Goal: Information Seeking & Learning: Learn about a topic

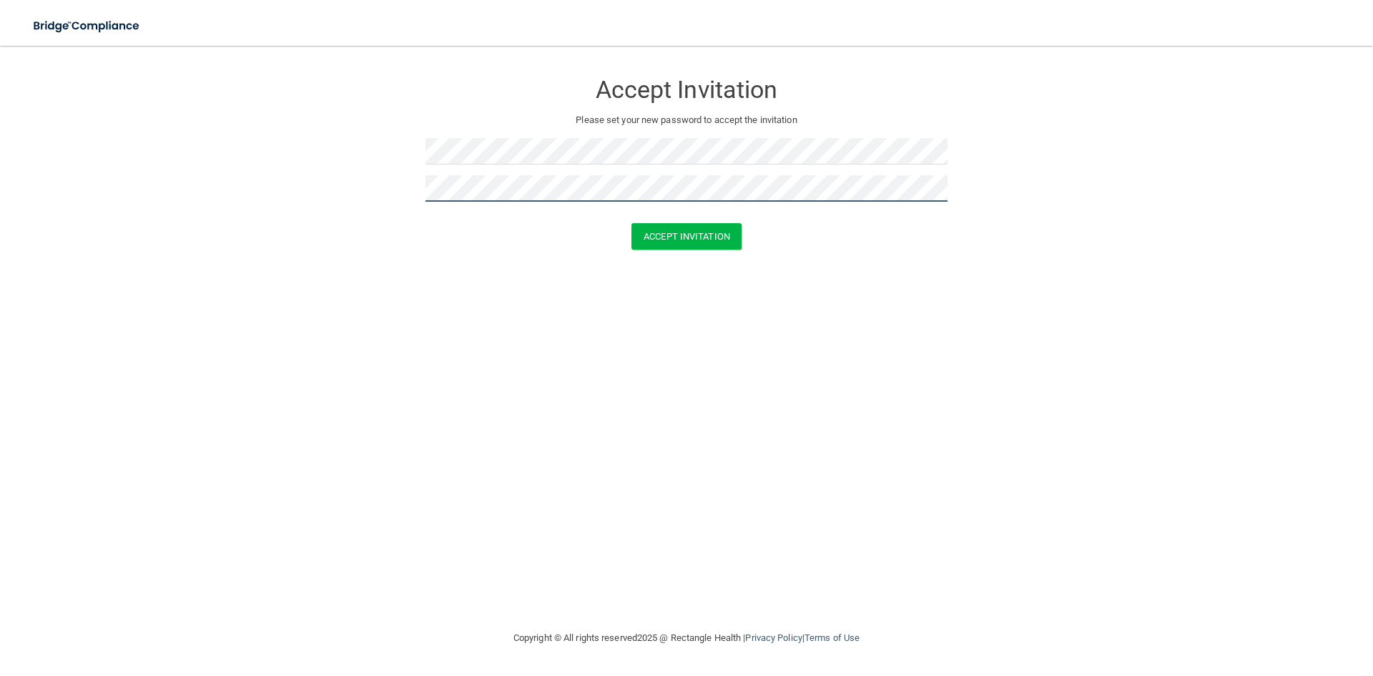
click at [632, 223] on button "Accept Invitation" at bounding box center [687, 236] width 110 height 26
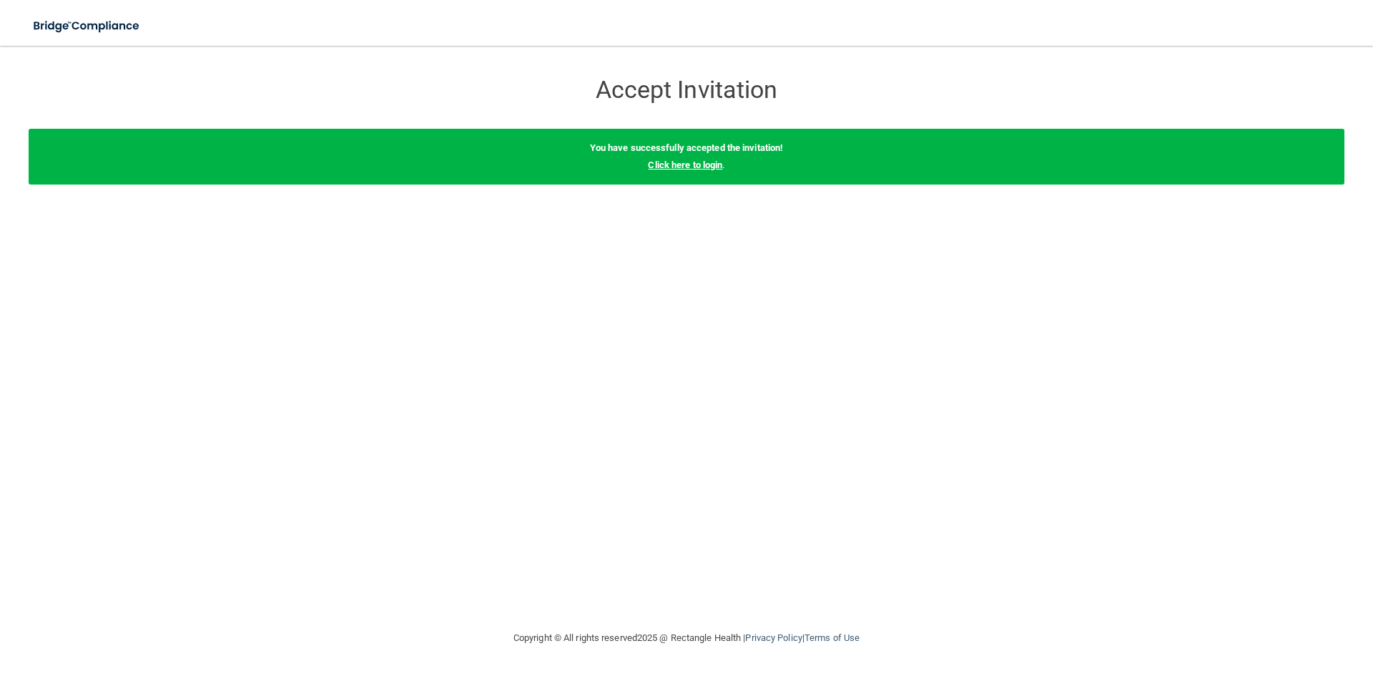
click at [690, 168] on link "Click here to login" at bounding box center [685, 165] width 74 height 11
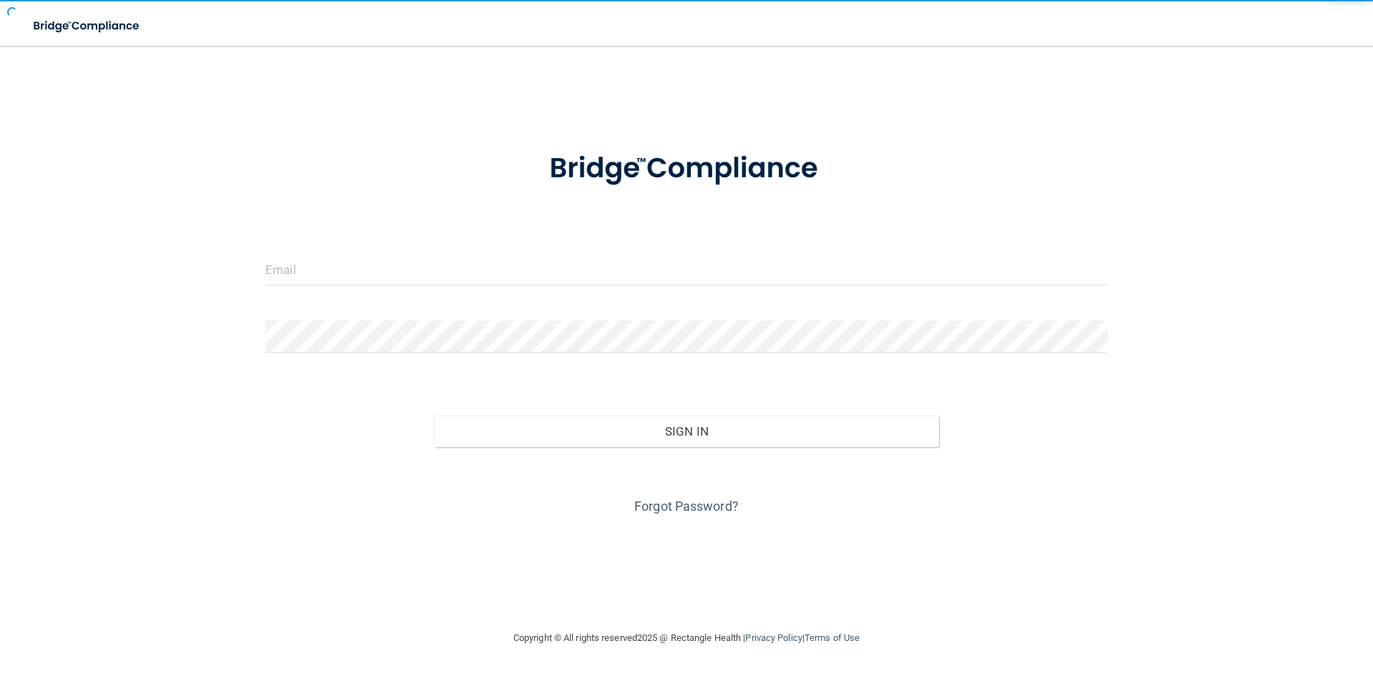
click at [691, 165] on img at bounding box center [686, 169] width 333 height 74
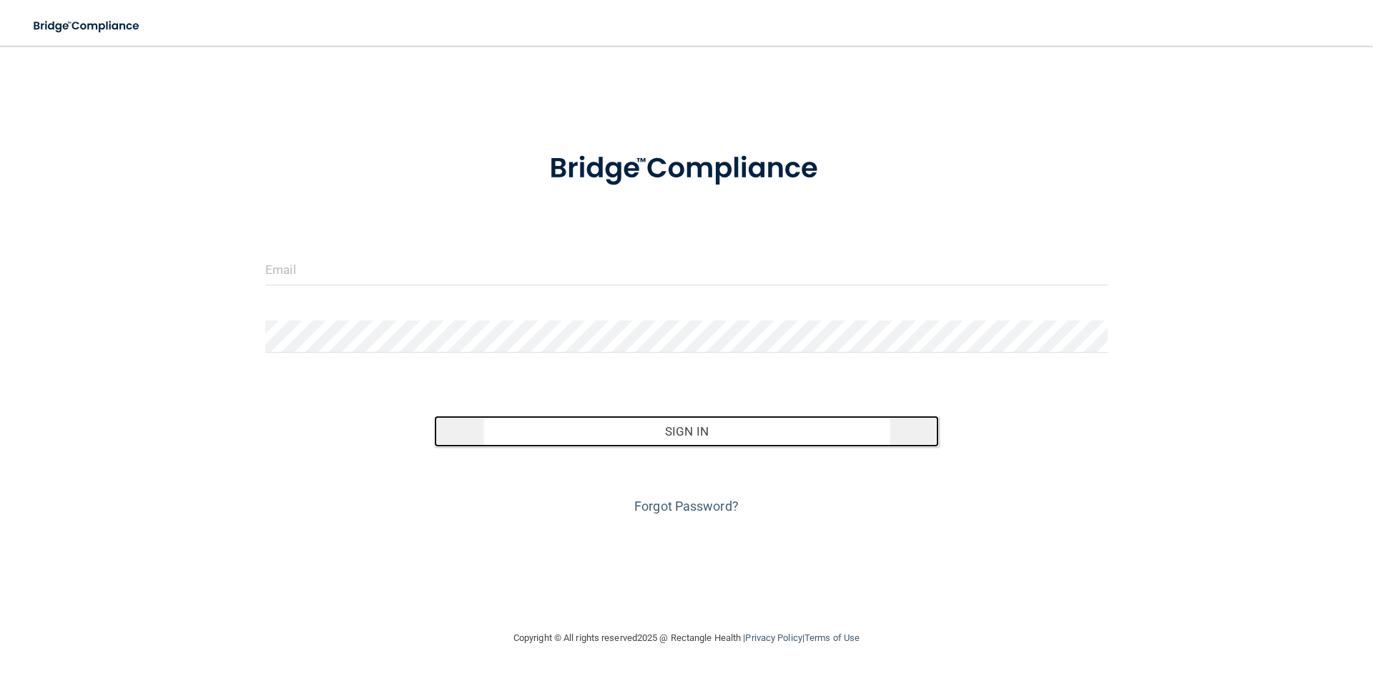
click at [705, 439] on button "Sign In" at bounding box center [687, 431] width 506 height 31
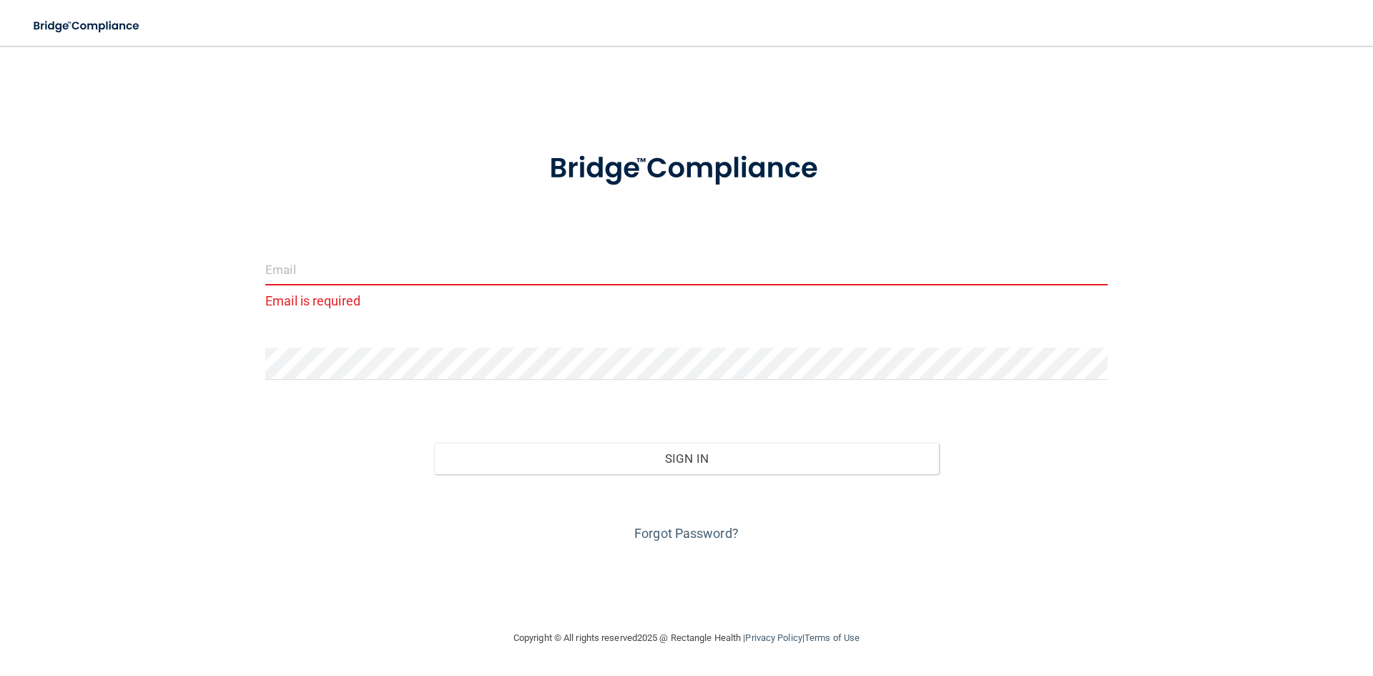
click at [696, 274] on input "email" at bounding box center [686, 269] width 843 height 32
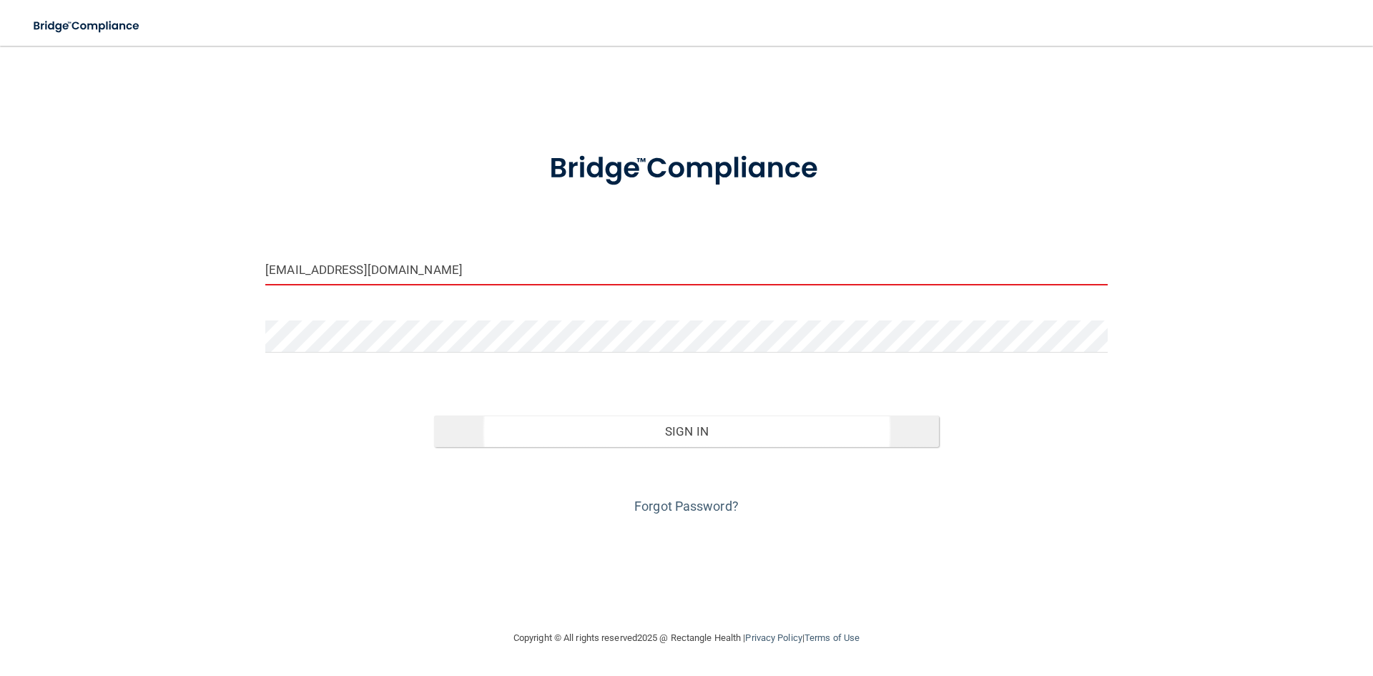
type input "[EMAIL_ADDRESS][DOMAIN_NAME]"
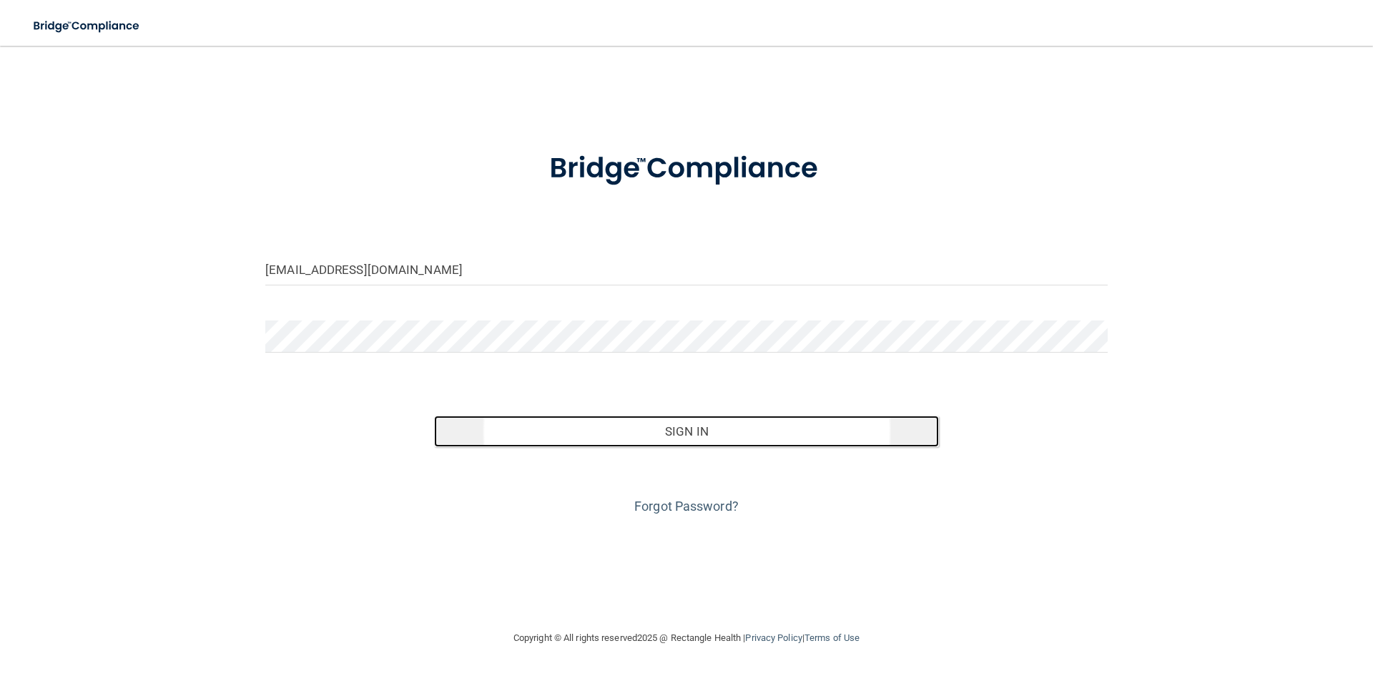
click at [718, 426] on button "Sign In" at bounding box center [687, 431] width 506 height 31
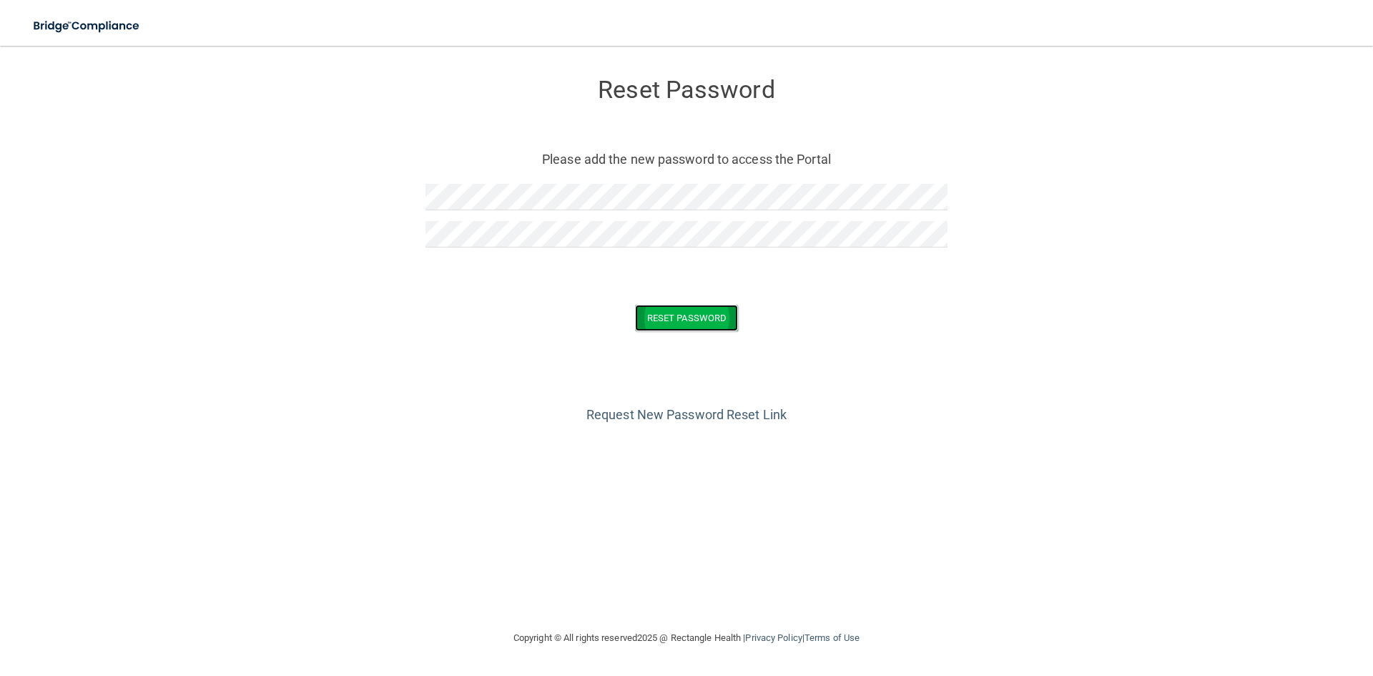
click at [669, 318] on button "Reset Password" at bounding box center [686, 318] width 103 height 26
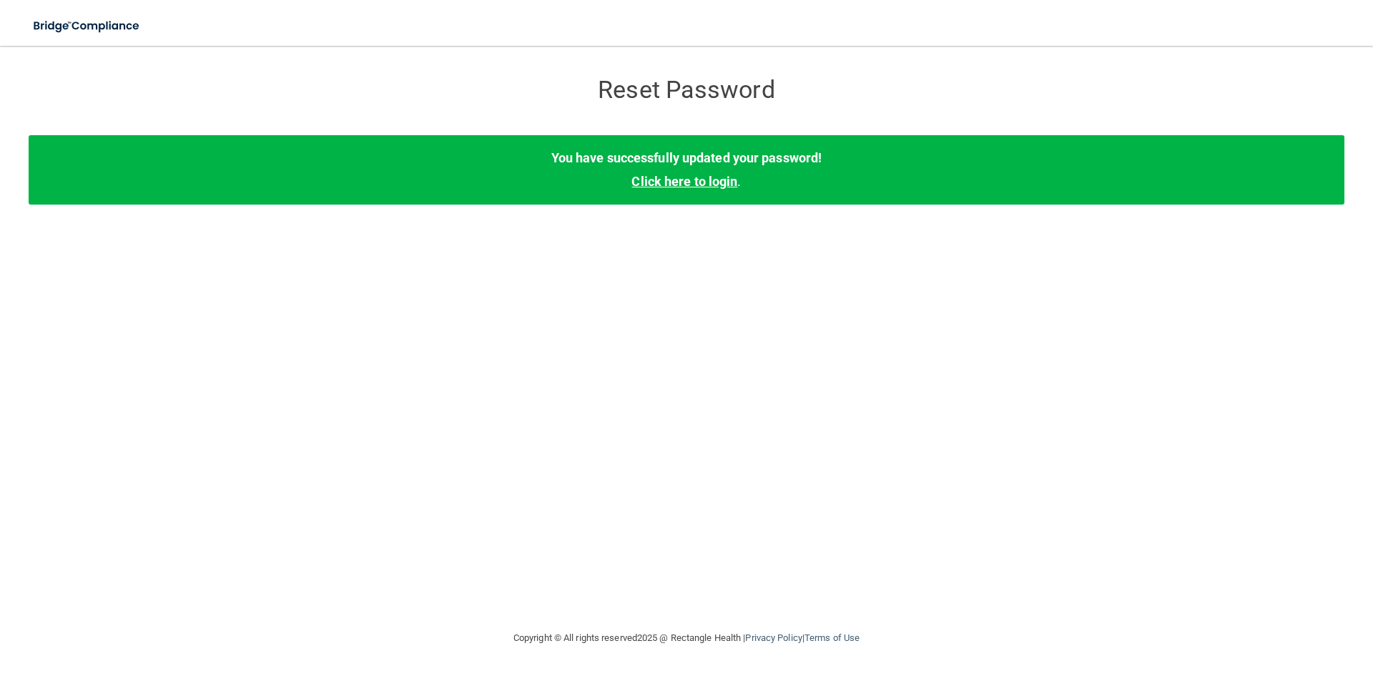
click at [666, 182] on link "Click here to login" at bounding box center [685, 181] width 106 height 15
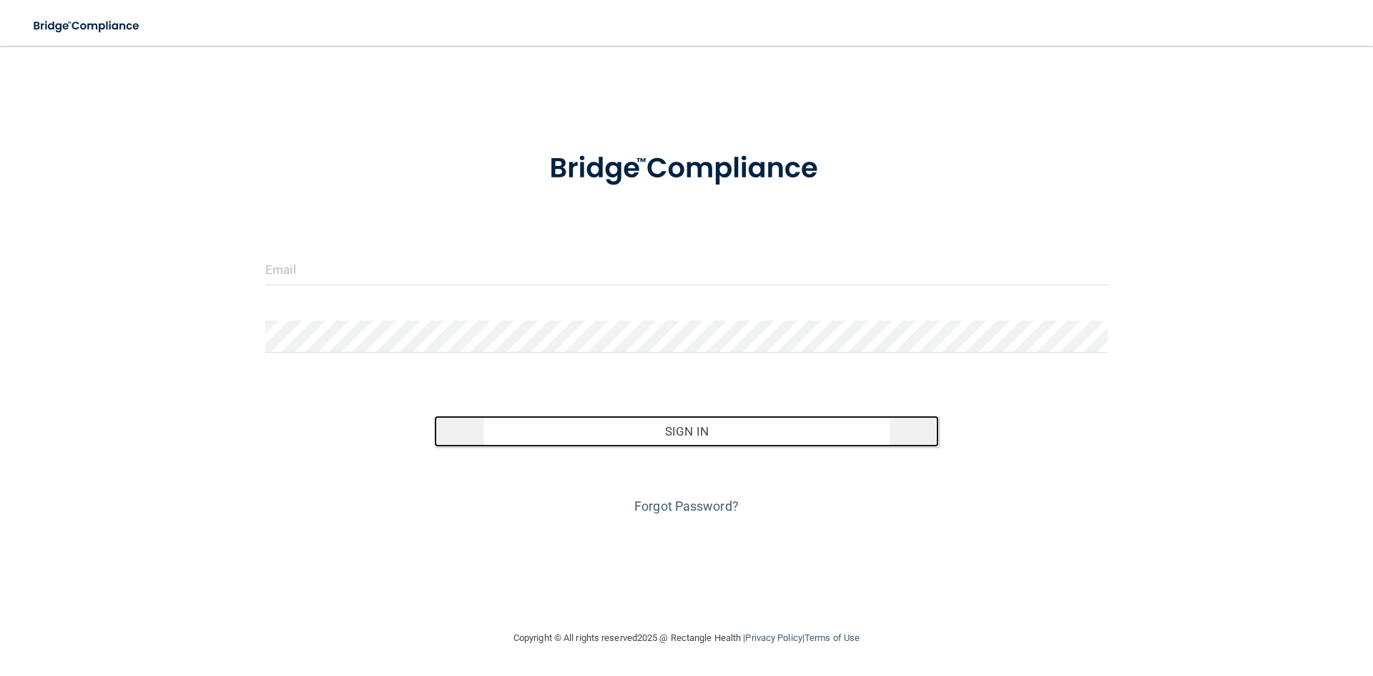
click at [690, 433] on button "Sign In" at bounding box center [687, 431] width 506 height 31
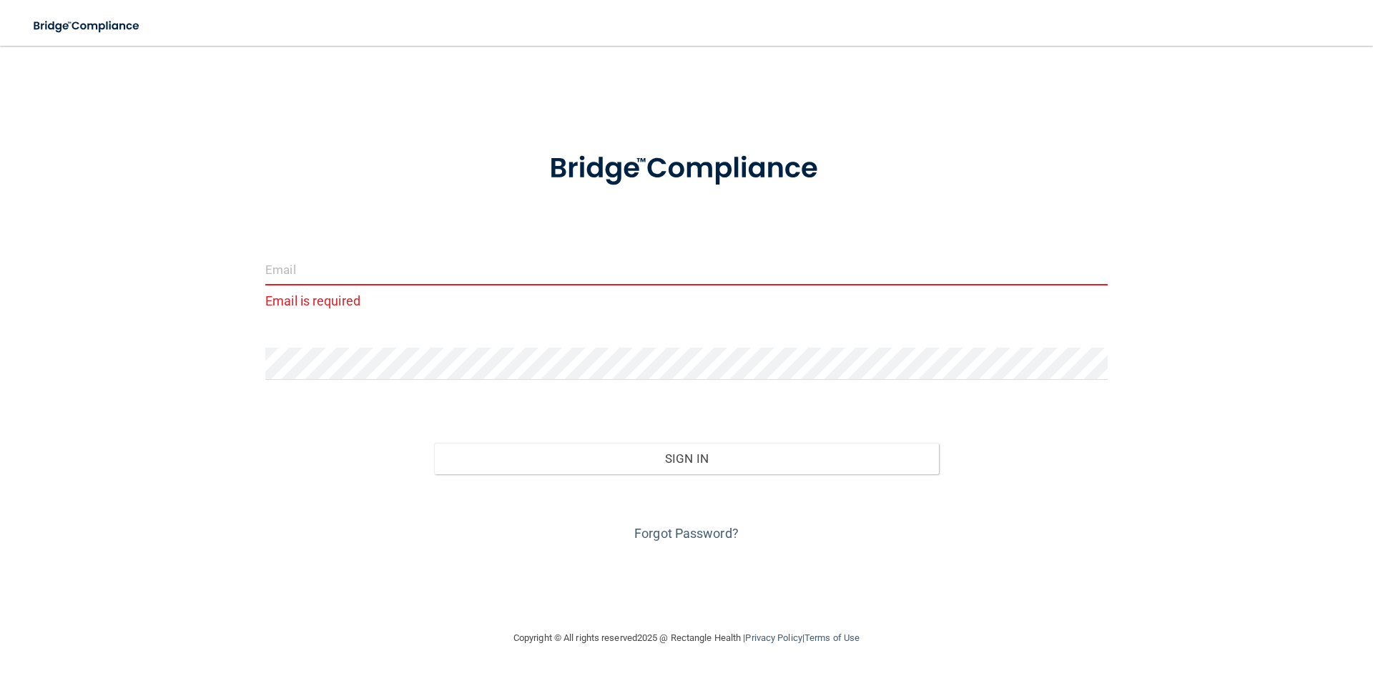
click at [381, 271] on input "email" at bounding box center [686, 269] width 843 height 32
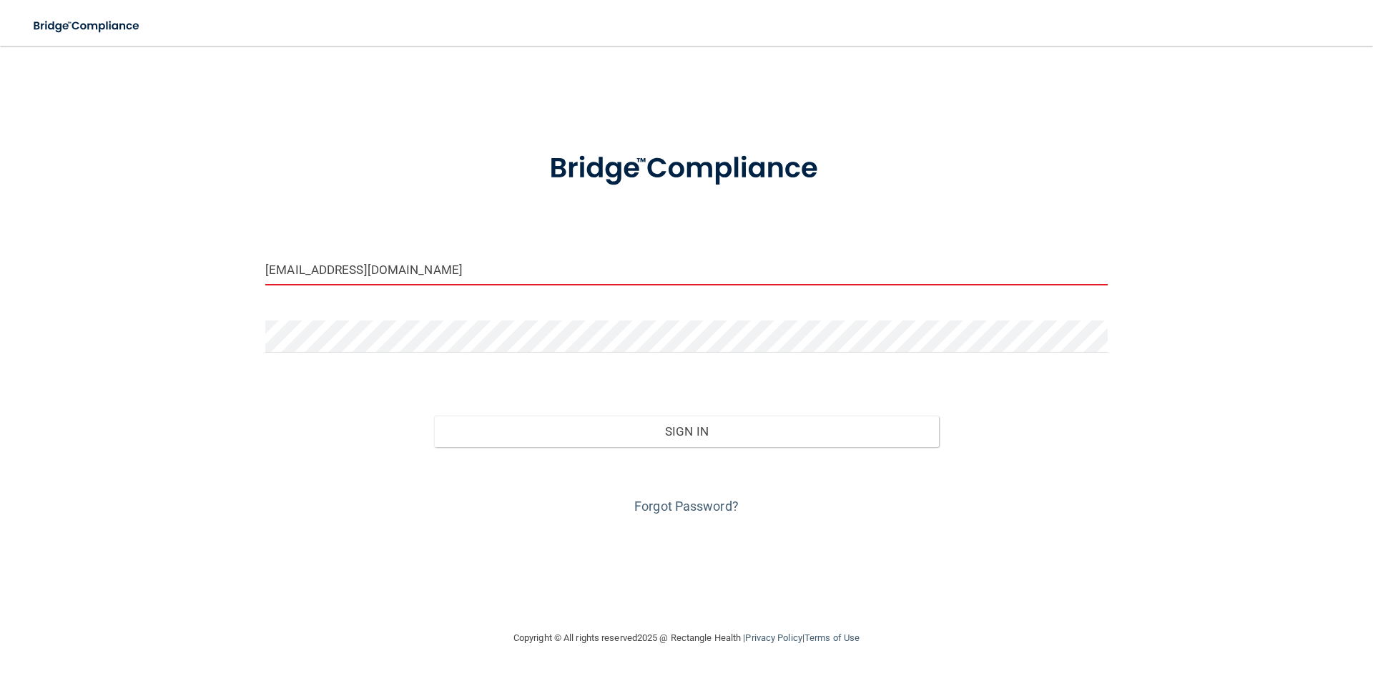
type input "INFOTRAHANDDS@LUSFIBER.NET"
click at [434, 416] on button "Sign In" at bounding box center [687, 431] width 506 height 31
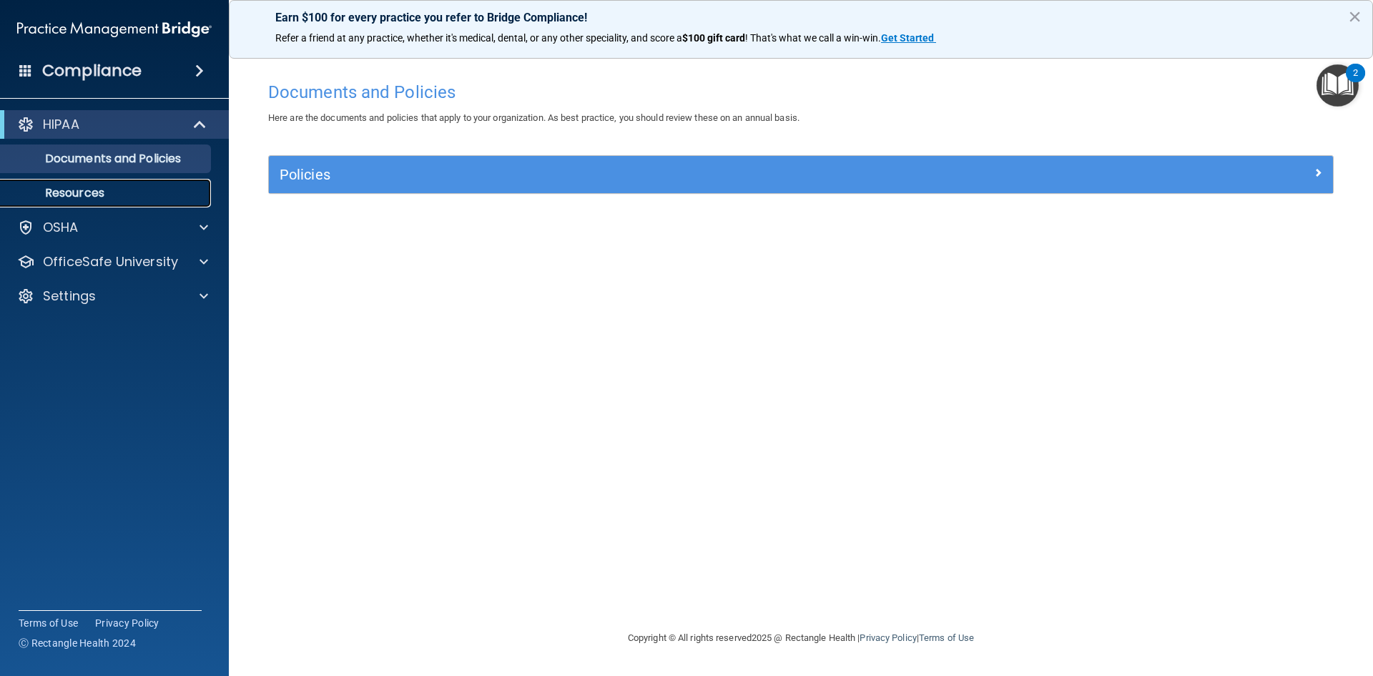
click at [92, 188] on p "Resources" at bounding box center [106, 193] width 195 height 14
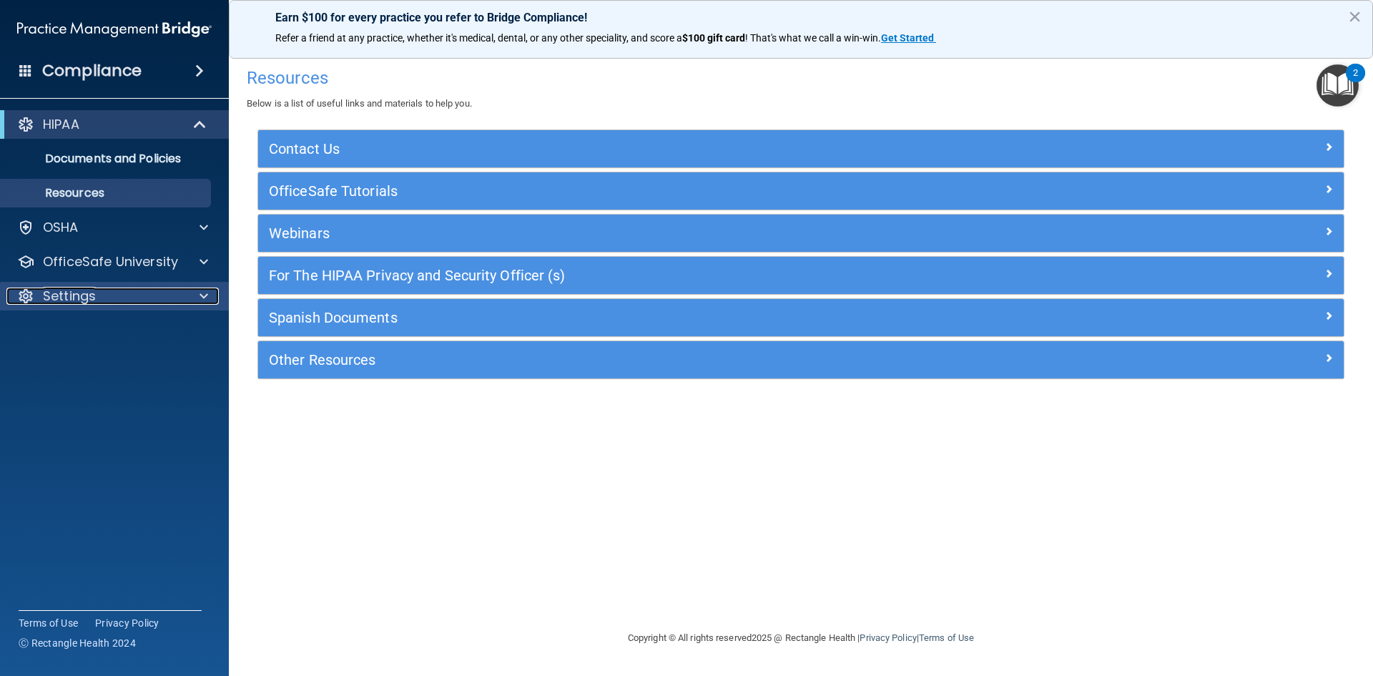
click at [113, 296] on div "Settings" at bounding box center [94, 296] width 177 height 17
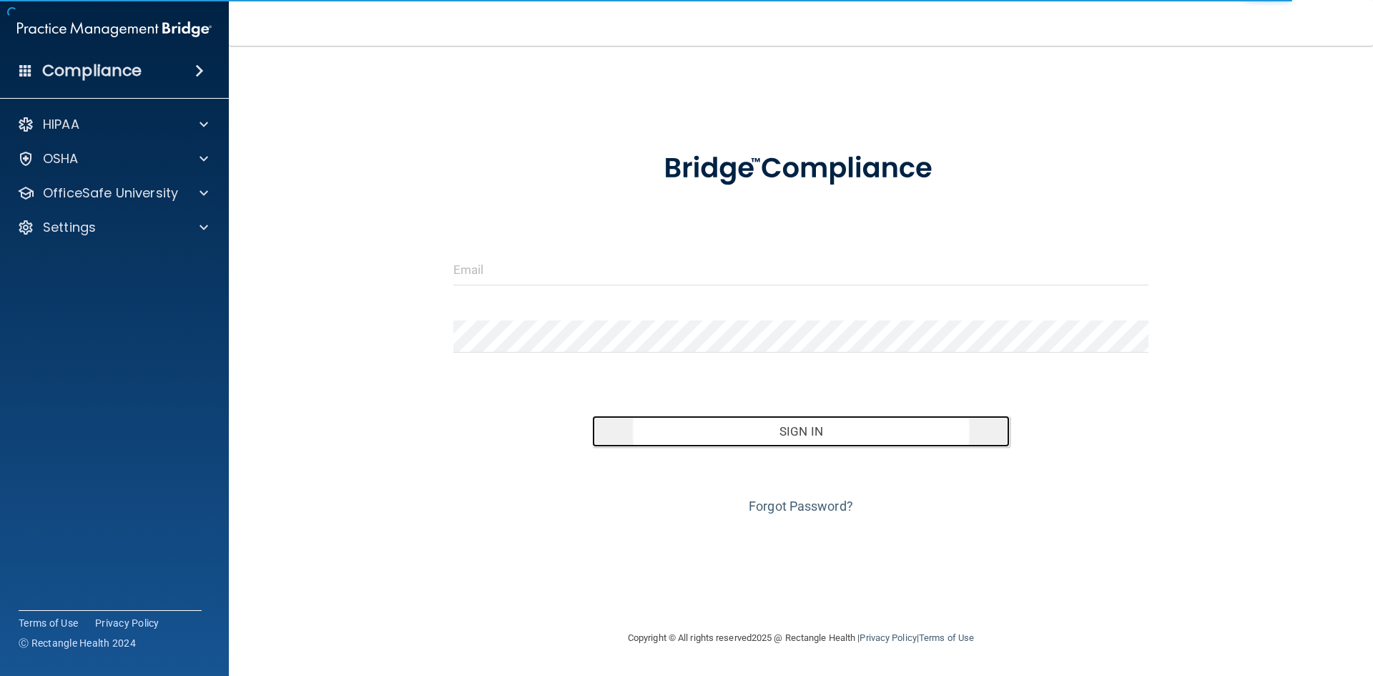
click at [702, 423] on button "Sign In" at bounding box center [801, 431] width 418 height 31
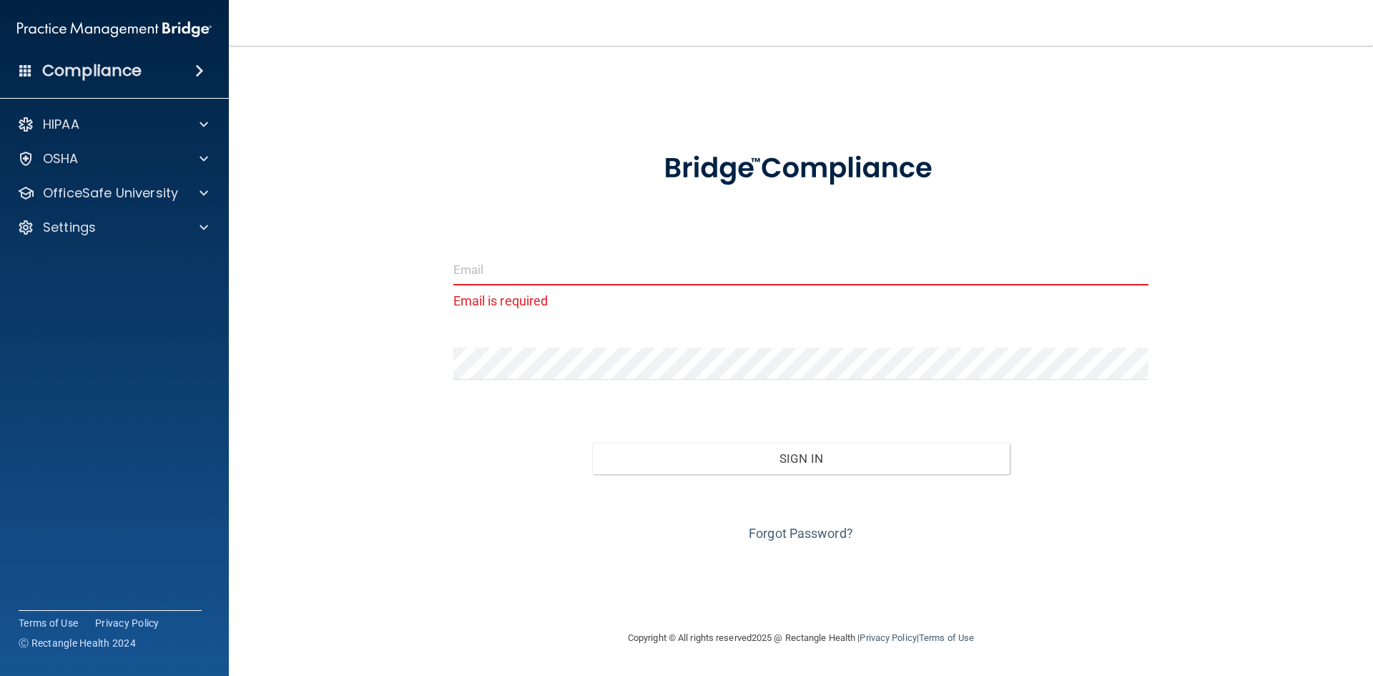
click at [604, 277] on input "email" at bounding box center [802, 269] width 696 height 32
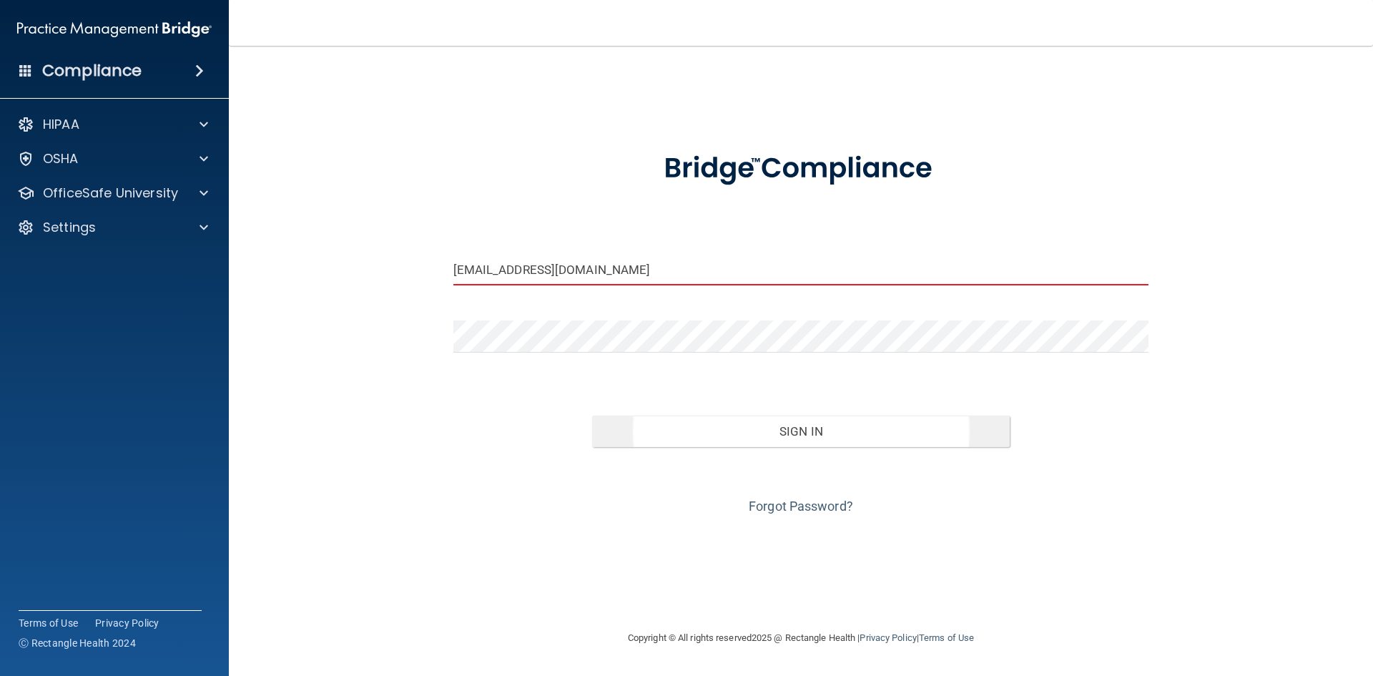
type input "[EMAIL_ADDRESS][DOMAIN_NAME]"
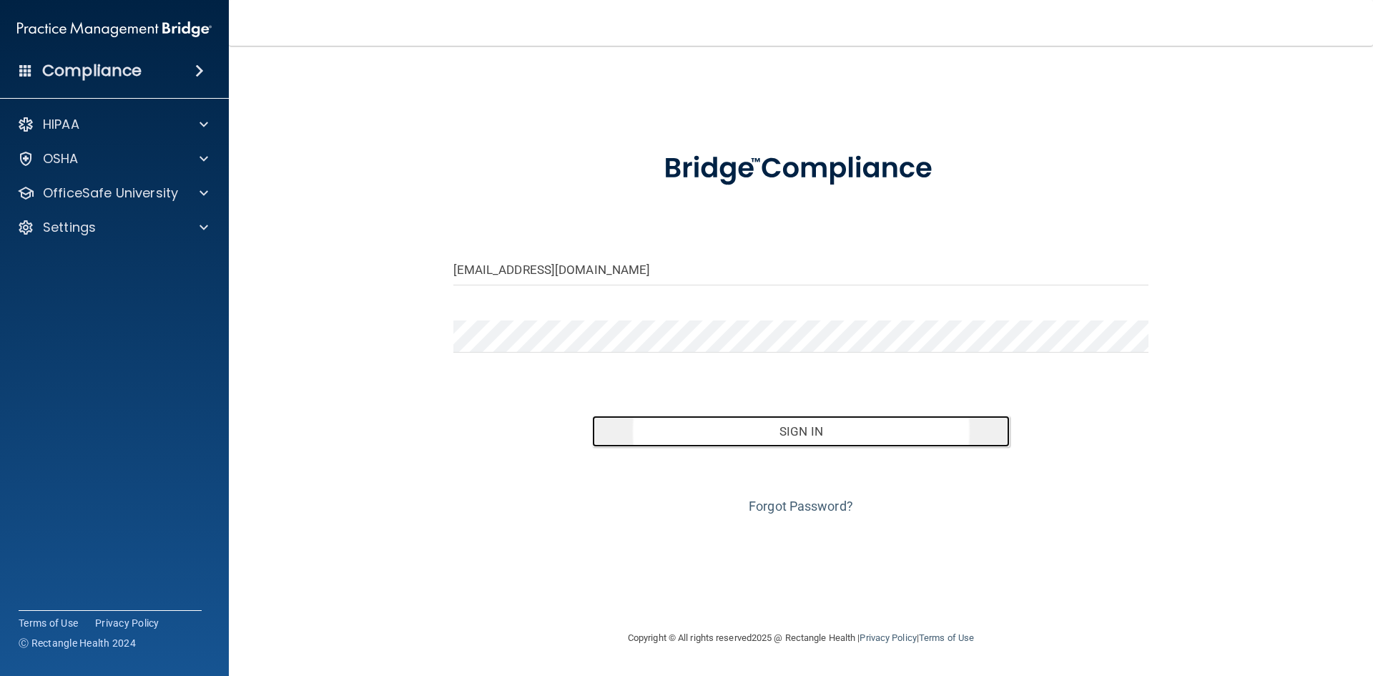
click at [785, 422] on button "Sign In" at bounding box center [801, 431] width 418 height 31
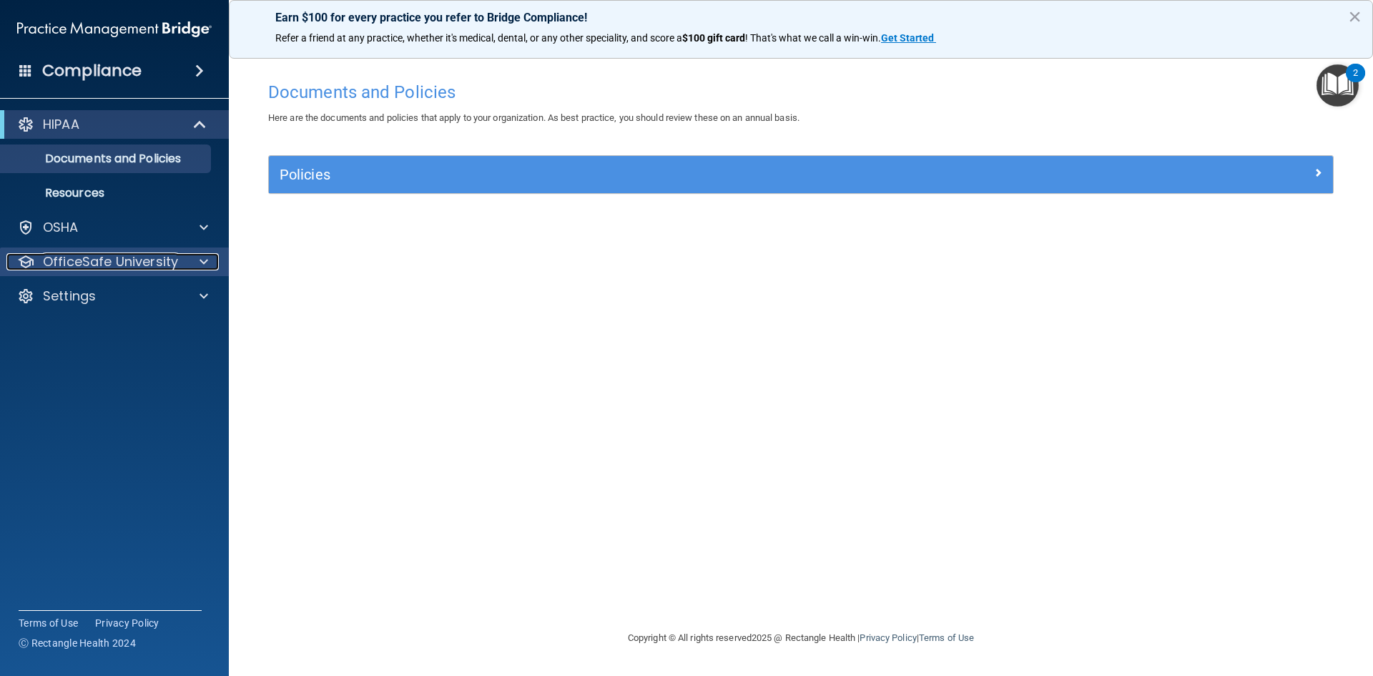
click at [197, 255] on div at bounding box center [202, 261] width 36 height 17
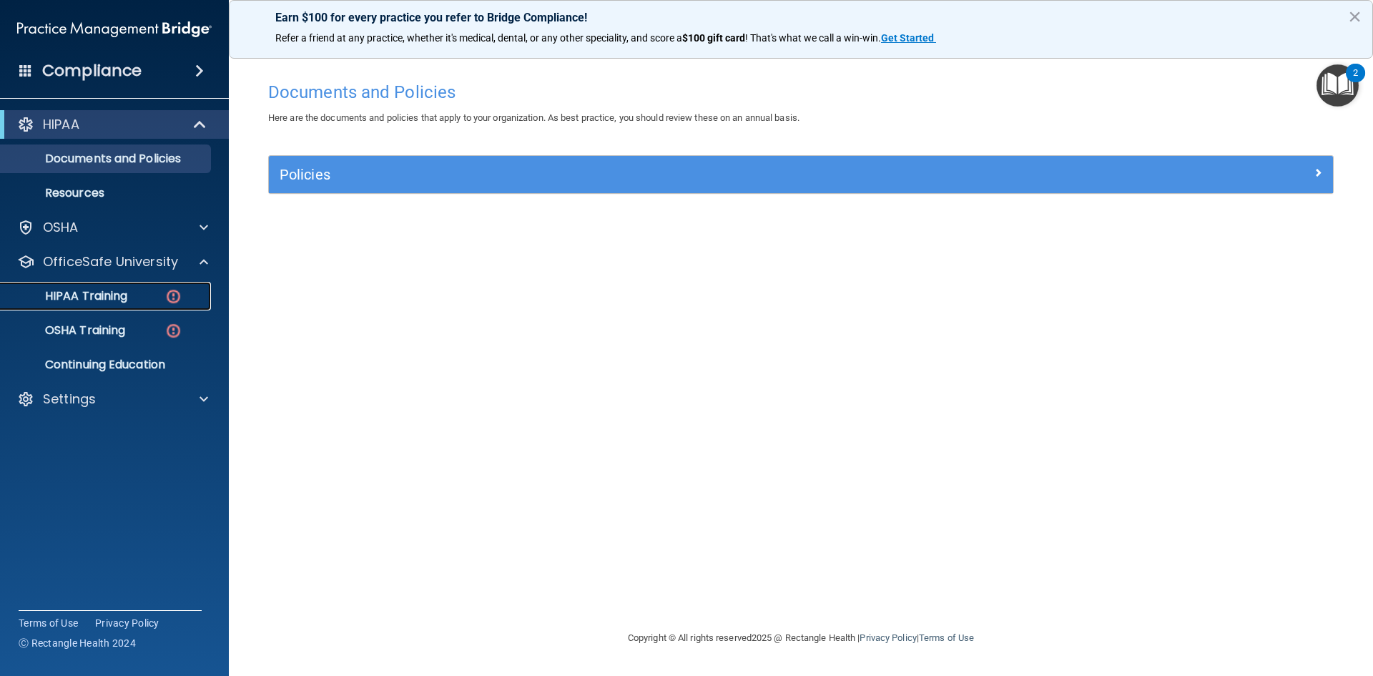
drag, startPoint x: 153, startPoint y: 287, endPoint x: 280, endPoint y: 308, distance: 129.0
click at [153, 288] on link "HIPAA Training" at bounding box center [98, 296] width 225 height 29
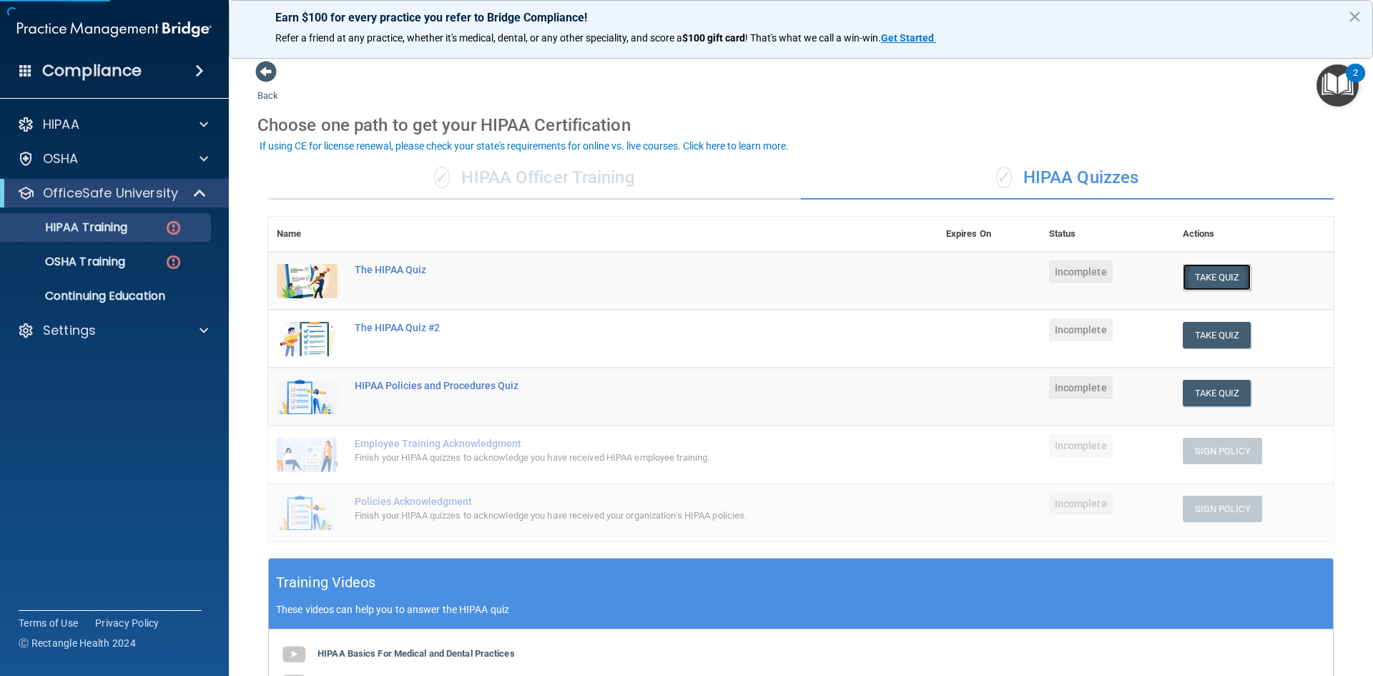
click at [1213, 280] on button "Take Quiz" at bounding box center [1217, 277] width 69 height 26
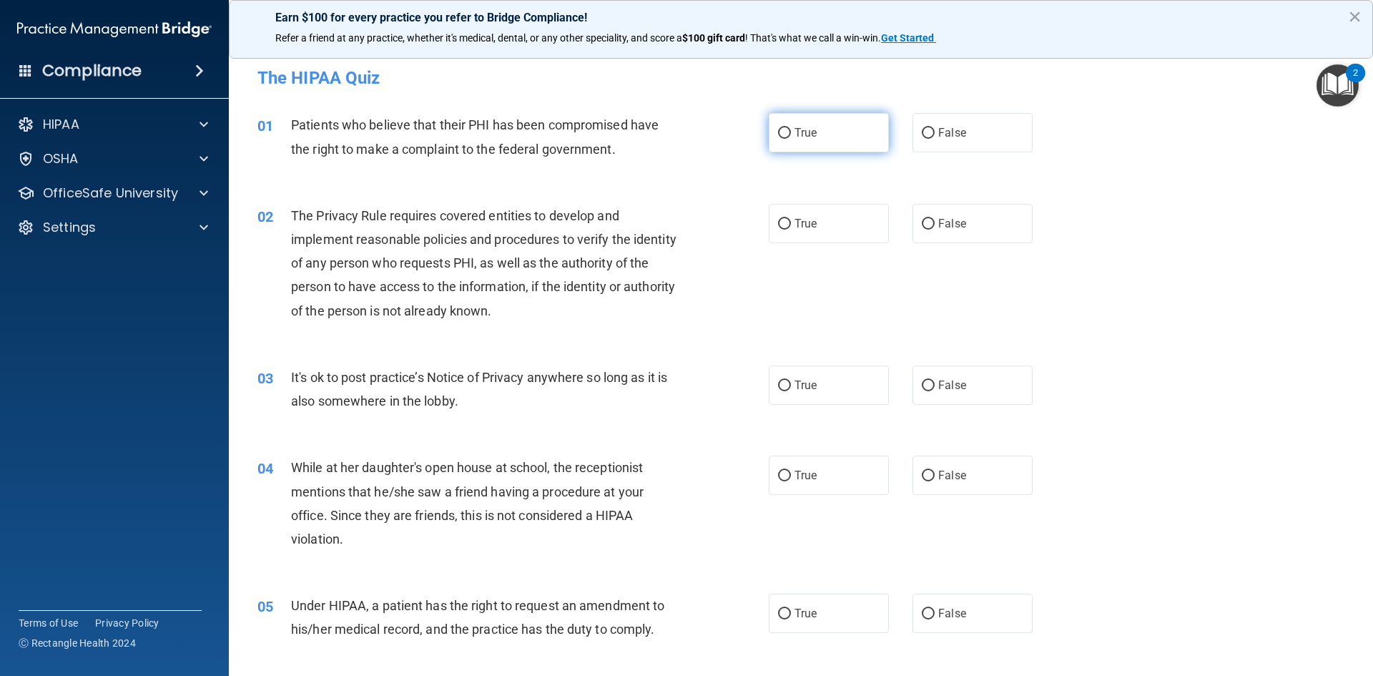
drag, startPoint x: 804, startPoint y: 135, endPoint x: 808, endPoint y: 143, distance: 8.6
click at [805, 137] on span "True" at bounding box center [806, 133] width 22 height 14
click at [791, 137] on input "True" at bounding box center [784, 133] width 13 height 11
radio input "true"
drag, startPoint x: 816, startPoint y: 197, endPoint x: 818, endPoint y: 216, distance: 18.8
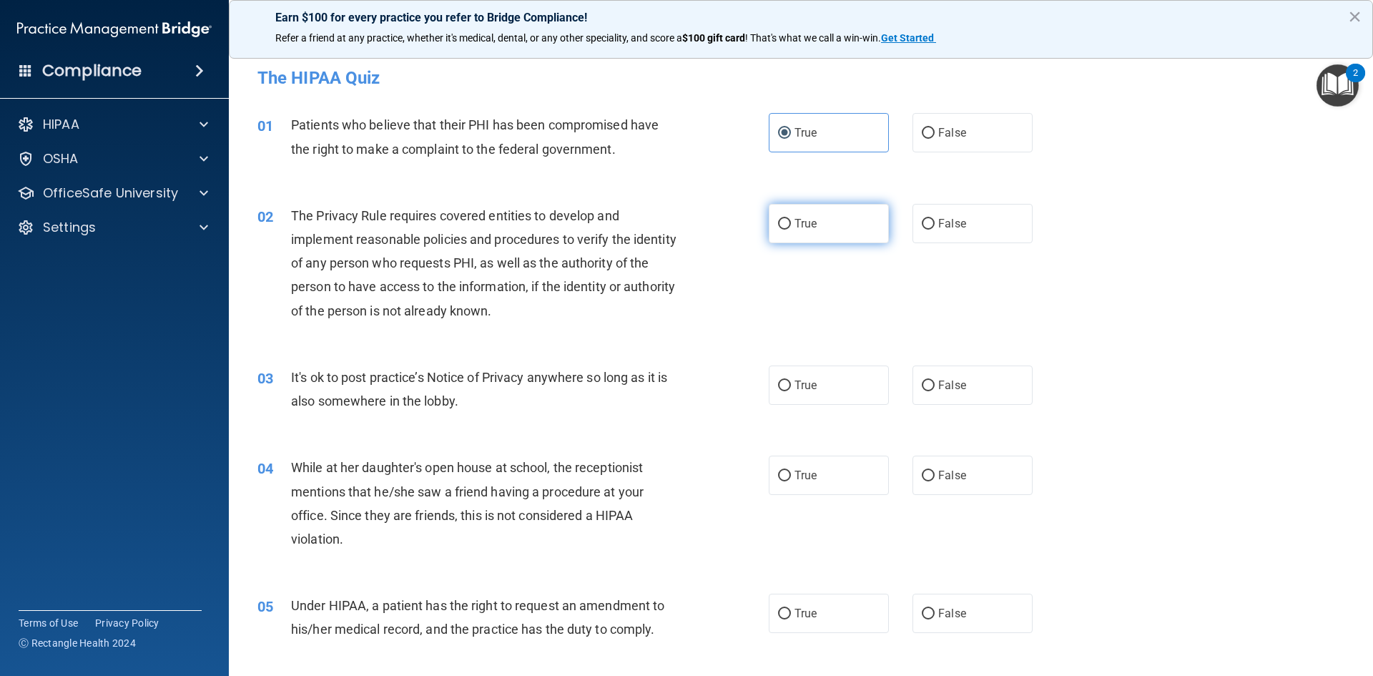
click at [818, 213] on div "02 The Privacy Rule requires covered entities to develop and implement reasonab…" at bounding box center [801, 267] width 1109 height 162
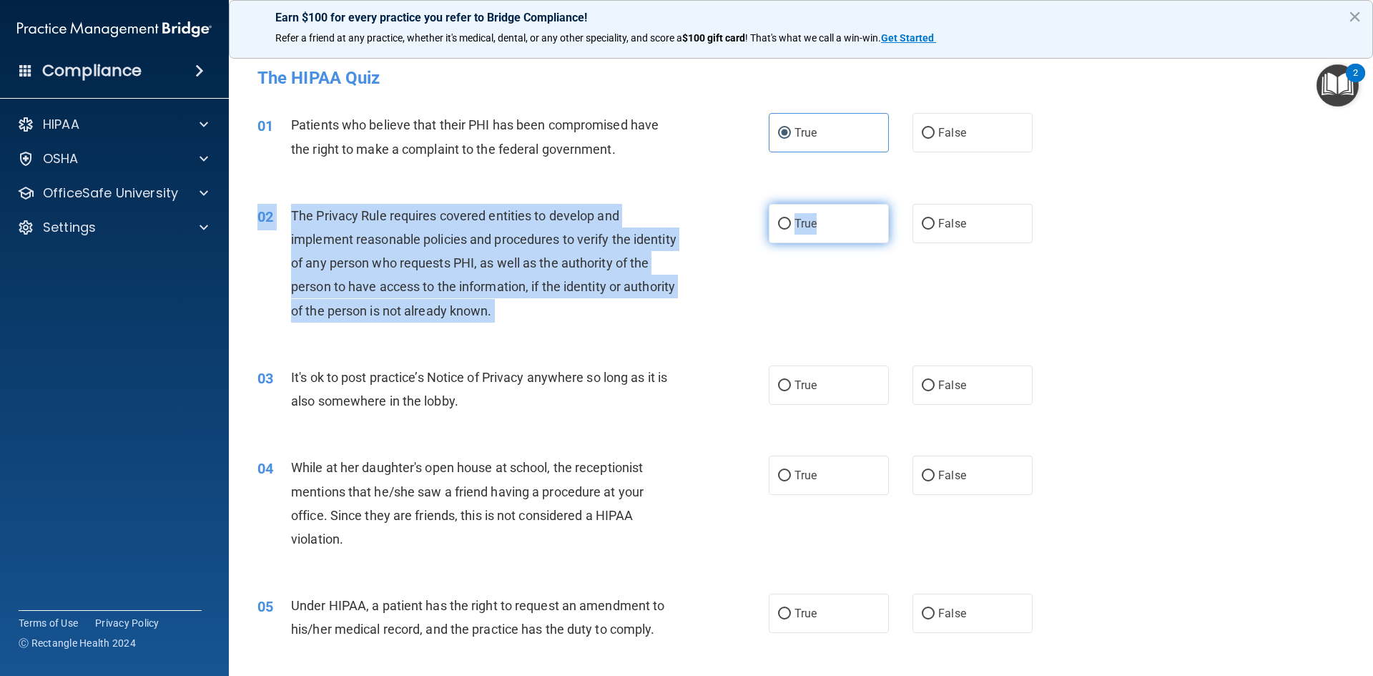
click at [781, 228] on input "True" at bounding box center [784, 224] width 13 height 11
radio input "true"
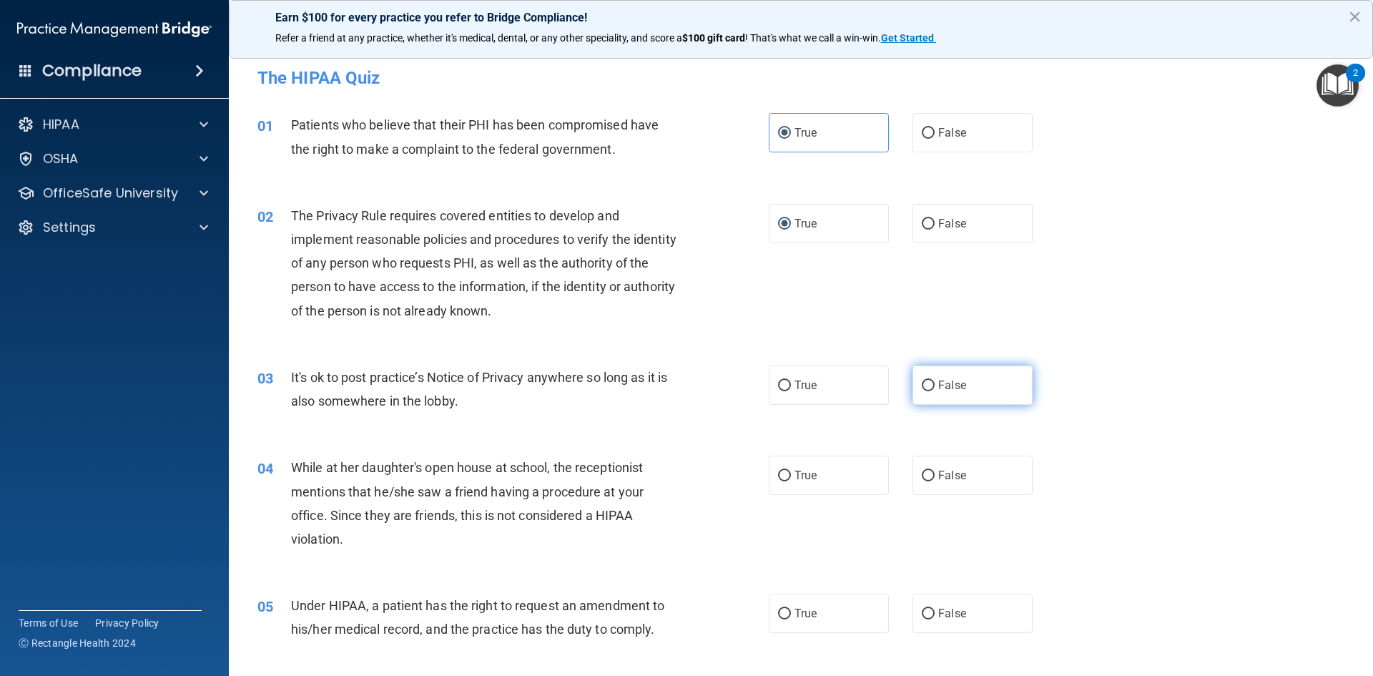
click at [939, 391] on span "False" at bounding box center [953, 385] width 28 height 14
click at [935, 391] on input "False" at bounding box center [928, 386] width 13 height 11
radio input "true"
click at [919, 466] on label "False" at bounding box center [973, 475] width 120 height 39
click at [922, 471] on input "False" at bounding box center [928, 476] width 13 height 11
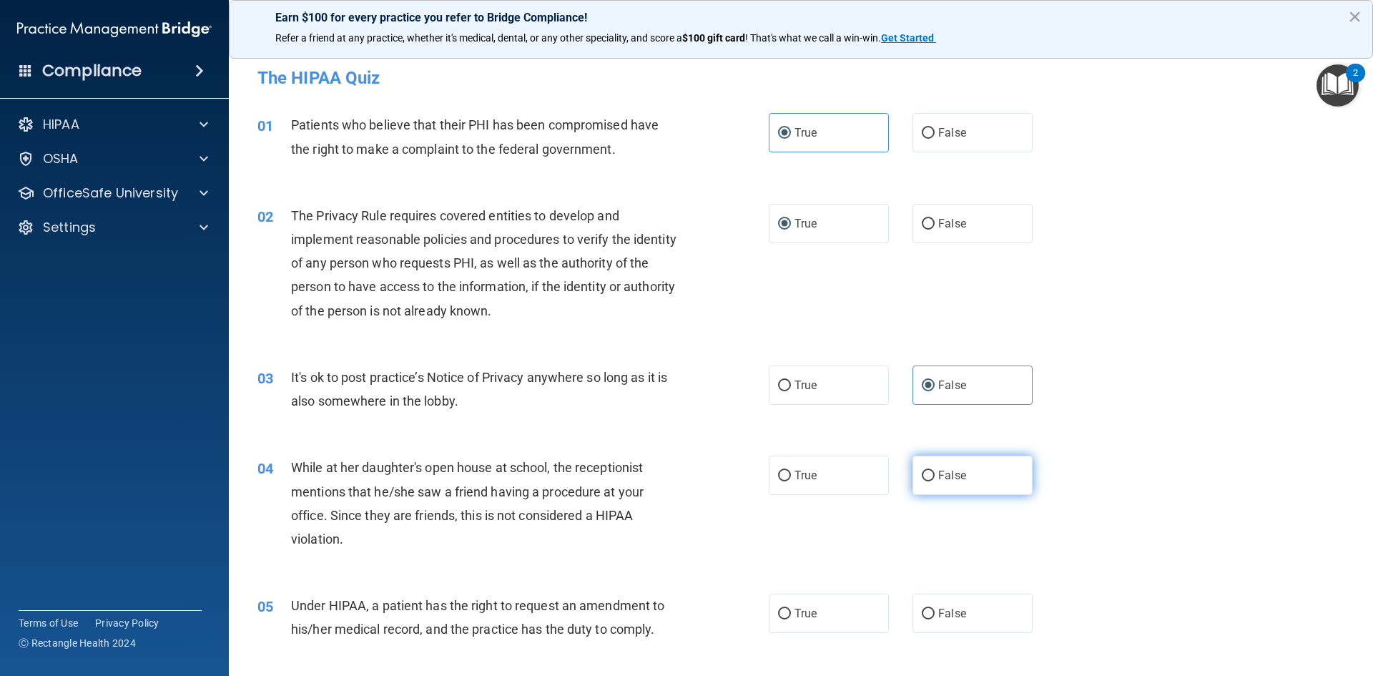
radio input "true"
click at [939, 607] on span "False" at bounding box center [953, 614] width 28 height 14
click at [935, 609] on input "False" at bounding box center [928, 614] width 13 height 11
radio input "true"
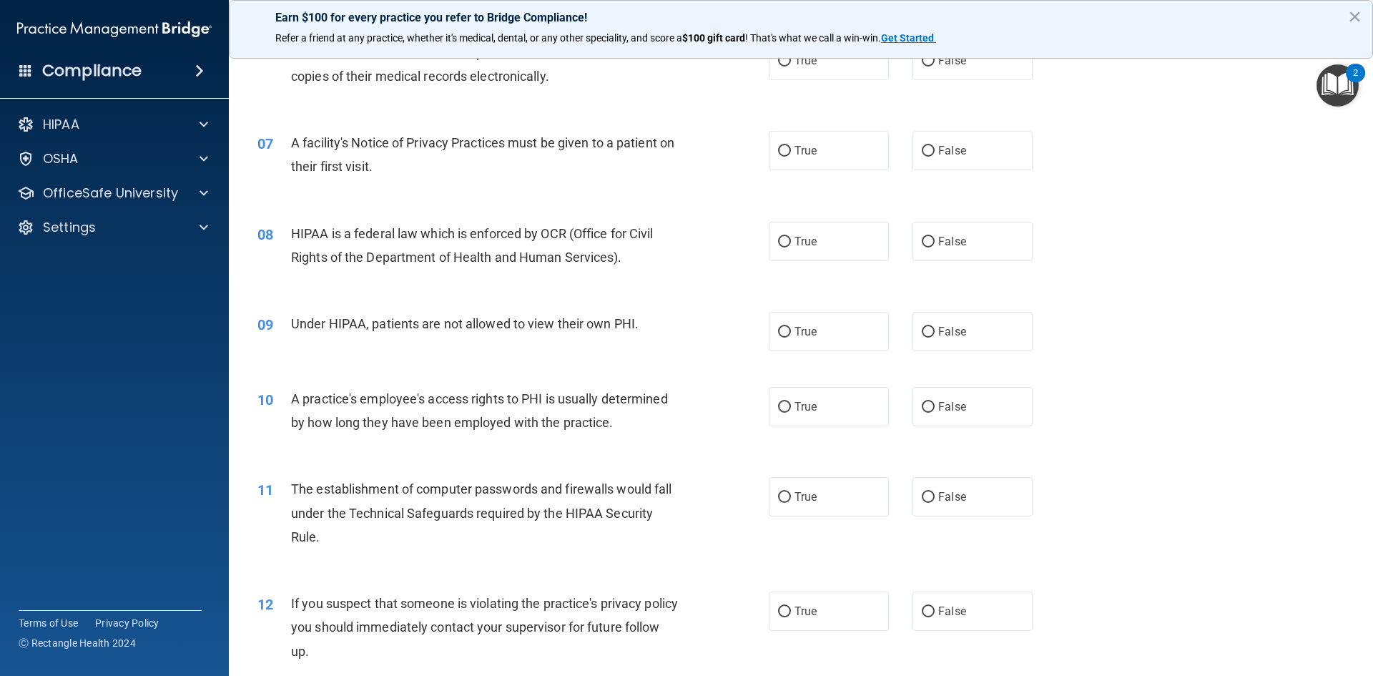
scroll to position [572, 0]
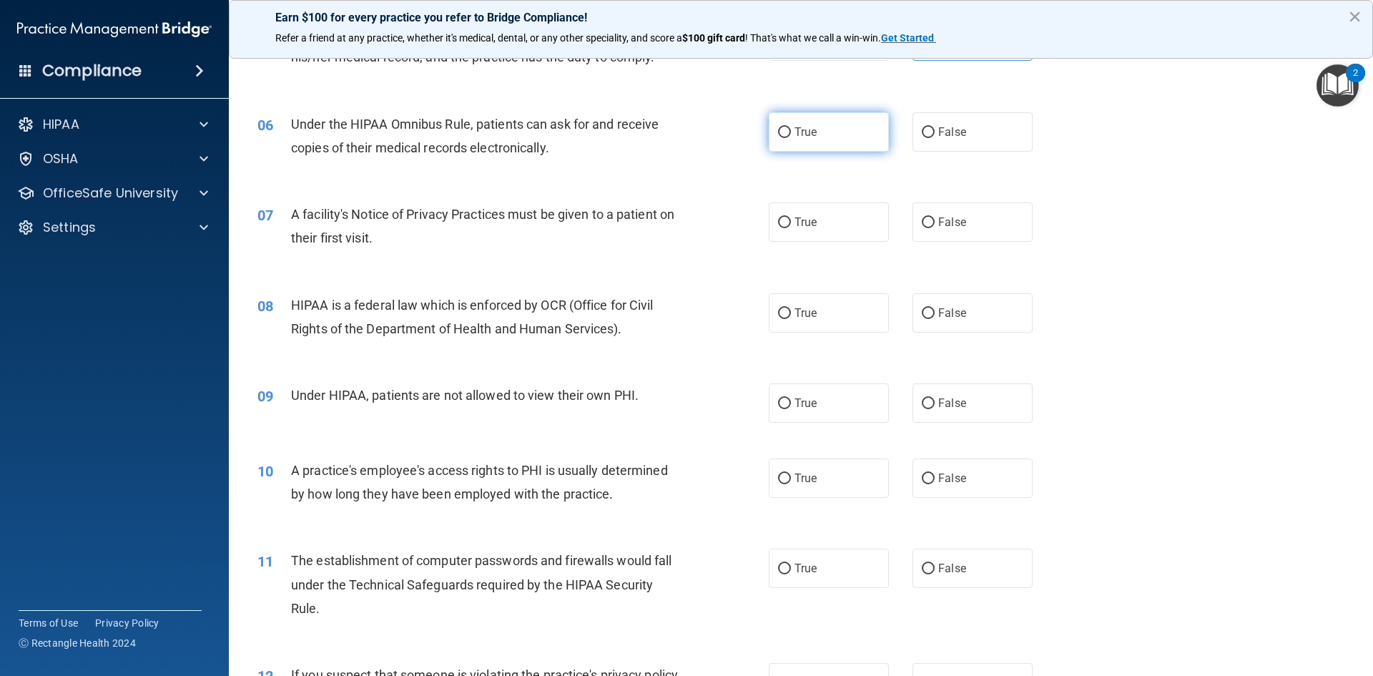
click at [830, 140] on label "True" at bounding box center [829, 131] width 120 height 39
click at [791, 138] on input "True" at bounding box center [784, 132] width 13 height 11
radio input "true"
click at [811, 222] on span "True" at bounding box center [806, 222] width 22 height 14
click at [791, 222] on input "True" at bounding box center [784, 222] width 13 height 11
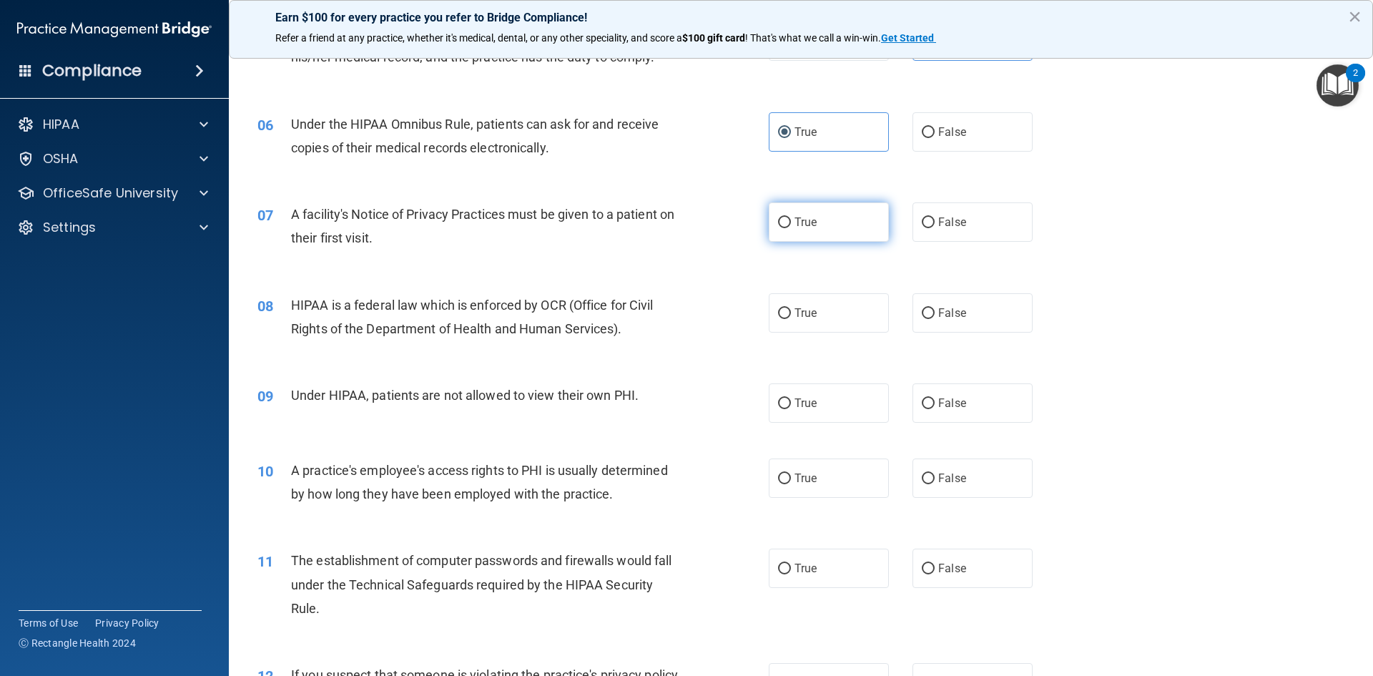
radio input "true"
click at [806, 299] on label "True" at bounding box center [829, 312] width 120 height 39
click at [791, 308] on input "True" at bounding box center [784, 313] width 13 height 11
radio input "true"
click at [944, 398] on span "False" at bounding box center [953, 403] width 28 height 14
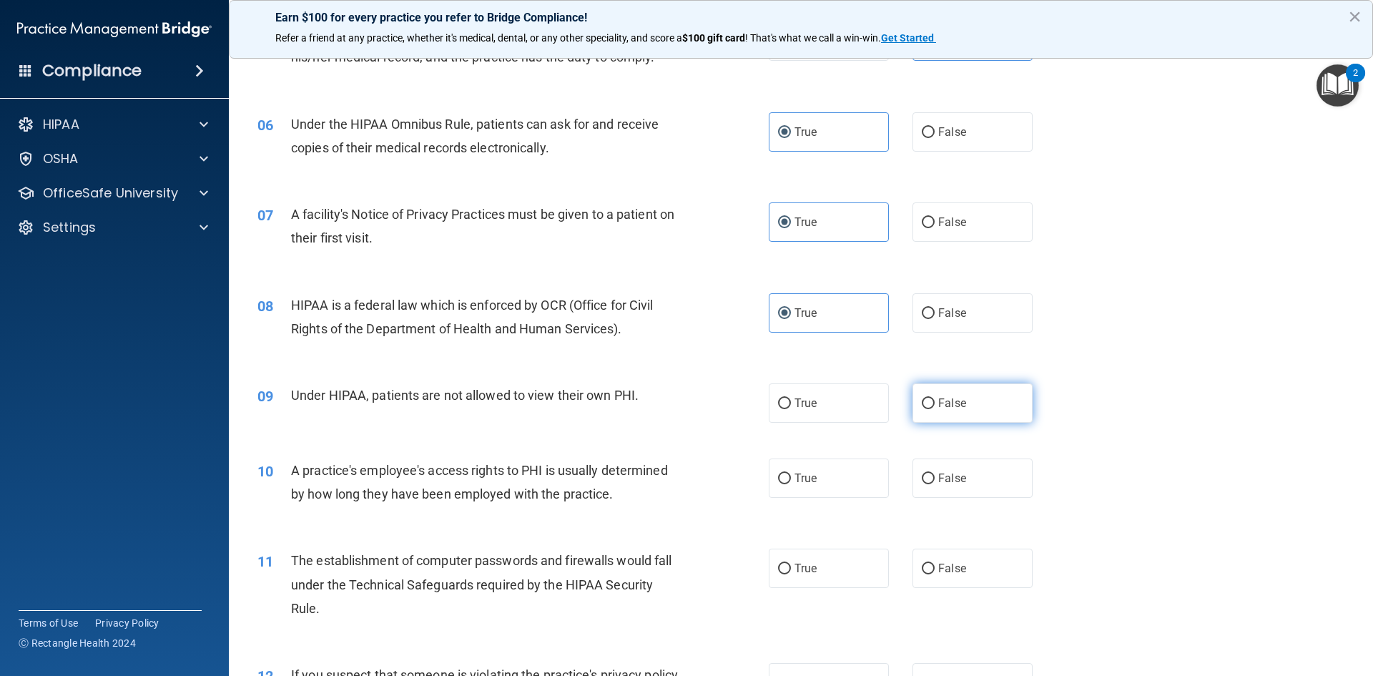
click at [935, 398] on input "False" at bounding box center [928, 403] width 13 height 11
radio input "true"
click at [958, 468] on label "False" at bounding box center [973, 478] width 120 height 39
click at [935, 474] on input "False" at bounding box center [928, 479] width 13 height 11
radio input "true"
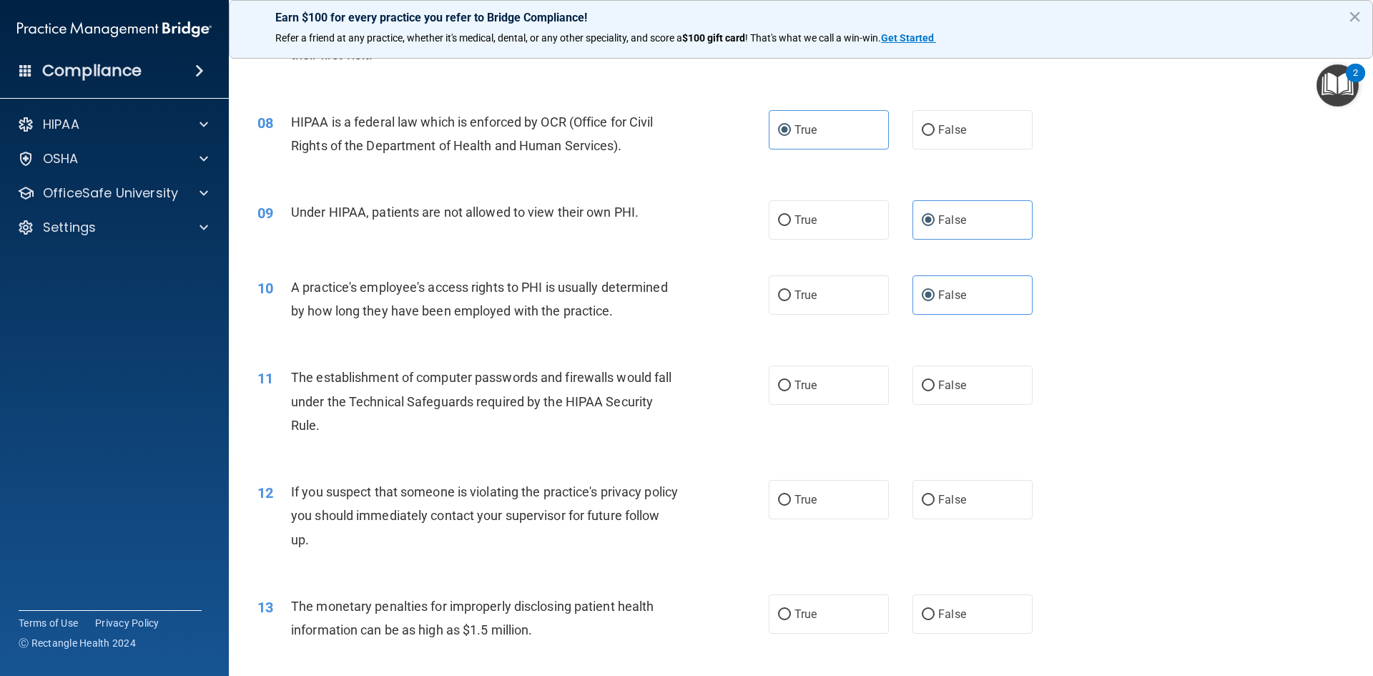
scroll to position [858, 0]
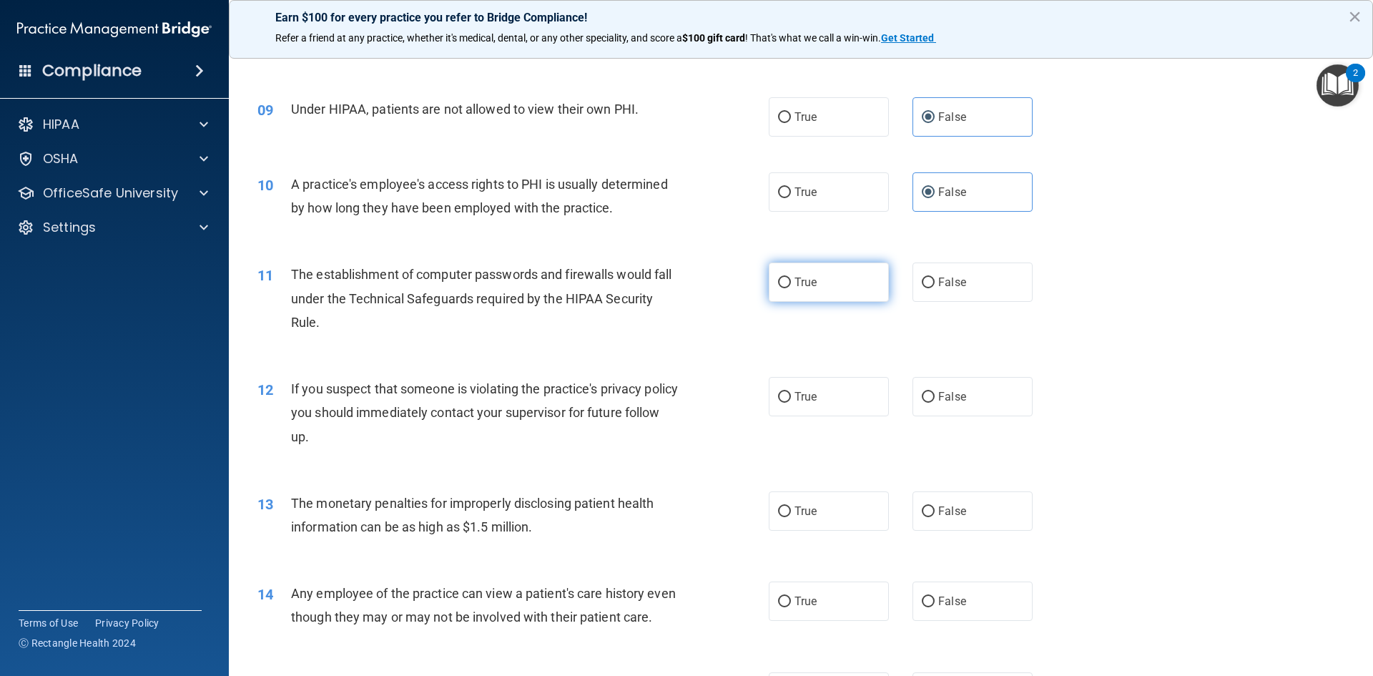
click at [810, 288] on label "True" at bounding box center [829, 282] width 120 height 39
click at [791, 288] on input "True" at bounding box center [784, 283] width 13 height 11
radio input "true"
click at [828, 396] on label "True" at bounding box center [829, 396] width 120 height 39
click at [791, 396] on input "True" at bounding box center [784, 397] width 13 height 11
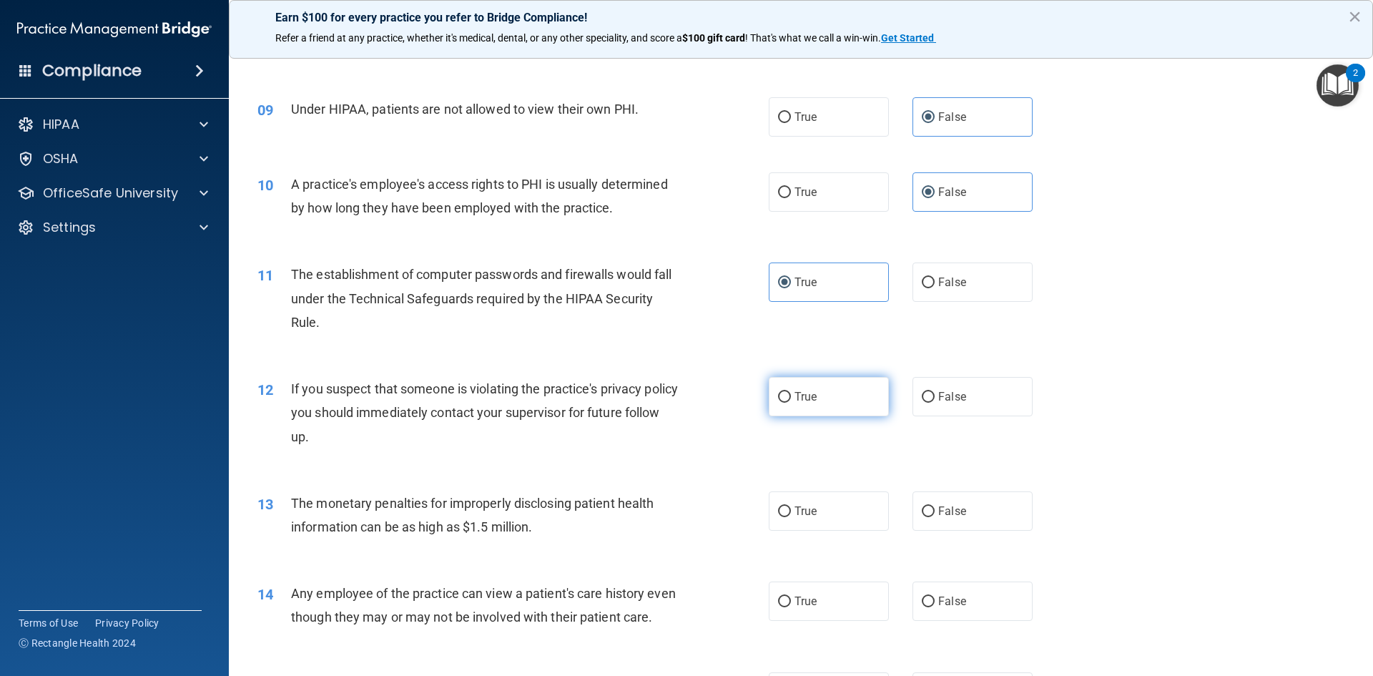
radio input "true"
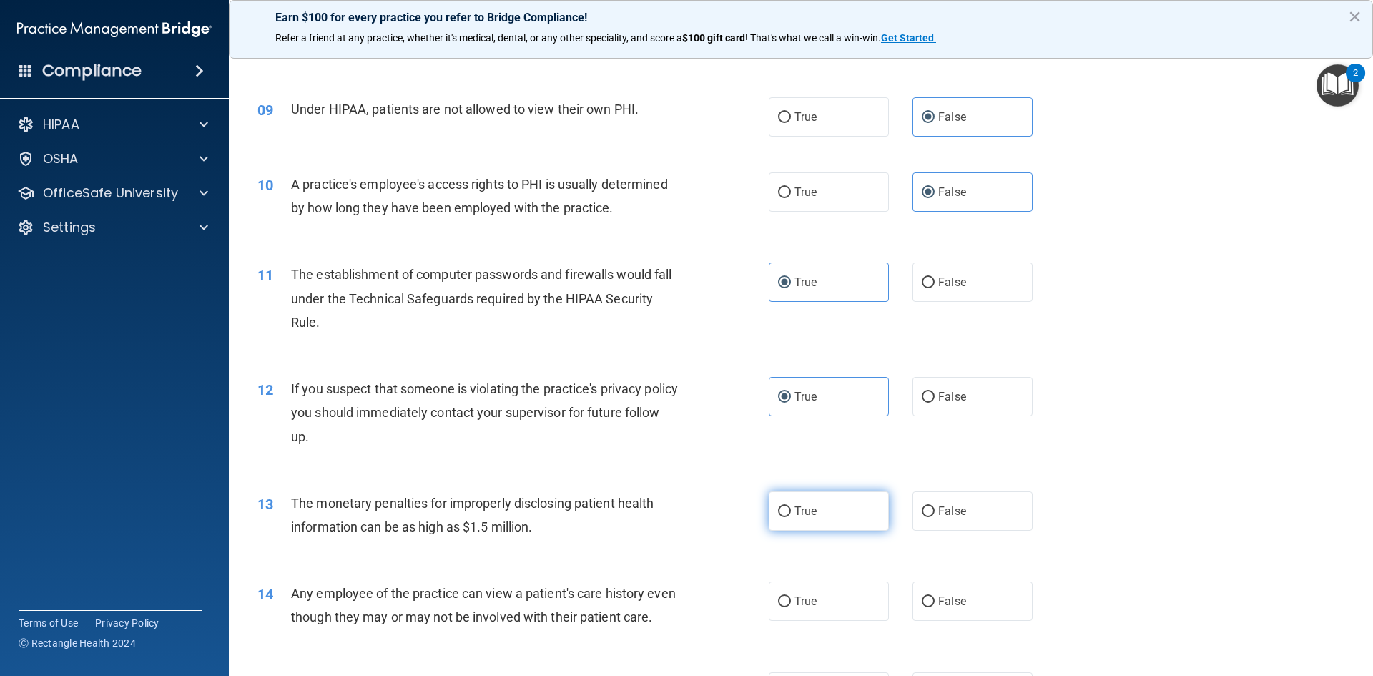
click at [811, 505] on span "True" at bounding box center [806, 511] width 22 height 14
click at [791, 506] on input "True" at bounding box center [784, 511] width 13 height 11
radio input "true"
drag, startPoint x: 959, startPoint y: 603, endPoint x: 972, endPoint y: 589, distance: 19.7
click at [963, 597] on label "False" at bounding box center [973, 601] width 120 height 39
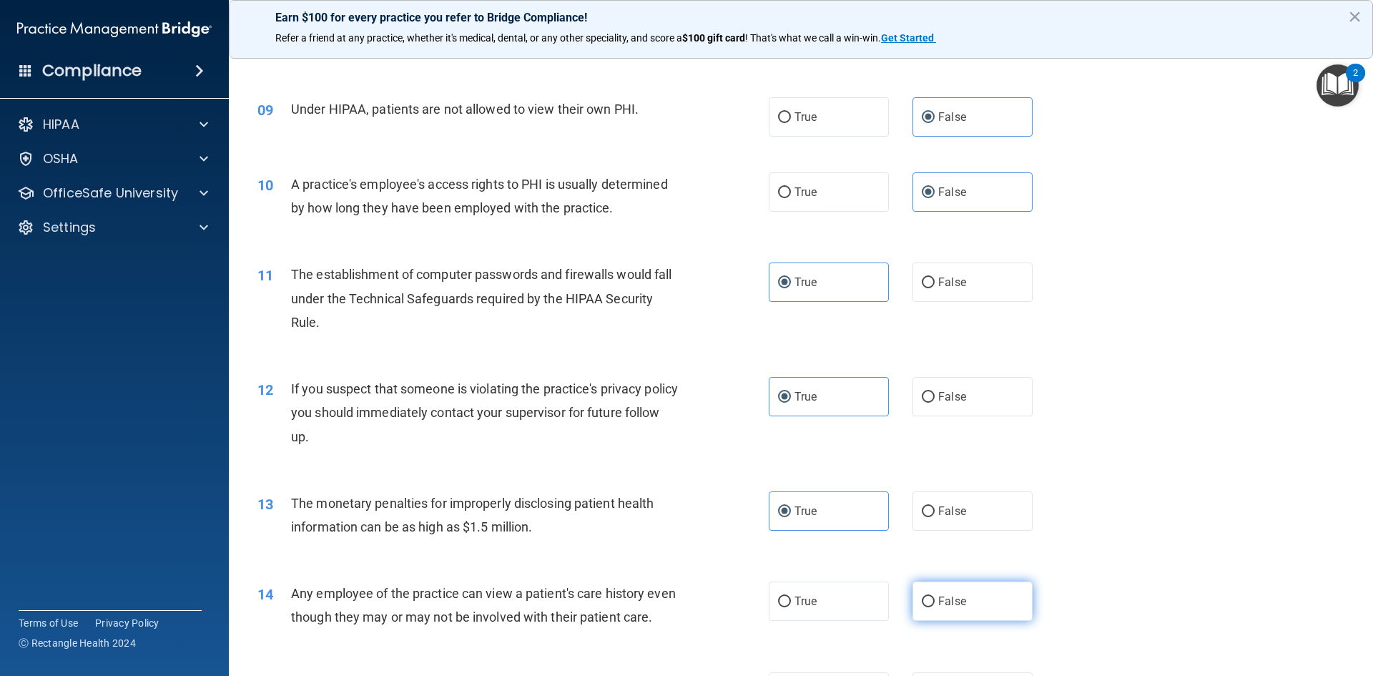
click at [935, 597] on input "False" at bounding box center [928, 602] width 13 height 11
radio input "true"
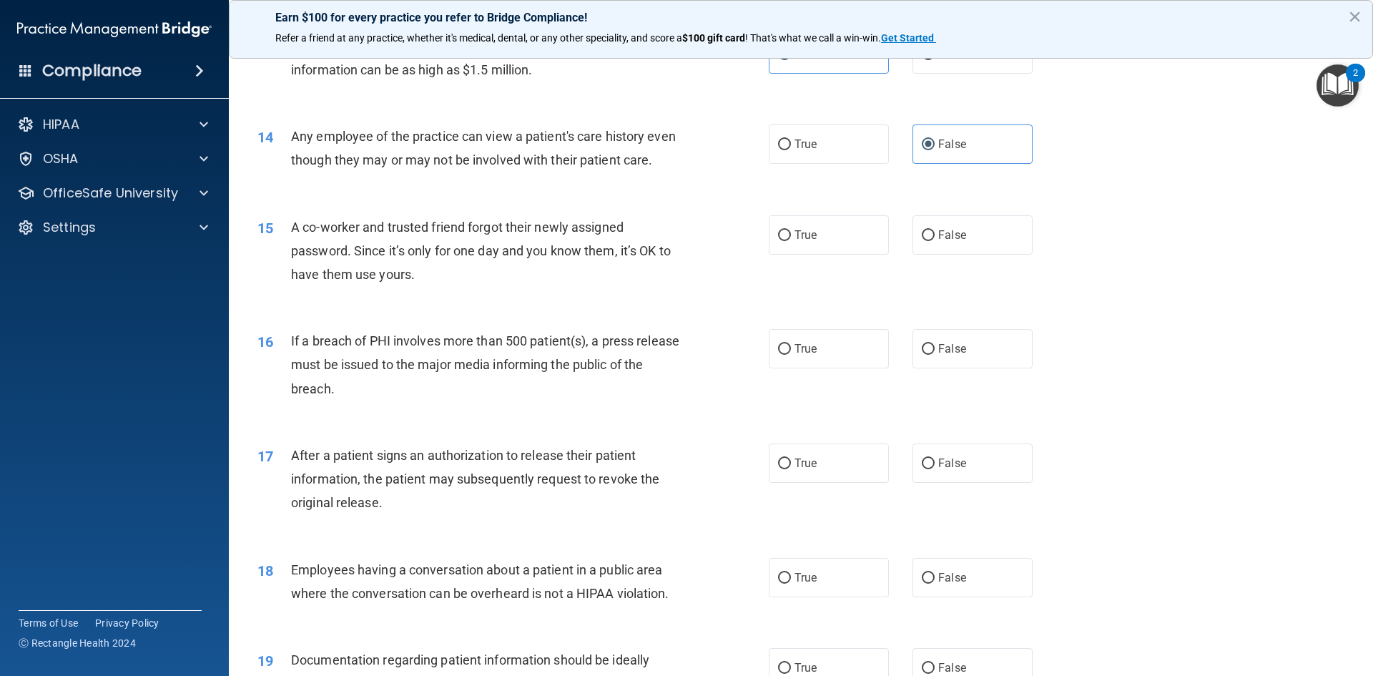
scroll to position [1431, 0]
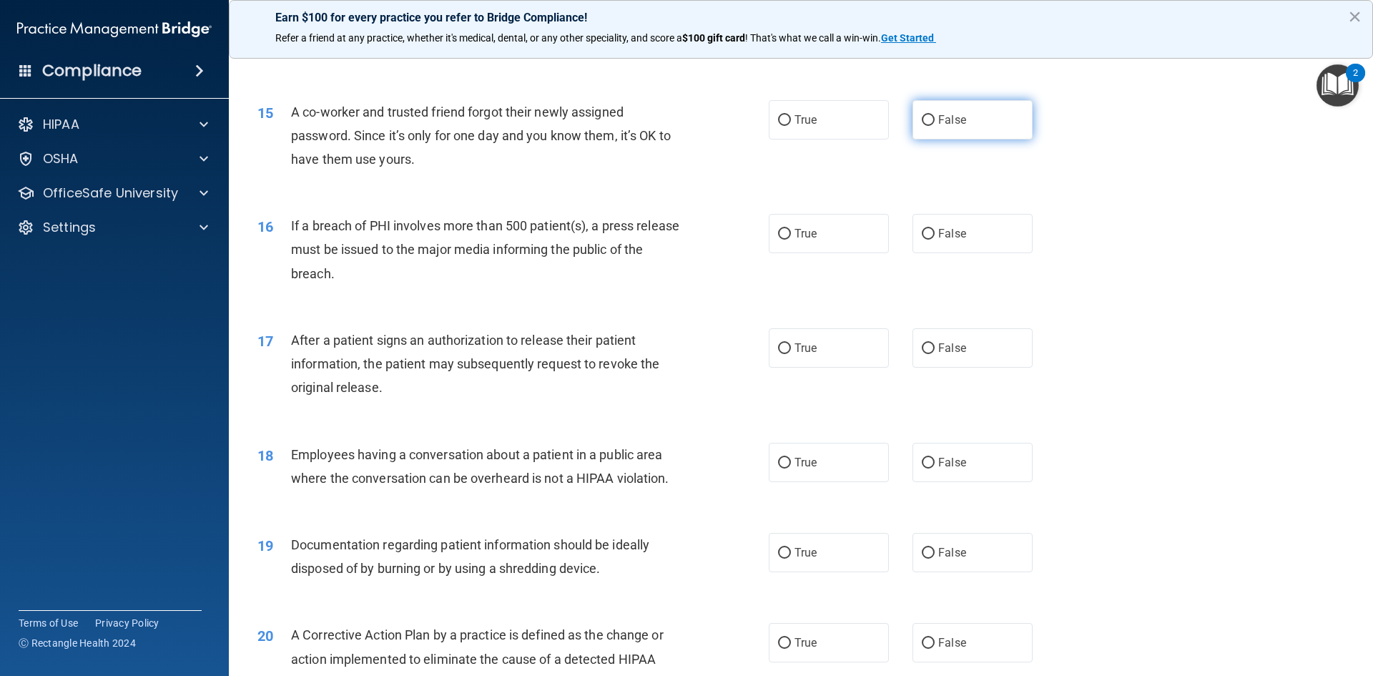
click at [934, 139] on label "False" at bounding box center [973, 119] width 120 height 39
click at [934, 126] on input "False" at bounding box center [928, 120] width 13 height 11
radio input "true"
click at [811, 285] on div "16 If a breach of PHI involves more than 500 patient(s), a press release must b…" at bounding box center [801, 253] width 1109 height 114
click at [813, 253] on label "True" at bounding box center [829, 233] width 120 height 39
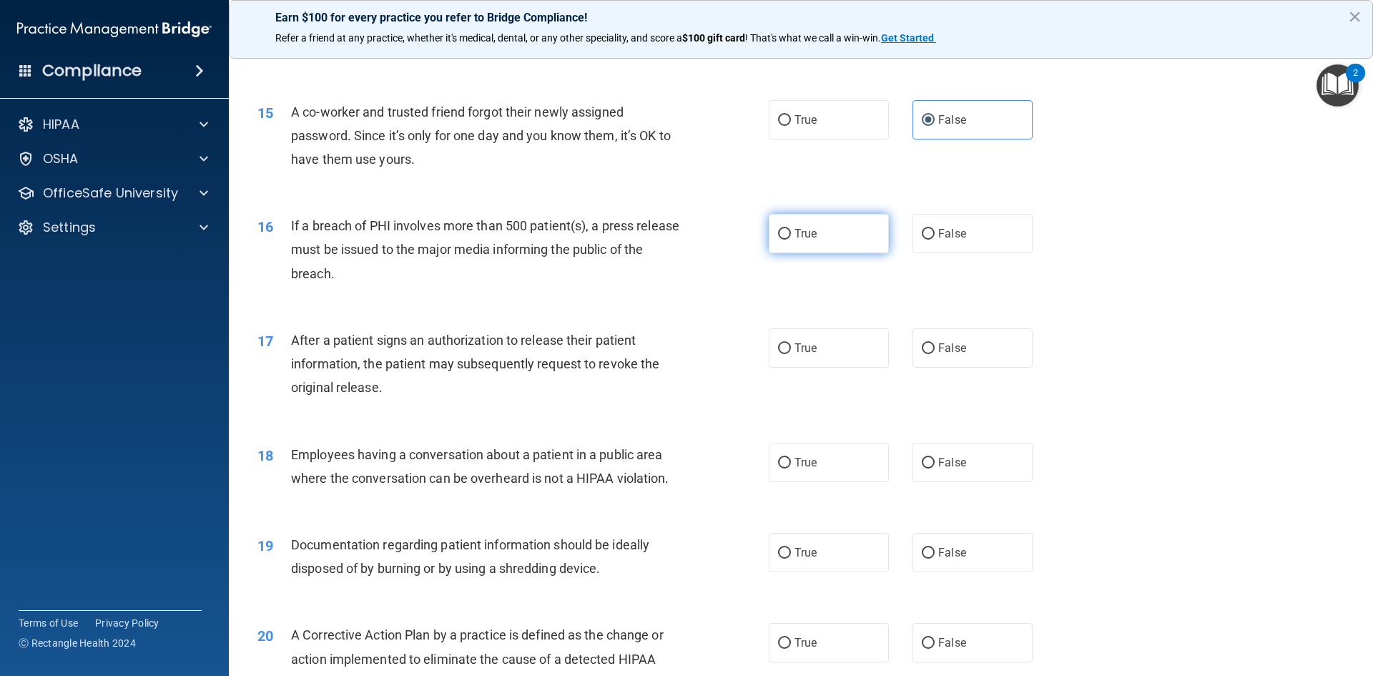
click at [791, 240] on input "True" at bounding box center [784, 234] width 13 height 11
radio input "true"
click at [805, 368] on label "True" at bounding box center [829, 347] width 120 height 39
click at [791, 354] on input "True" at bounding box center [784, 348] width 13 height 11
radio input "true"
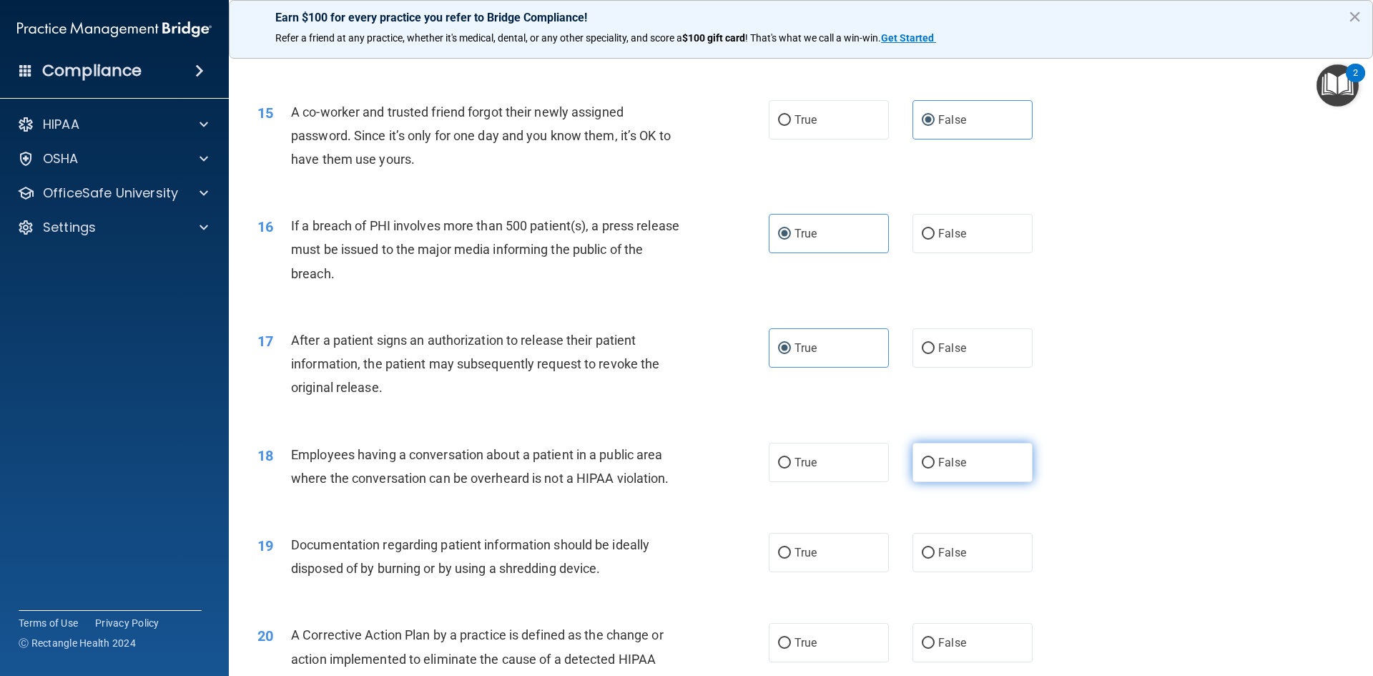
click at [949, 479] on label "False" at bounding box center [973, 462] width 120 height 39
click at [935, 469] on input "False" at bounding box center [928, 463] width 13 height 11
radio input "true"
click at [796, 572] on label "True" at bounding box center [829, 552] width 120 height 39
click at [791, 559] on input "True" at bounding box center [784, 553] width 13 height 11
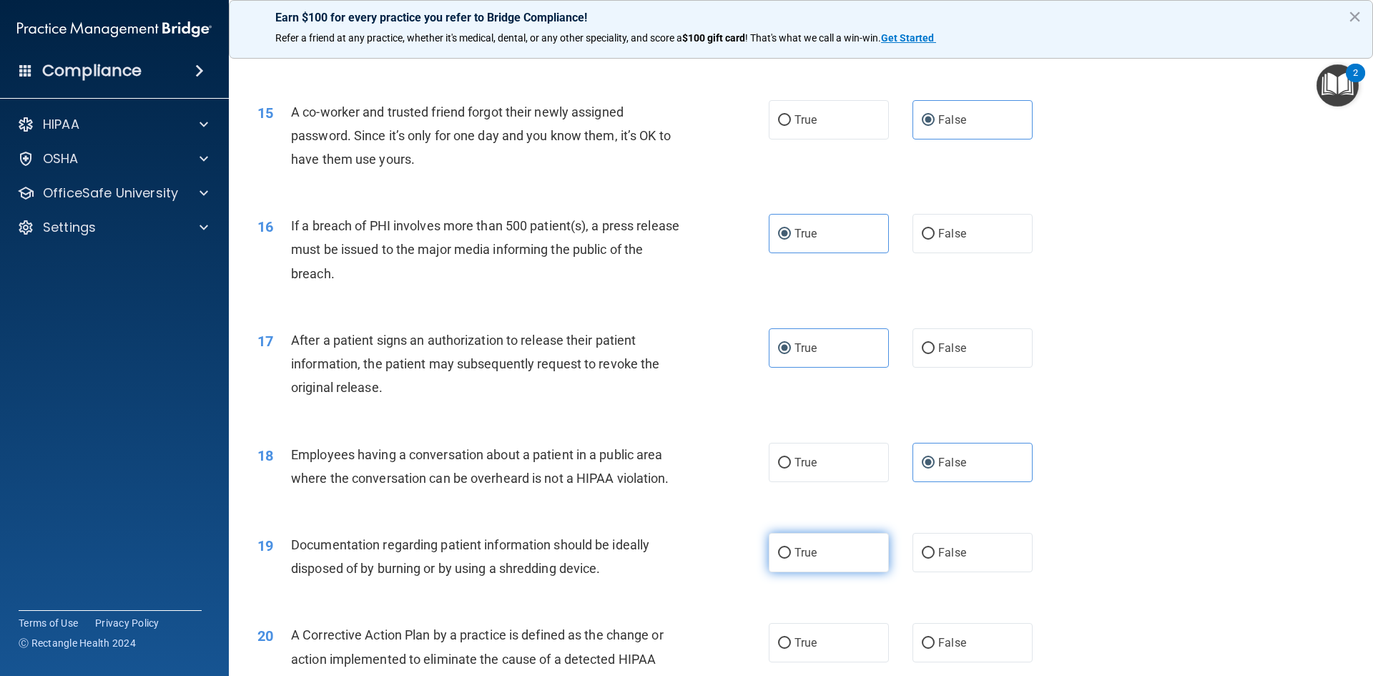
radio input "true"
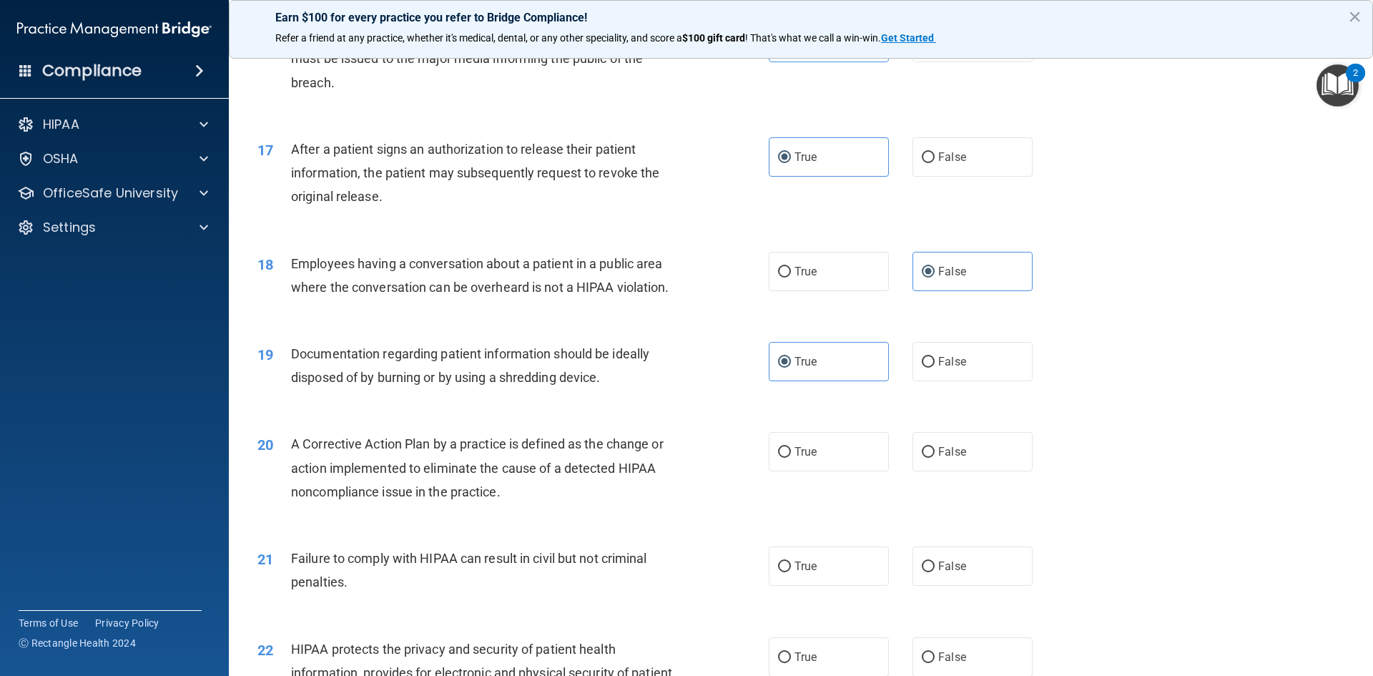
scroll to position [1645, 0]
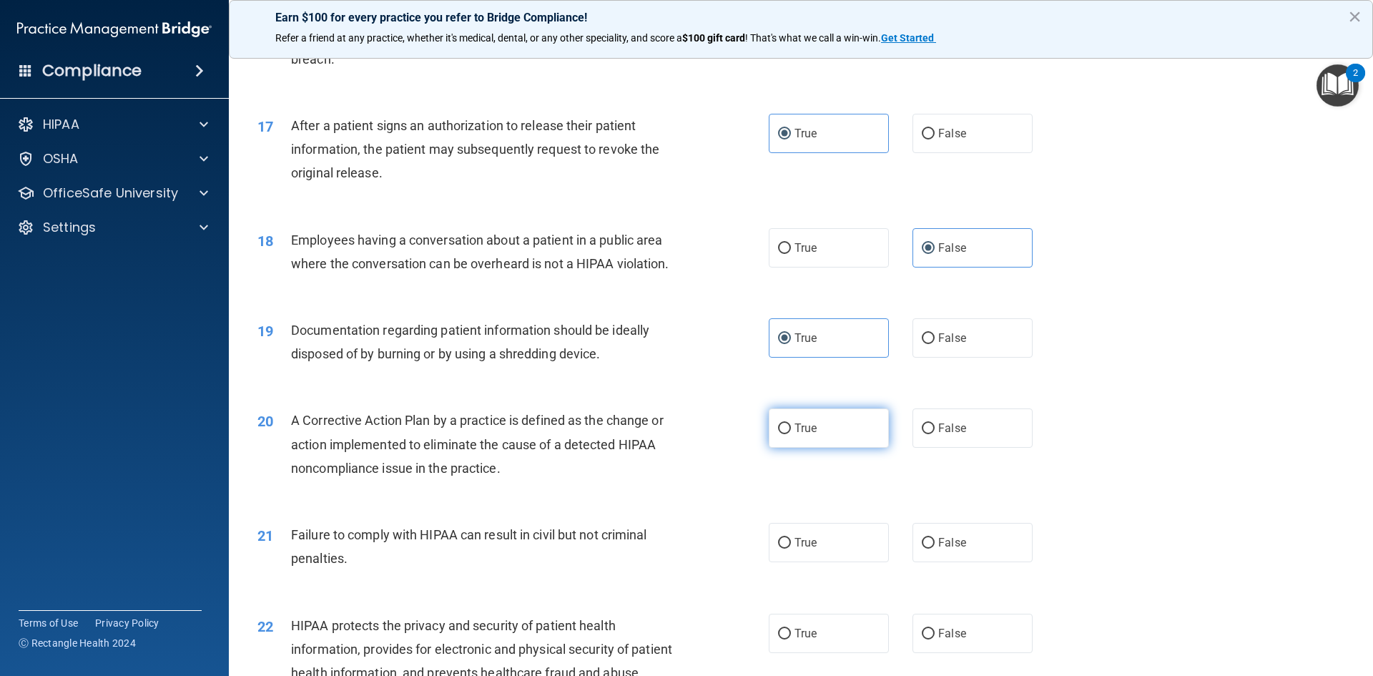
click at [812, 435] on span "True" at bounding box center [806, 428] width 22 height 14
click at [791, 434] on input "True" at bounding box center [784, 428] width 13 height 11
radio input "true"
click at [941, 557] on label "False" at bounding box center [973, 542] width 120 height 39
click at [935, 549] on input "False" at bounding box center [928, 543] width 13 height 11
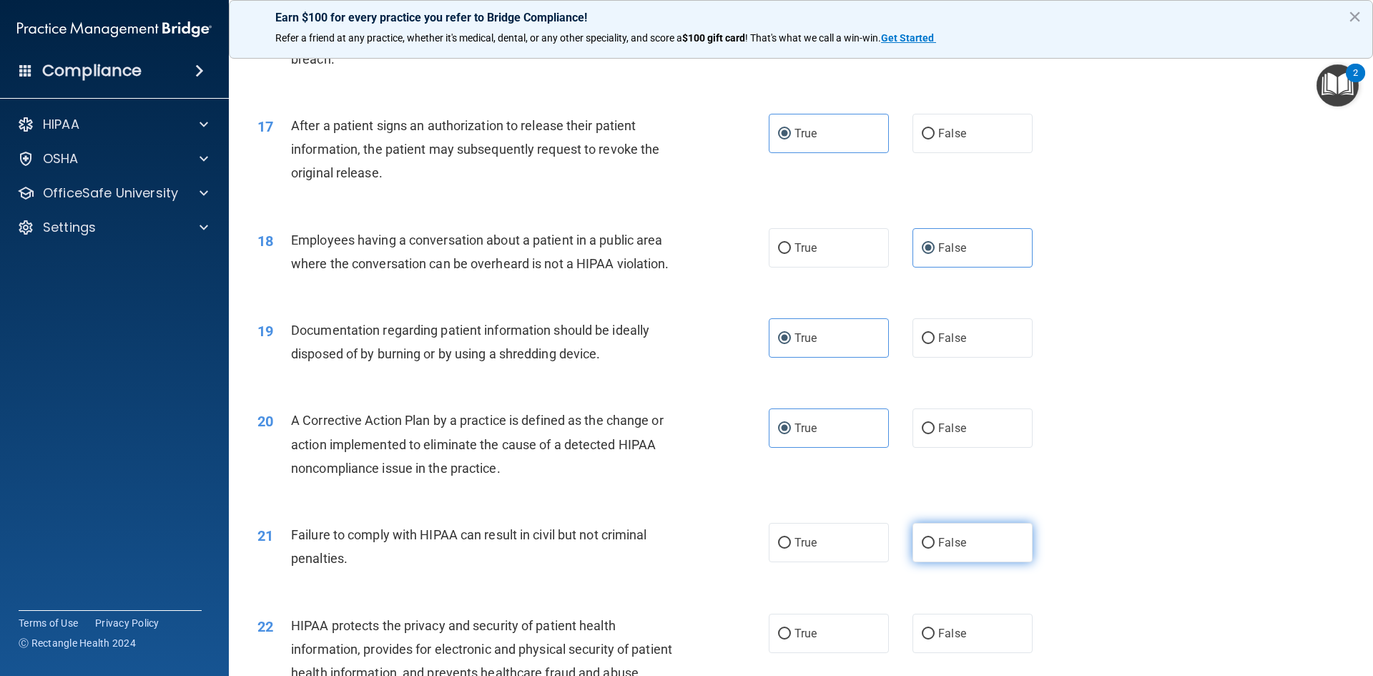
radio input "true"
click at [838, 653] on label "True" at bounding box center [829, 633] width 120 height 39
click at [791, 640] on input "True" at bounding box center [784, 634] width 13 height 11
radio input "true"
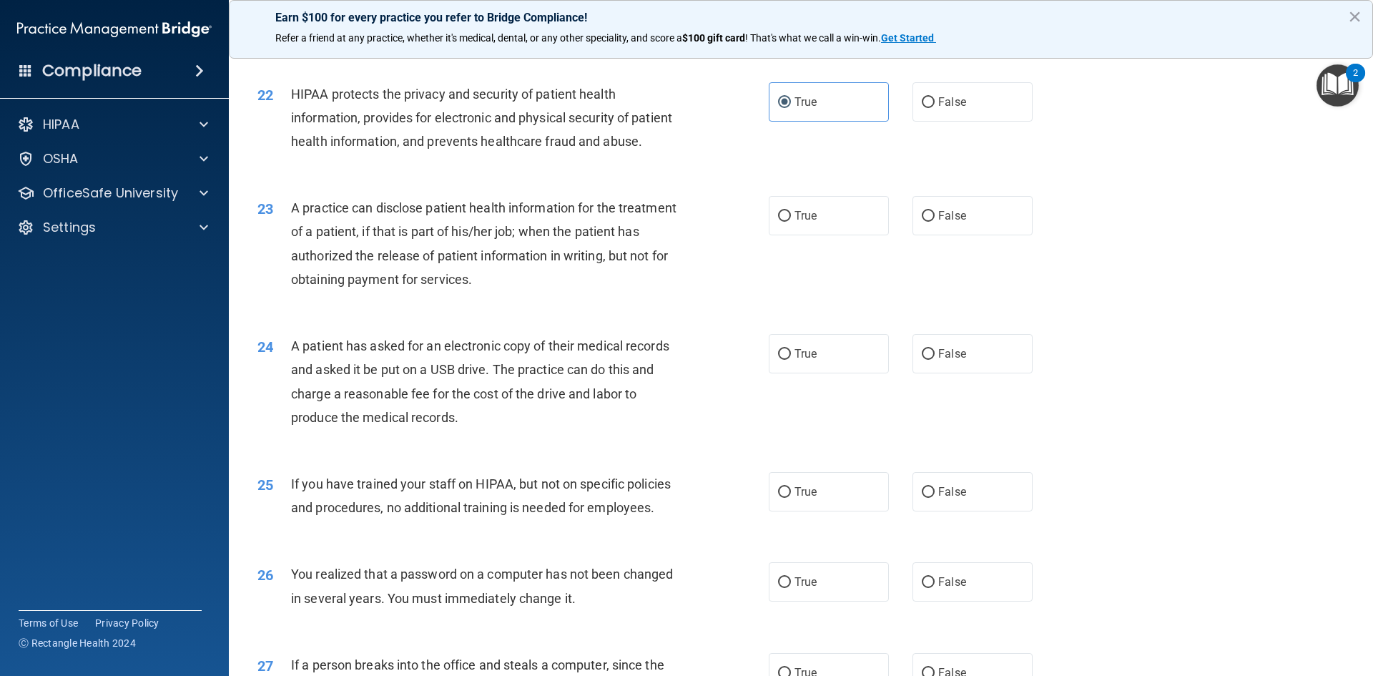
scroll to position [2218, 0]
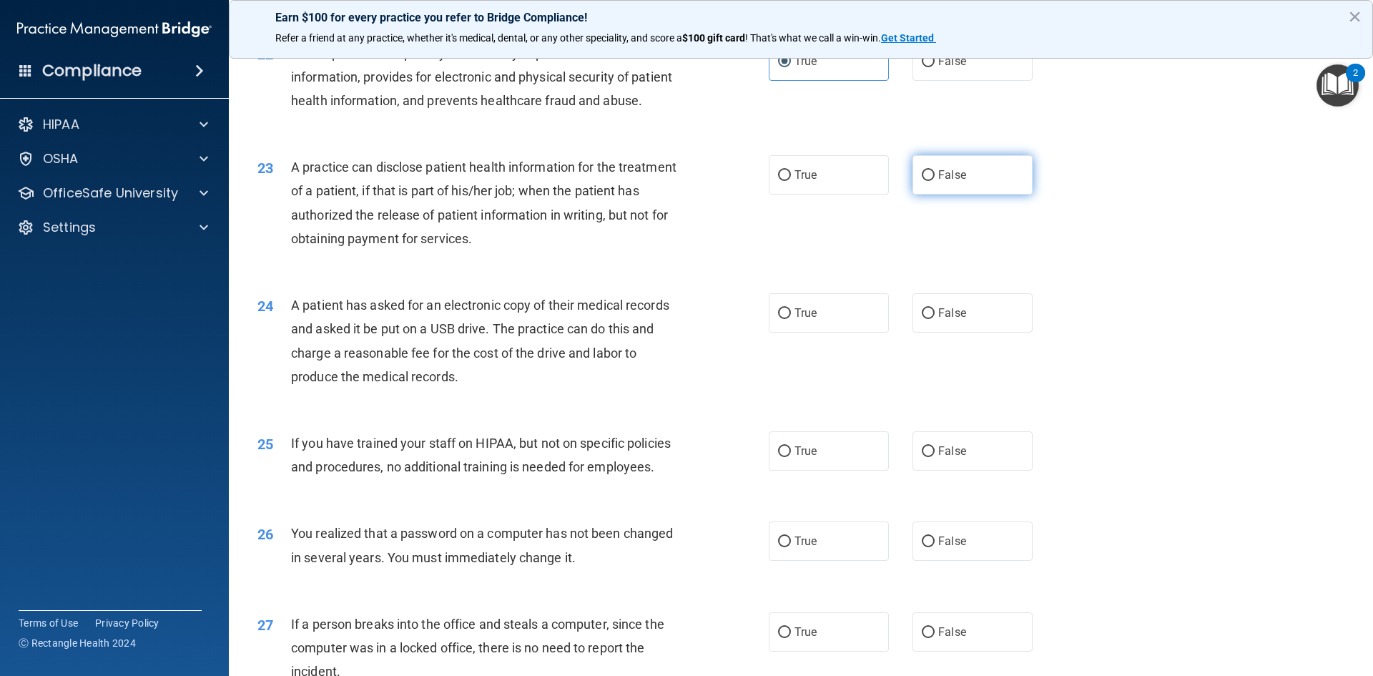
click at [969, 195] on label "False" at bounding box center [973, 174] width 120 height 39
click at [935, 181] on input "False" at bounding box center [928, 175] width 13 height 11
radio input "true"
click at [830, 333] on label "True" at bounding box center [829, 312] width 120 height 39
click at [791, 319] on input "True" at bounding box center [784, 313] width 13 height 11
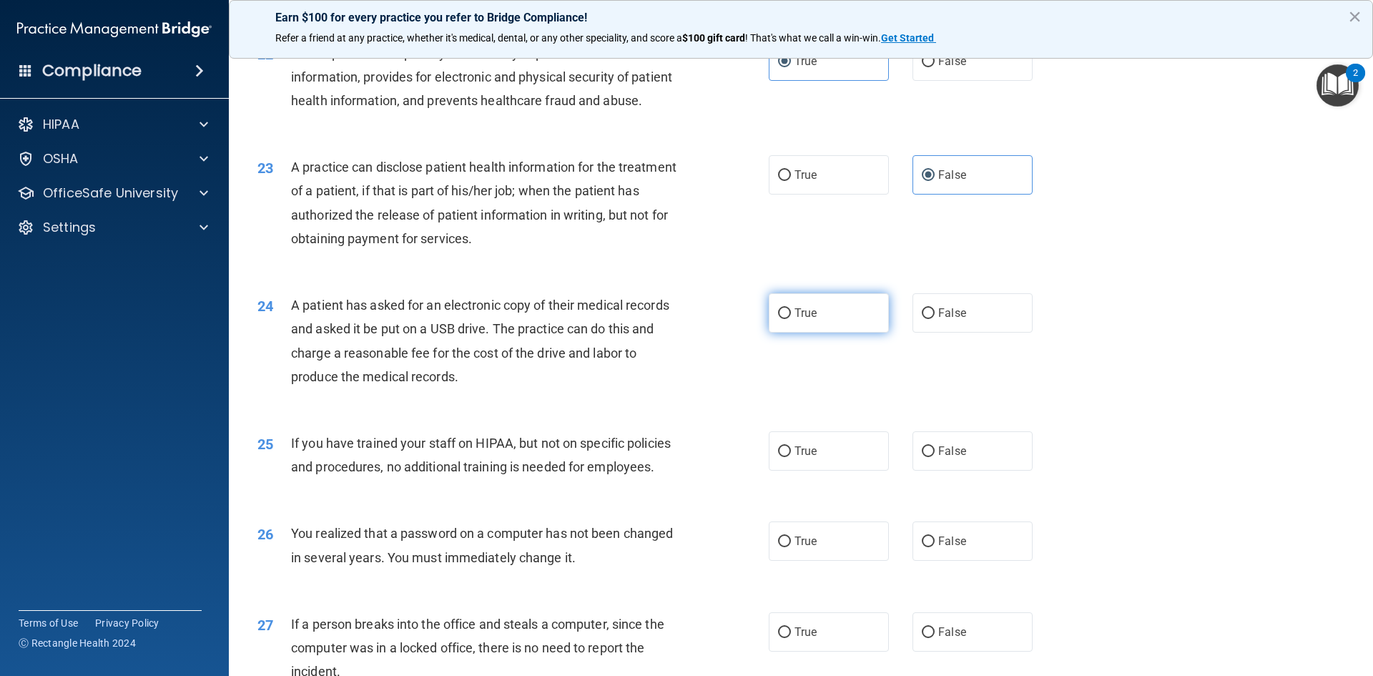
radio input "true"
click at [946, 320] on span "False" at bounding box center [953, 313] width 28 height 14
click at [935, 319] on input "False" at bounding box center [928, 313] width 13 height 11
radio input "true"
radio input "false"
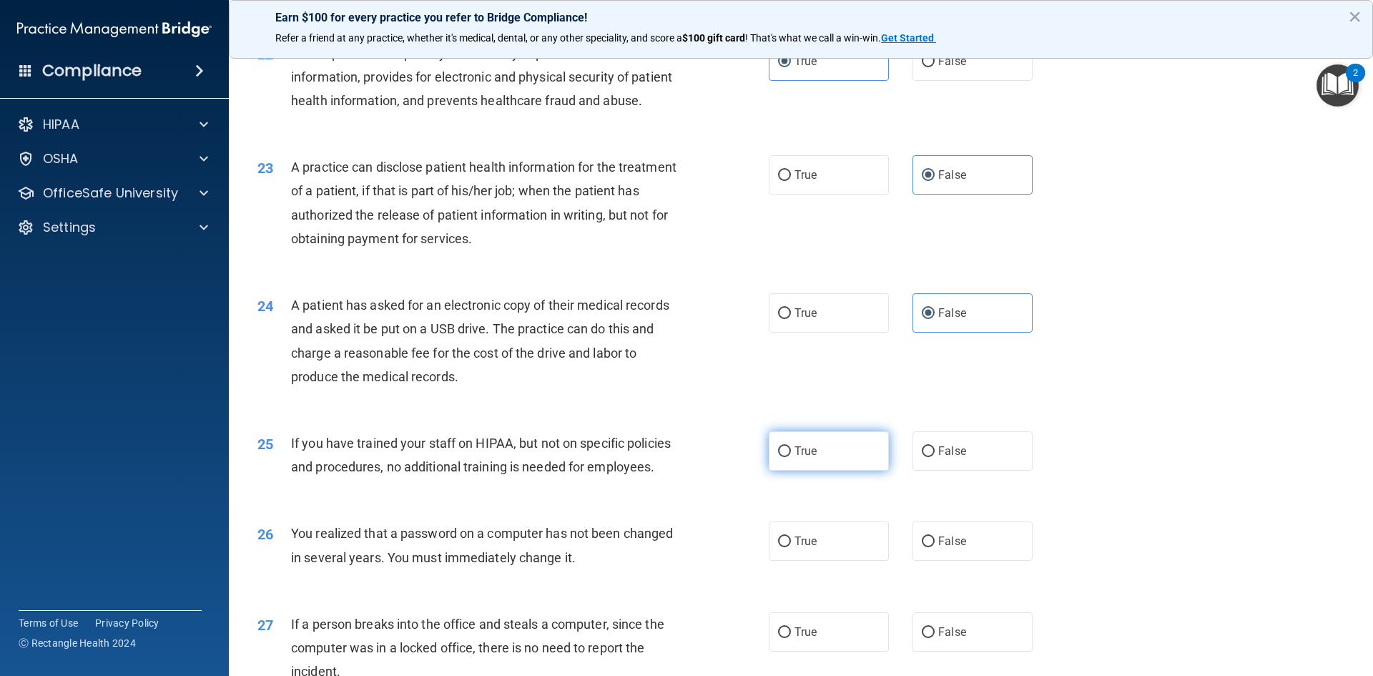
click at [808, 471] on label "True" at bounding box center [829, 450] width 120 height 39
click at [791, 457] on input "True" at bounding box center [784, 451] width 13 height 11
radio input "true"
click at [847, 561] on label "True" at bounding box center [829, 540] width 120 height 39
click at [791, 547] on input "True" at bounding box center [784, 542] width 13 height 11
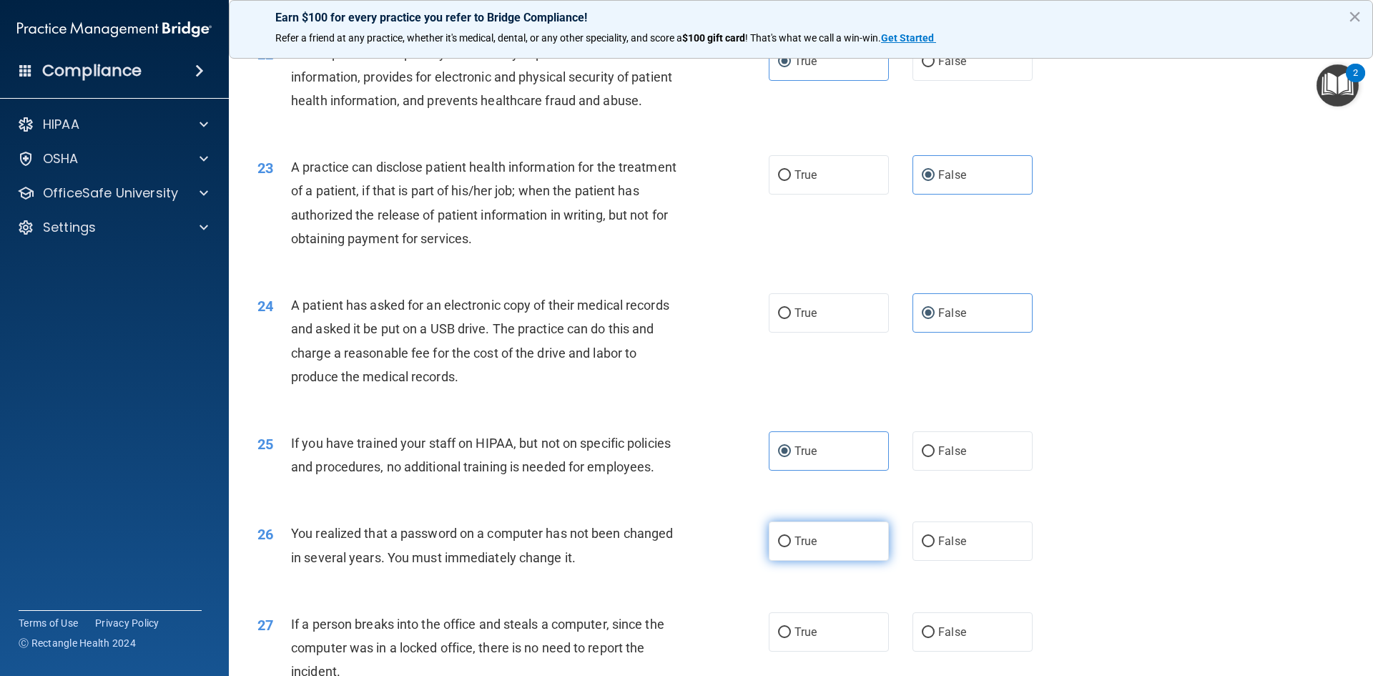
radio input "true"
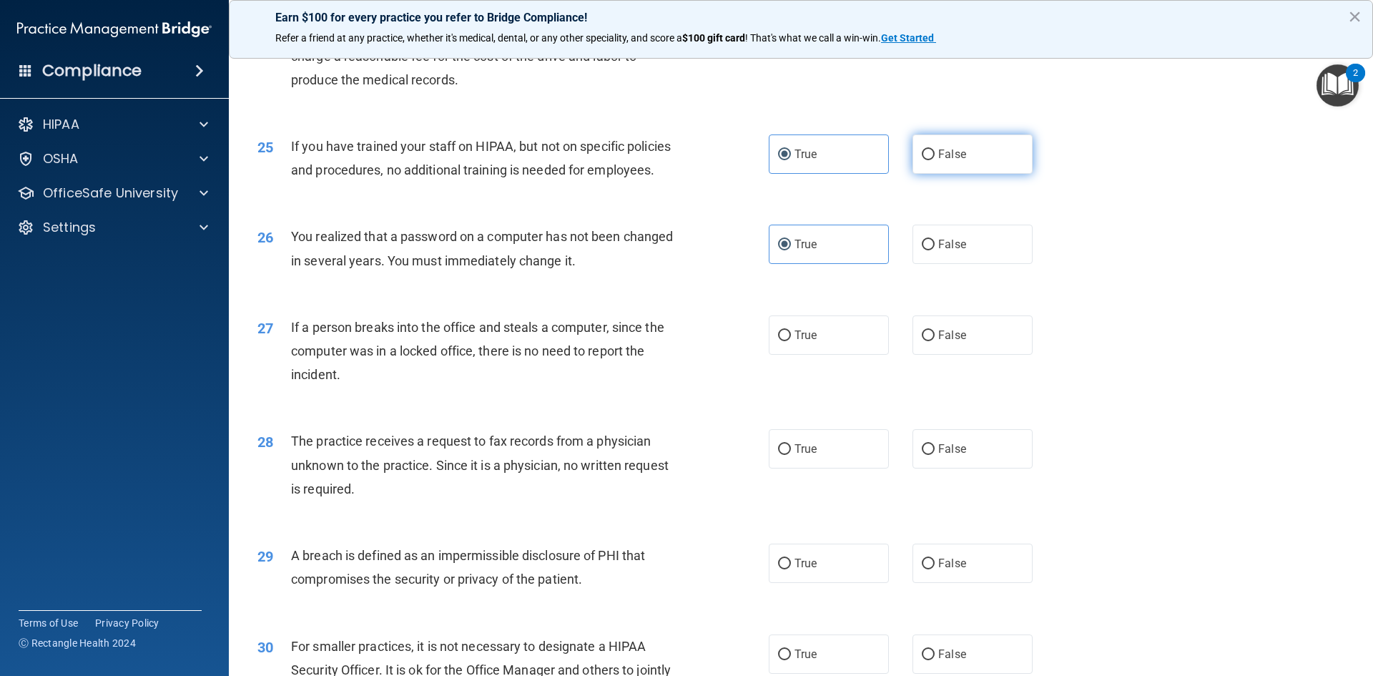
scroll to position [2575, 0]
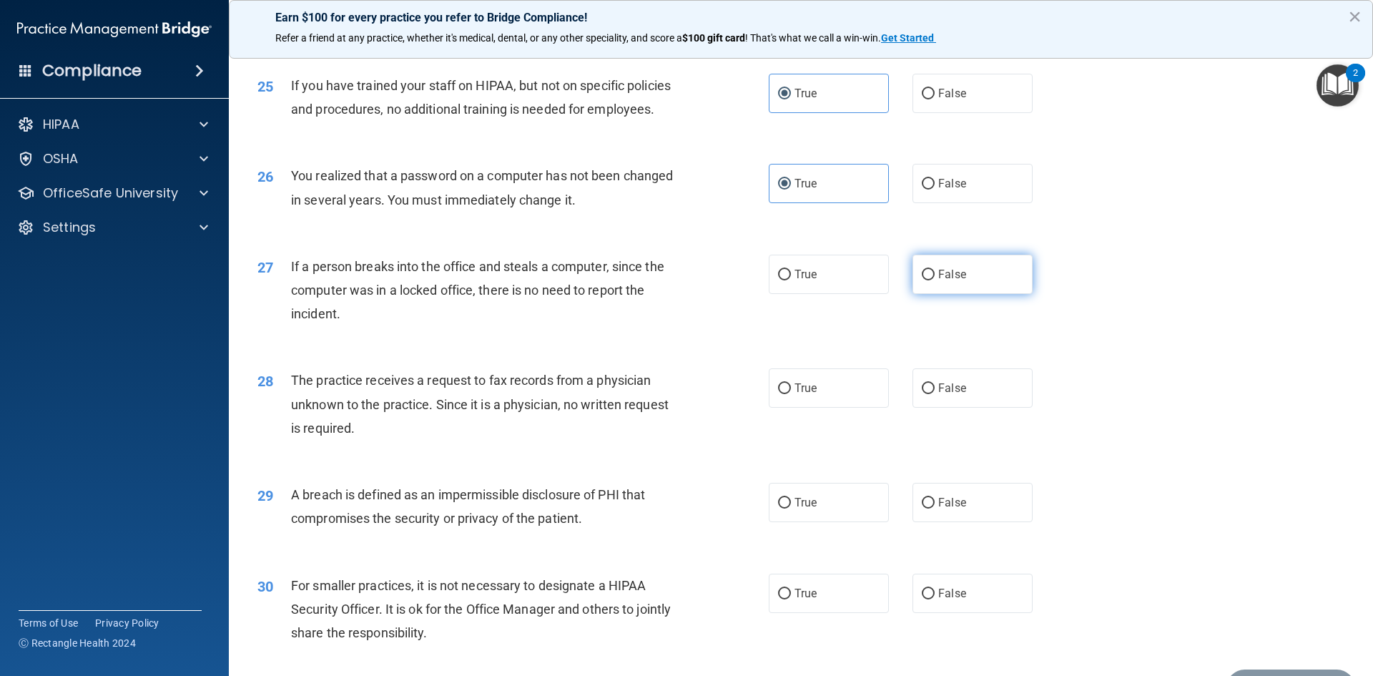
click at [951, 281] on span "False" at bounding box center [953, 275] width 28 height 14
click at [935, 280] on input "False" at bounding box center [928, 275] width 13 height 11
radio input "true"
click at [929, 408] on label "False" at bounding box center [973, 387] width 120 height 39
click at [929, 394] on input "False" at bounding box center [928, 388] width 13 height 11
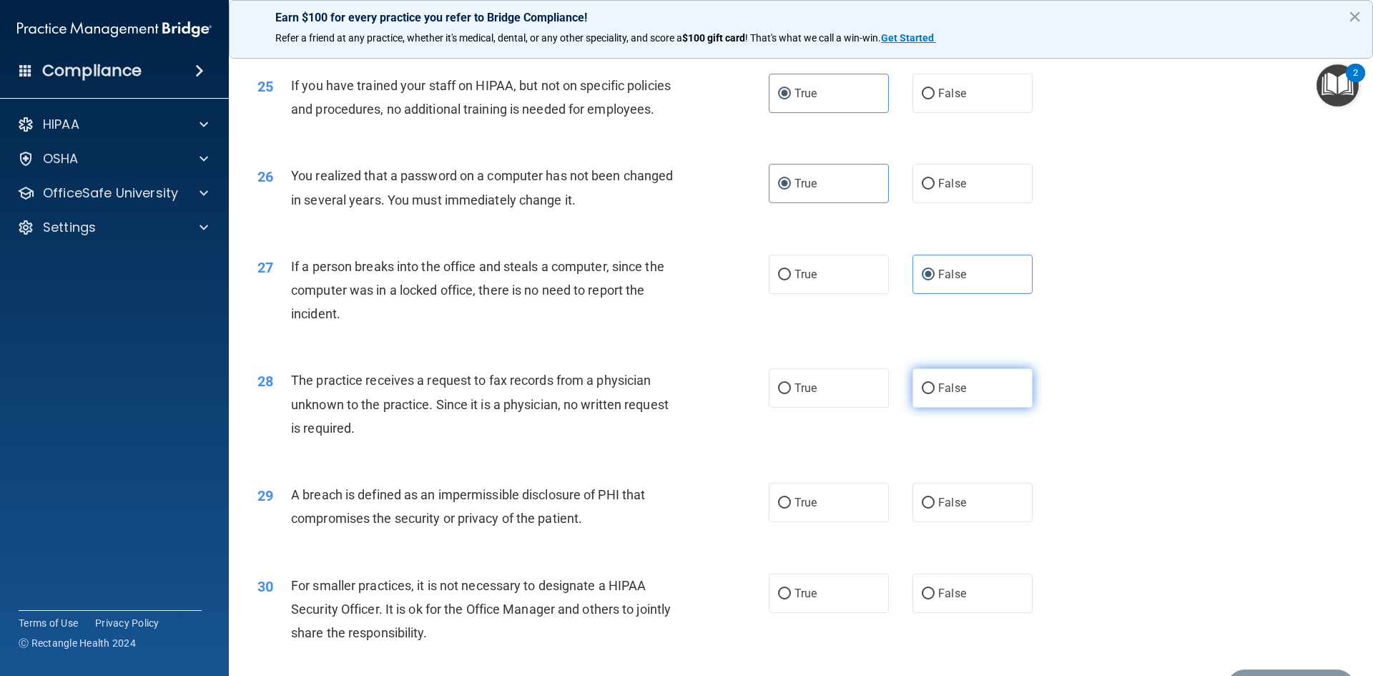
radio input "true"
click at [826, 522] on label "True" at bounding box center [829, 502] width 120 height 39
click at [791, 509] on input "True" at bounding box center [784, 503] width 13 height 11
radio input "true"
drag, startPoint x: 954, startPoint y: 628, endPoint x: 1127, endPoint y: 597, distance: 175.1
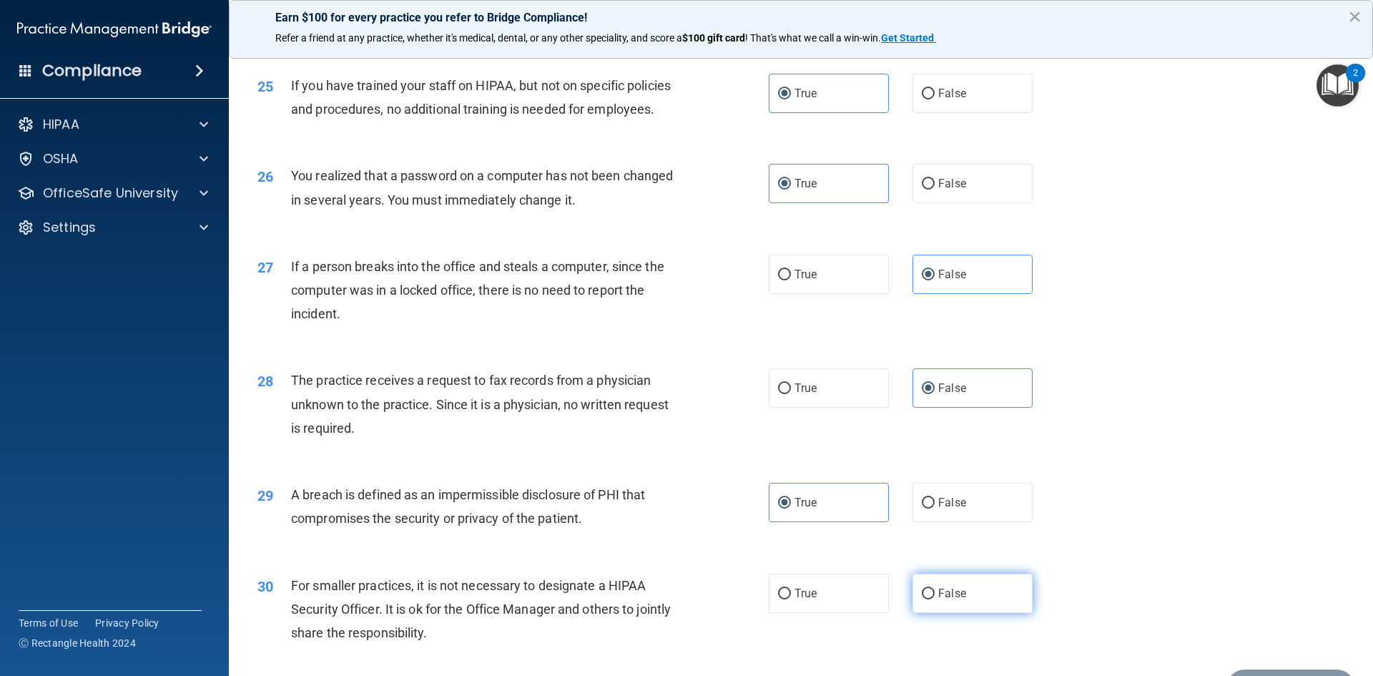
click at [955, 613] on label "False" at bounding box center [973, 593] width 120 height 39
click at [935, 599] on input "False" at bounding box center [928, 594] width 13 height 11
radio input "true"
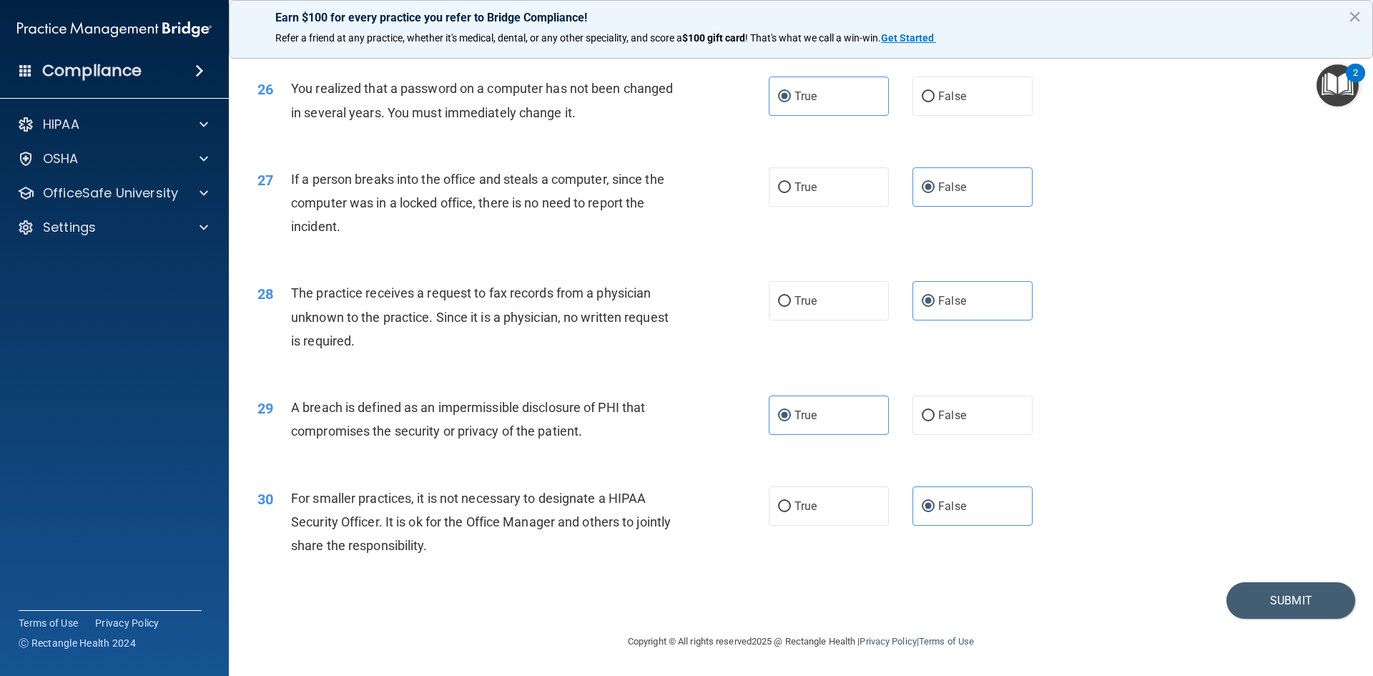
scroll to position [2710, 0]
click at [1289, 604] on button "Submit" at bounding box center [1291, 600] width 129 height 36
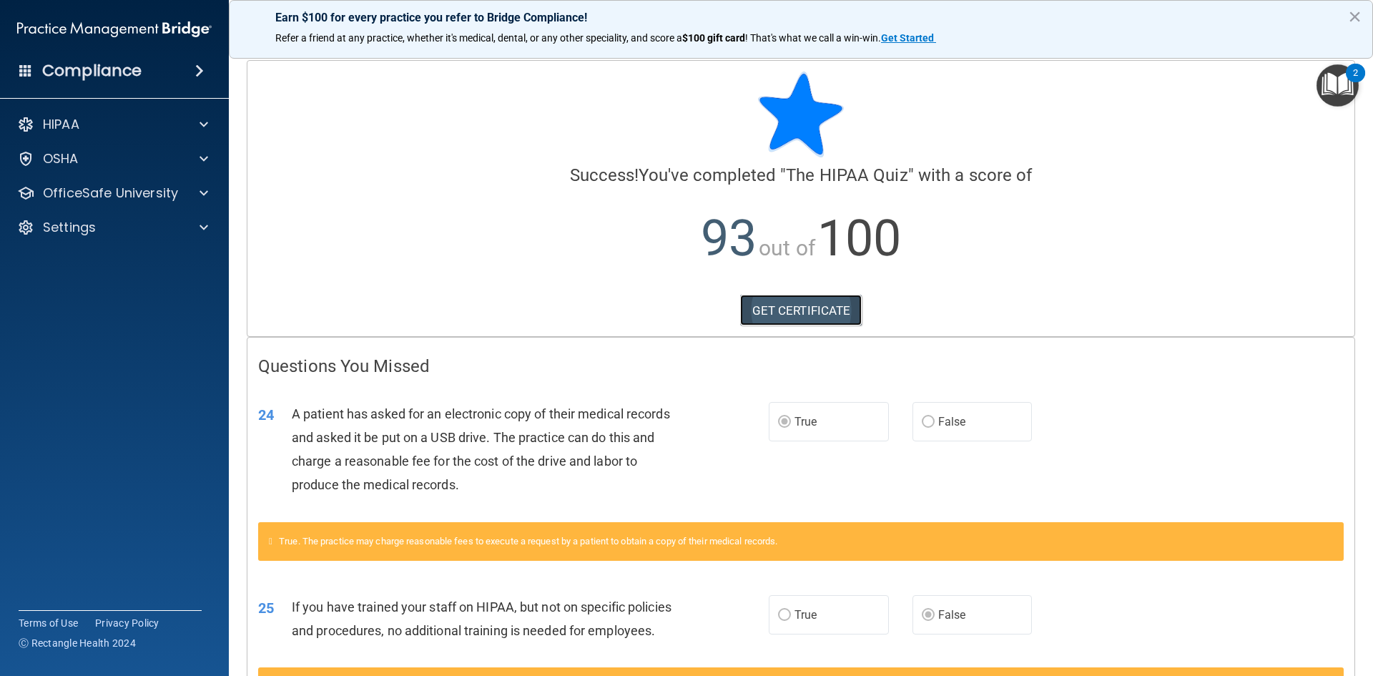
click at [818, 315] on link "GET CERTIFICATE" at bounding box center [801, 310] width 122 height 31
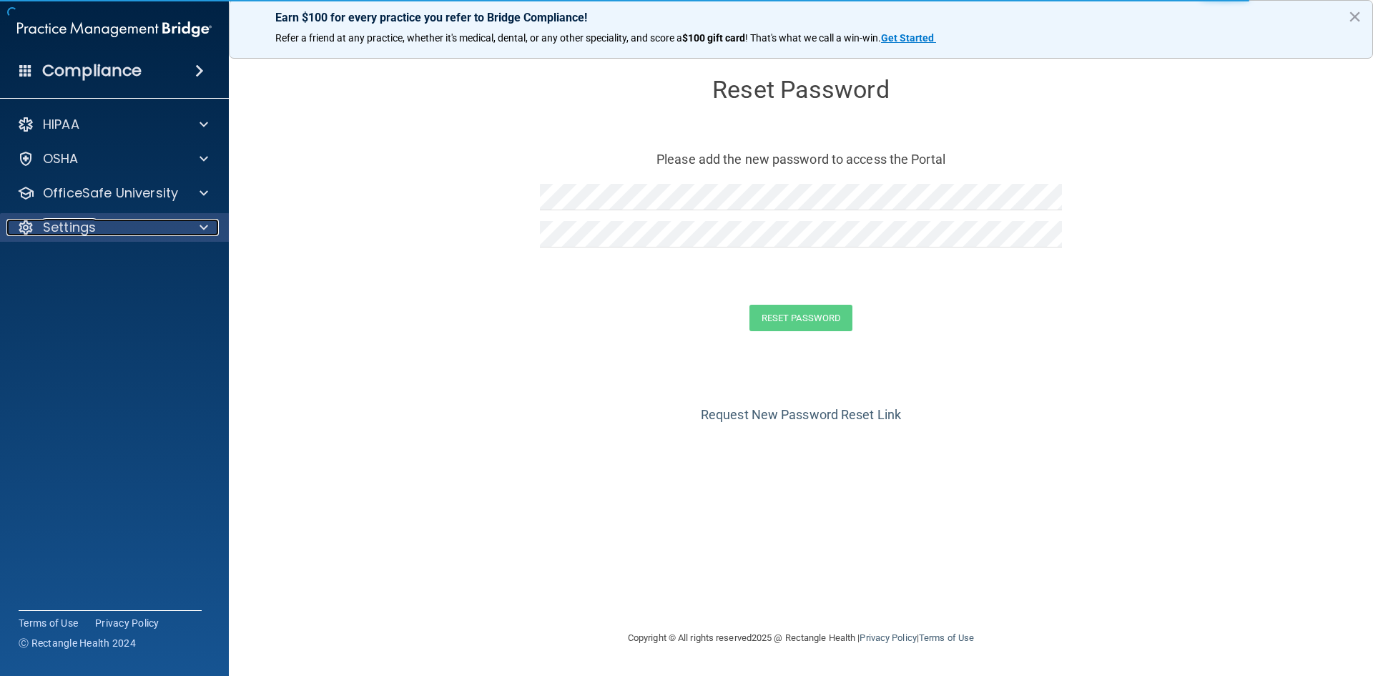
click at [79, 230] on p "Settings" at bounding box center [69, 227] width 53 height 17
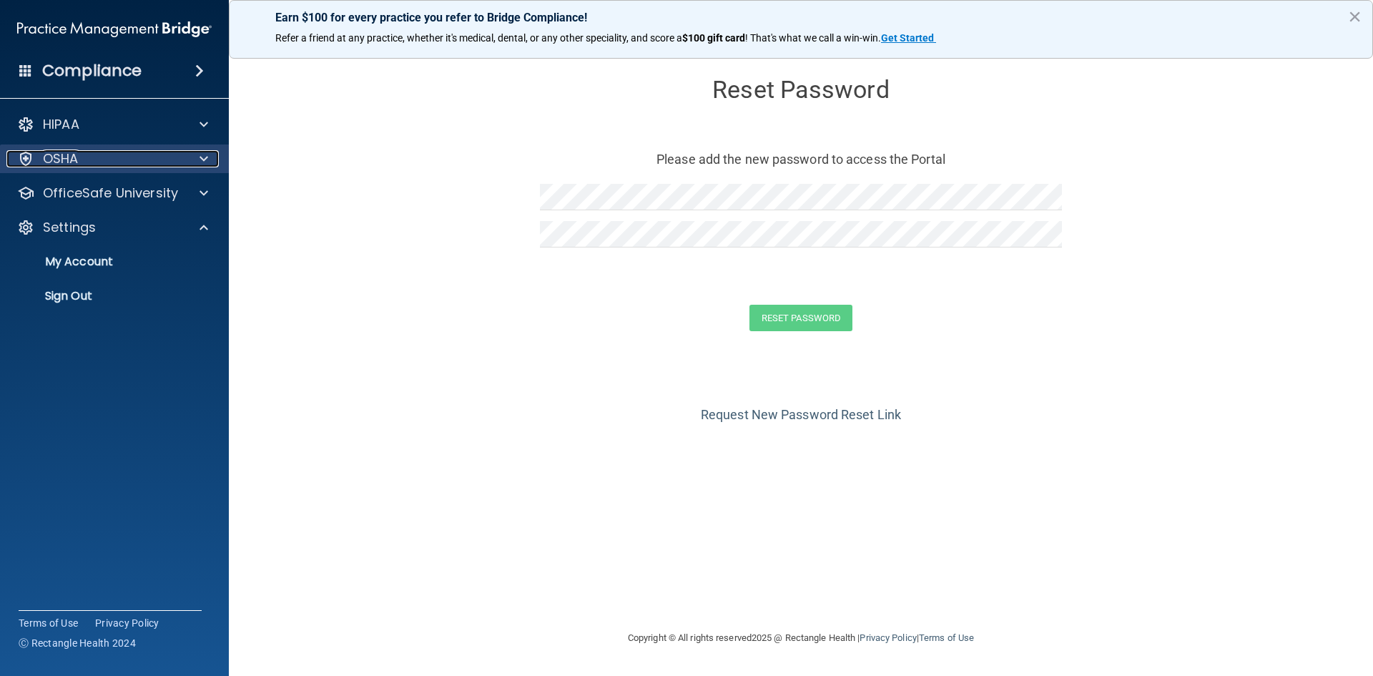
click at [94, 162] on div "OSHA" at bounding box center [94, 158] width 177 height 17
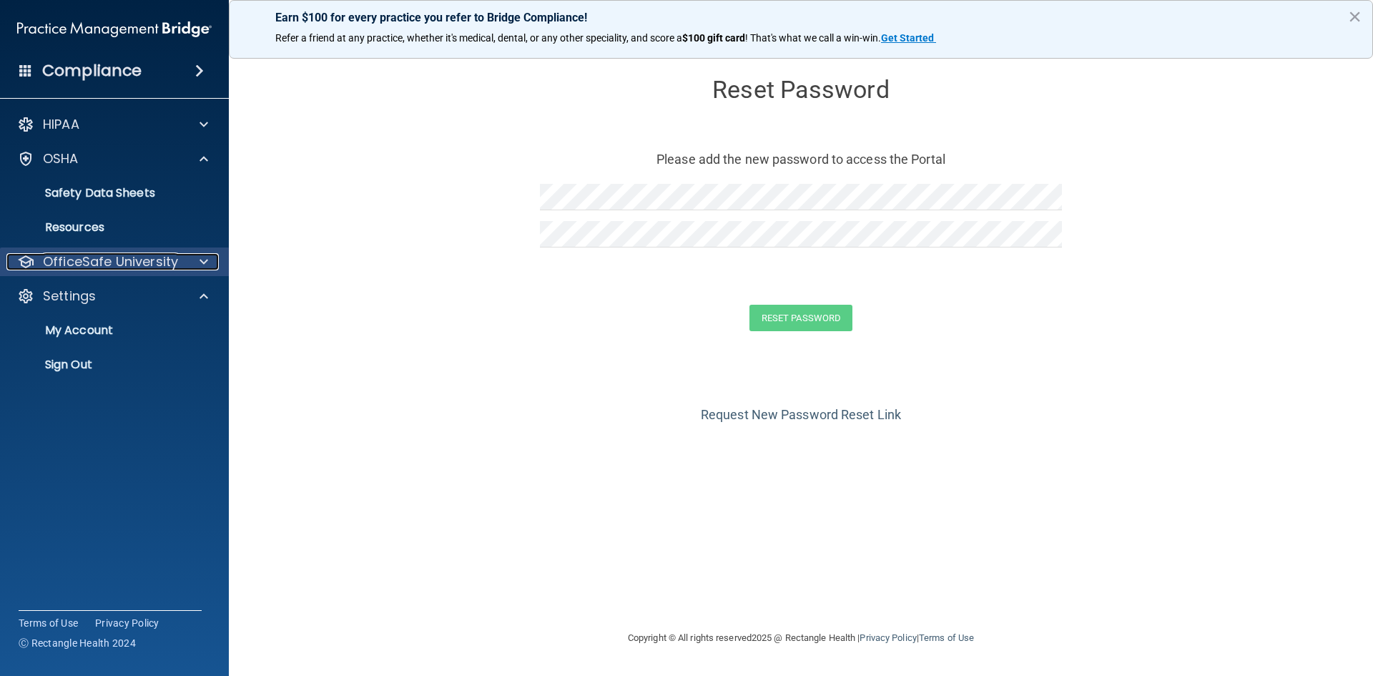
click at [117, 255] on p "OfficeSafe University" at bounding box center [110, 261] width 135 height 17
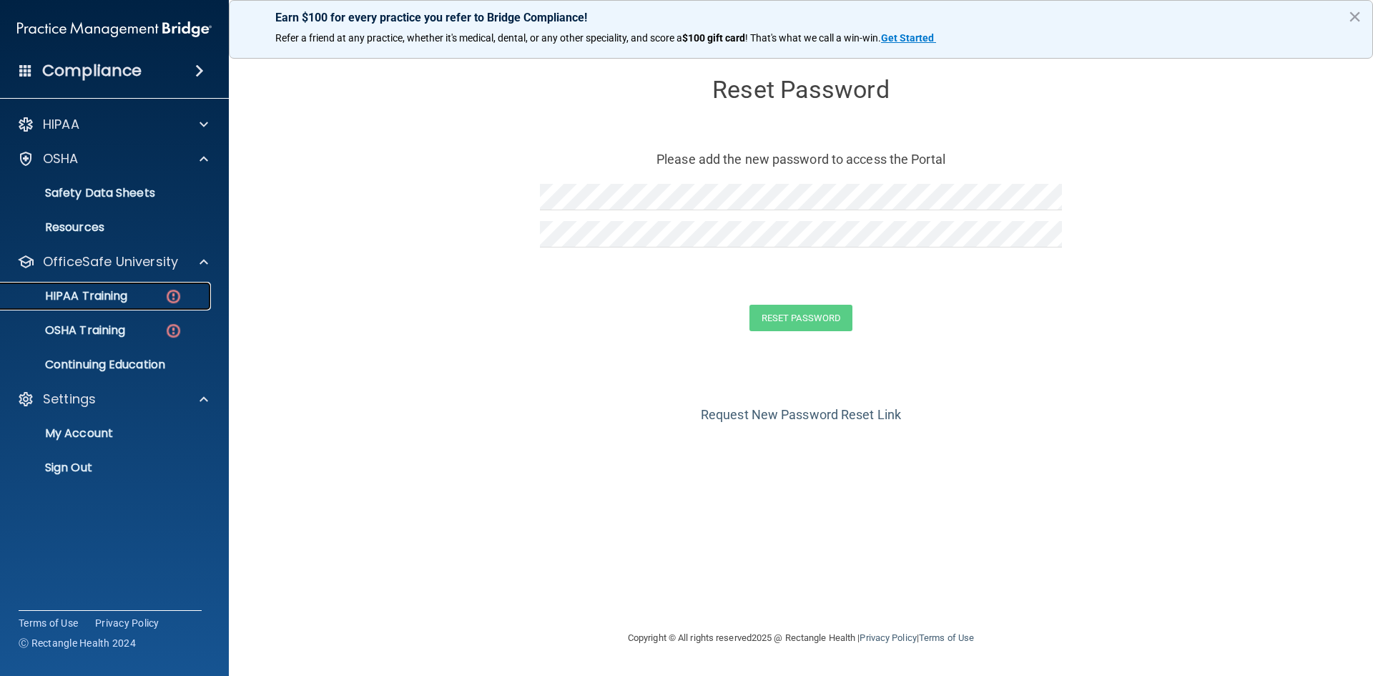
click at [144, 299] on div "HIPAA Training" at bounding box center [106, 296] width 195 height 14
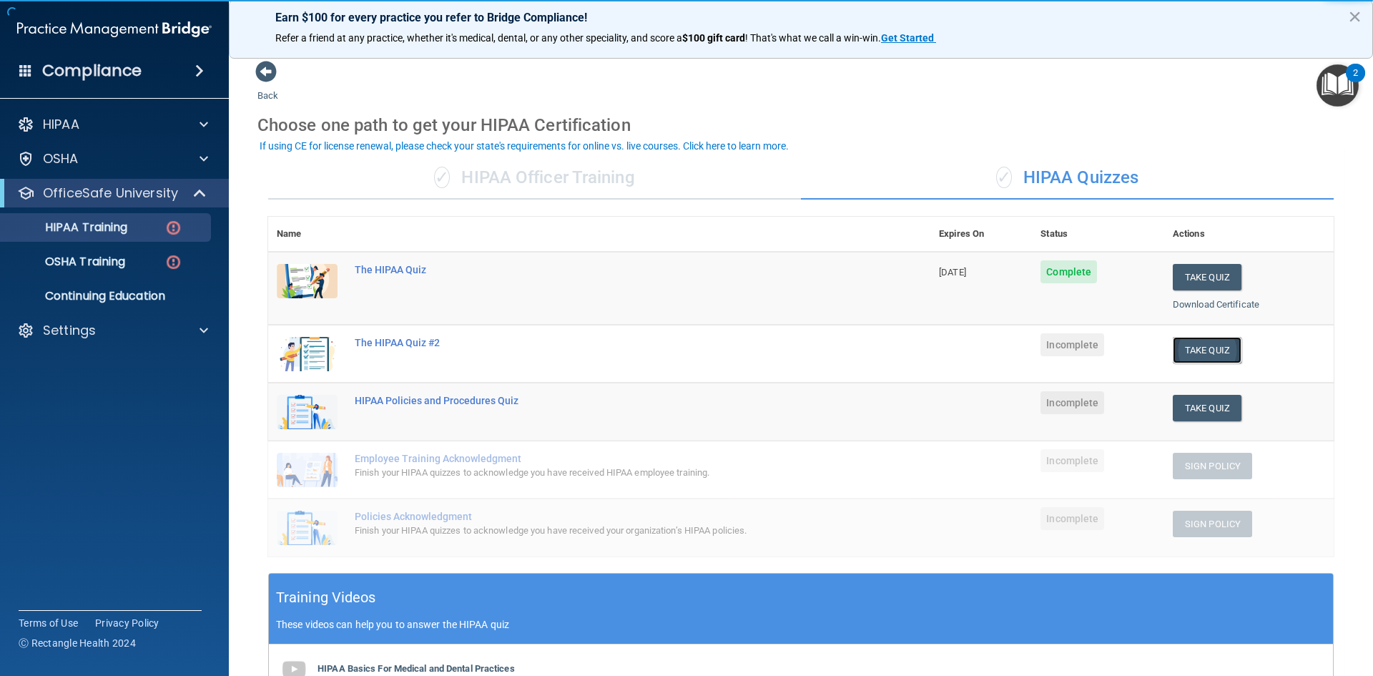
click at [1191, 352] on button "Take Quiz" at bounding box center [1207, 350] width 69 height 26
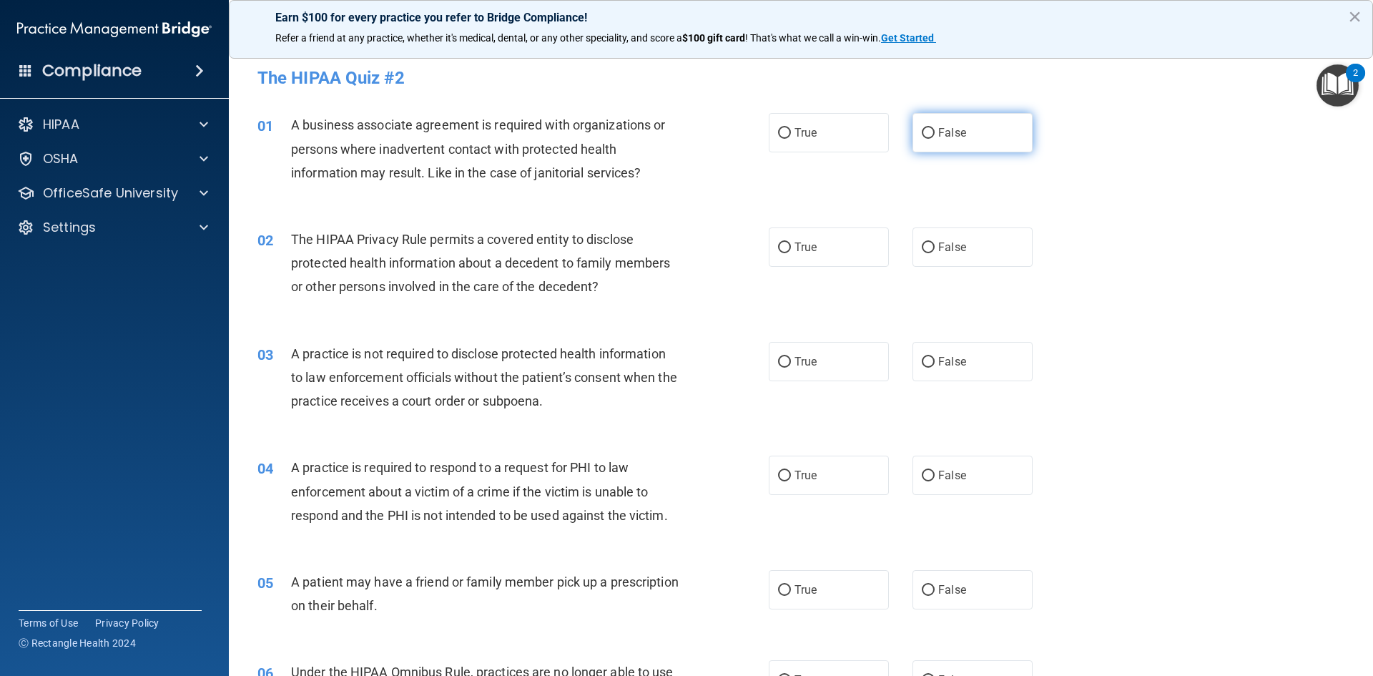
click at [928, 130] on input "False" at bounding box center [928, 133] width 13 height 11
radio input "true"
drag, startPoint x: 820, startPoint y: 237, endPoint x: 840, endPoint y: 243, distance: 21.0
click at [821, 237] on label "True" at bounding box center [829, 246] width 120 height 39
click at [791, 243] on input "True" at bounding box center [784, 248] width 13 height 11
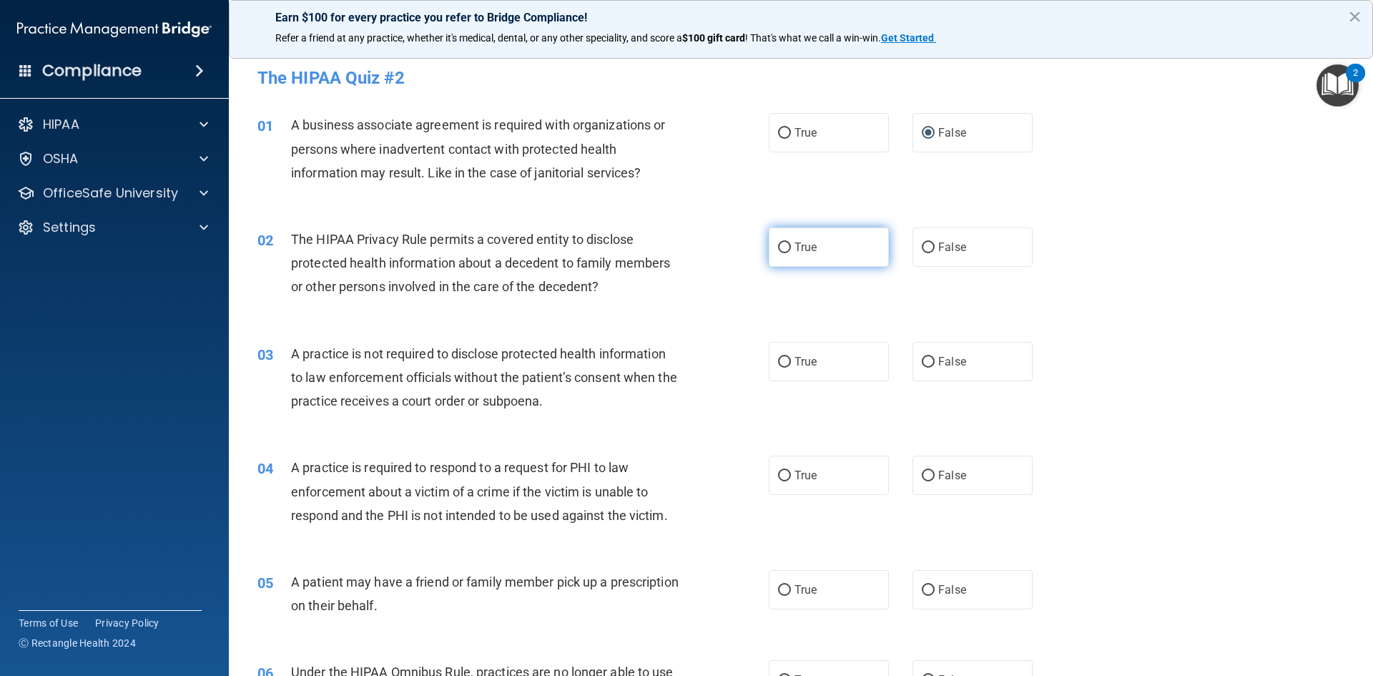
radio input "true"
click at [944, 381] on label "False" at bounding box center [973, 361] width 120 height 39
click at [935, 368] on input "False" at bounding box center [928, 362] width 13 height 11
radio input "true"
click at [795, 467] on label "True" at bounding box center [829, 475] width 120 height 39
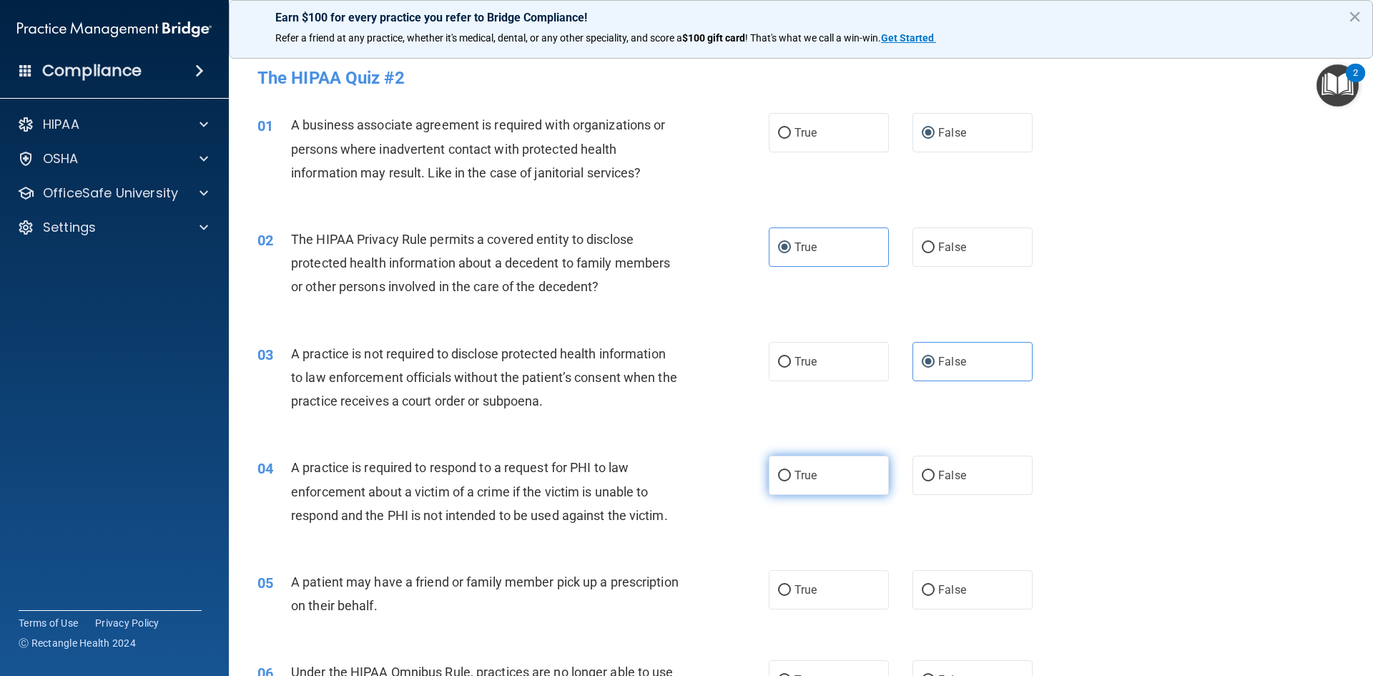
click at [791, 471] on input "True" at bounding box center [784, 476] width 13 height 11
radio input "true"
click at [815, 574] on label "True" at bounding box center [829, 589] width 120 height 39
click at [791, 585] on input "True" at bounding box center [784, 590] width 13 height 11
radio input "true"
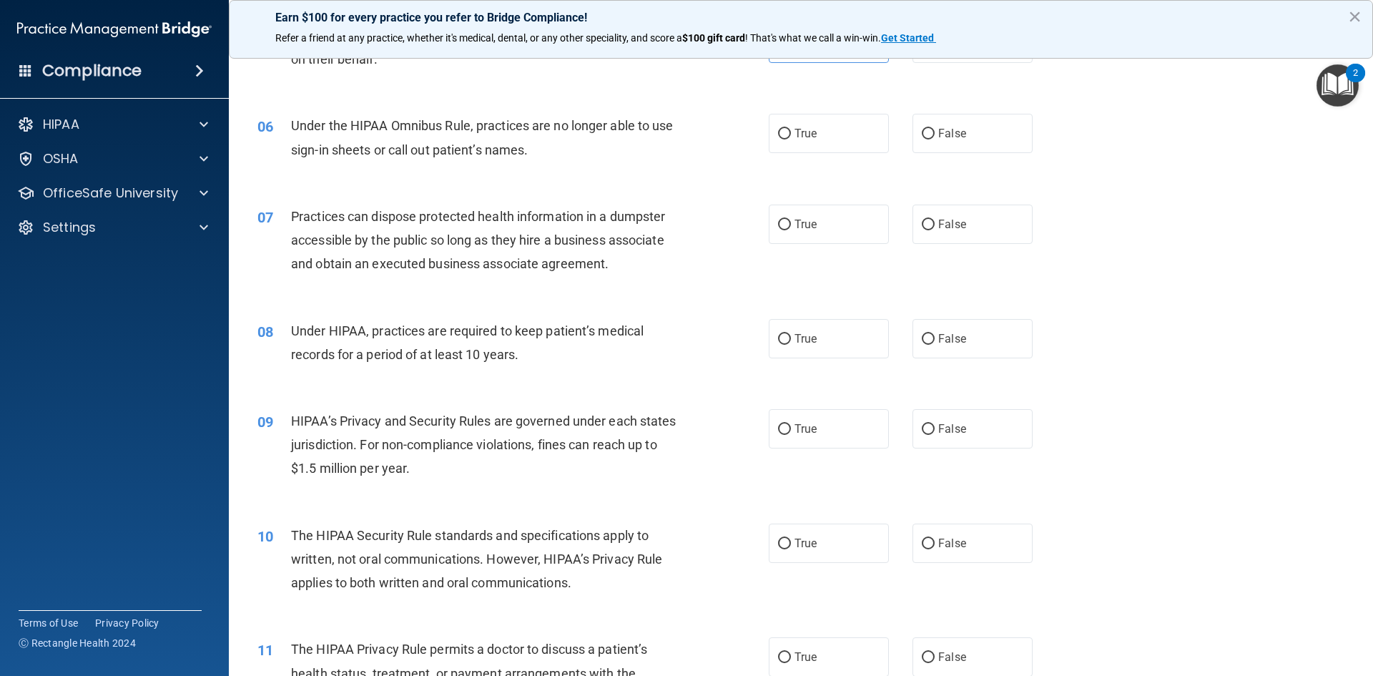
scroll to position [572, 0]
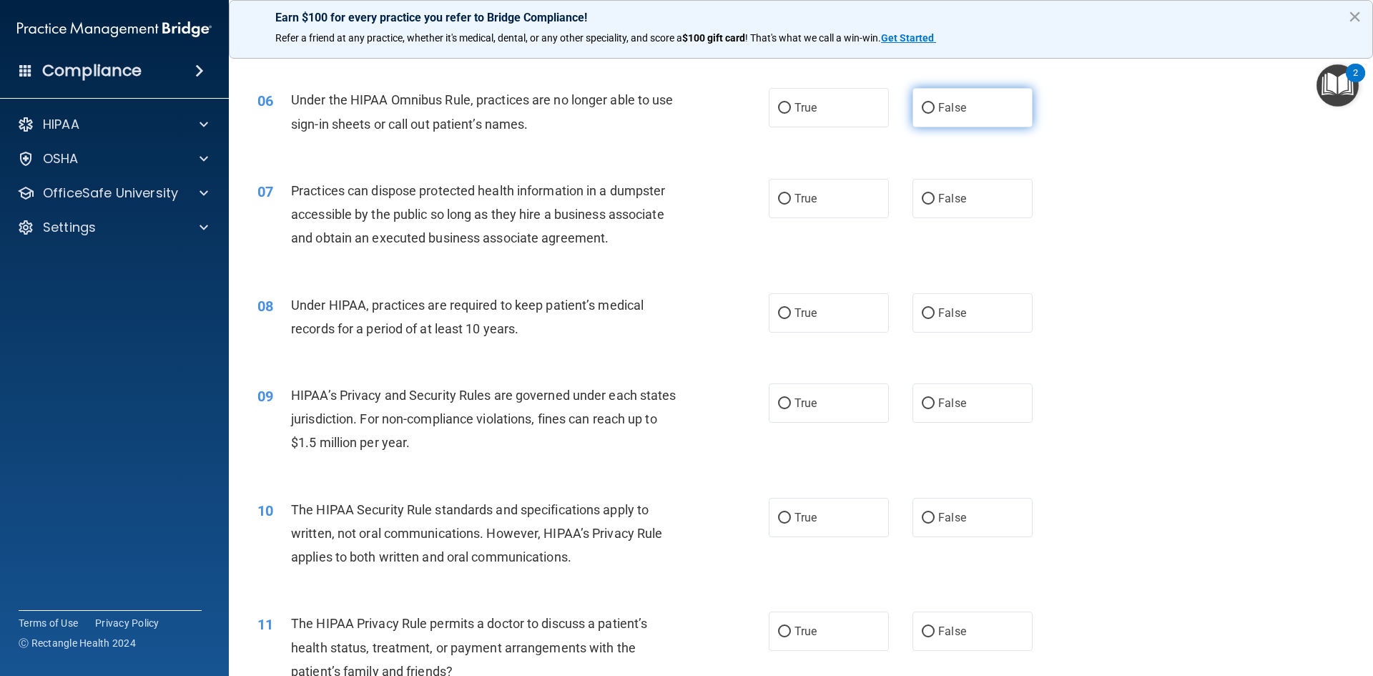
click at [959, 106] on label "False" at bounding box center [973, 107] width 120 height 39
click at [935, 106] on input "False" at bounding box center [928, 108] width 13 height 11
radio input "true"
click at [936, 215] on label "False" at bounding box center [973, 198] width 120 height 39
click at [935, 205] on input "False" at bounding box center [928, 199] width 13 height 11
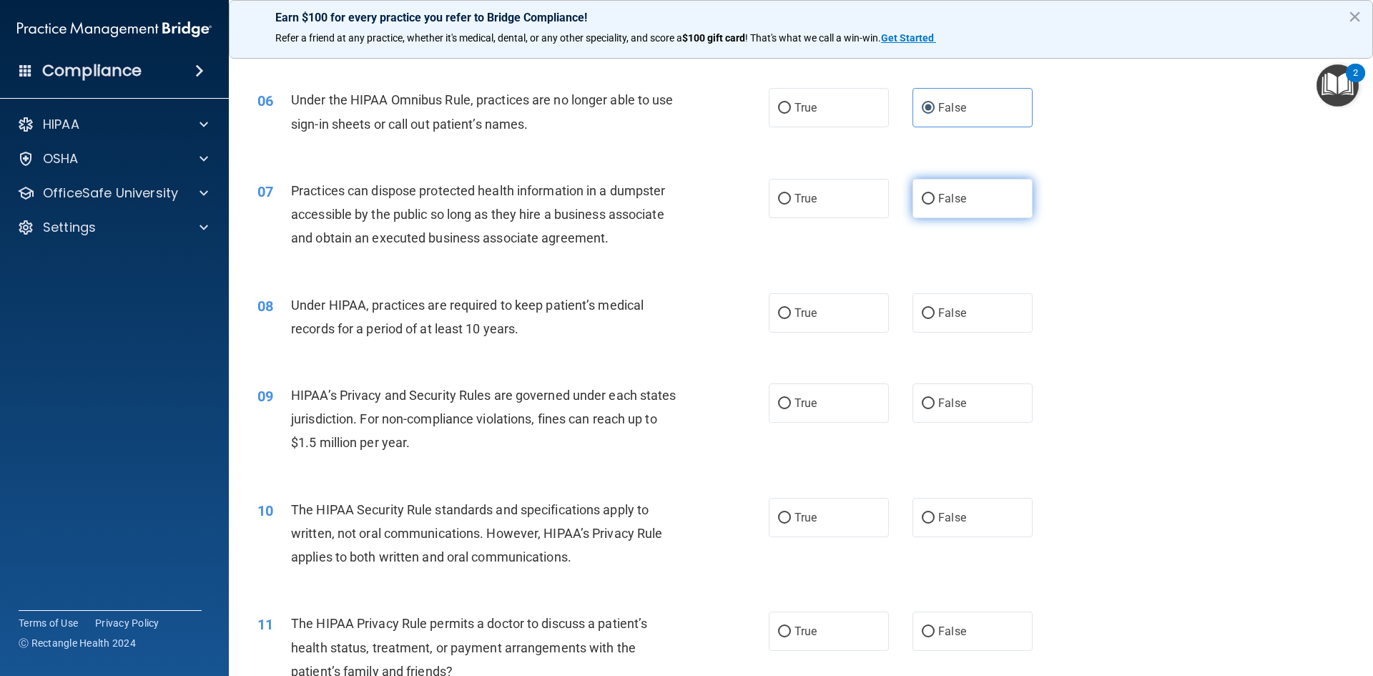
radio input "true"
click at [940, 310] on span "False" at bounding box center [953, 313] width 28 height 14
click at [935, 310] on input "False" at bounding box center [928, 313] width 13 height 11
radio input "true"
click at [929, 402] on label "False" at bounding box center [973, 402] width 120 height 39
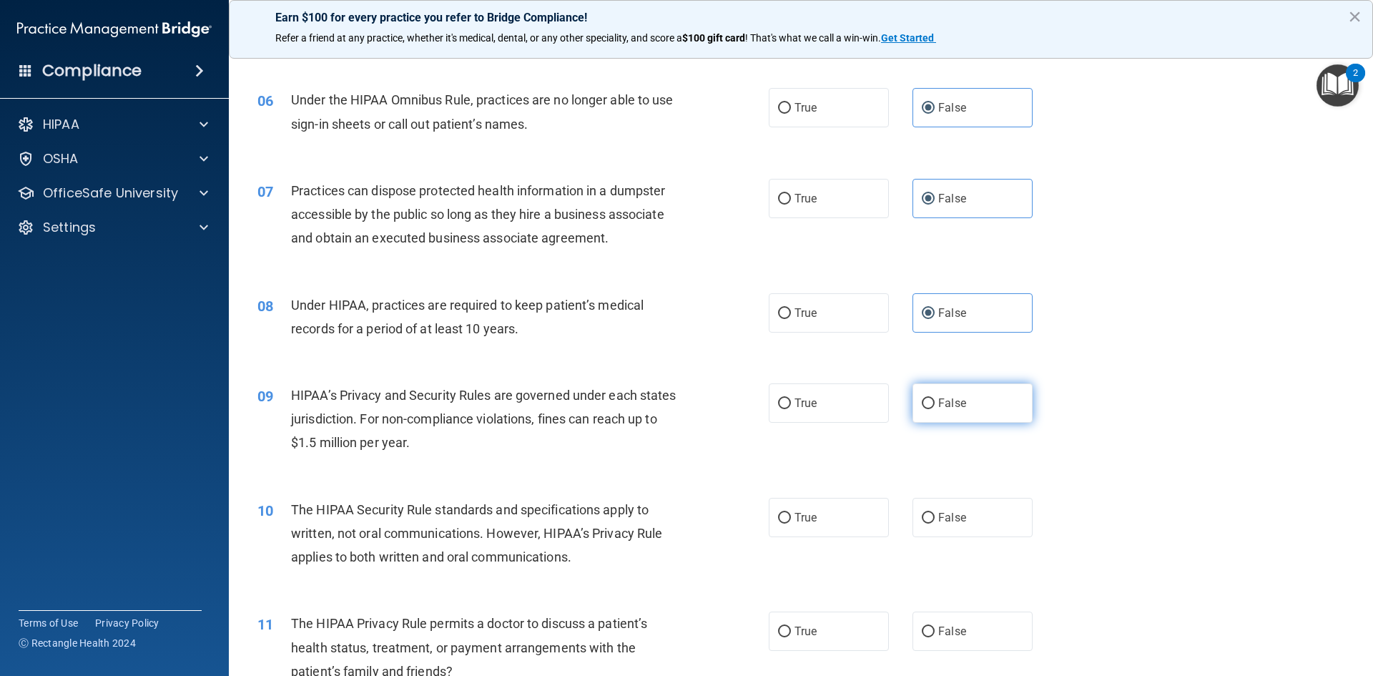
click at [929, 402] on input "False" at bounding box center [928, 403] width 13 height 11
radio input "true"
click at [816, 526] on label "True" at bounding box center [829, 517] width 120 height 39
click at [791, 524] on input "True" at bounding box center [784, 518] width 13 height 11
radio input "true"
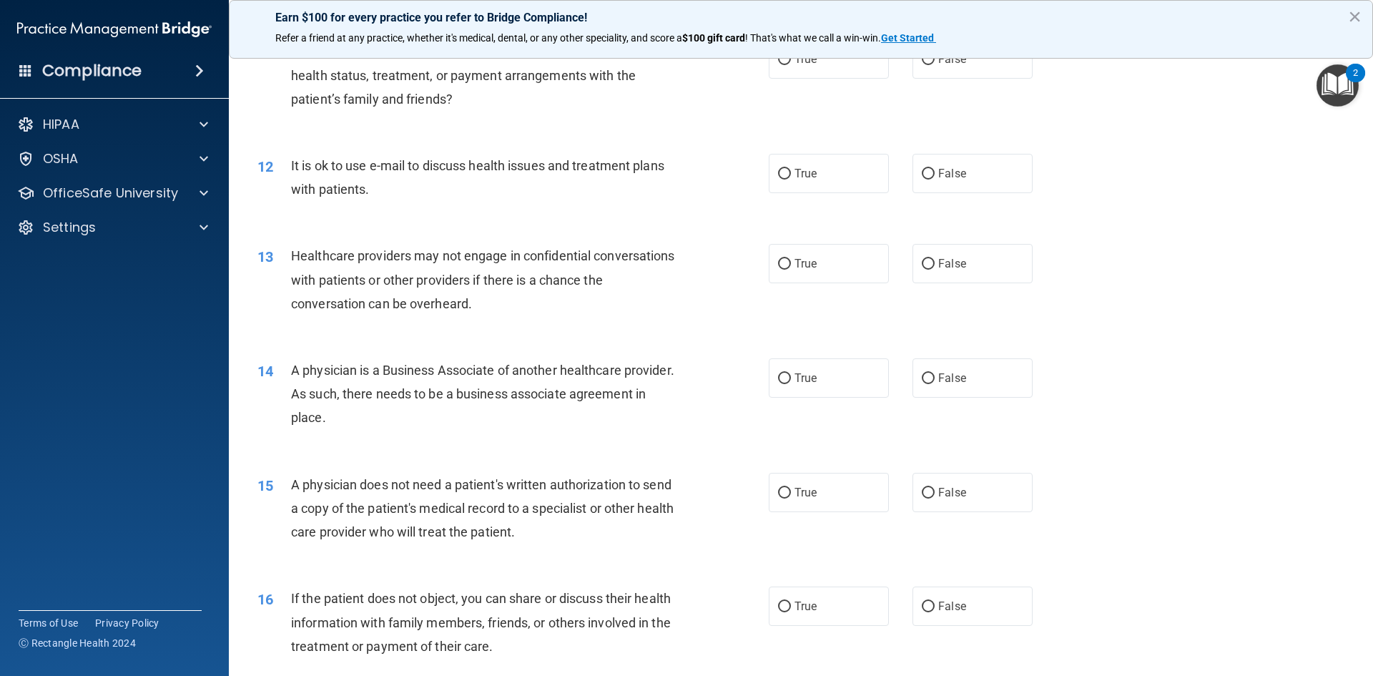
scroll to position [1073, 0]
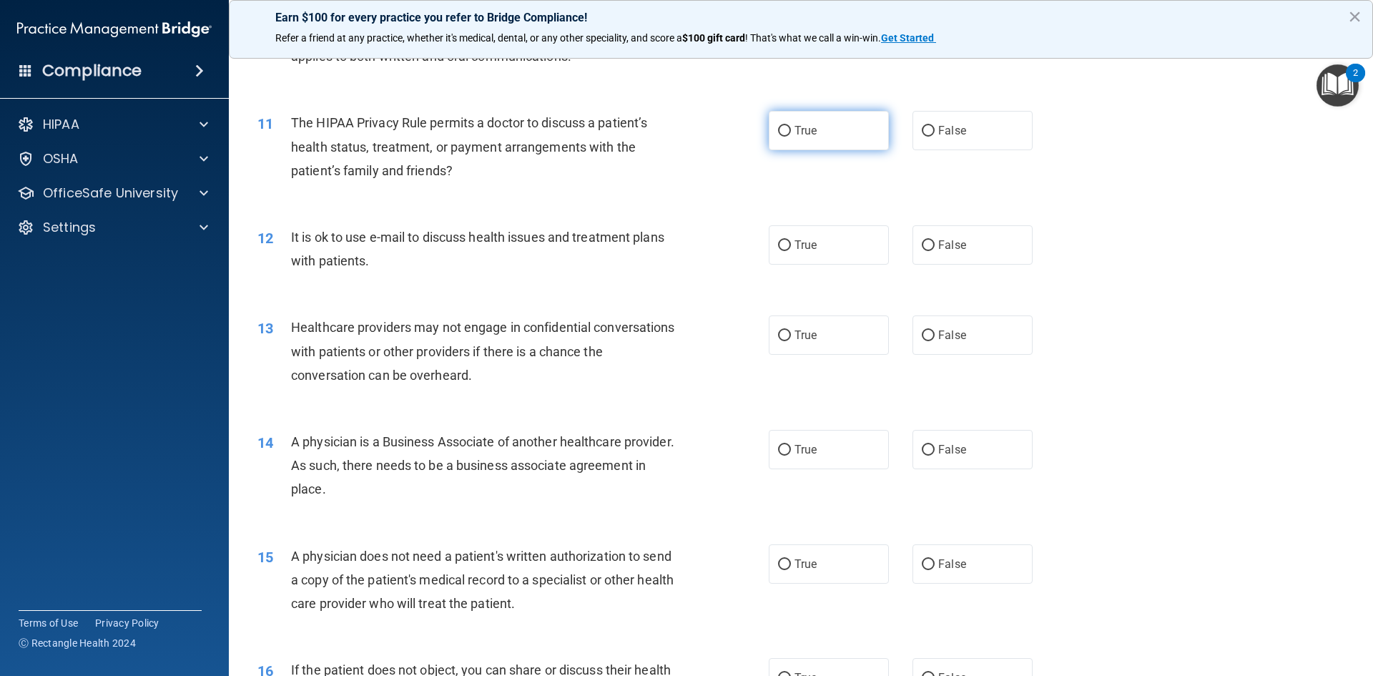
click at [818, 130] on label "True" at bounding box center [829, 130] width 120 height 39
click at [791, 130] on input "True" at bounding box center [784, 131] width 13 height 11
radio input "true"
click at [790, 258] on label "True" at bounding box center [829, 244] width 120 height 39
click at [790, 251] on input "True" at bounding box center [784, 245] width 13 height 11
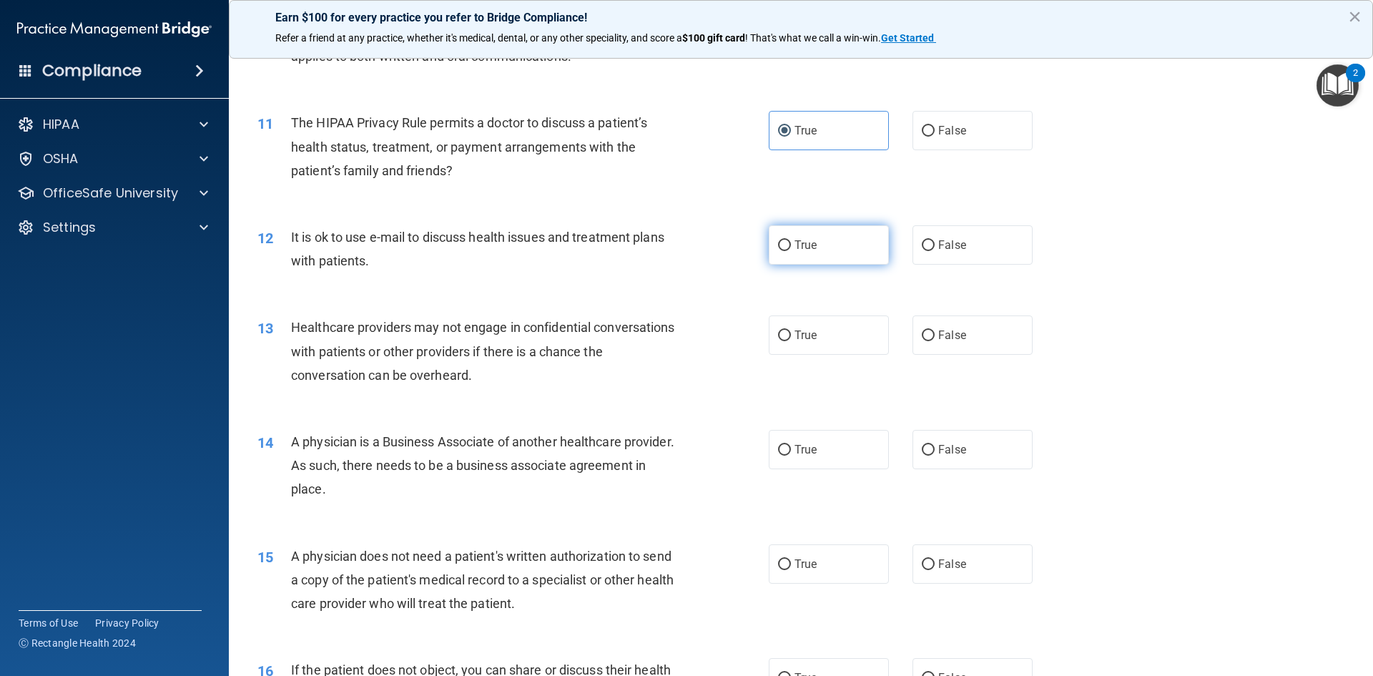
radio input "true"
click at [930, 328] on label "False" at bounding box center [973, 334] width 120 height 39
click at [930, 330] on input "False" at bounding box center [928, 335] width 13 height 11
radio input "true"
click at [939, 431] on label "False" at bounding box center [973, 449] width 120 height 39
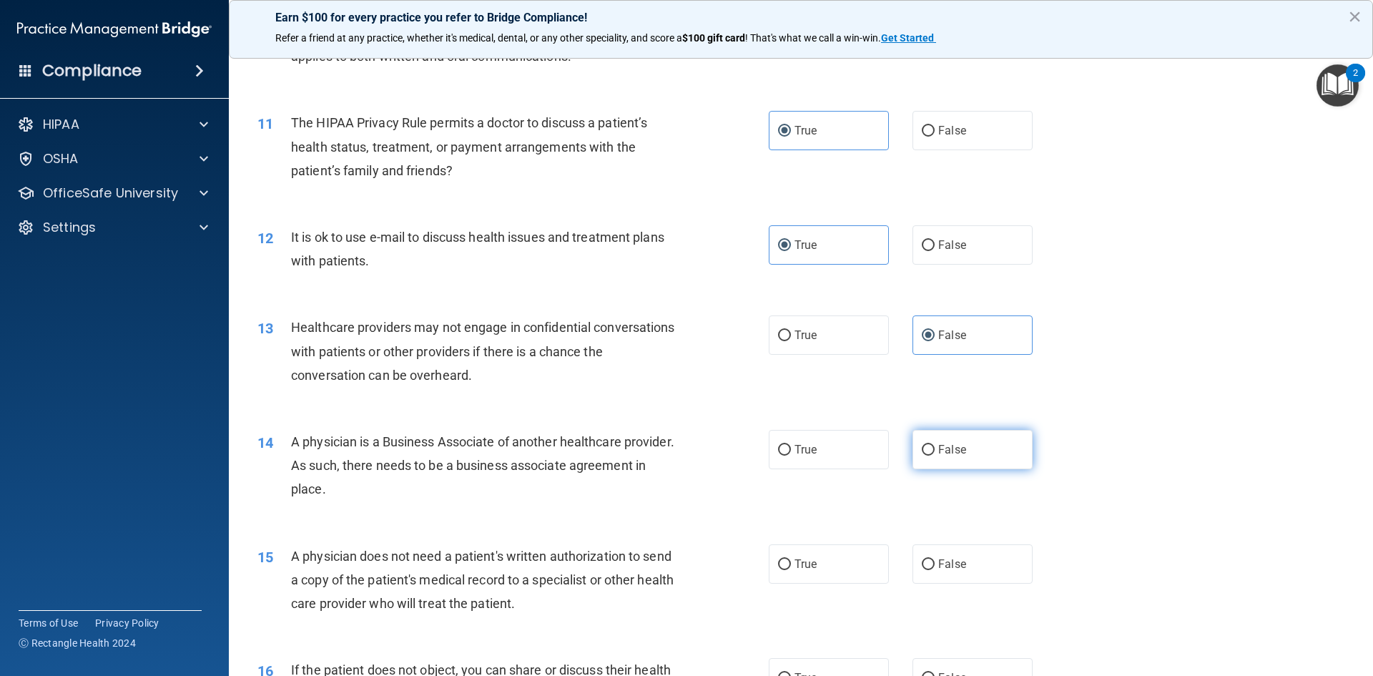
click at [935, 445] on input "False" at bounding box center [928, 450] width 13 height 11
radio input "true"
drag, startPoint x: 838, startPoint y: 549, endPoint x: 848, endPoint y: 540, distance: 13.7
click at [842, 544] on label "True" at bounding box center [829, 563] width 120 height 39
click at [791, 559] on input "True" at bounding box center [784, 564] width 13 height 11
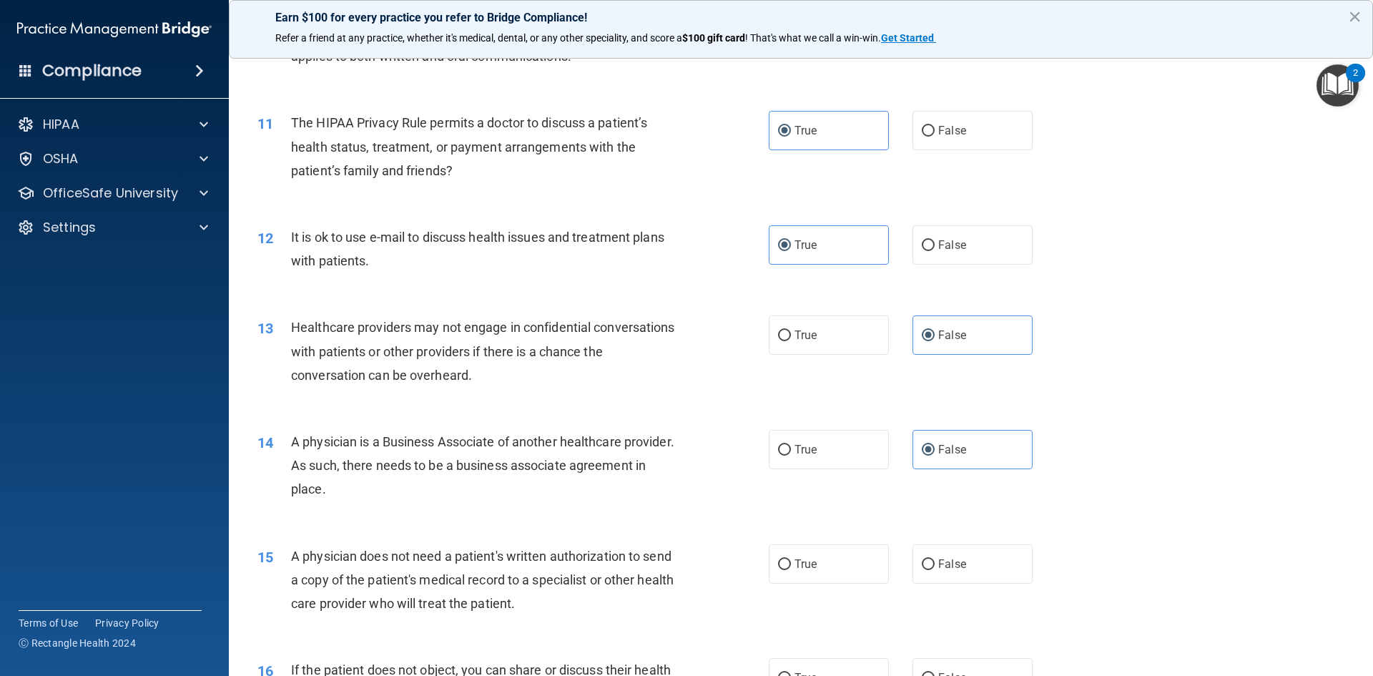
radio input "true"
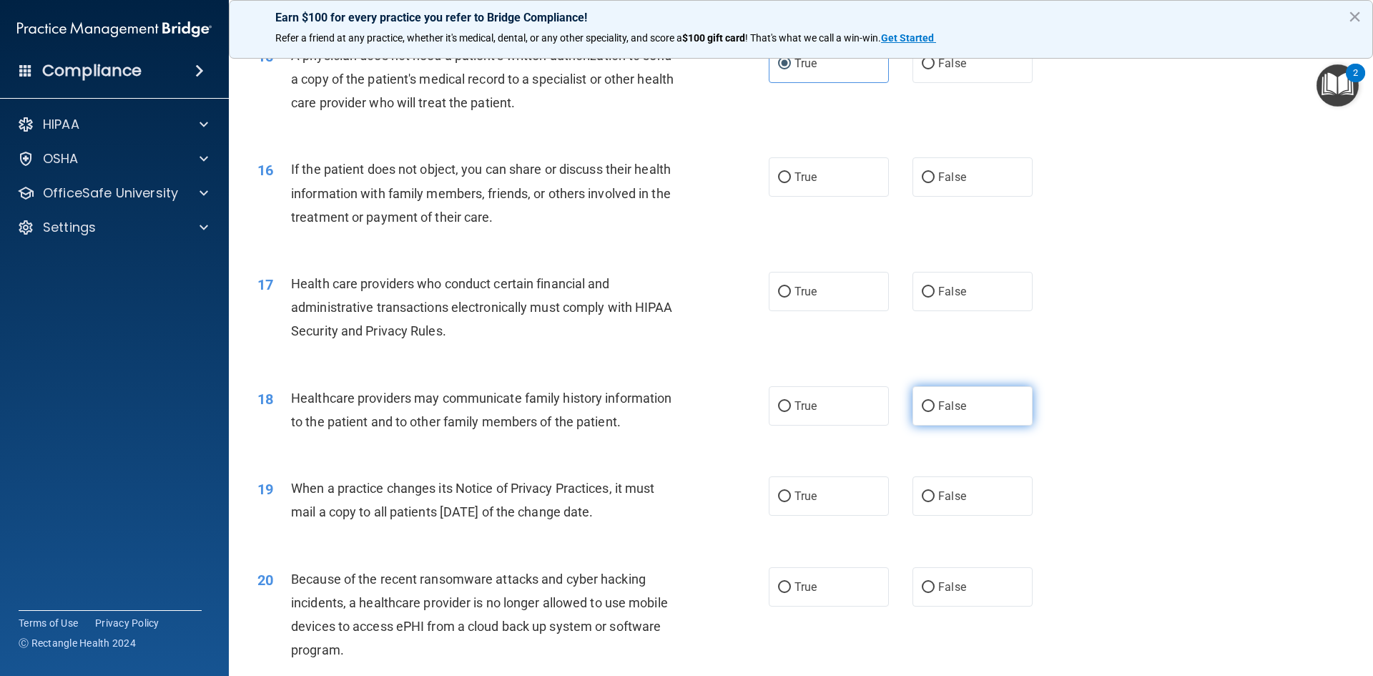
scroll to position [1645, 0]
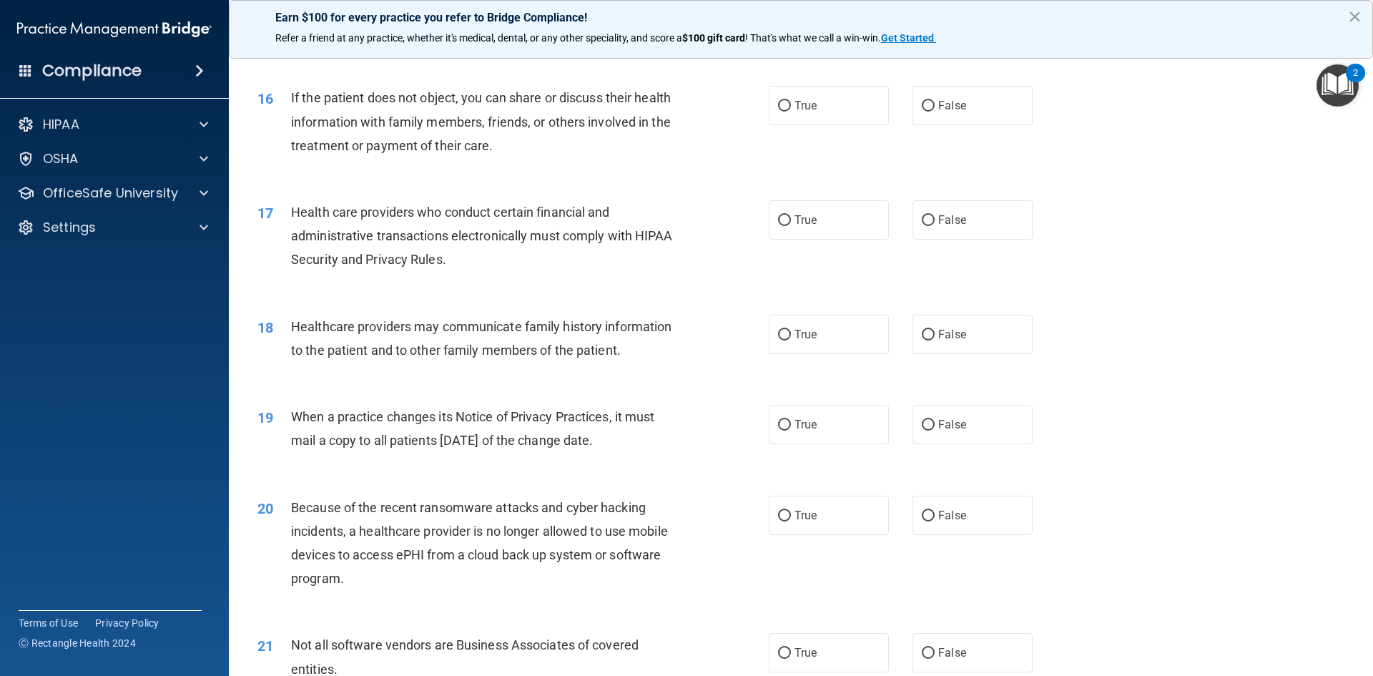
click at [806, 142] on div "16 If the patient does not object, you can share or discuss their health inform…" at bounding box center [801, 125] width 1109 height 114
click at [810, 128] on div "16 If the patient does not object, you can share or discuss their health inform…" at bounding box center [801, 125] width 1109 height 114
click at [810, 110] on span "True" at bounding box center [806, 106] width 22 height 14
click at [791, 110] on input "True" at bounding box center [784, 106] width 13 height 11
radio input "true"
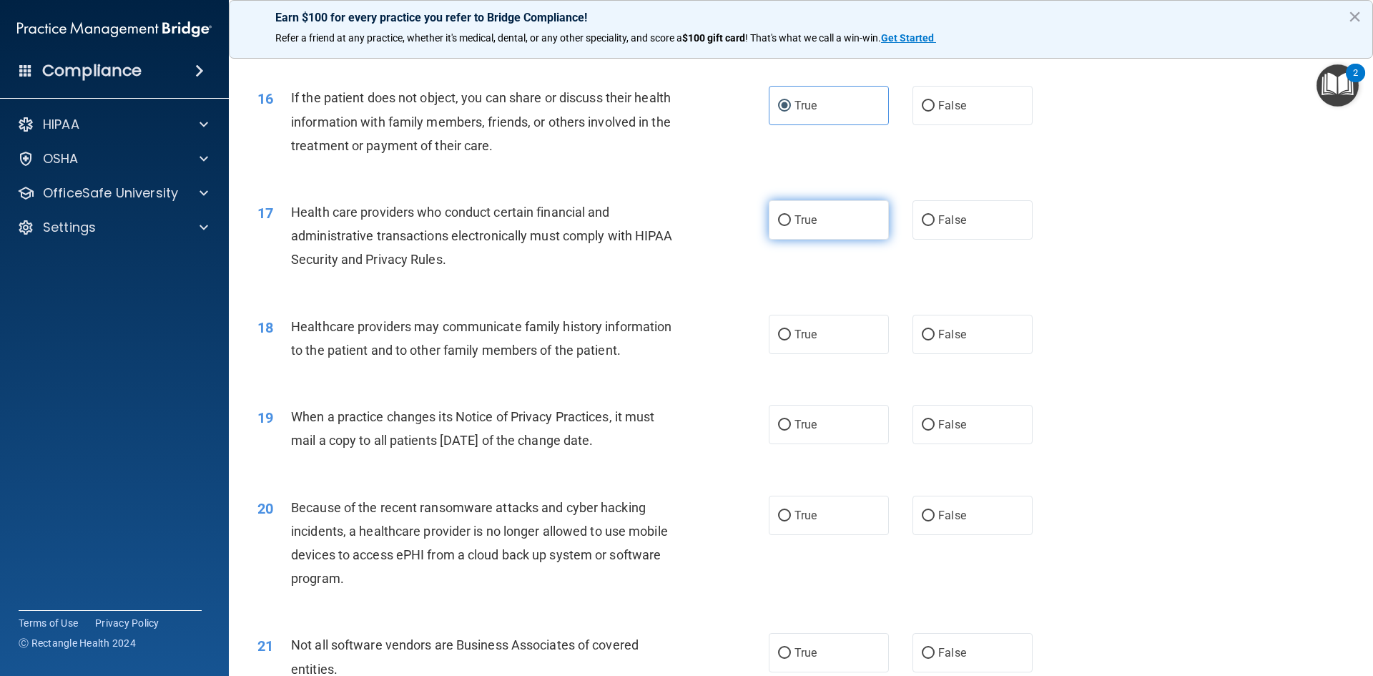
click at [815, 222] on label "True" at bounding box center [829, 219] width 120 height 39
click at [791, 222] on input "True" at bounding box center [784, 220] width 13 height 11
radio input "true"
click at [942, 329] on span "False" at bounding box center [953, 335] width 28 height 14
click at [935, 330] on input "False" at bounding box center [928, 335] width 13 height 11
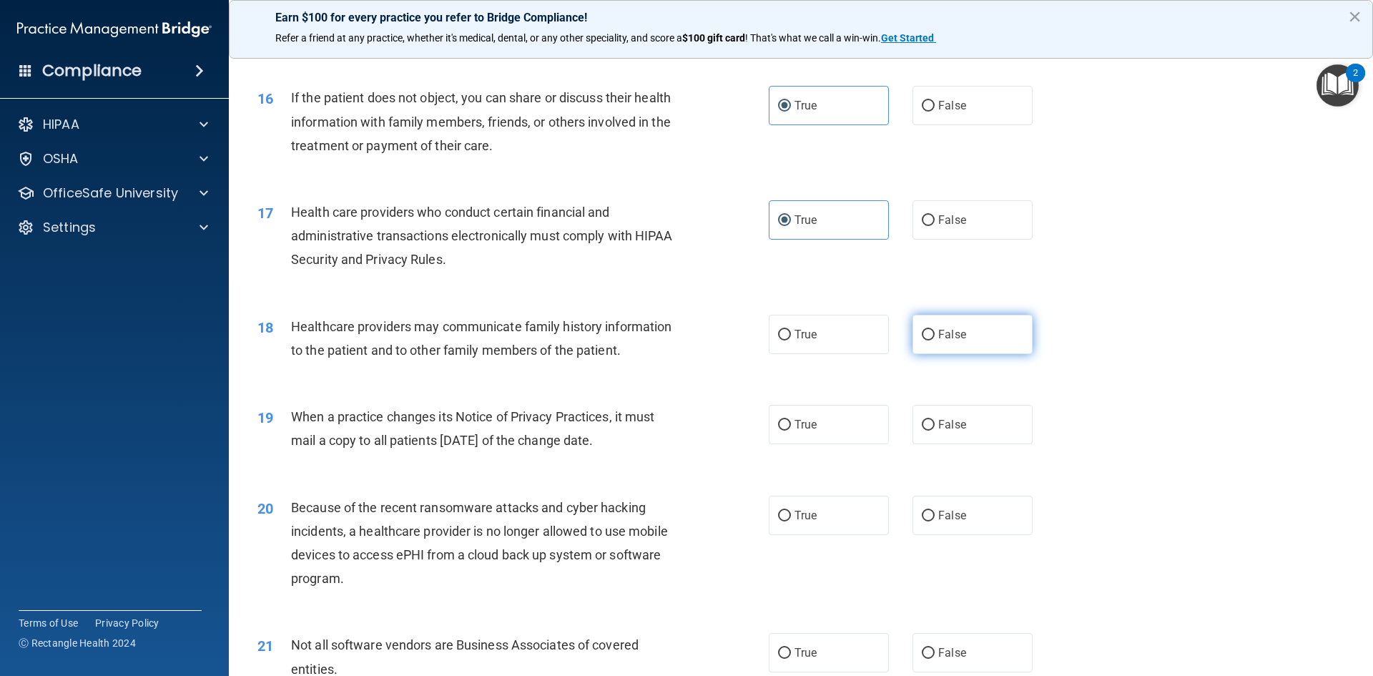
radio input "true"
click at [941, 419] on span "False" at bounding box center [953, 425] width 28 height 14
click at [935, 420] on input "False" at bounding box center [928, 425] width 13 height 11
radio input "true"
click at [953, 513] on span "False" at bounding box center [953, 516] width 28 height 14
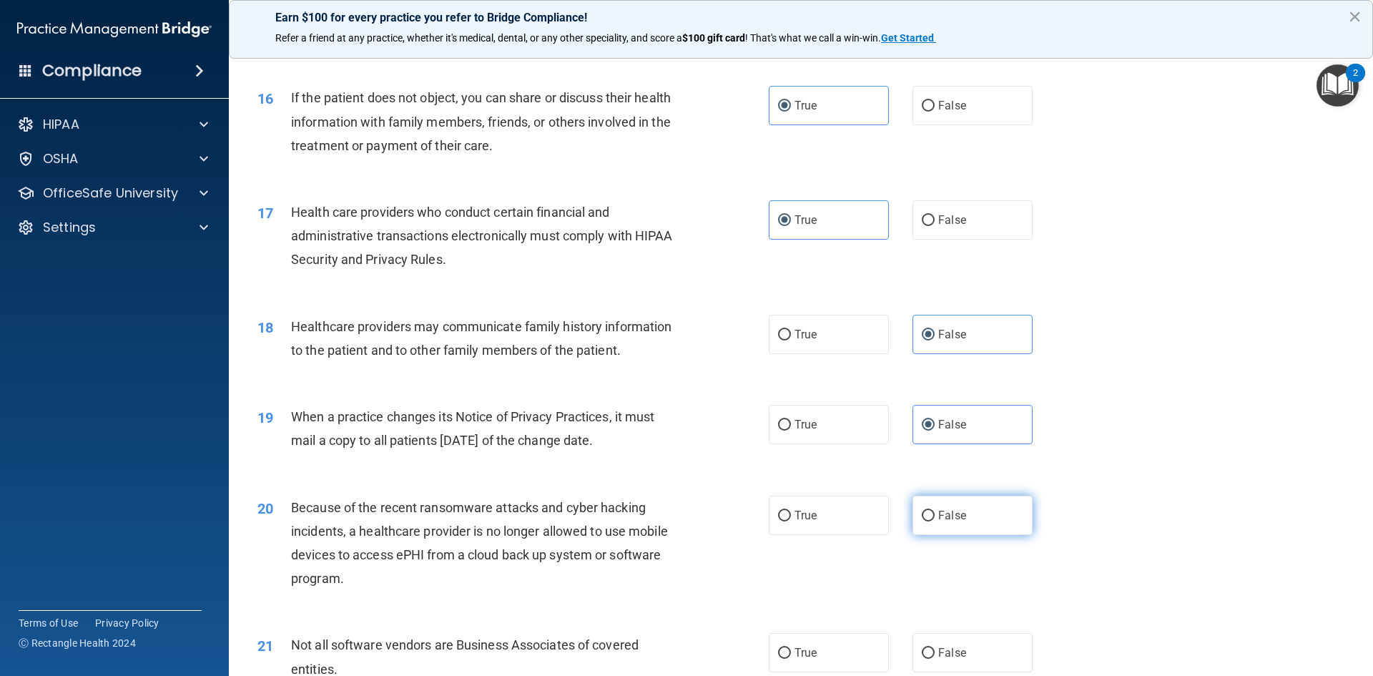
click at [935, 513] on input "False" at bounding box center [928, 516] width 13 height 11
radio input "true"
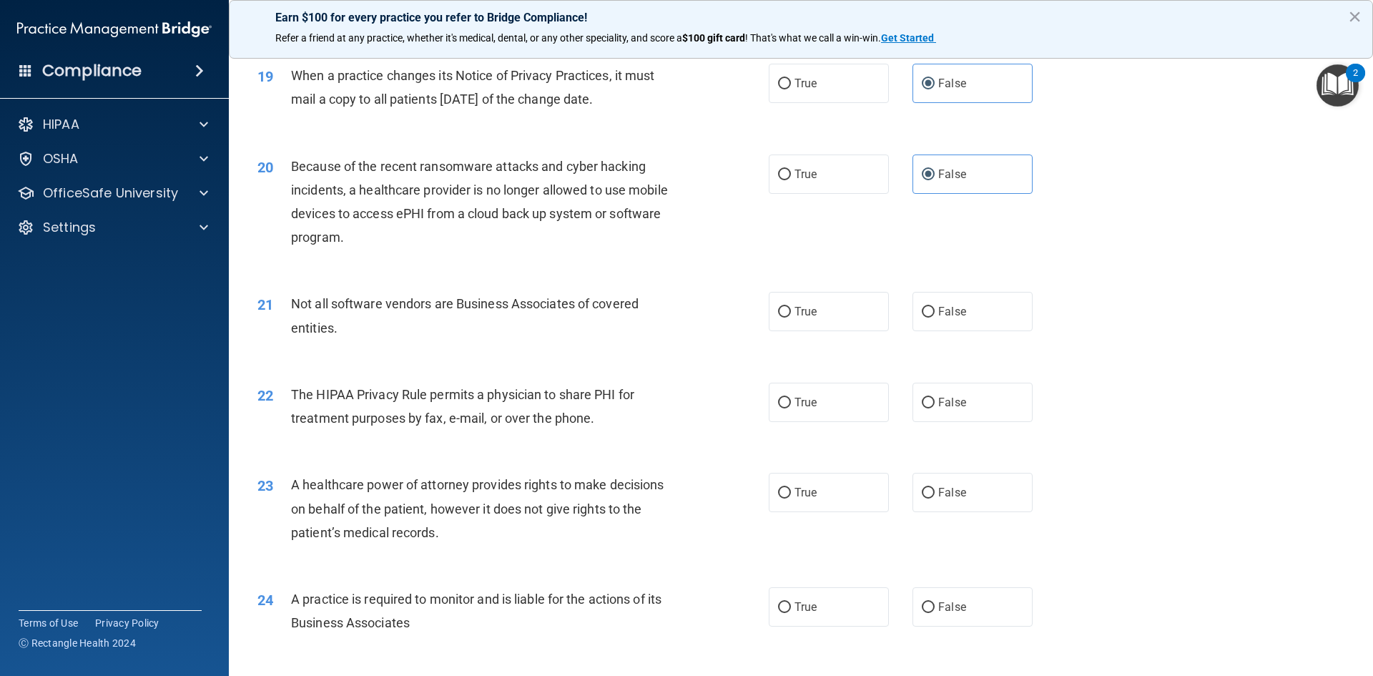
scroll to position [2003, 0]
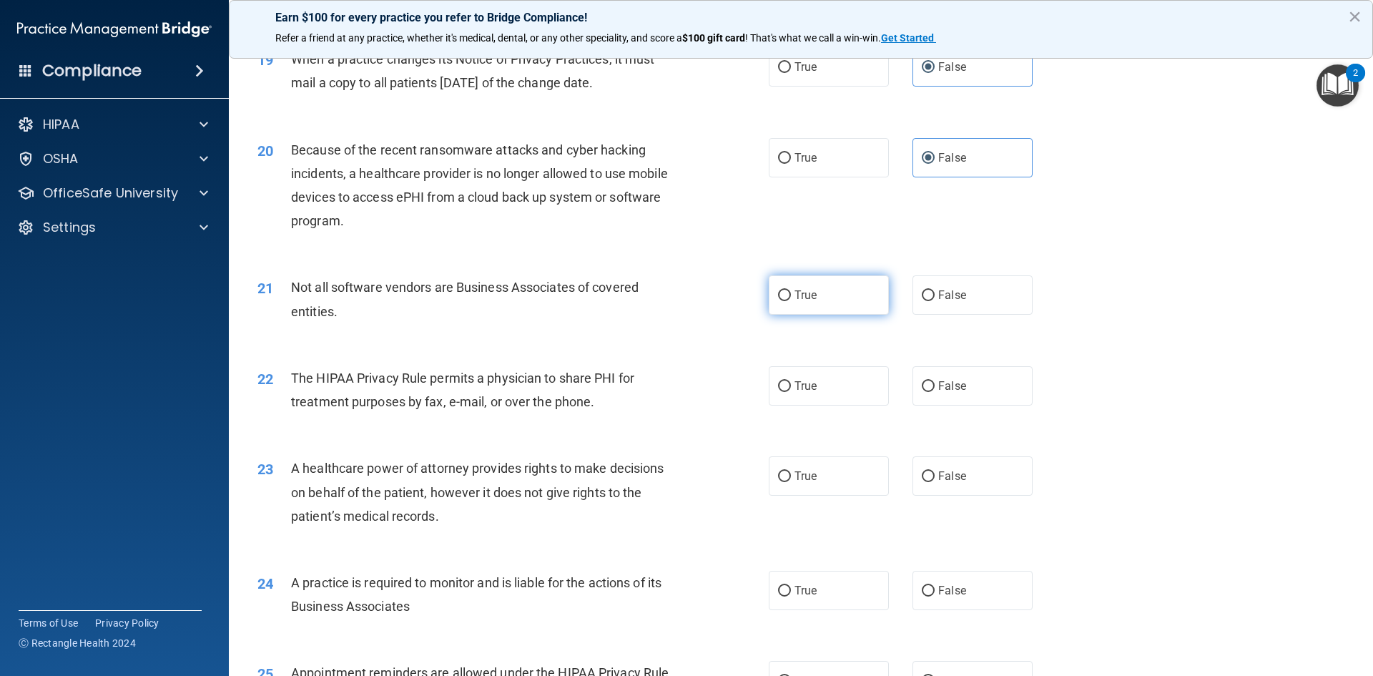
click at [826, 301] on label "True" at bounding box center [829, 294] width 120 height 39
click at [791, 301] on input "True" at bounding box center [784, 295] width 13 height 11
radio input "true"
click at [813, 387] on label "True" at bounding box center [829, 385] width 120 height 39
click at [791, 387] on input "True" at bounding box center [784, 386] width 13 height 11
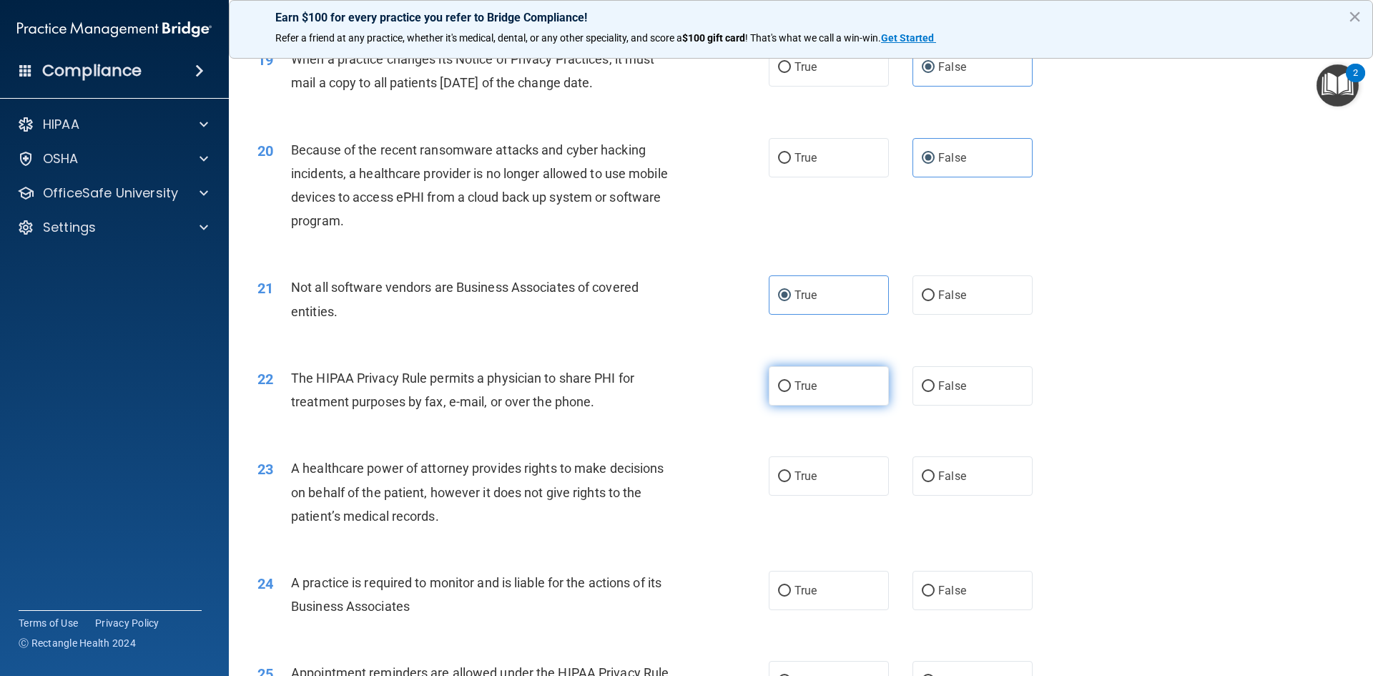
radio input "true"
click at [951, 468] on label "False" at bounding box center [973, 475] width 120 height 39
click at [935, 471] on input "False" at bounding box center [928, 476] width 13 height 11
radio input "true"
click at [961, 572] on label "False" at bounding box center [973, 590] width 120 height 39
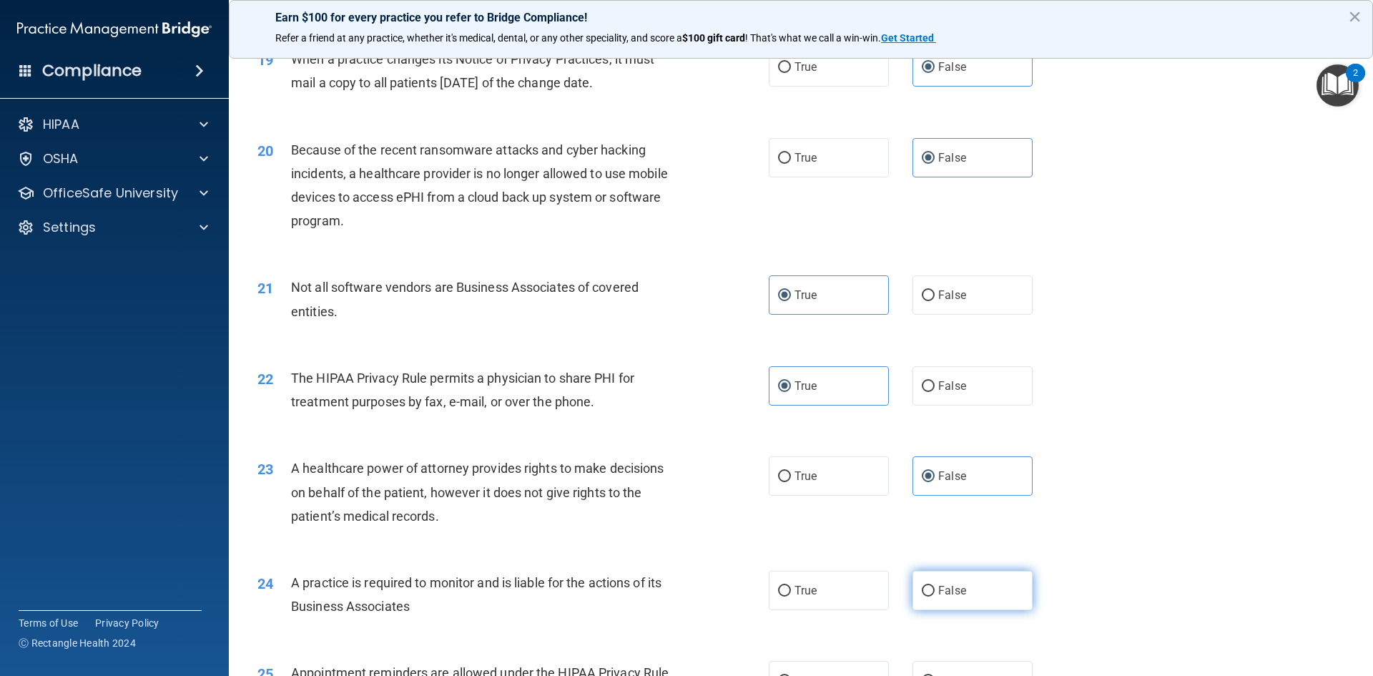
click at [935, 586] on input "False" at bounding box center [928, 591] width 13 height 11
radio input "true"
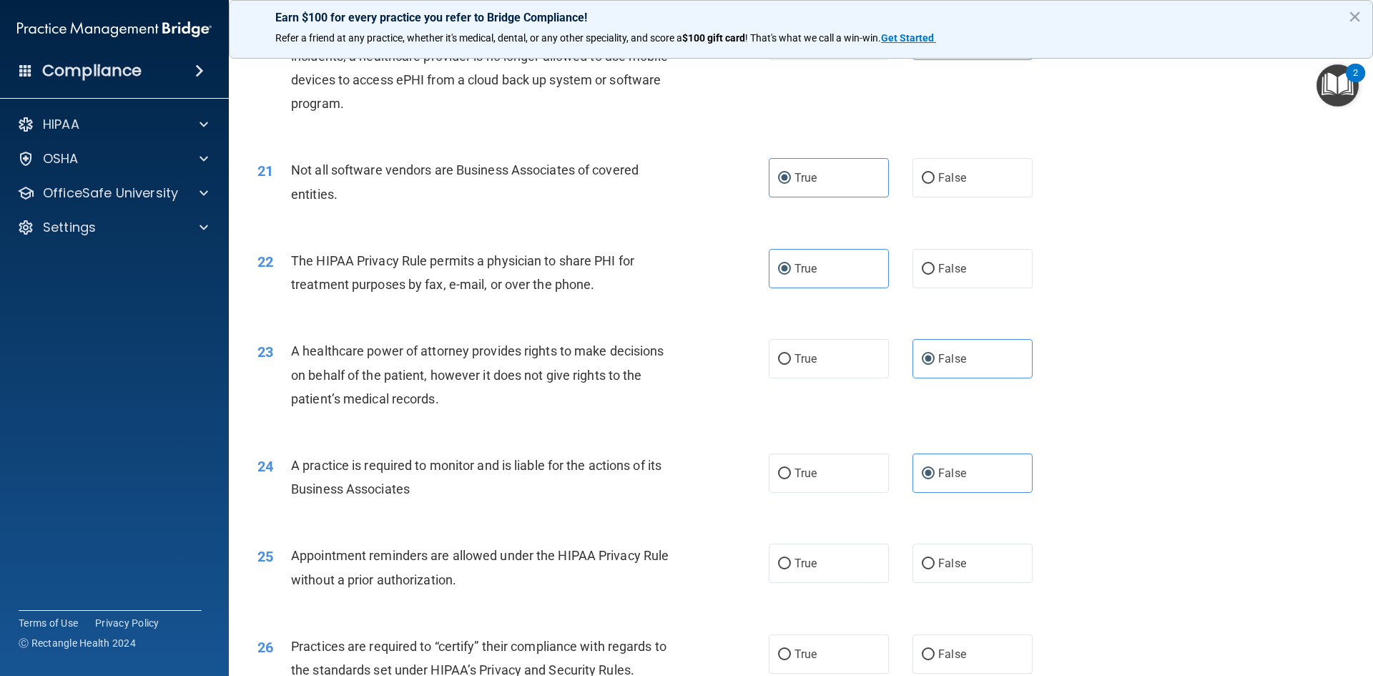
scroll to position [2146, 0]
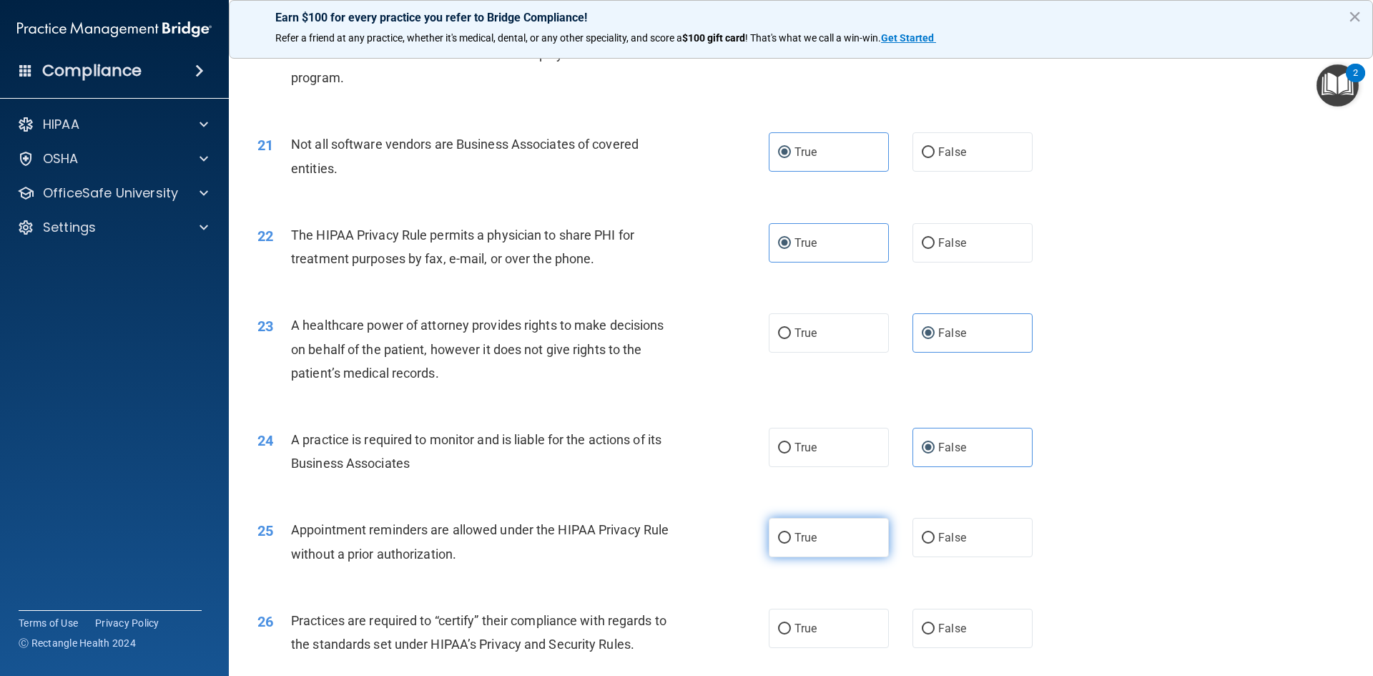
click at [838, 549] on label "True" at bounding box center [829, 537] width 120 height 39
click at [791, 544] on input "True" at bounding box center [784, 538] width 13 height 11
radio input "true"
click at [943, 628] on span "False" at bounding box center [953, 629] width 28 height 14
click at [935, 628] on input "False" at bounding box center [928, 629] width 13 height 11
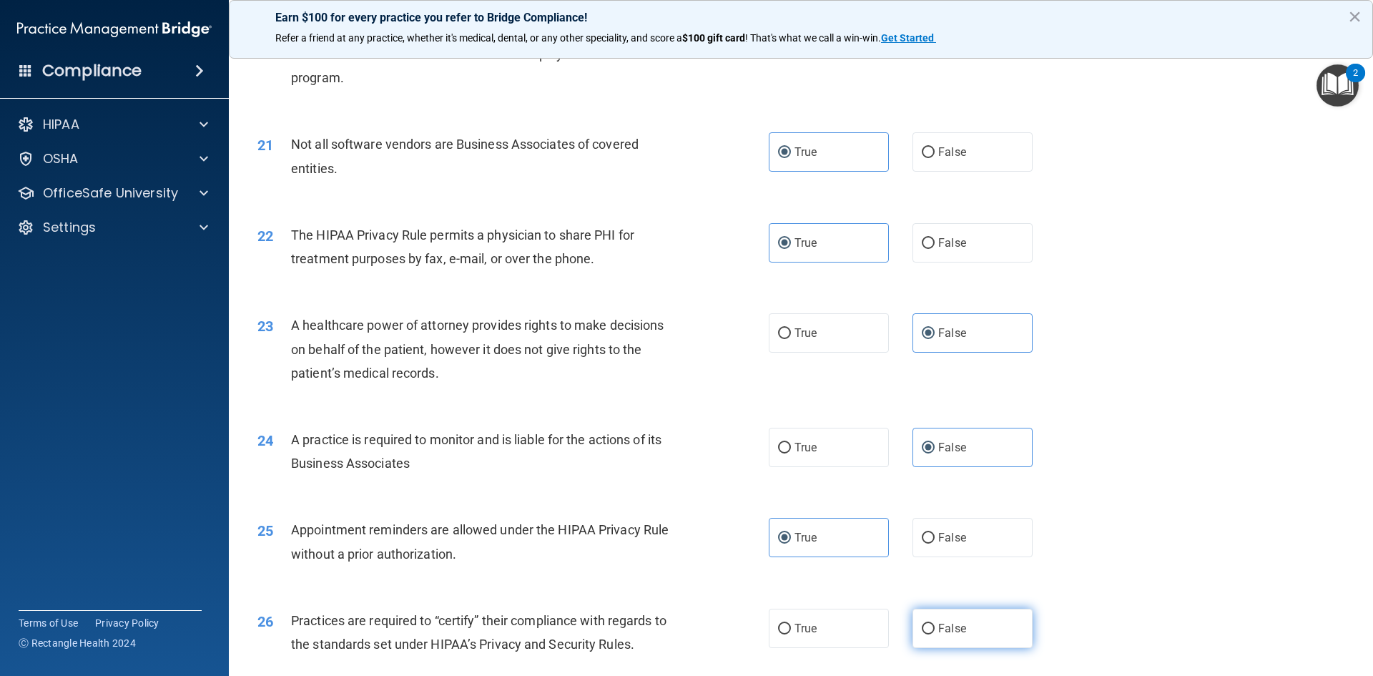
radio input "true"
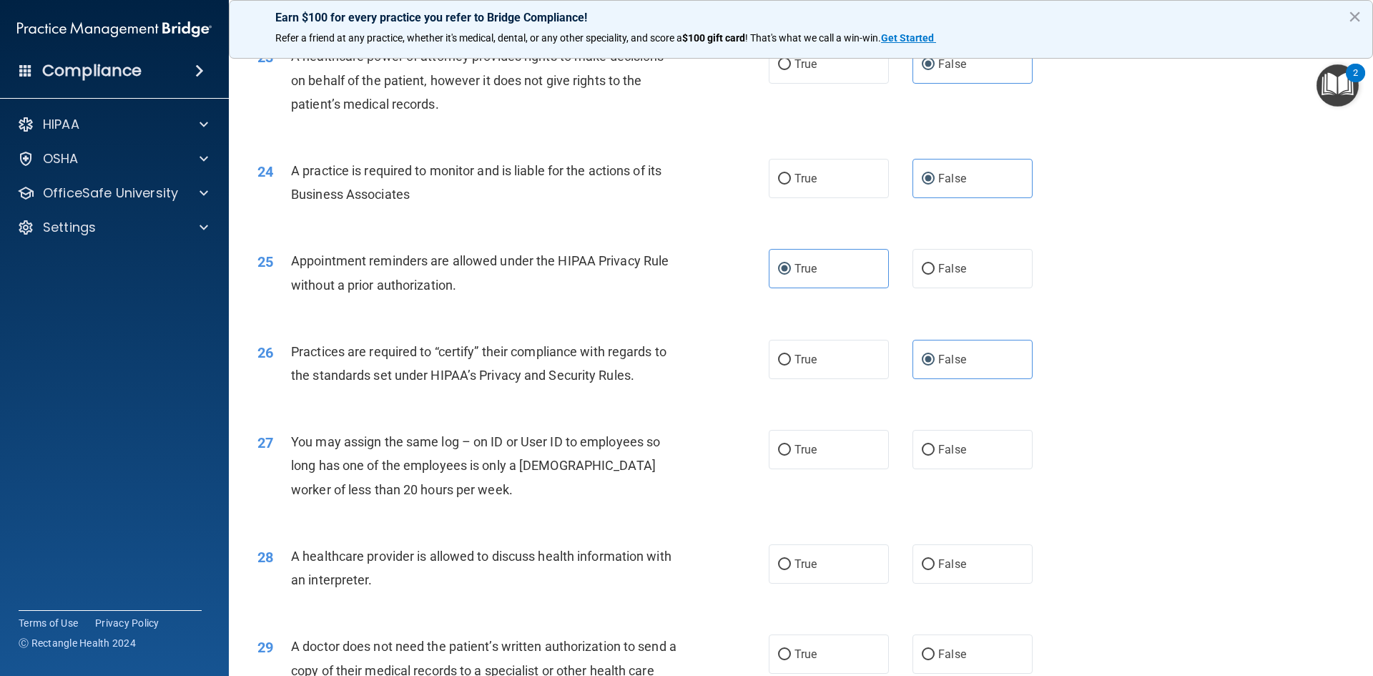
scroll to position [2504, 0]
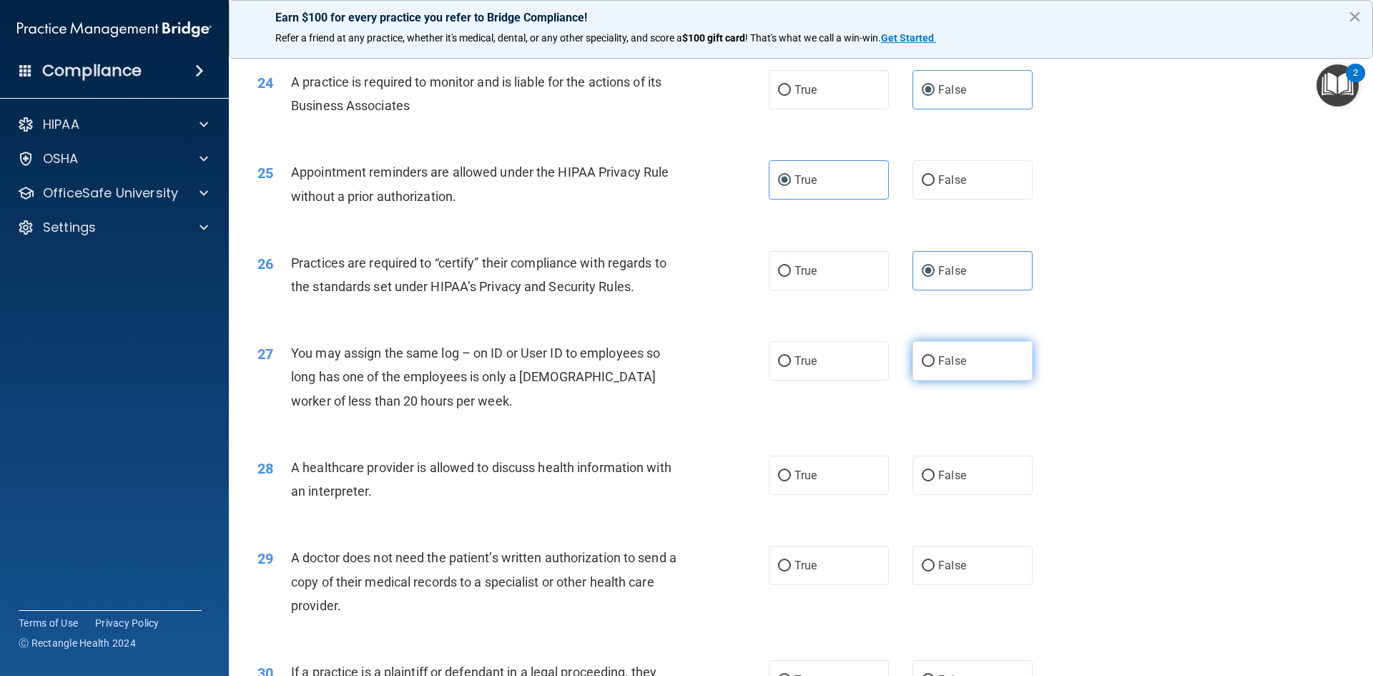
click at [939, 356] on span "False" at bounding box center [953, 361] width 28 height 14
click at [935, 356] on input "False" at bounding box center [928, 361] width 13 height 11
radio input "true"
click at [848, 479] on label "True" at bounding box center [829, 475] width 120 height 39
click at [791, 479] on input "True" at bounding box center [784, 476] width 13 height 11
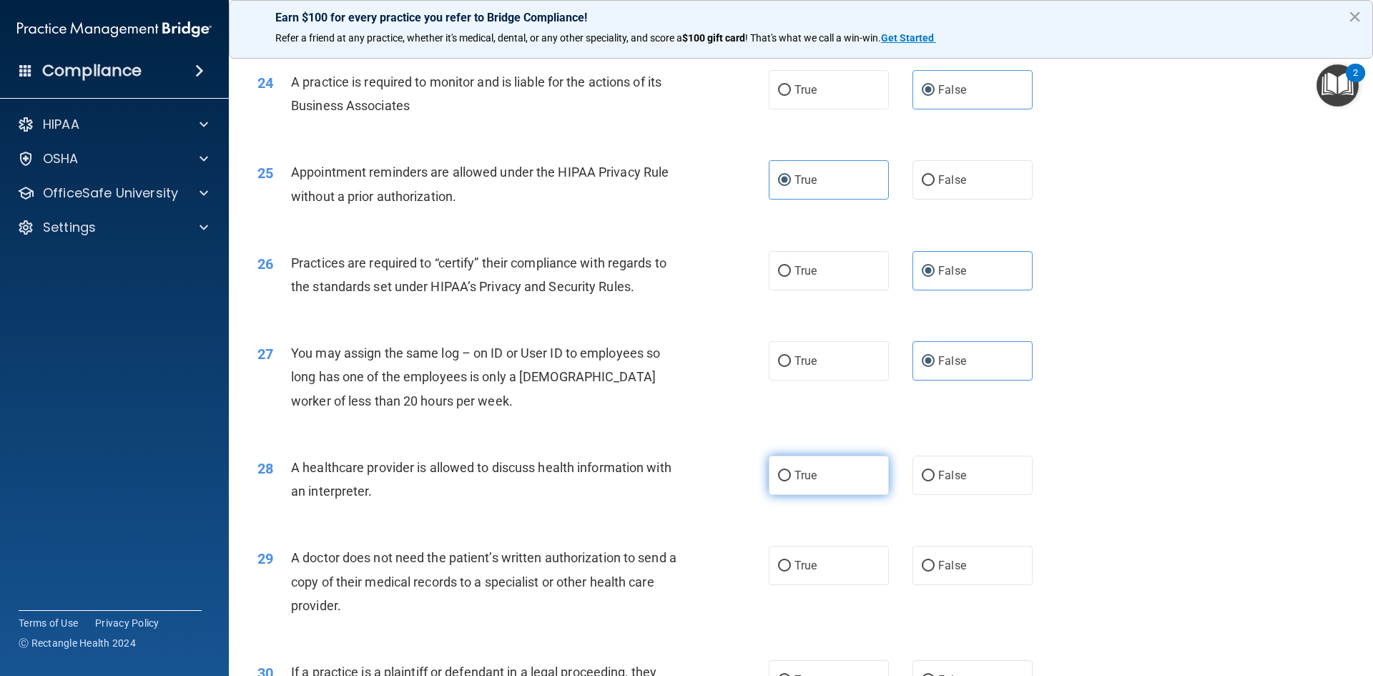
radio input "true"
click at [810, 572] on label "True" at bounding box center [829, 565] width 120 height 39
click at [791, 572] on input "True" at bounding box center [784, 566] width 13 height 11
radio input "true"
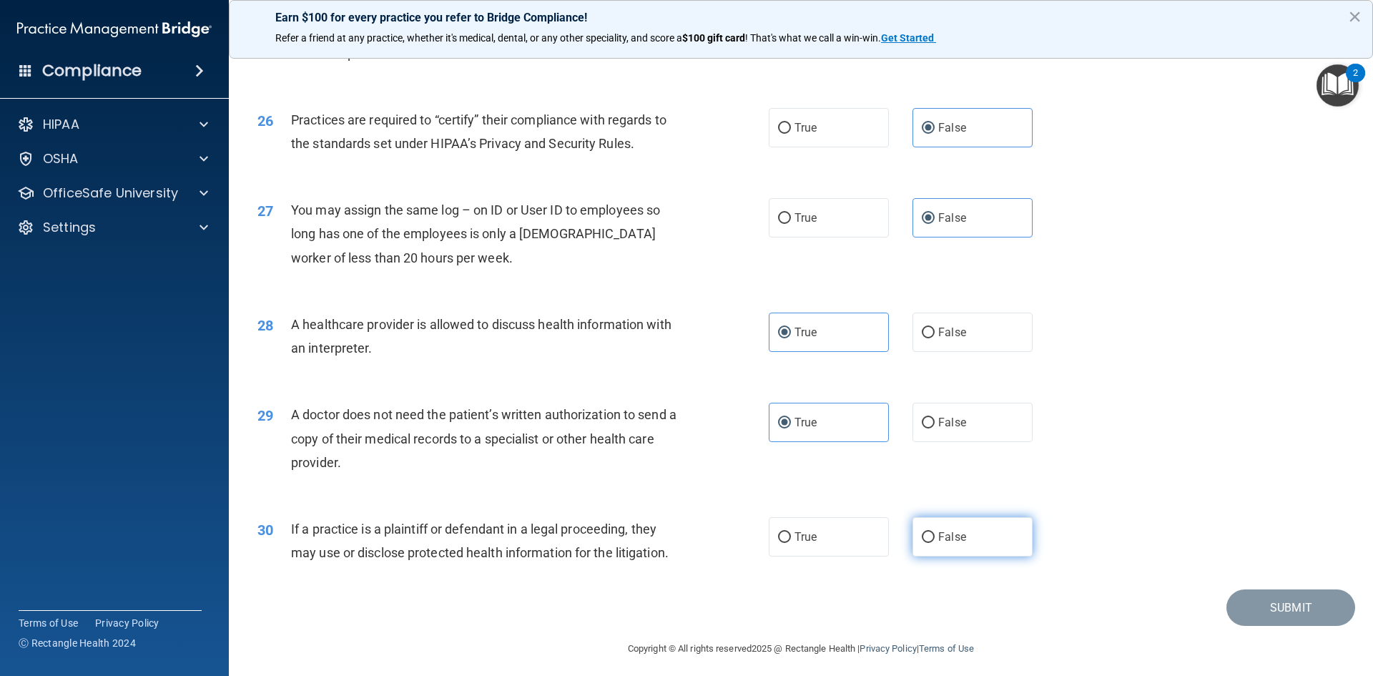
drag, startPoint x: 823, startPoint y: 550, endPoint x: 1011, endPoint y: 542, distance: 188.3
click at [823, 548] on label "True" at bounding box center [829, 536] width 120 height 39
click at [791, 543] on input "True" at bounding box center [784, 537] width 13 height 11
radio input "true"
click at [1262, 598] on button "Submit" at bounding box center [1291, 607] width 129 height 36
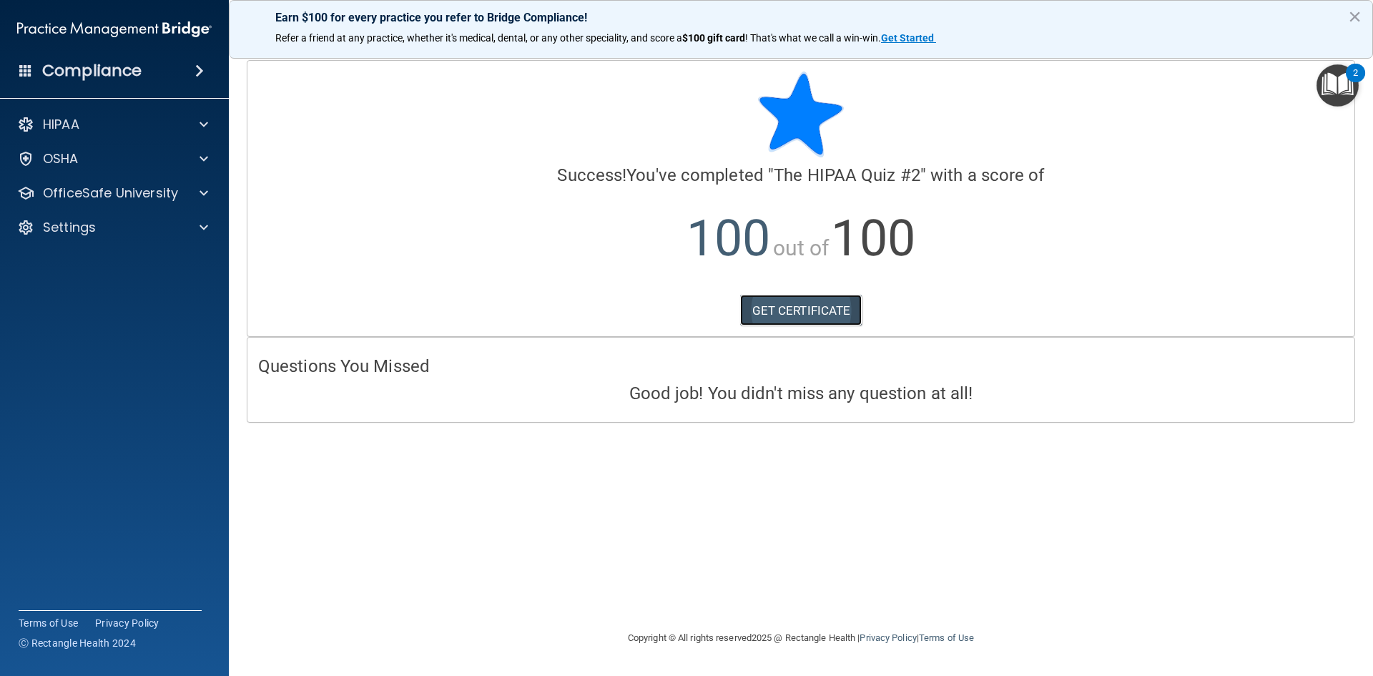
click at [798, 301] on link "GET CERTIFICATE" at bounding box center [801, 310] width 122 height 31
click at [110, 192] on p "OfficeSafe University" at bounding box center [110, 193] width 135 height 17
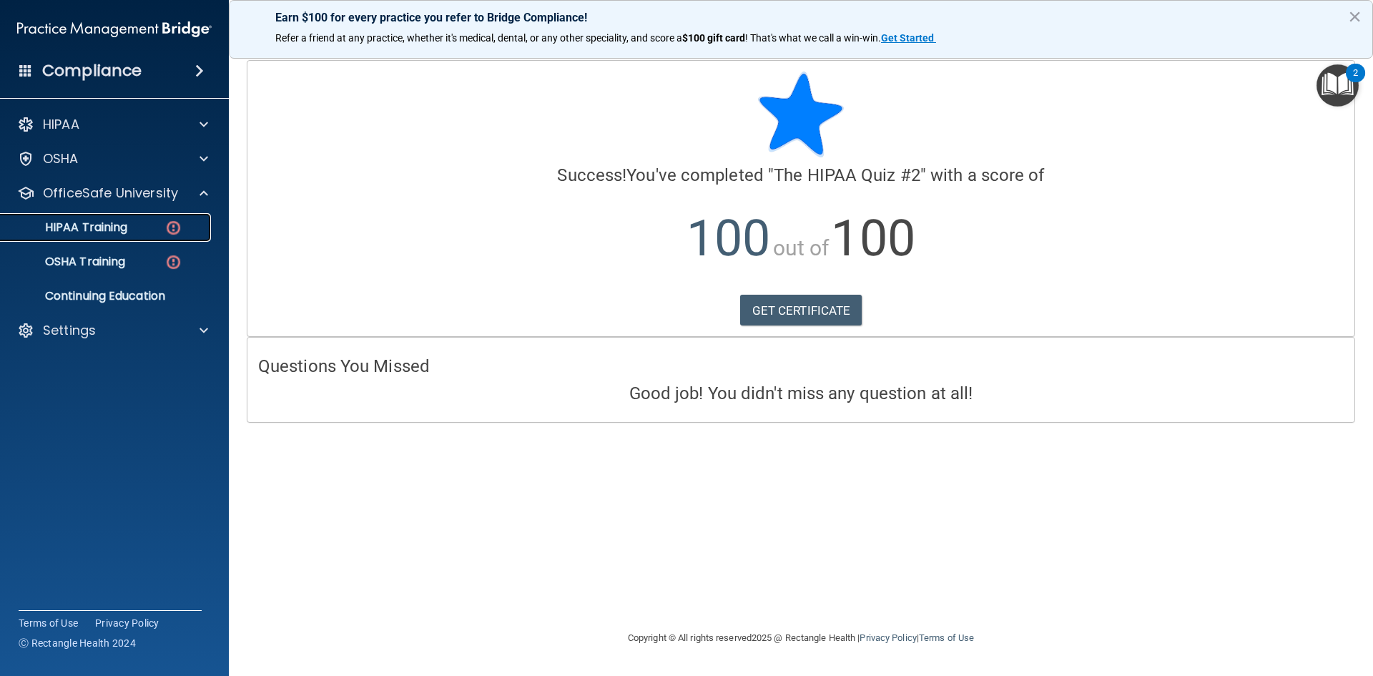
click at [127, 228] on p "HIPAA Training" at bounding box center [68, 227] width 118 height 14
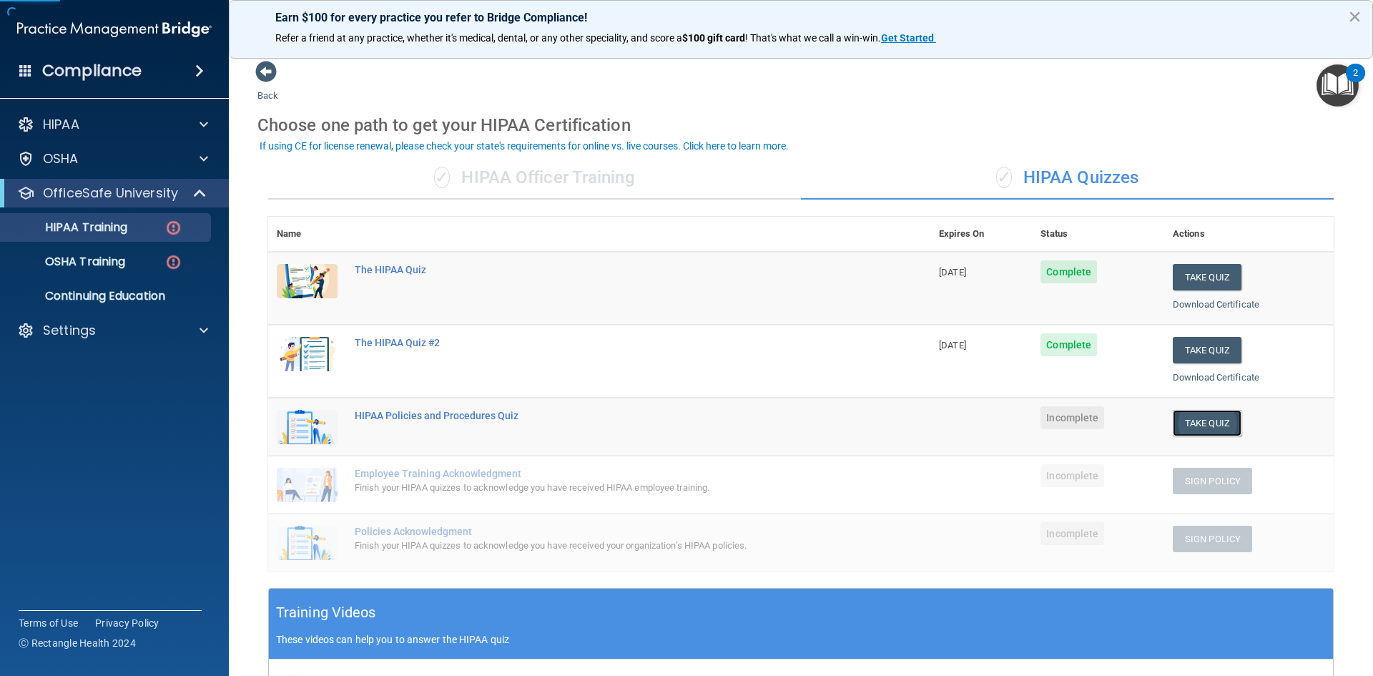
click at [1203, 413] on button "Take Quiz" at bounding box center [1207, 423] width 69 height 26
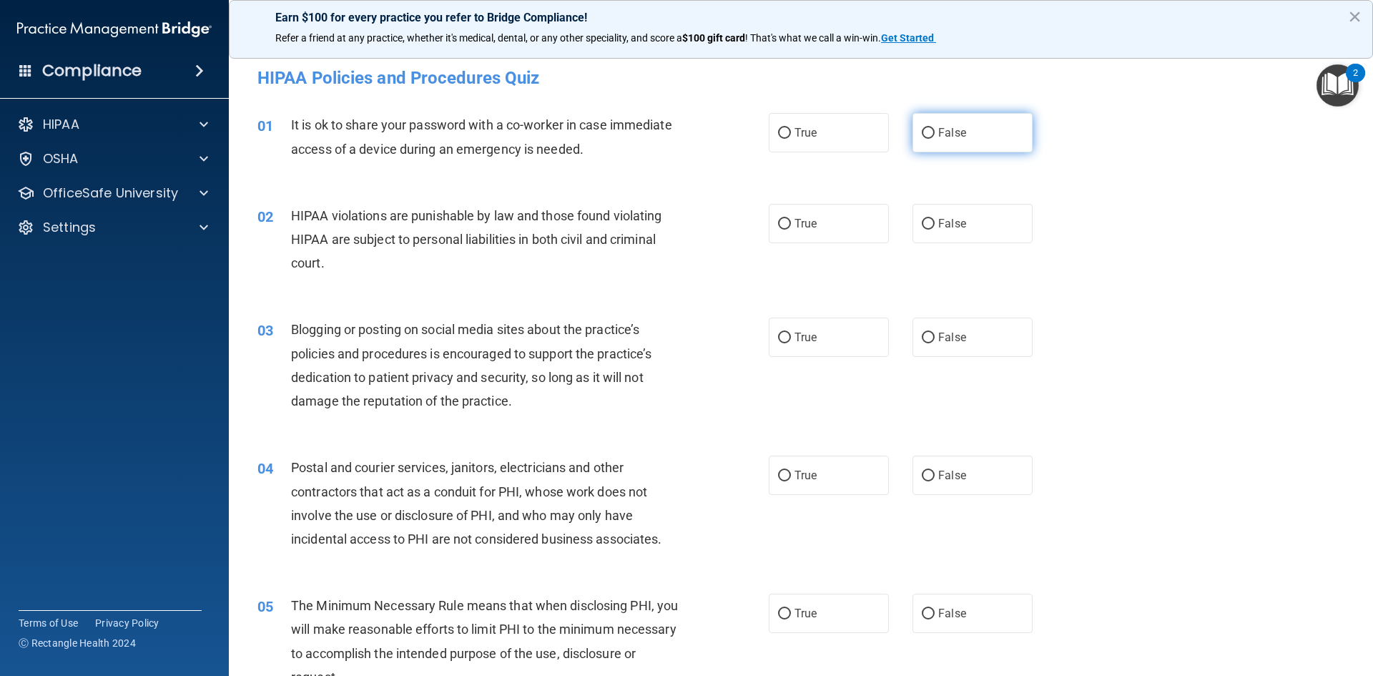
click at [939, 128] on span "False" at bounding box center [953, 133] width 28 height 14
click at [933, 128] on input "False" at bounding box center [928, 133] width 13 height 11
radio input "true"
click at [812, 232] on label "True" at bounding box center [829, 223] width 120 height 39
click at [791, 230] on input "True" at bounding box center [784, 224] width 13 height 11
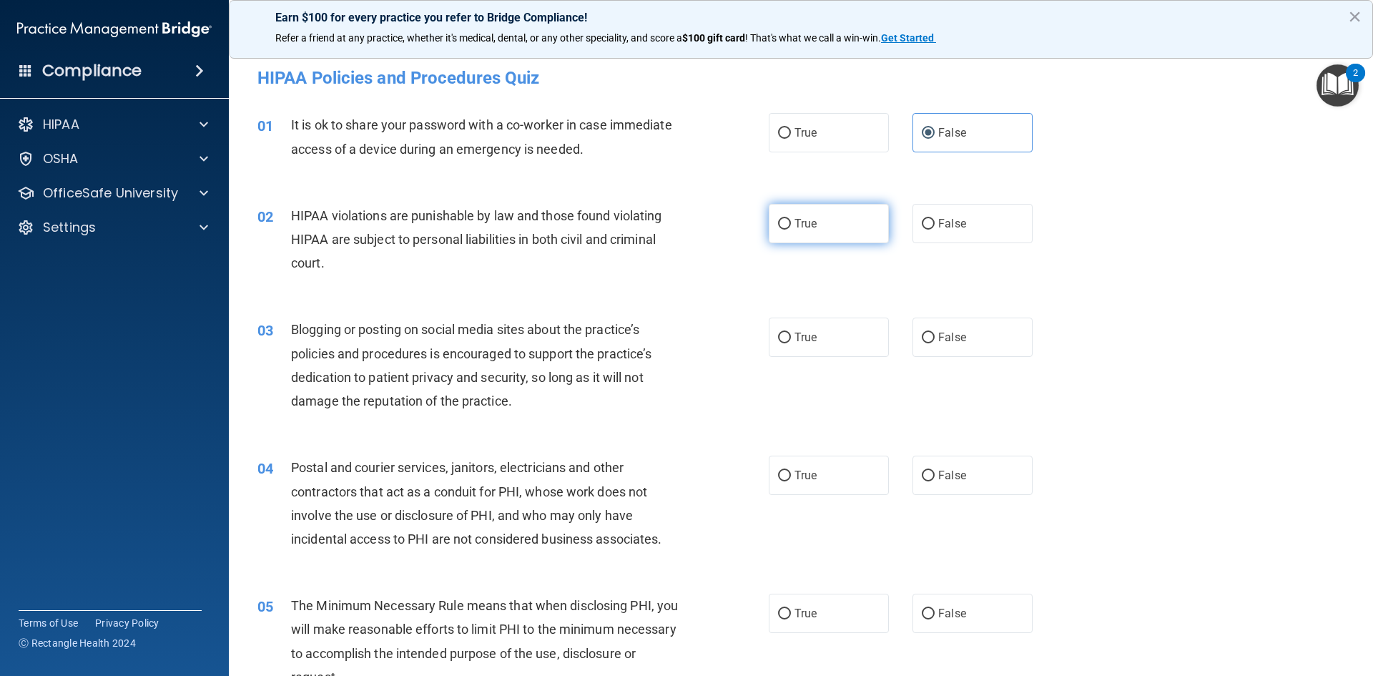
radio input "true"
click at [938, 357] on label "False" at bounding box center [973, 337] width 120 height 39
click at [935, 343] on input "False" at bounding box center [928, 338] width 13 height 11
radio input "true"
click at [814, 474] on label "True" at bounding box center [829, 475] width 120 height 39
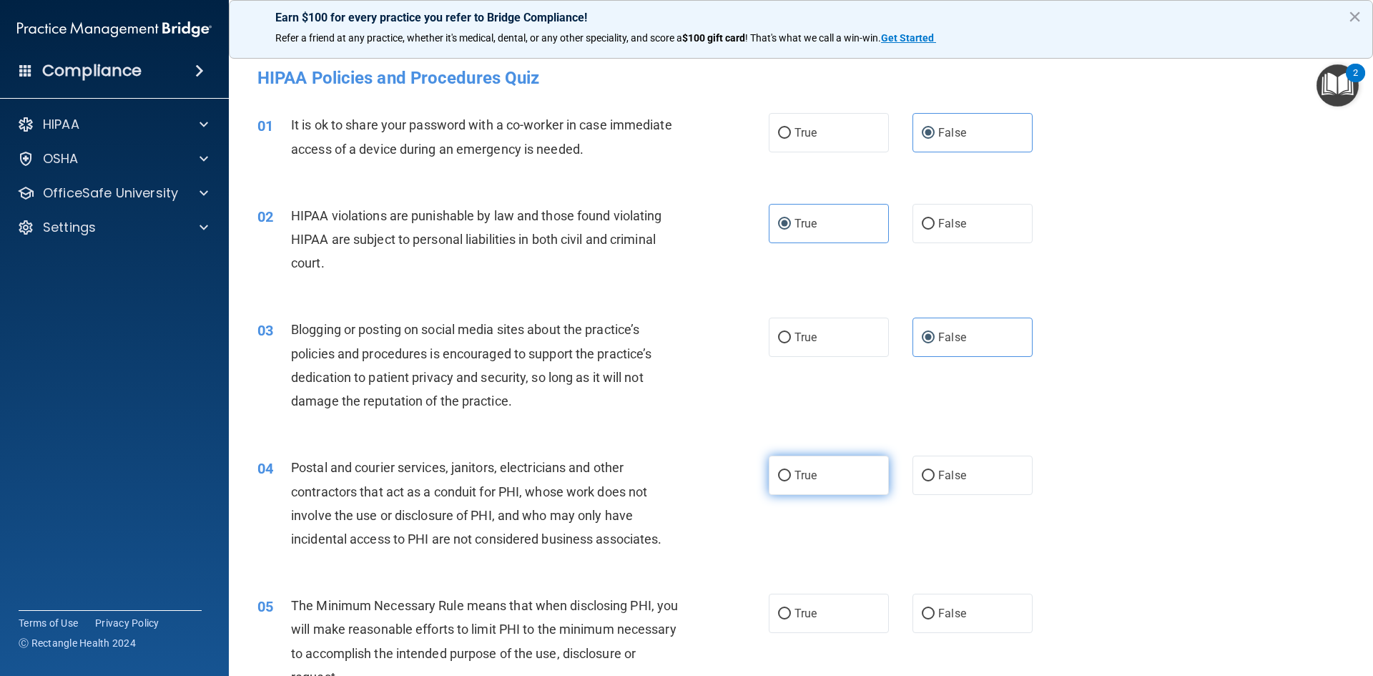
click at [791, 474] on input "True" at bounding box center [784, 476] width 13 height 11
radio input "true"
click at [796, 604] on label "True" at bounding box center [829, 613] width 120 height 39
click at [791, 609] on input "True" at bounding box center [784, 614] width 13 height 11
radio input "true"
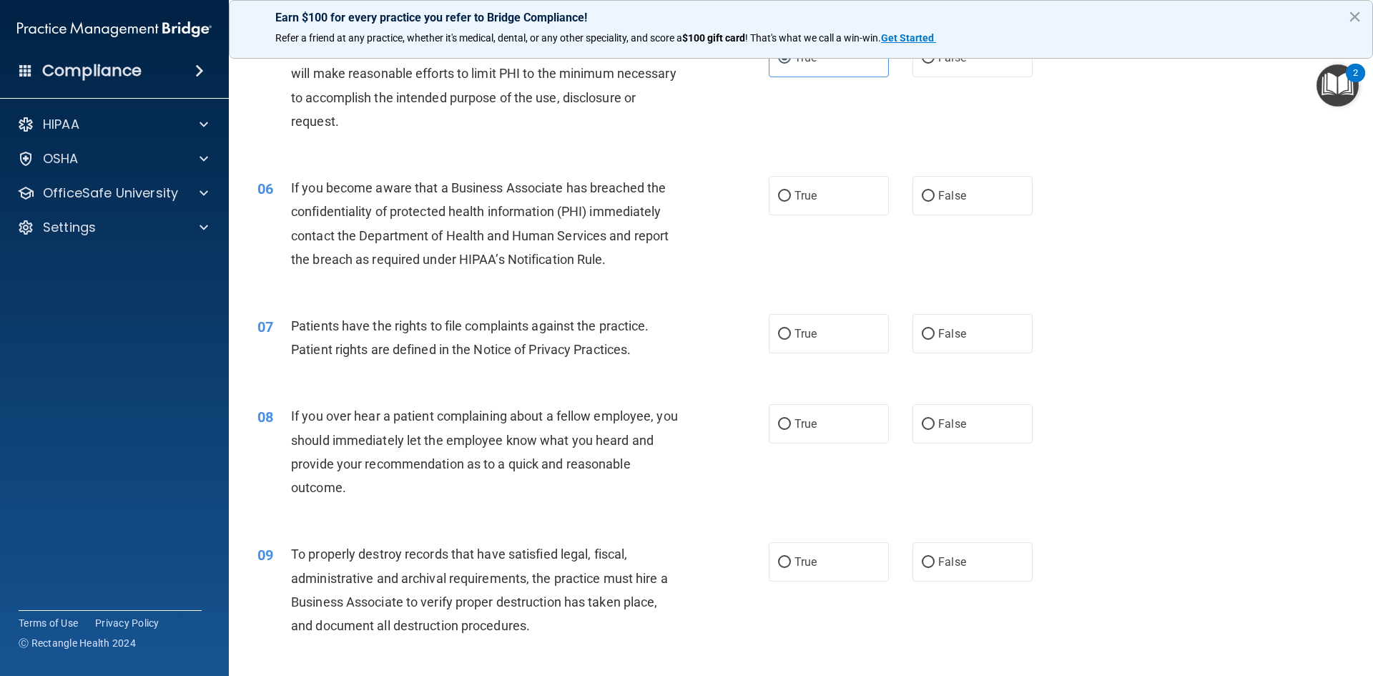
scroll to position [572, 0]
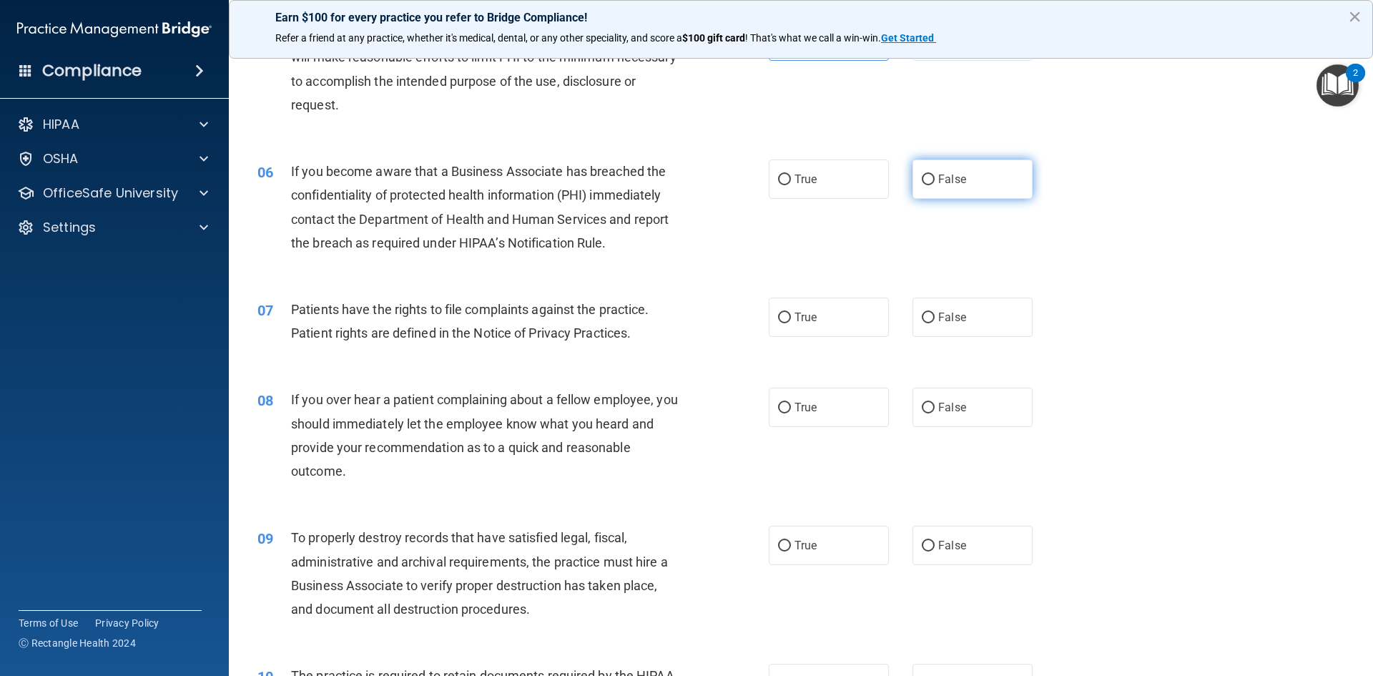
click at [966, 186] on label "False" at bounding box center [973, 179] width 120 height 39
click at [935, 185] on input "False" at bounding box center [928, 180] width 13 height 11
radio input "true"
click at [800, 328] on label "True" at bounding box center [829, 317] width 120 height 39
click at [791, 323] on input "True" at bounding box center [784, 318] width 13 height 11
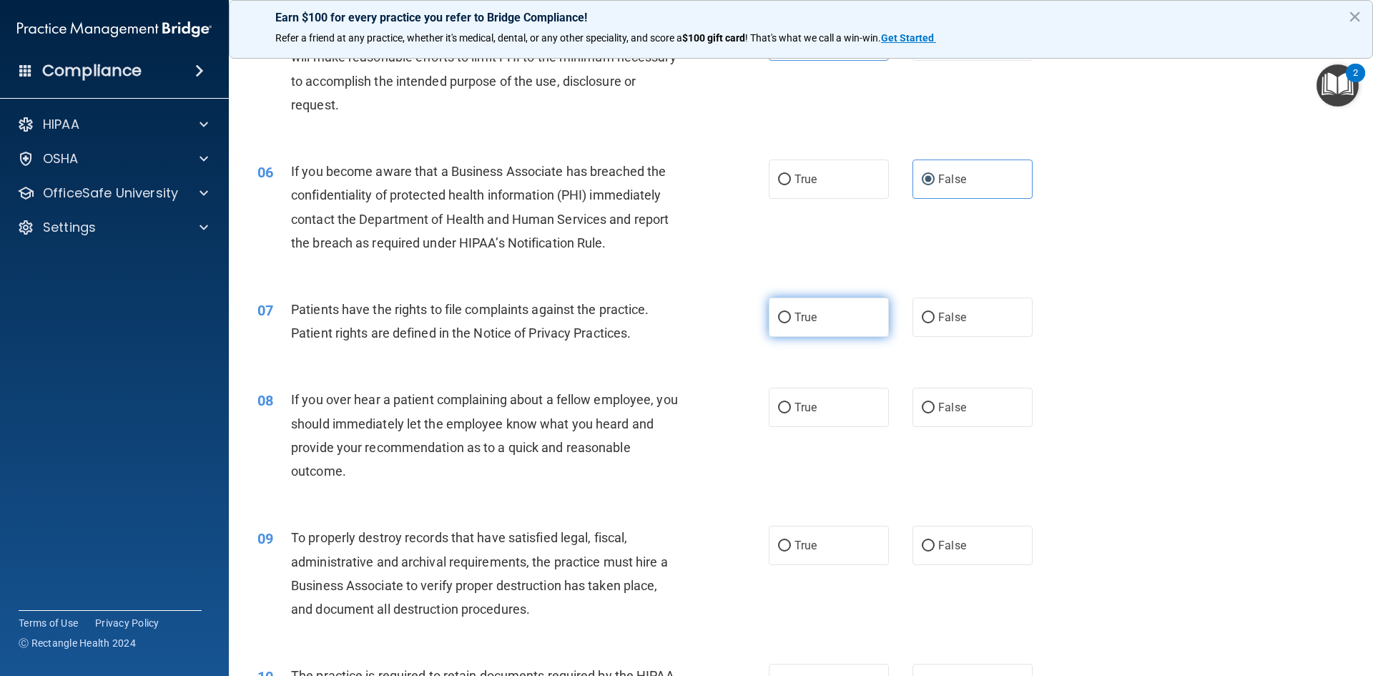
radio input "true"
click at [996, 401] on label "False" at bounding box center [973, 407] width 120 height 39
click at [935, 403] on input "False" at bounding box center [928, 408] width 13 height 11
radio input "true"
click at [955, 536] on label "False" at bounding box center [973, 545] width 120 height 39
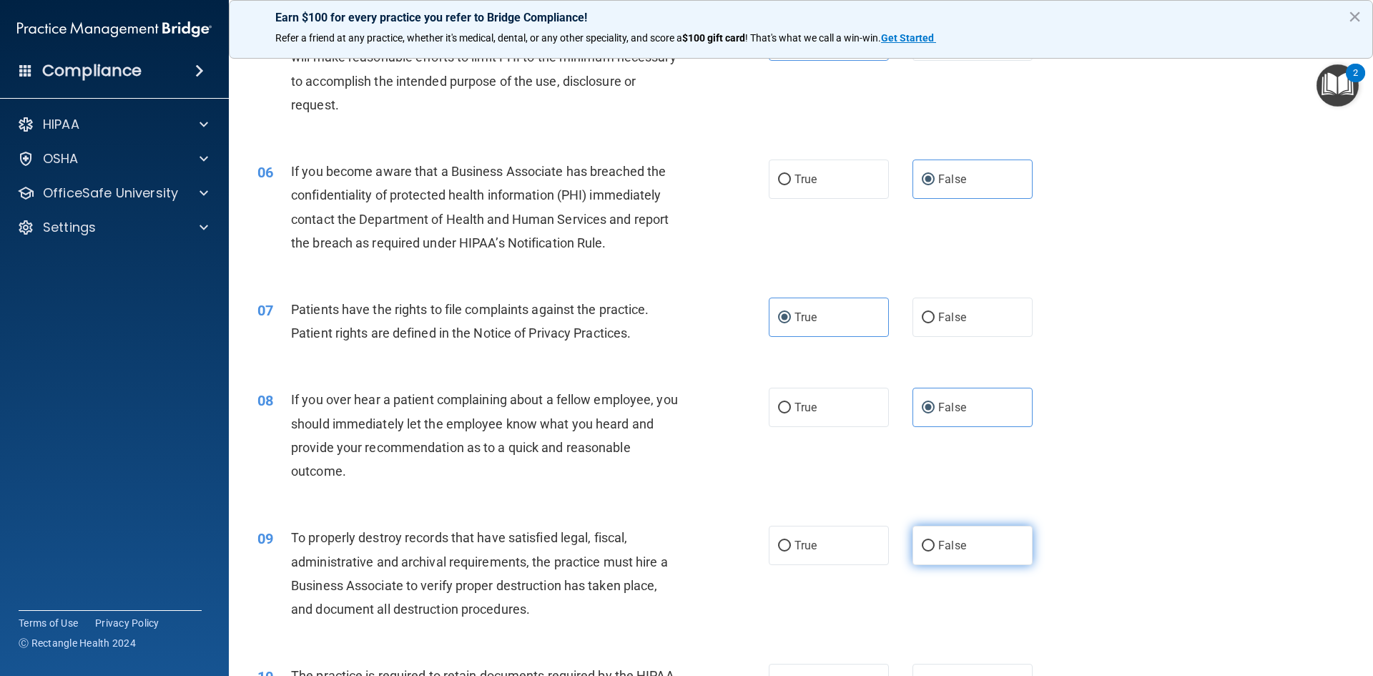
click at [935, 541] on input "False" at bounding box center [928, 546] width 13 height 11
radio input "true"
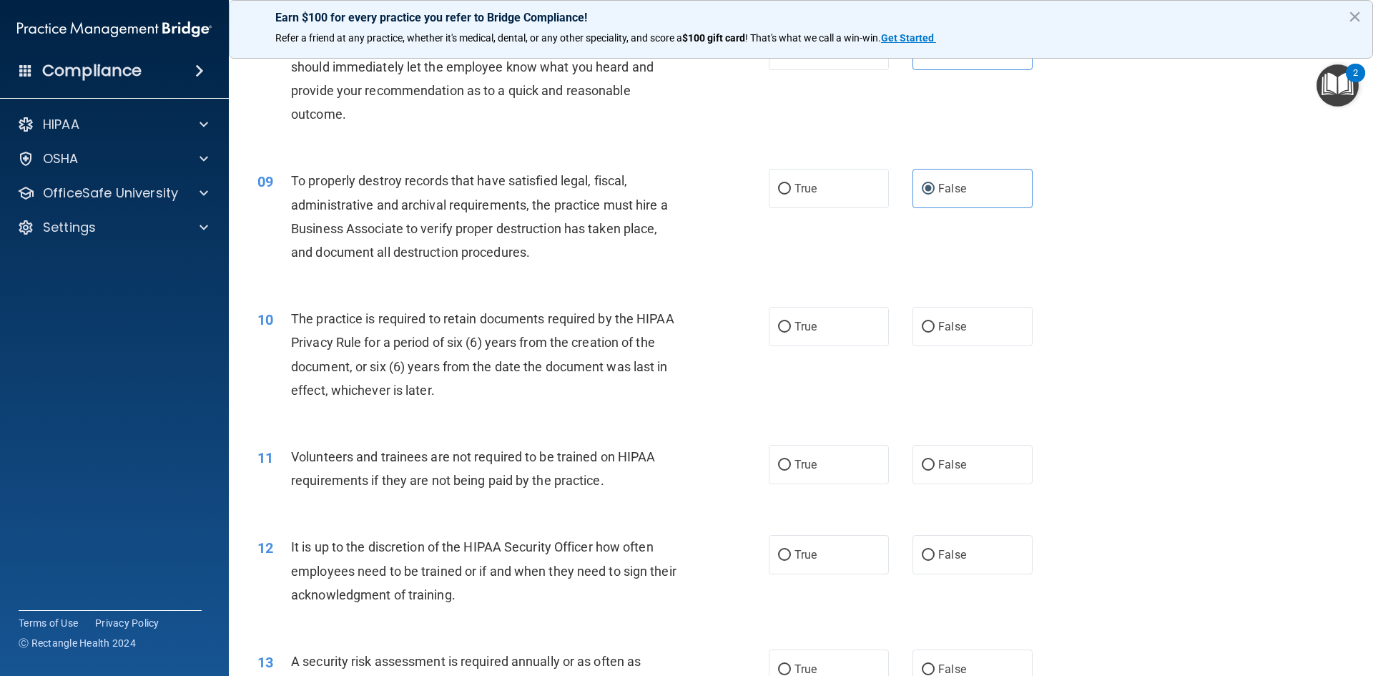
scroll to position [930, 0]
click at [825, 338] on label "True" at bounding box center [829, 325] width 120 height 39
click at [791, 332] on input "True" at bounding box center [784, 326] width 13 height 11
radio input "true"
click at [971, 459] on label "False" at bounding box center [973, 463] width 120 height 39
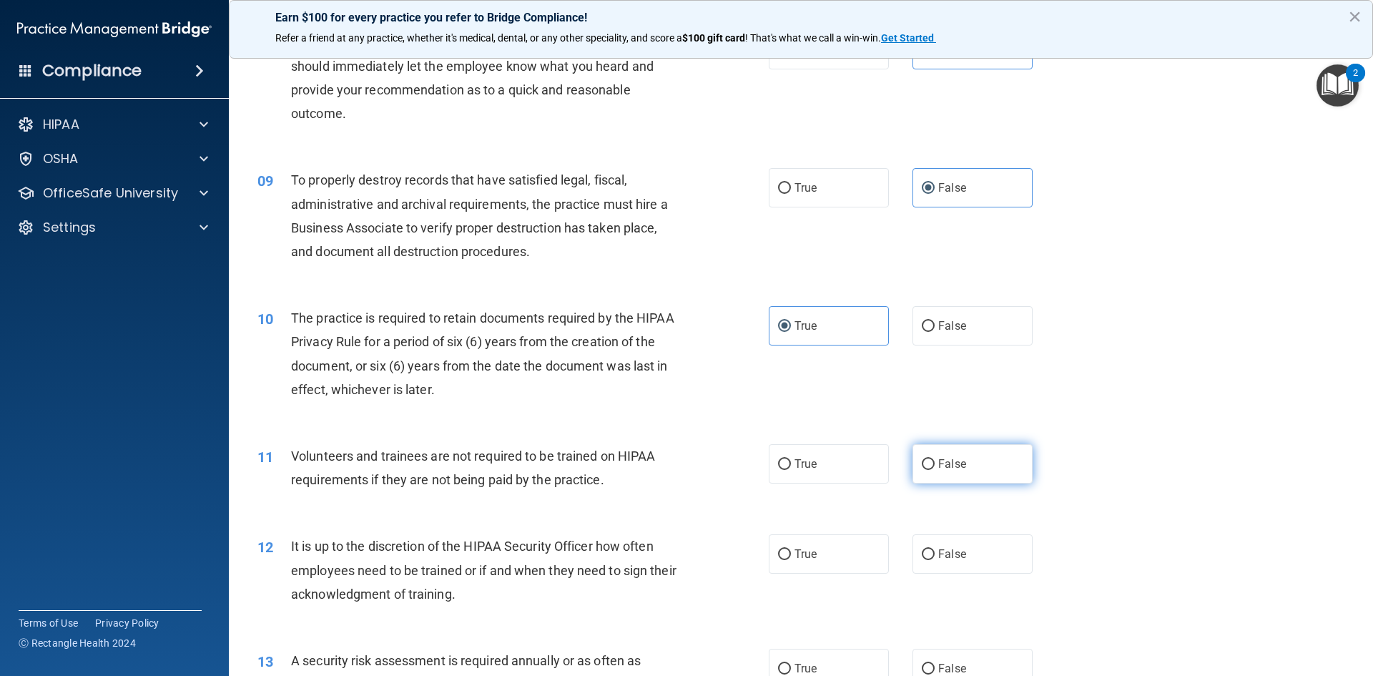
click at [935, 459] on input "False" at bounding box center [928, 464] width 13 height 11
radio input "true"
click at [951, 554] on span "False" at bounding box center [953, 554] width 28 height 14
click at [935, 554] on input "False" at bounding box center [928, 554] width 13 height 11
radio input "true"
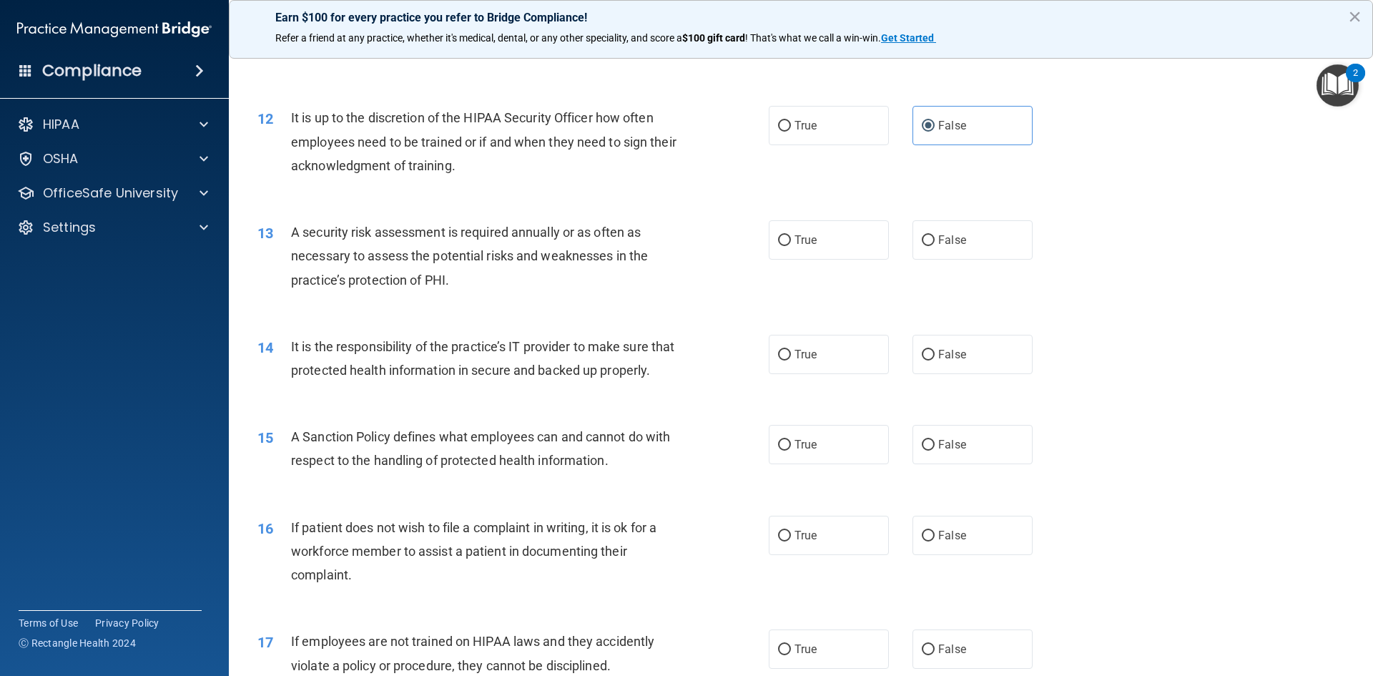
scroll to position [1359, 0]
click at [804, 235] on span "True" at bounding box center [806, 239] width 22 height 14
click at [791, 235] on input "True" at bounding box center [784, 240] width 13 height 11
radio input "true"
click at [939, 366] on label "False" at bounding box center [973, 353] width 120 height 39
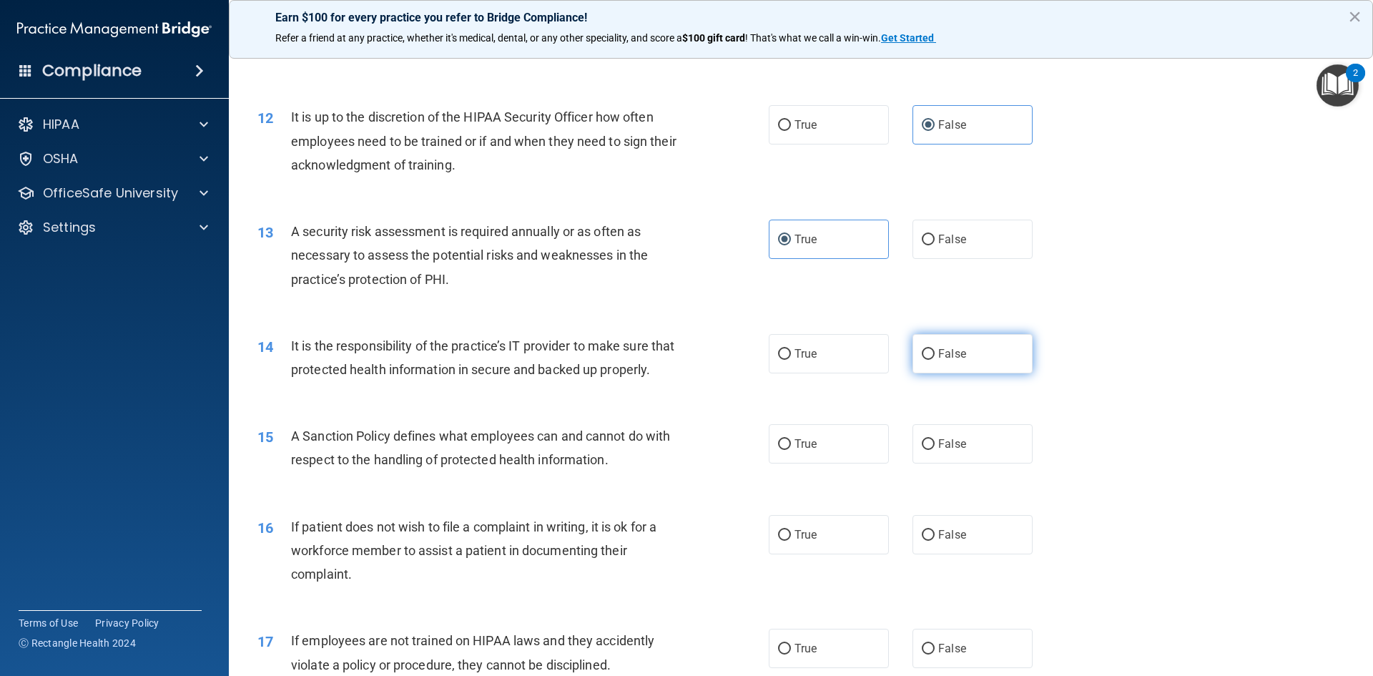
click at [935, 360] on input "False" at bounding box center [928, 354] width 13 height 11
radio input "true"
click at [846, 462] on label "True" at bounding box center [829, 443] width 120 height 39
click at [791, 450] on input "True" at bounding box center [784, 444] width 13 height 11
radio input "true"
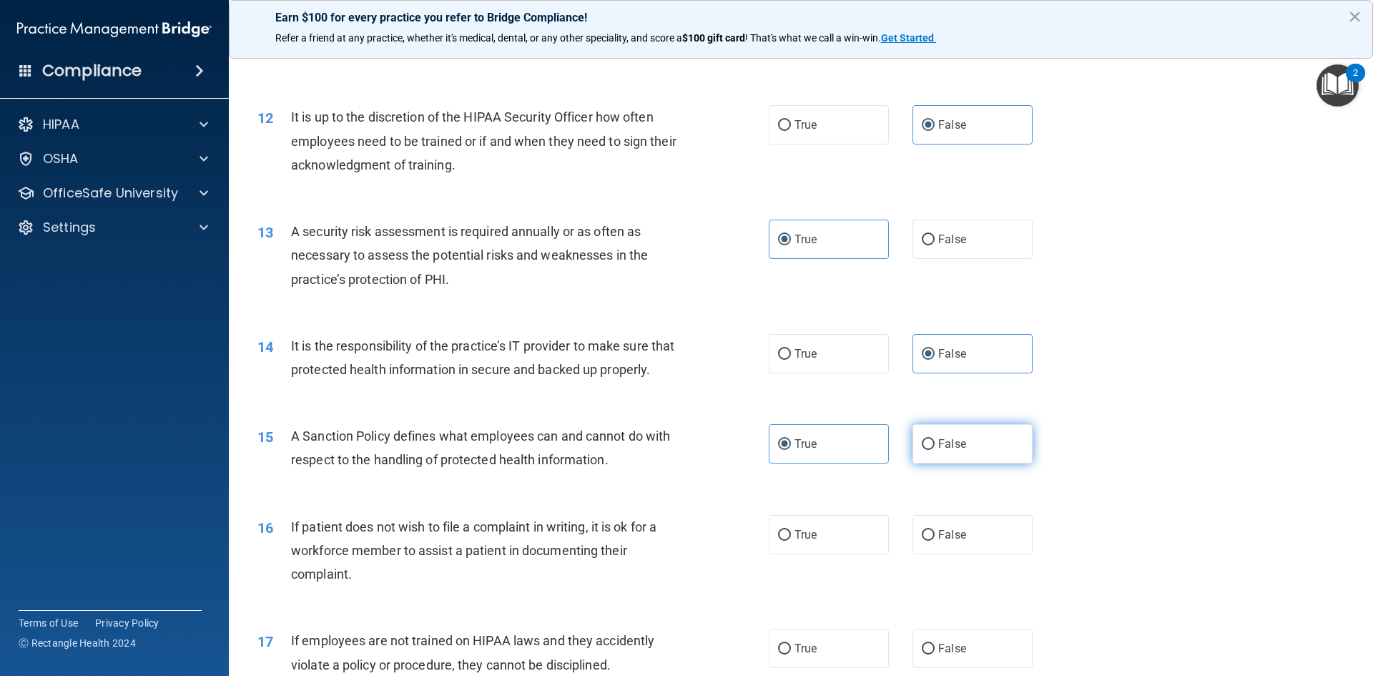
click at [929, 464] on label "False" at bounding box center [973, 443] width 120 height 39
click at [929, 450] on input "False" at bounding box center [928, 444] width 13 height 11
radio input "true"
radio input "false"
drag, startPoint x: 810, startPoint y: 545, endPoint x: 1067, endPoint y: 451, distance: 273.4
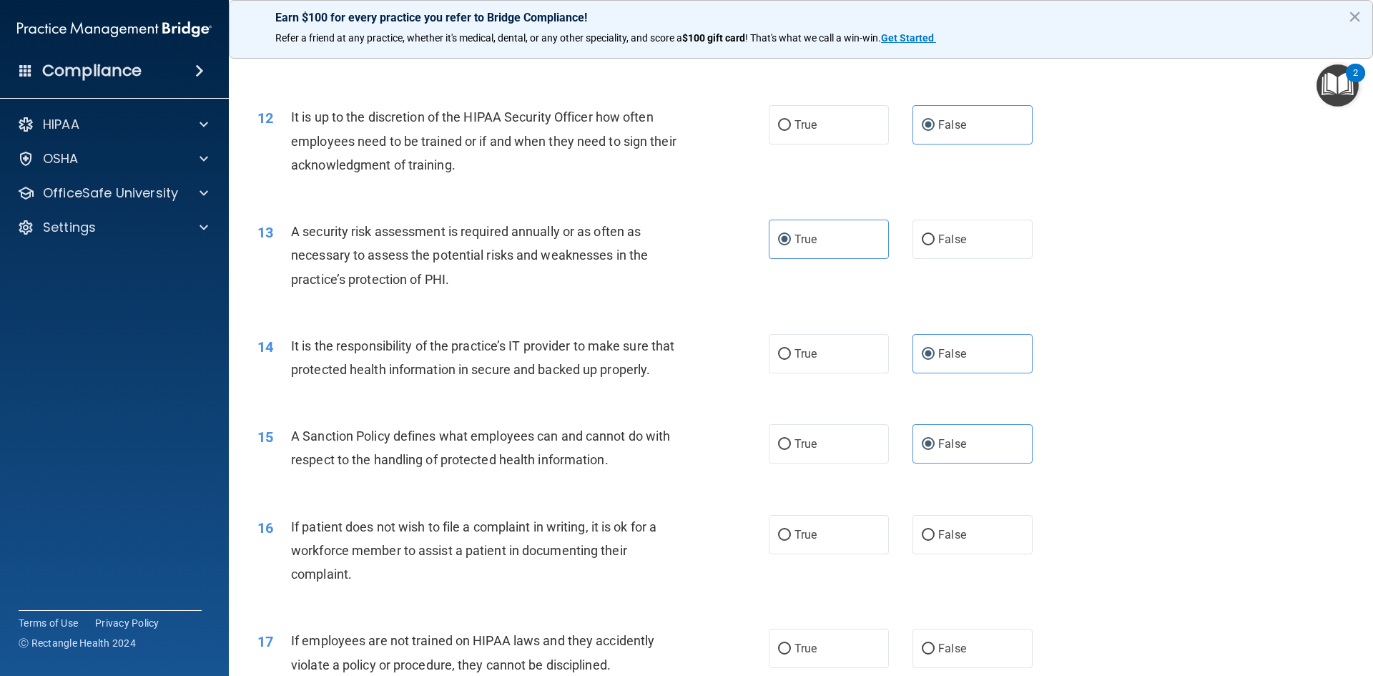
click at [812, 543] on label "True" at bounding box center [829, 534] width 120 height 39
click at [791, 541] on input "True" at bounding box center [784, 535] width 13 height 11
radio input "true"
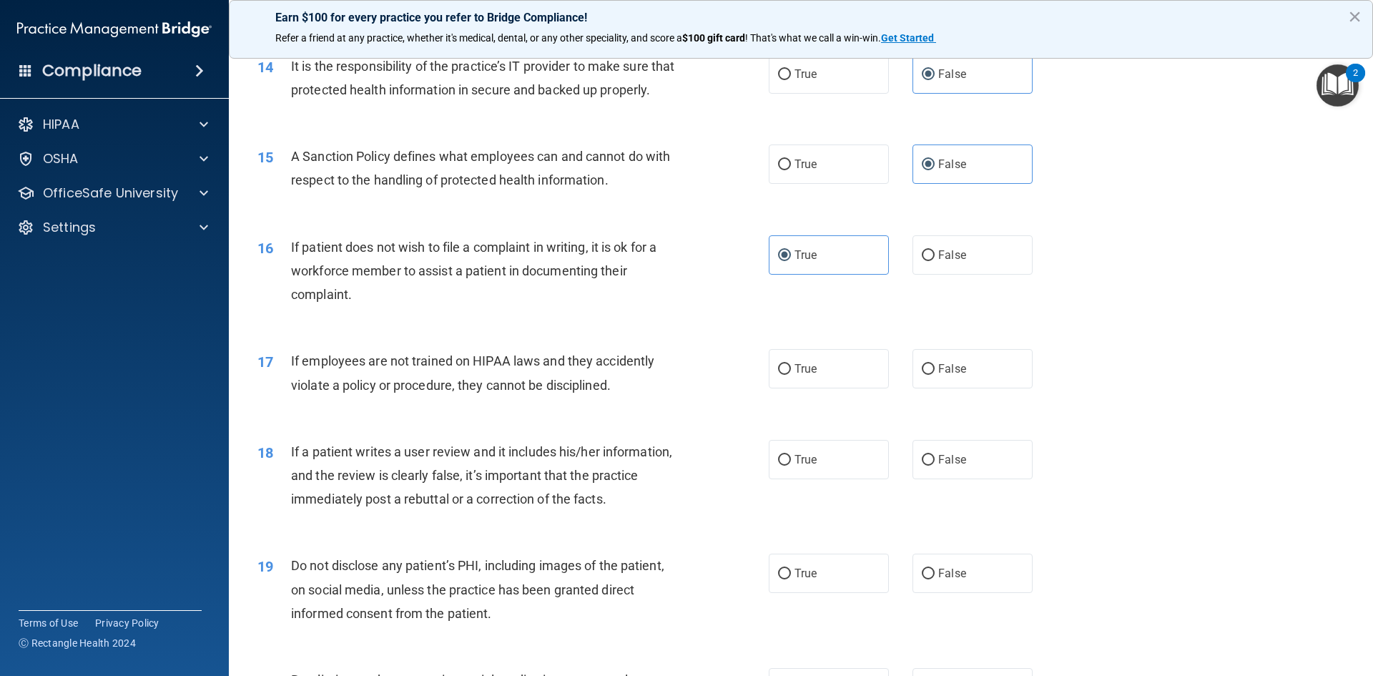
scroll to position [1645, 0]
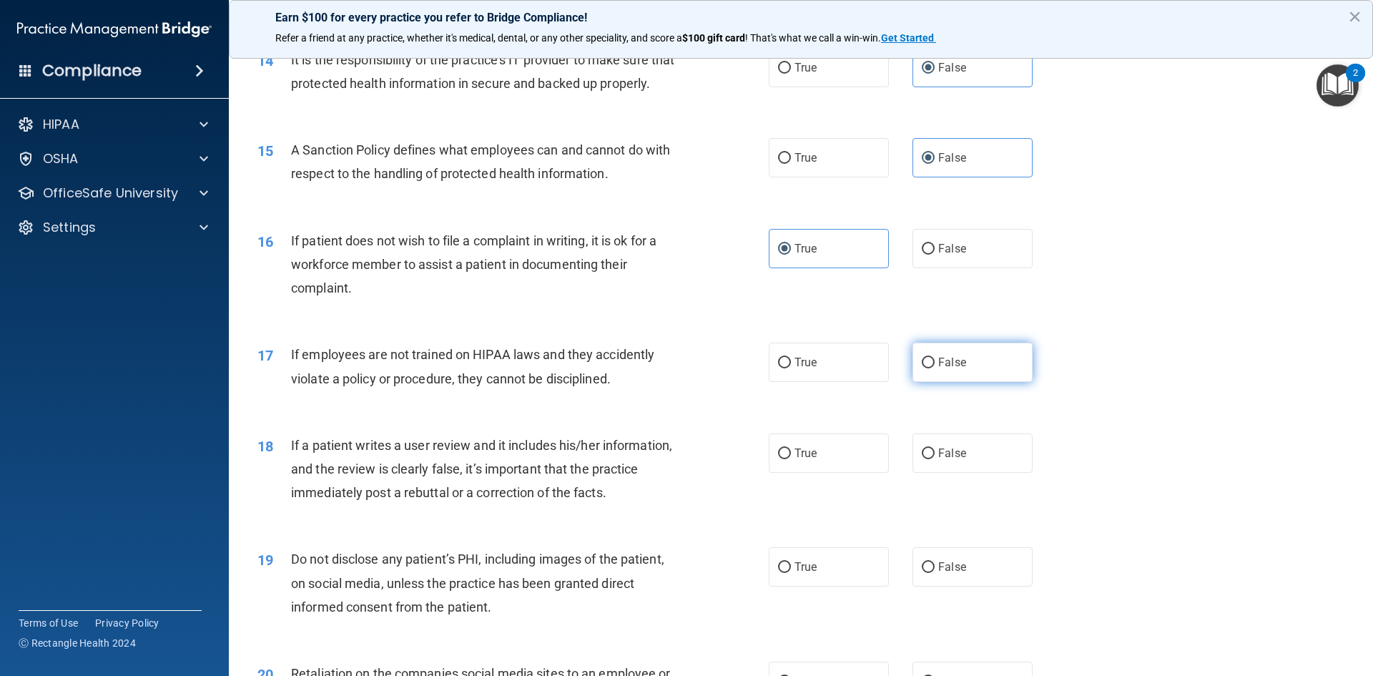
click at [946, 382] on label "False" at bounding box center [973, 362] width 120 height 39
click at [935, 368] on input "False" at bounding box center [928, 363] width 13 height 11
radio input "true"
click at [955, 460] on span "False" at bounding box center [953, 453] width 28 height 14
click at [935, 459] on input "False" at bounding box center [928, 454] width 13 height 11
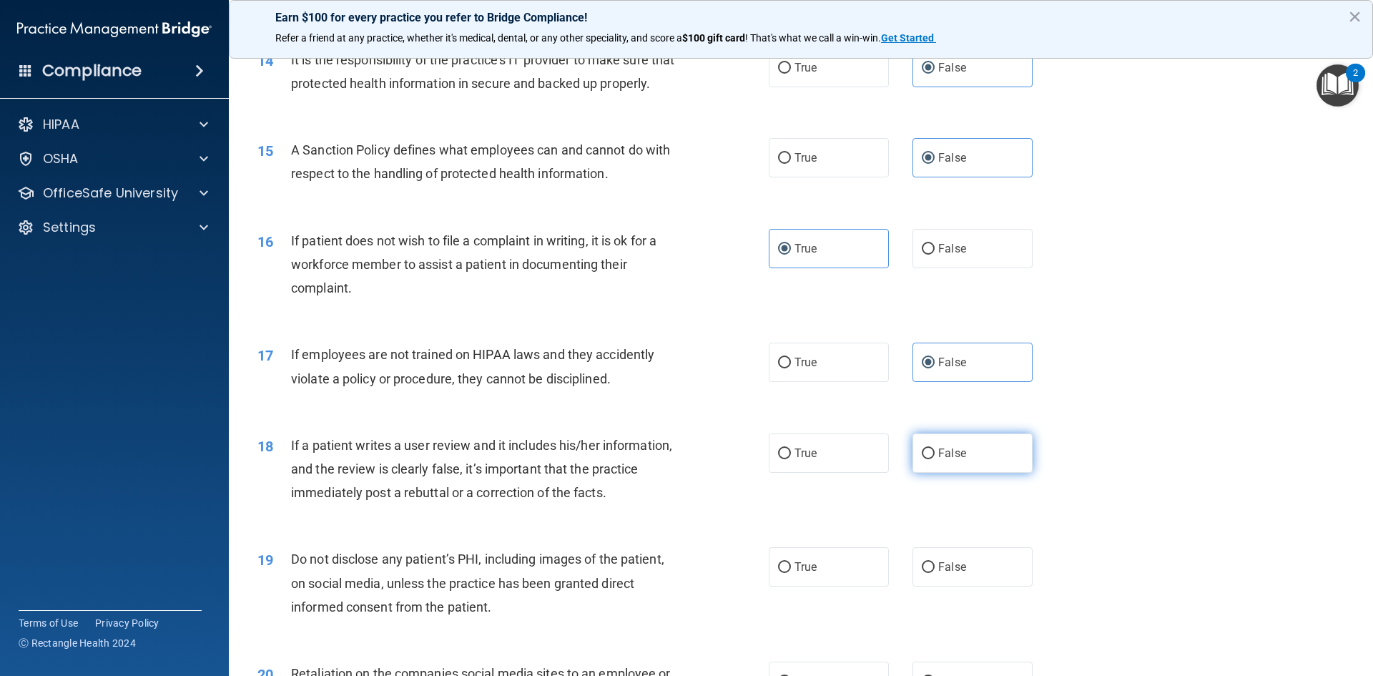
radio input "true"
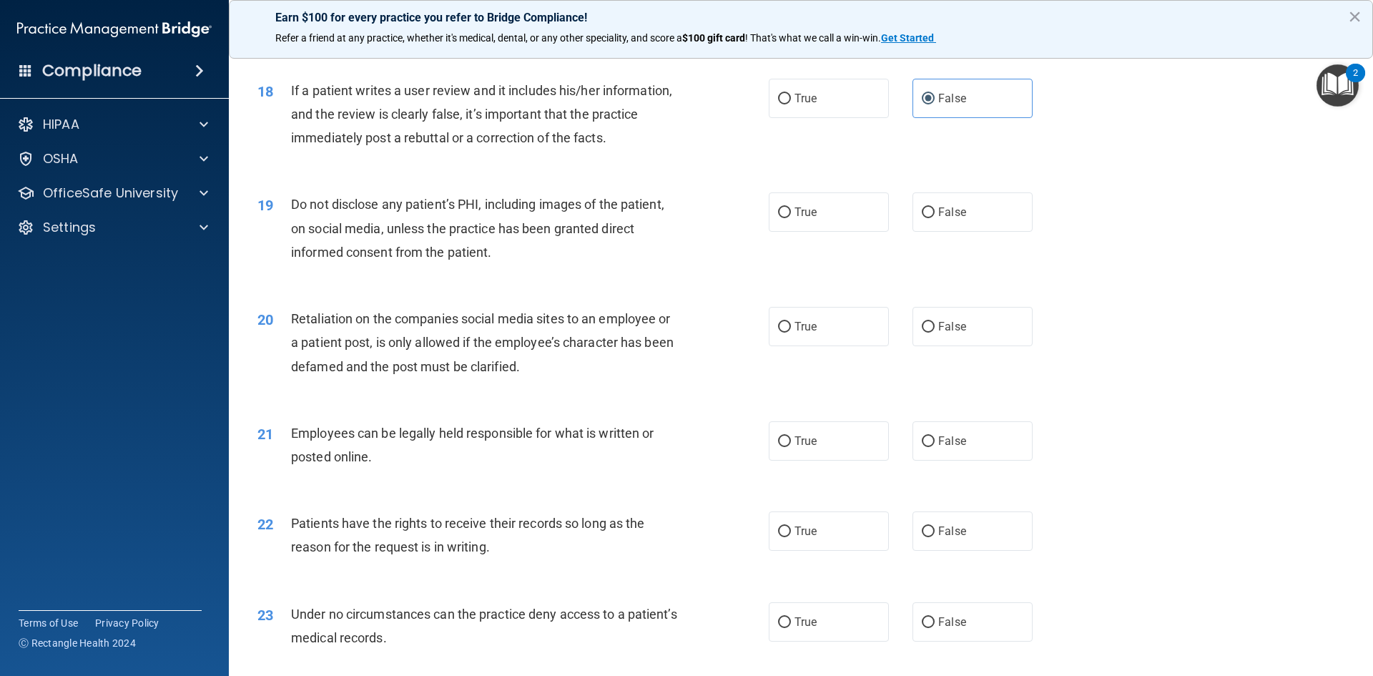
scroll to position [2003, 0]
click at [806, 229] on label "True" at bounding box center [829, 209] width 120 height 39
click at [791, 215] on input "True" at bounding box center [784, 210] width 13 height 11
radio input "true"
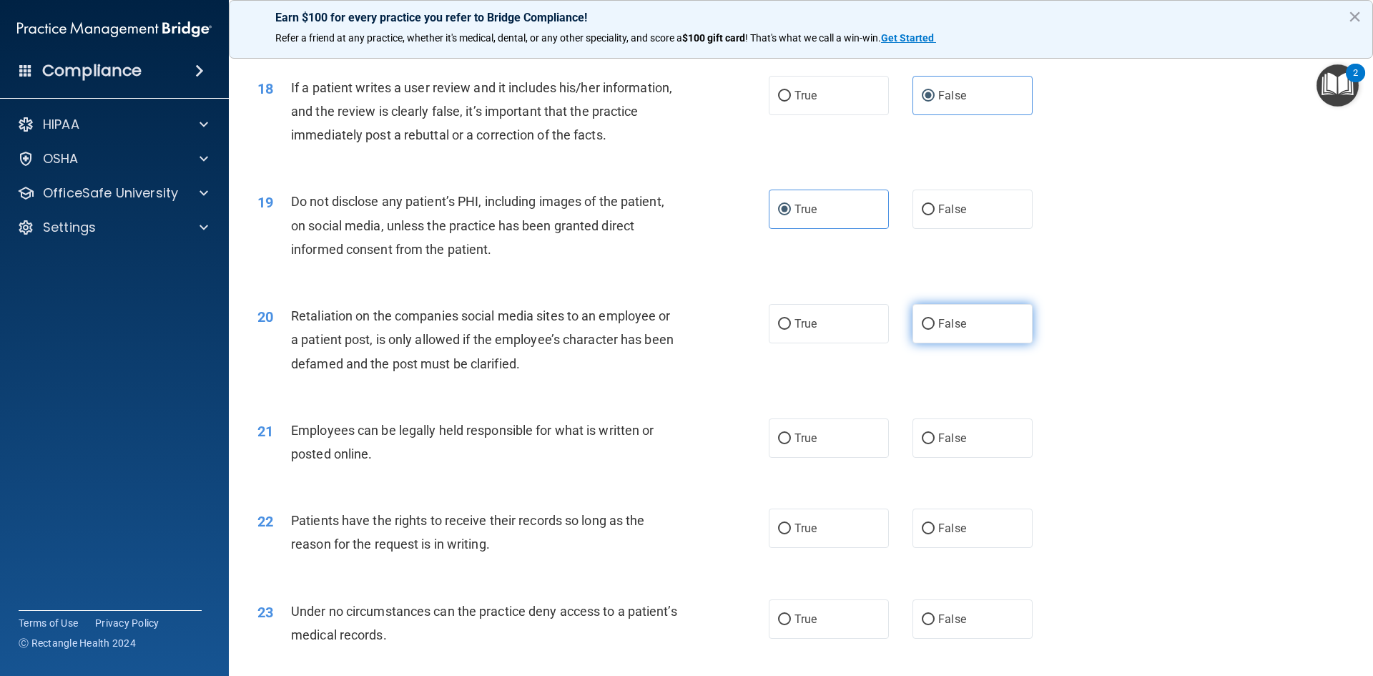
click at [959, 330] on span "False" at bounding box center [953, 324] width 28 height 14
click at [935, 330] on input "False" at bounding box center [928, 324] width 13 height 11
radio input "true"
click at [833, 458] on label "True" at bounding box center [829, 437] width 120 height 39
click at [791, 444] on input "True" at bounding box center [784, 439] width 13 height 11
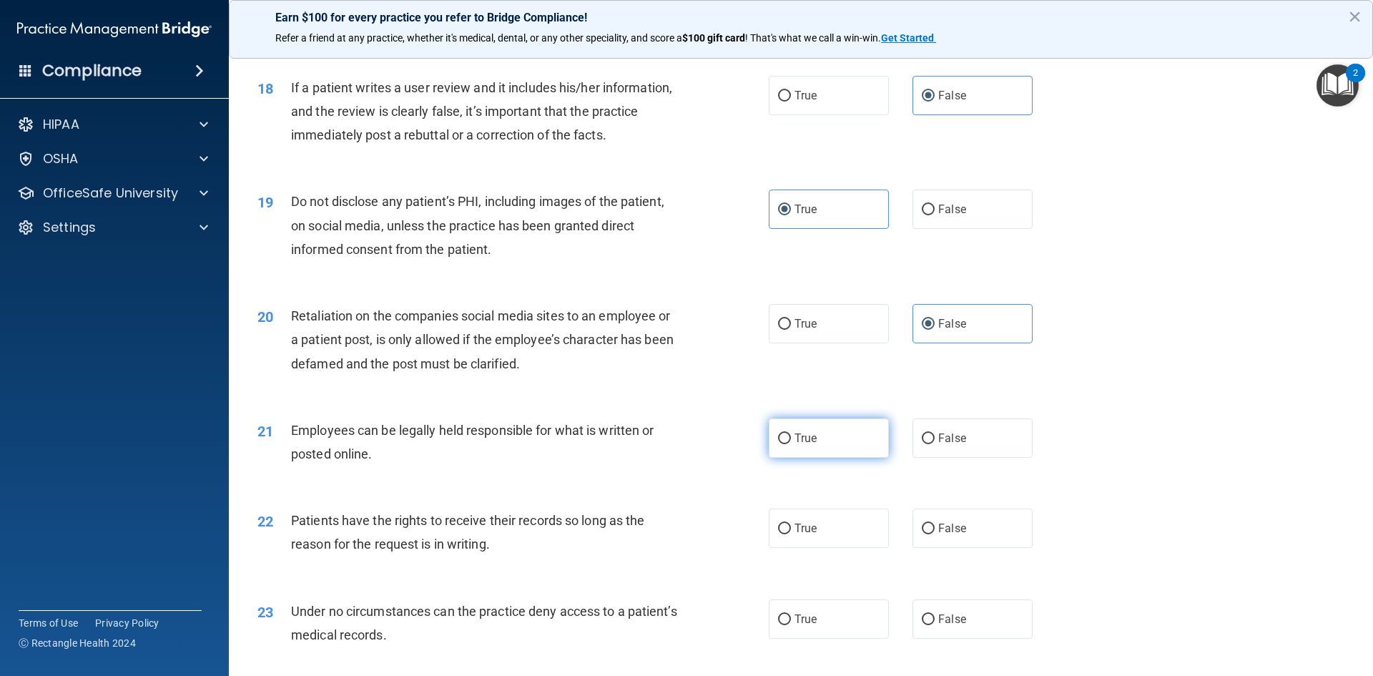
radio input "true"
click at [958, 539] on label "False" at bounding box center [973, 528] width 120 height 39
click at [935, 534] on input "False" at bounding box center [928, 529] width 13 height 11
radio input "true"
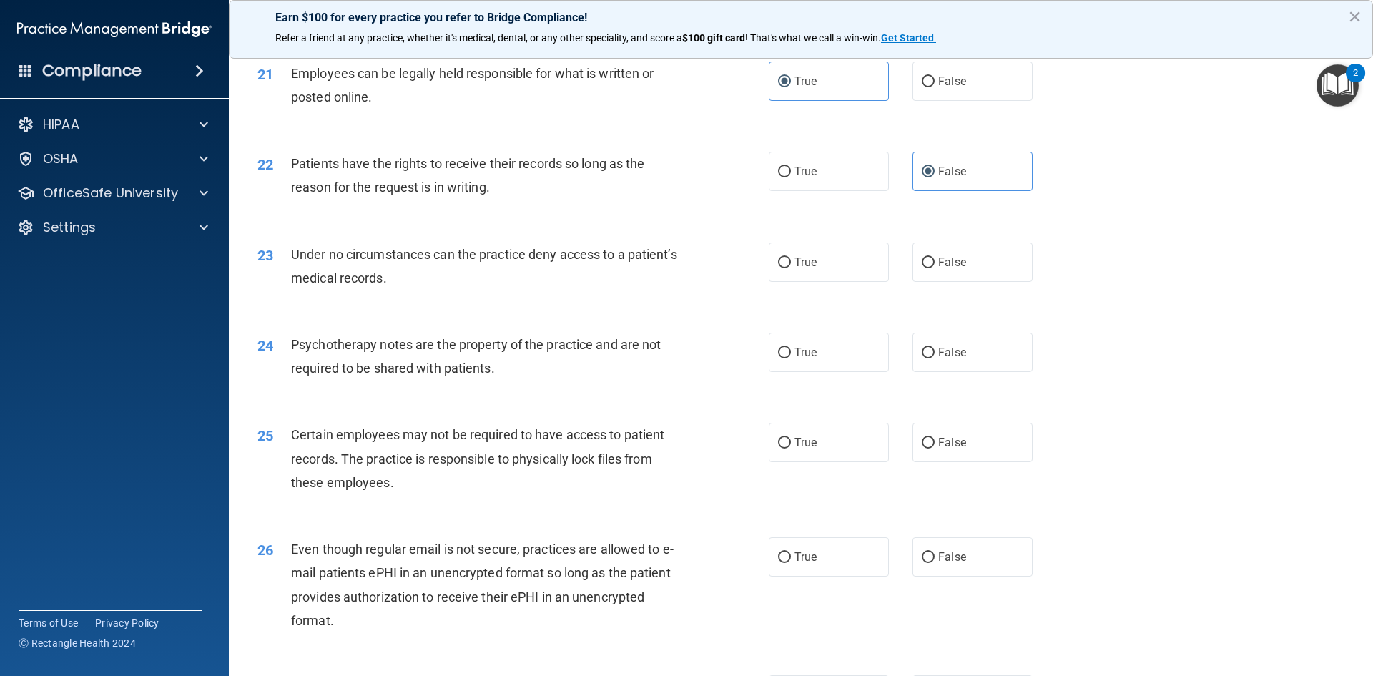
scroll to position [2361, 0]
click at [939, 268] on span "False" at bounding box center [953, 262] width 28 height 14
click at [833, 371] on label "True" at bounding box center [829, 351] width 120 height 39
click at [791, 358] on input "True" at bounding box center [784, 352] width 13 height 11
radio input "true"
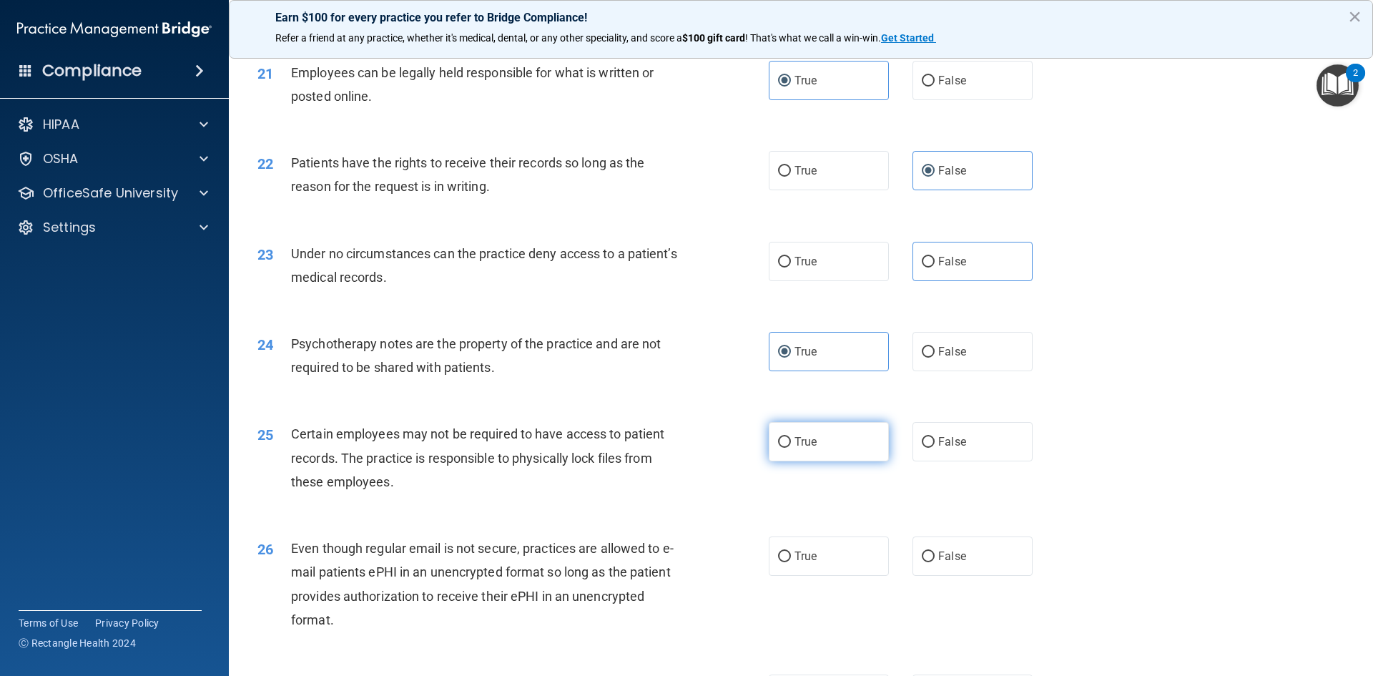
click at [815, 461] on label "True" at bounding box center [829, 441] width 120 height 39
click at [791, 448] on input "True" at bounding box center [784, 442] width 13 height 11
radio input "true"
click at [816, 574] on label "True" at bounding box center [829, 556] width 120 height 39
click at [791, 562] on input "True" at bounding box center [784, 557] width 13 height 11
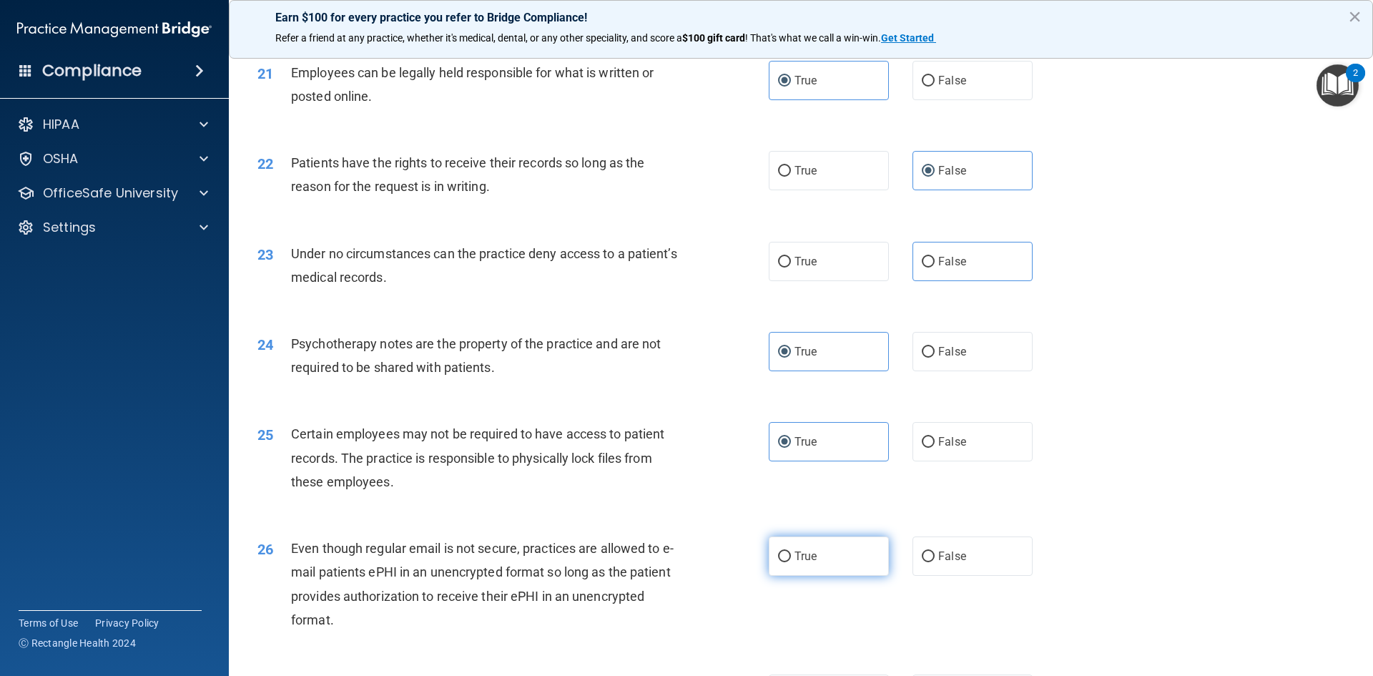
radio input "true"
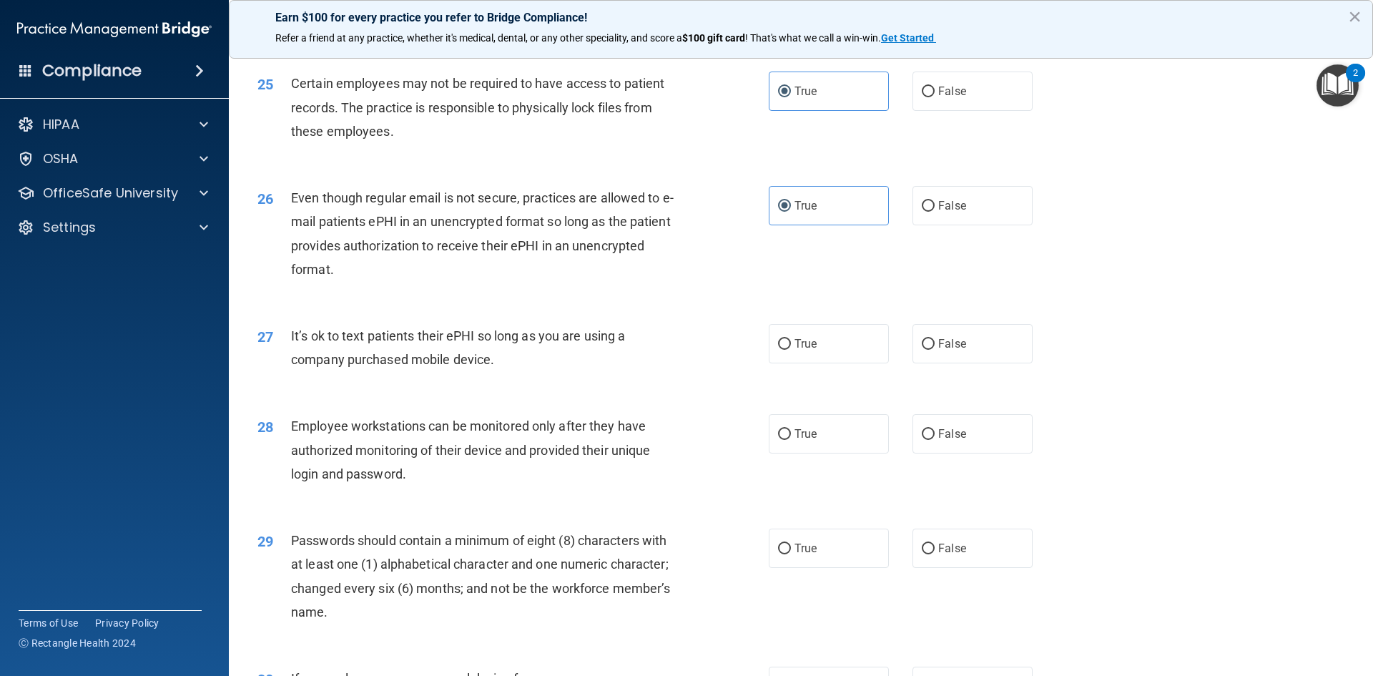
scroll to position [2718, 0]
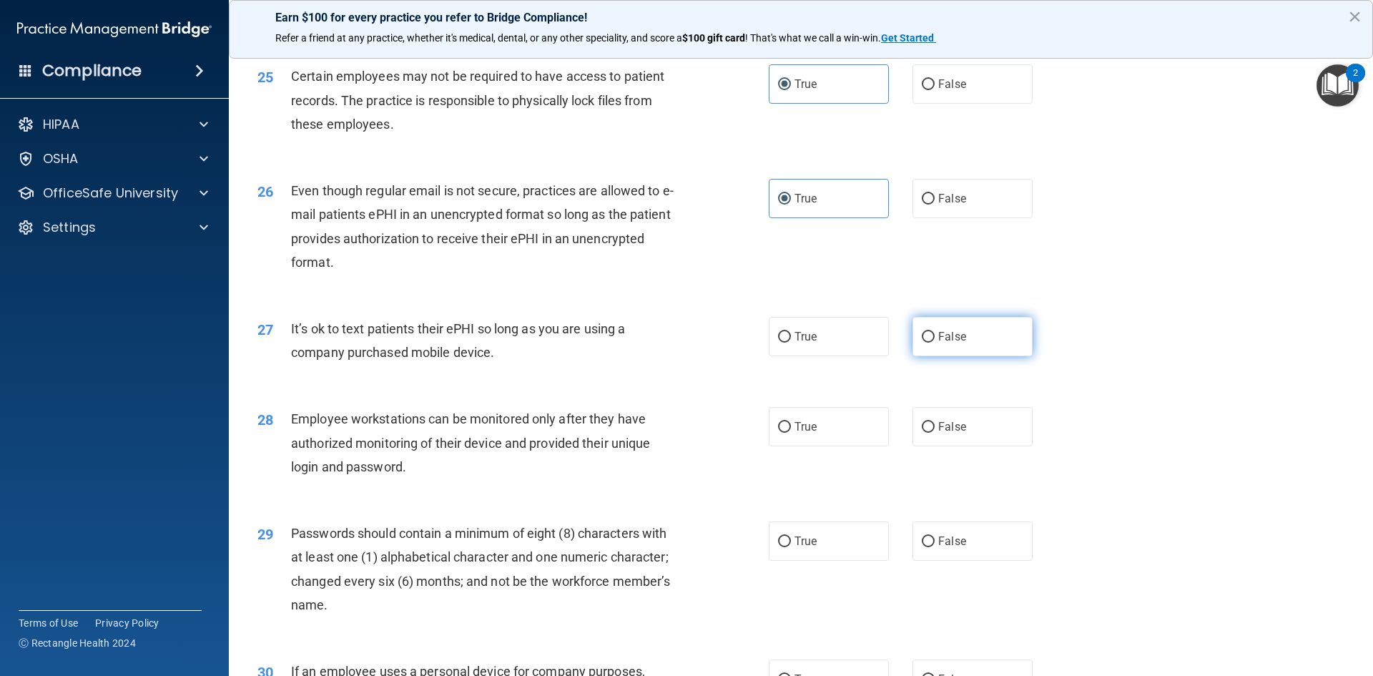
click at [956, 343] on span "False" at bounding box center [953, 337] width 28 height 14
click at [935, 343] on input "False" at bounding box center [928, 337] width 13 height 11
radio input "true"
click at [949, 434] on span "False" at bounding box center [953, 427] width 28 height 14
click at [935, 433] on input "False" at bounding box center [928, 427] width 13 height 11
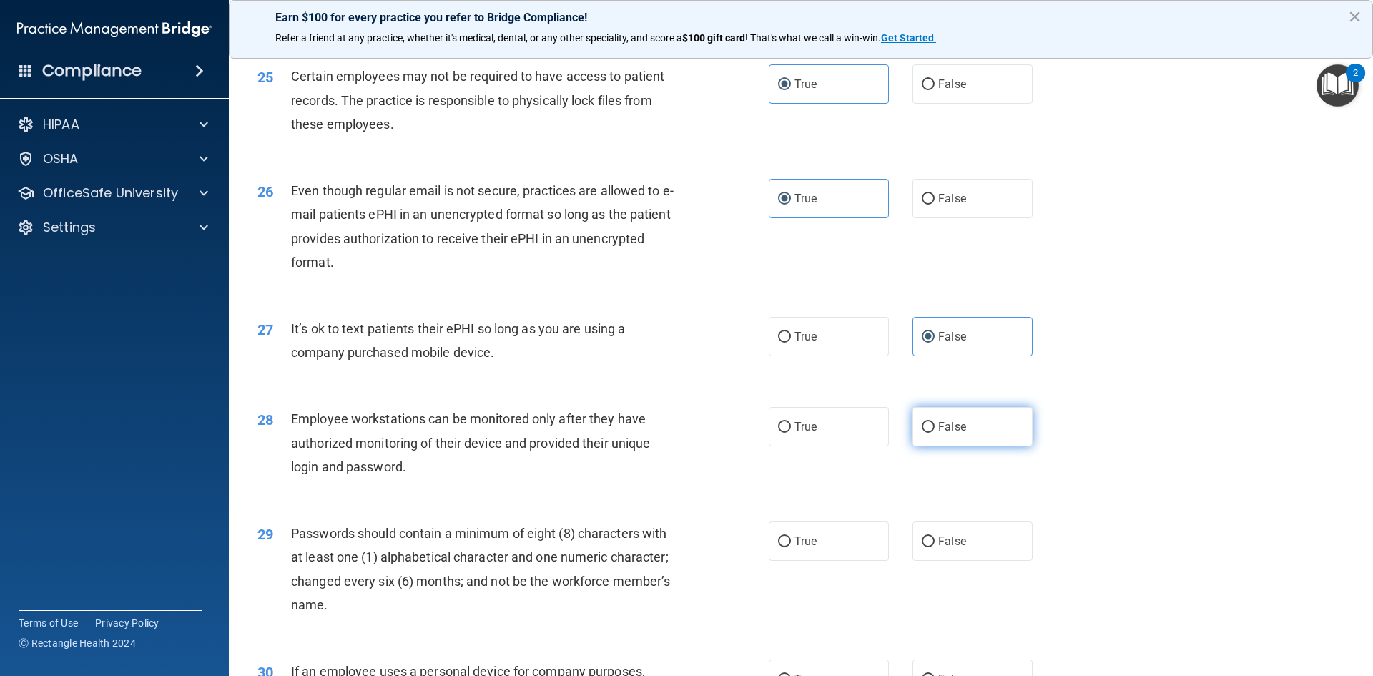
radio input "true"
drag, startPoint x: 821, startPoint y: 558, endPoint x: 951, endPoint y: 489, distance: 148.2
click at [821, 557] on label "True" at bounding box center [829, 540] width 120 height 39
click at [791, 547] on input "True" at bounding box center [784, 542] width 13 height 11
radio input "true"
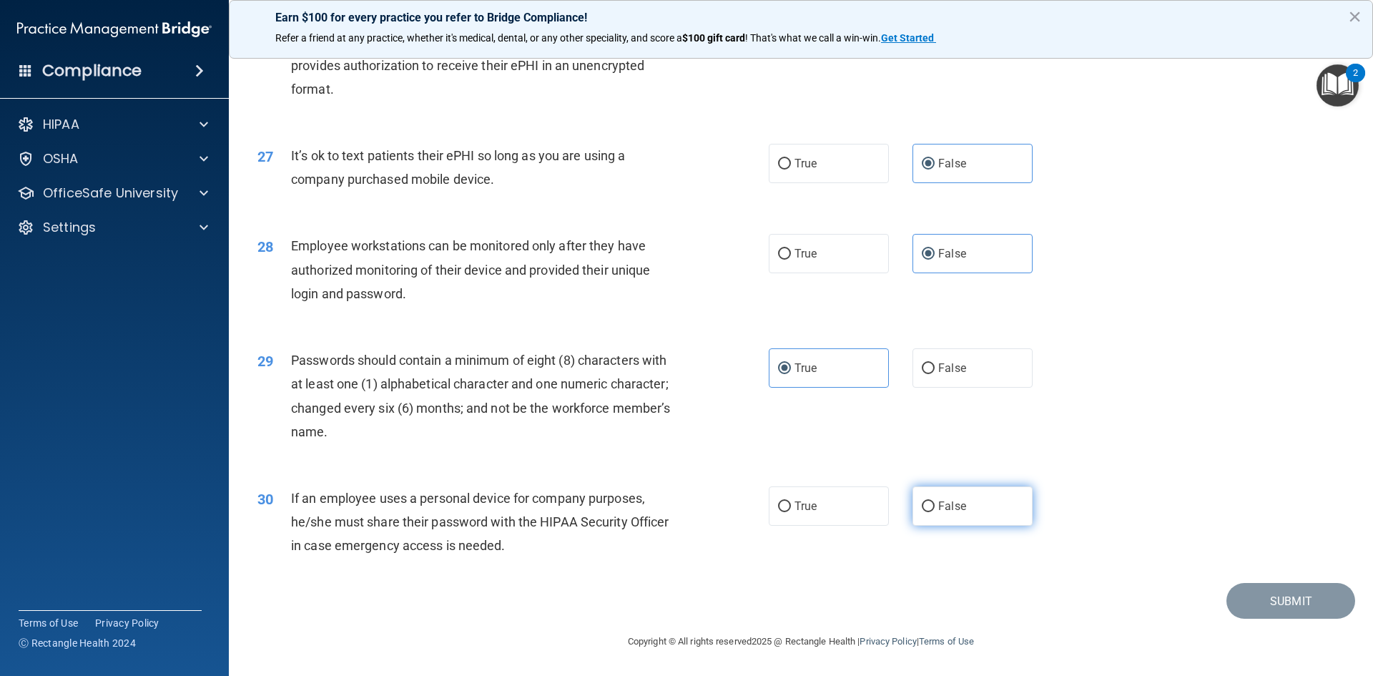
scroll to position [2915, 0]
drag, startPoint x: 947, startPoint y: 504, endPoint x: 1042, endPoint y: 521, distance: 95.8
click at [949, 504] on span "False" at bounding box center [953, 506] width 28 height 14
click at [935, 504] on input "False" at bounding box center [928, 506] width 13 height 11
radio input "true"
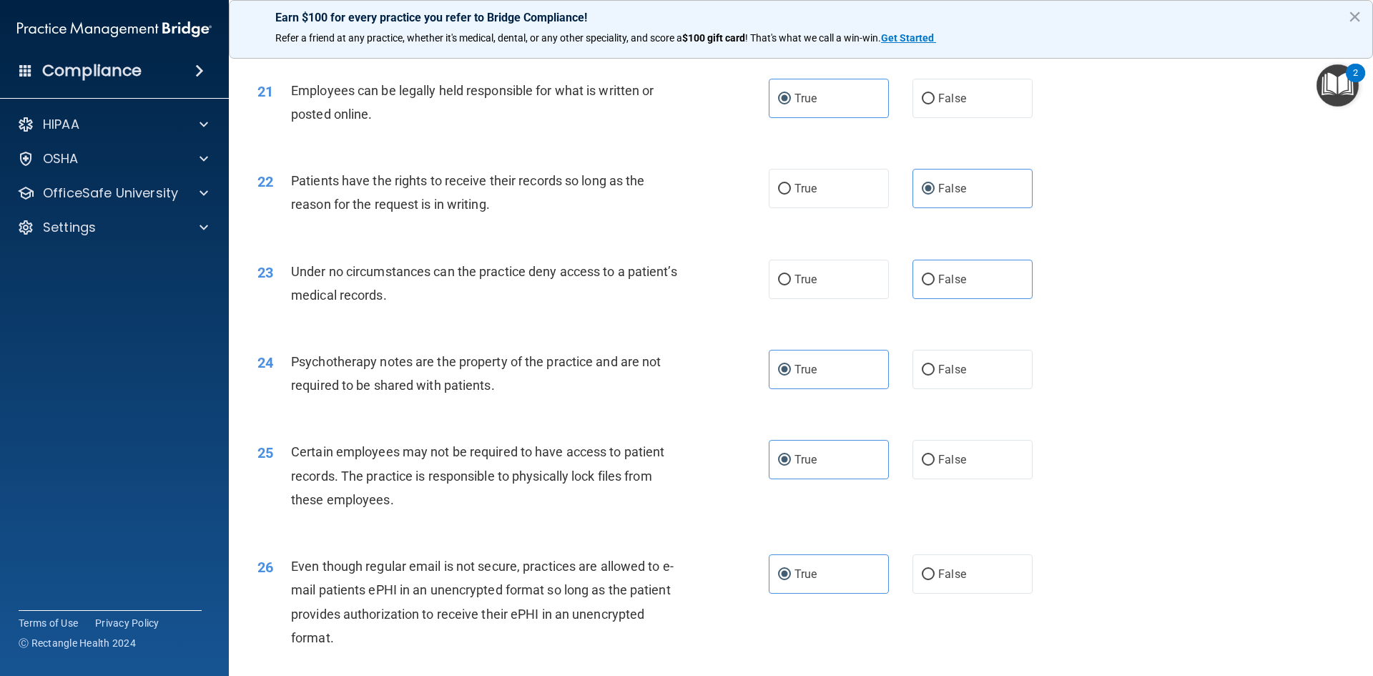
scroll to position [2361, 0]
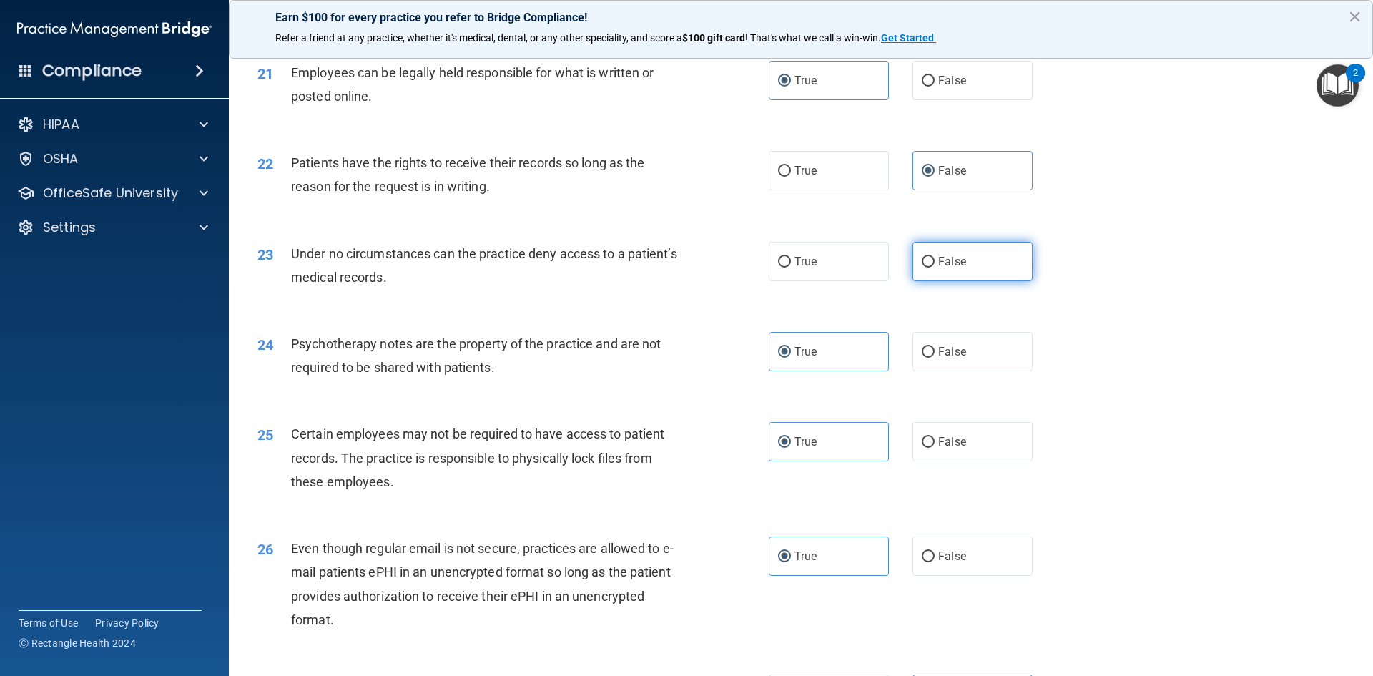
click at [939, 268] on span "False" at bounding box center [953, 262] width 28 height 14
click at [934, 268] on input "False" at bounding box center [928, 262] width 13 height 11
radio input "true"
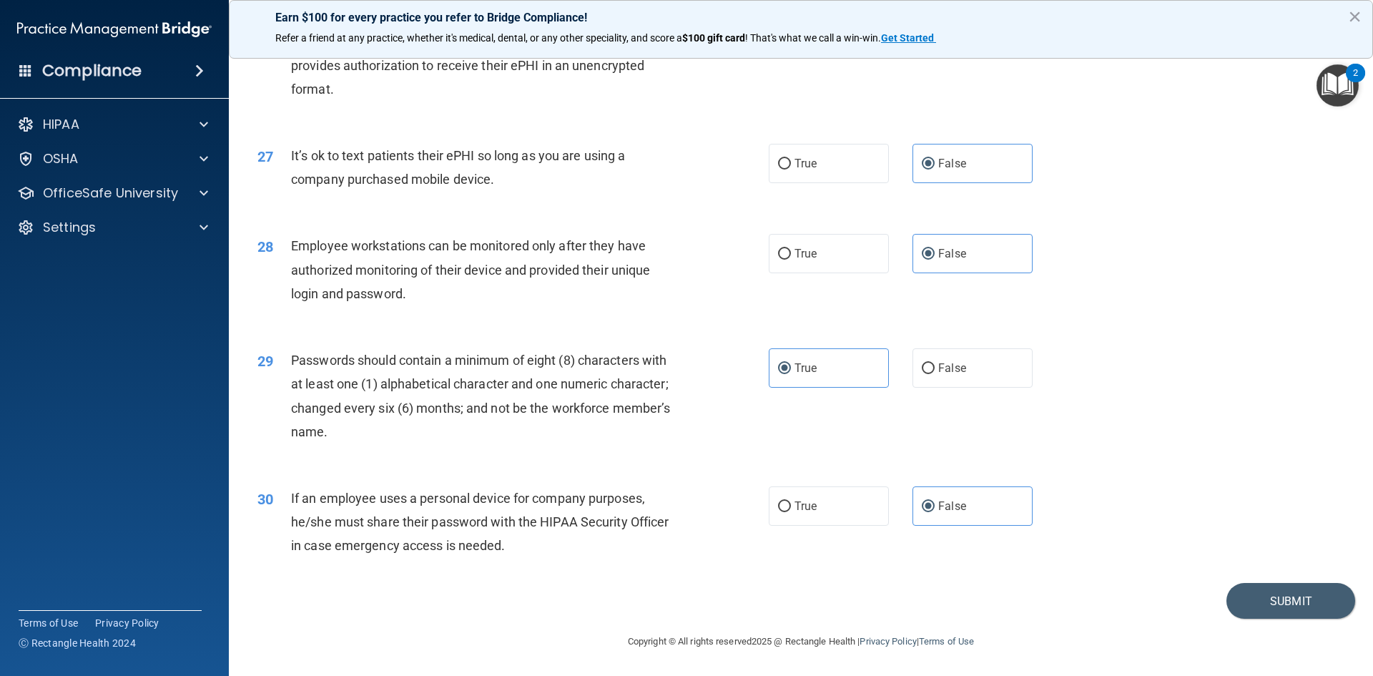
scroll to position [2915, 0]
click at [1270, 598] on button "Submit" at bounding box center [1291, 601] width 129 height 36
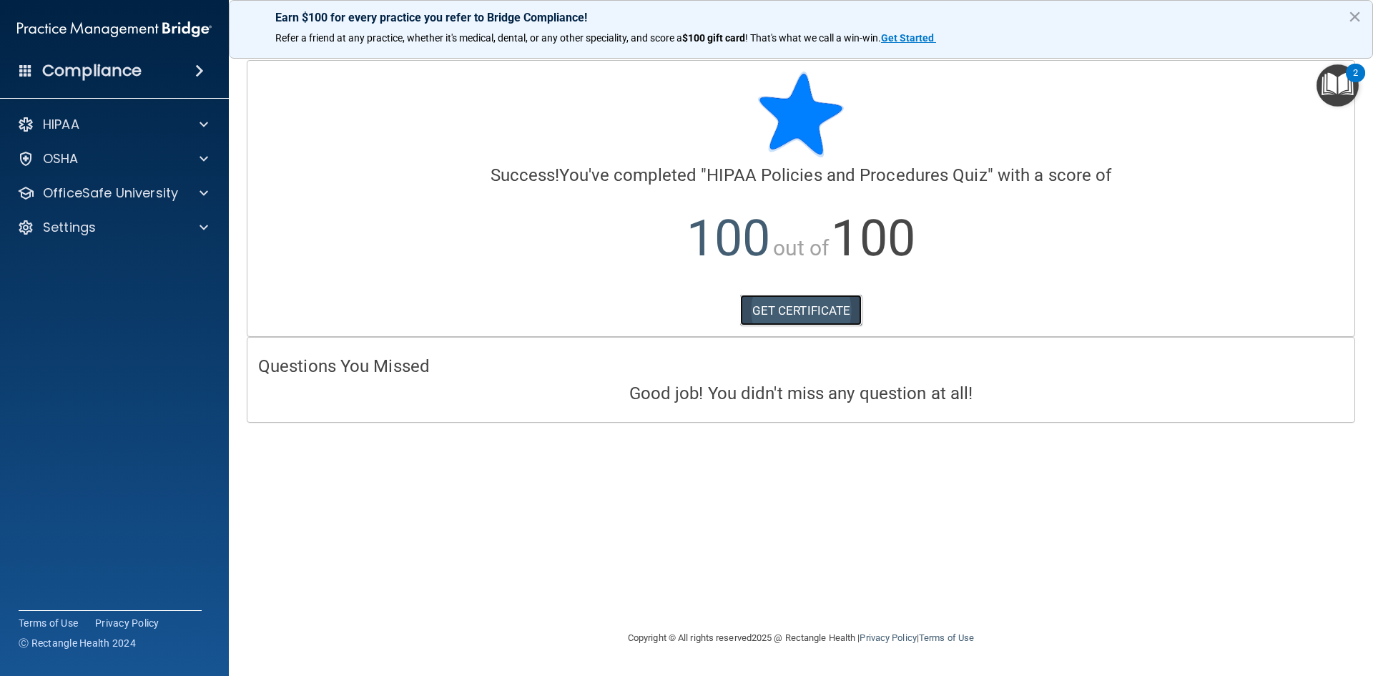
click at [765, 310] on link "GET CERTIFICATE" at bounding box center [801, 310] width 122 height 31
click at [72, 232] on p "Settings" at bounding box center [69, 227] width 53 height 17
click at [111, 270] on link "My Account" at bounding box center [98, 262] width 225 height 29
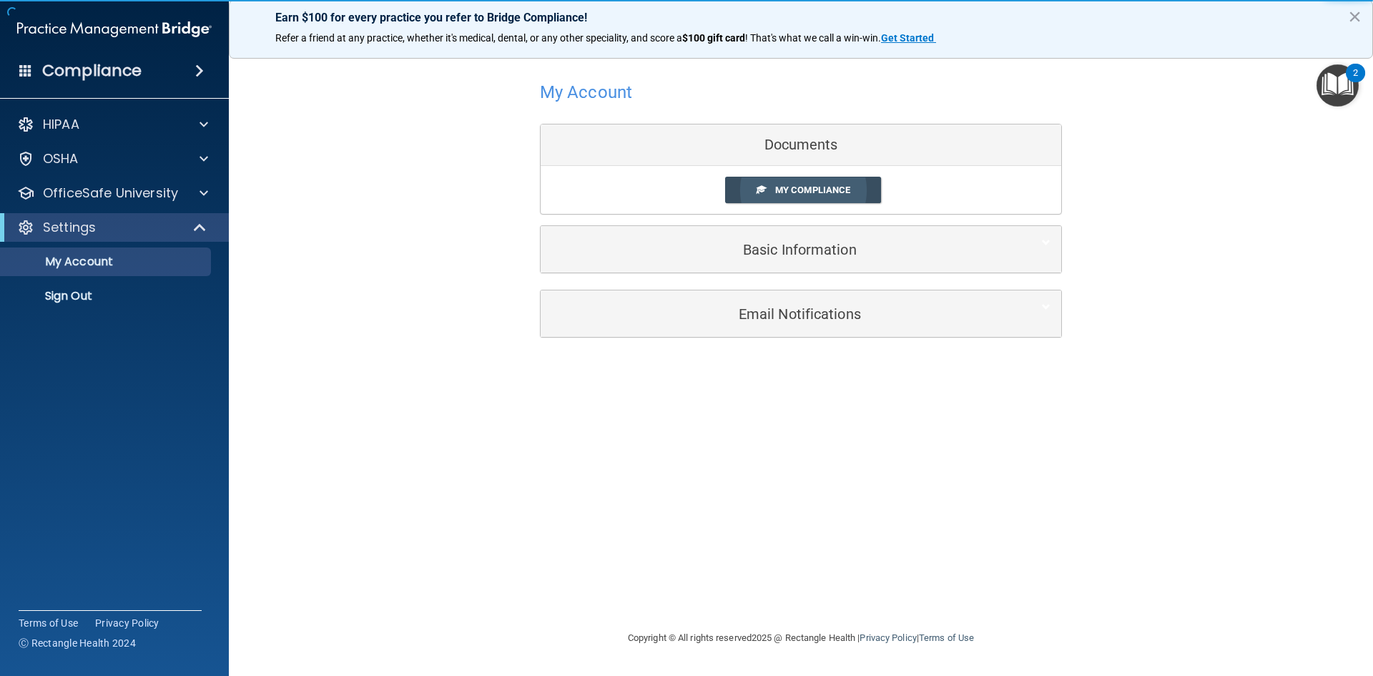
click at [833, 185] on span "My Compliance" at bounding box center [812, 190] width 75 height 11
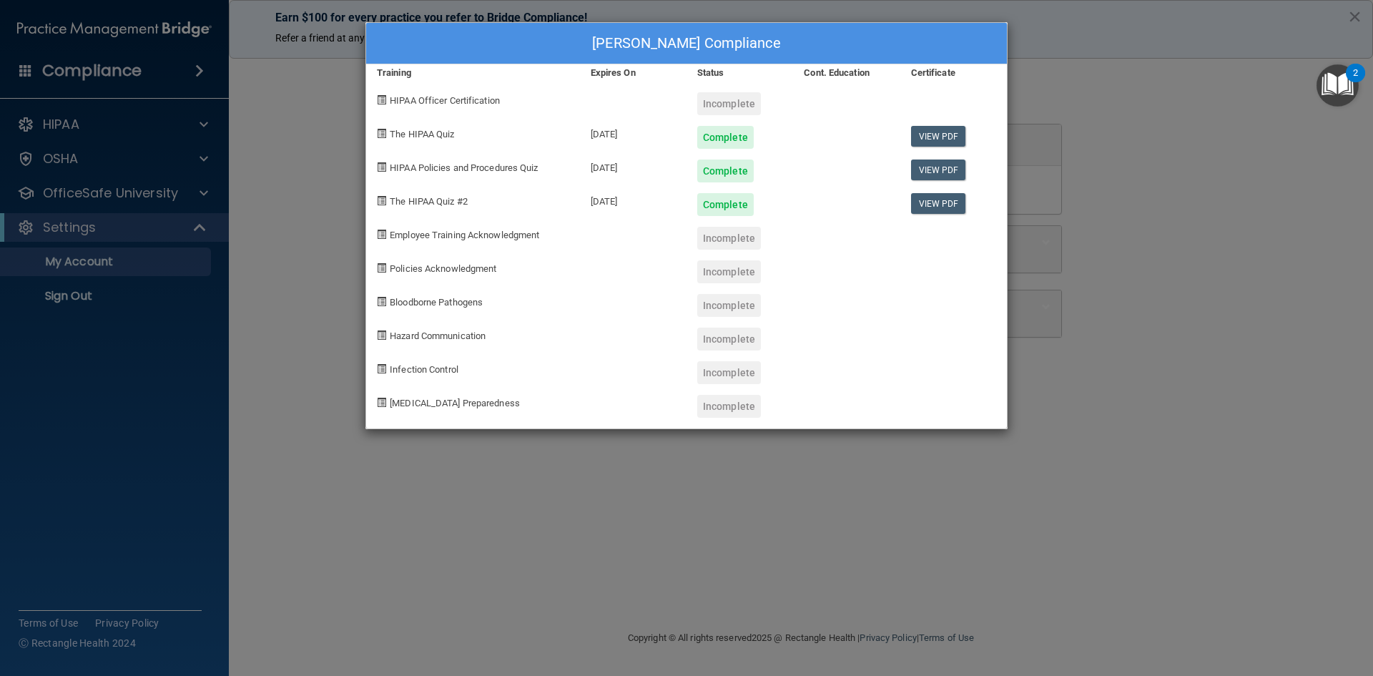
click at [851, 132] on div at bounding box center [846, 132] width 107 height 34
click at [1136, 87] on div "Mandi Theriot's Compliance Training Expires On Status Cont. Education Certifica…" at bounding box center [686, 338] width 1373 height 676
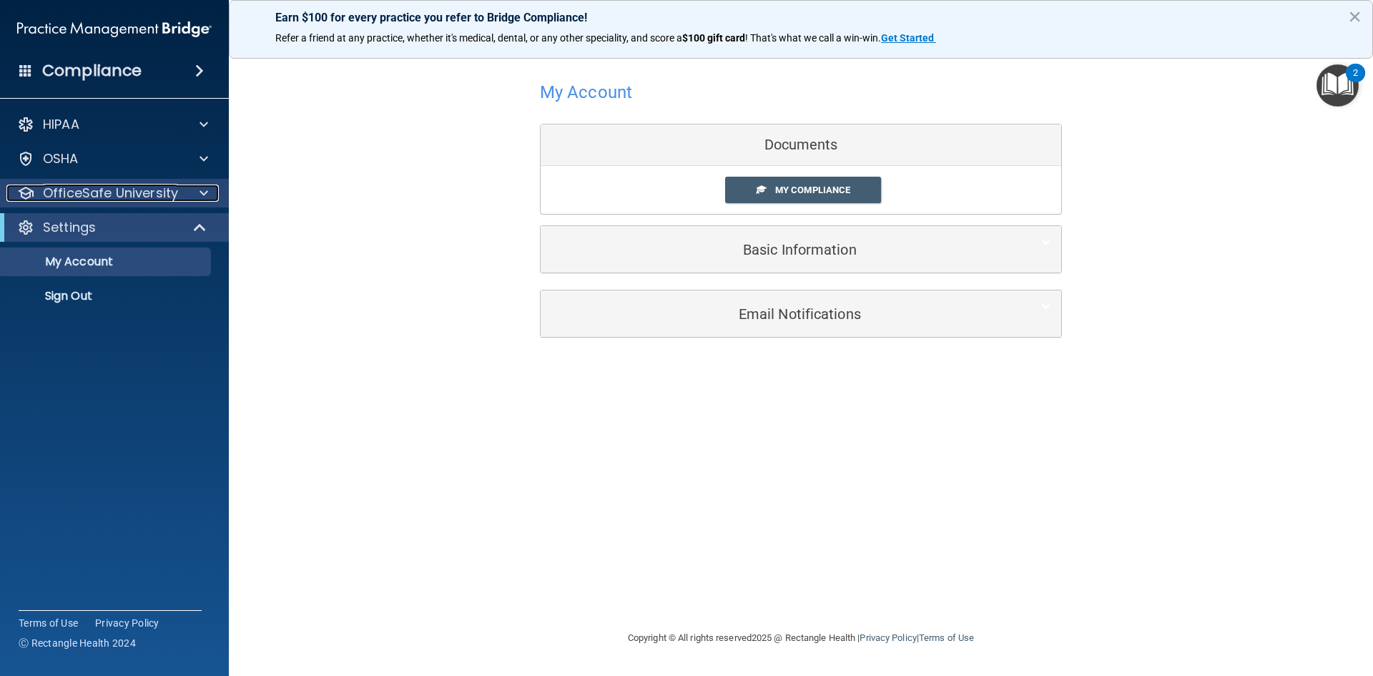
click at [102, 193] on p "OfficeSafe University" at bounding box center [110, 193] width 135 height 17
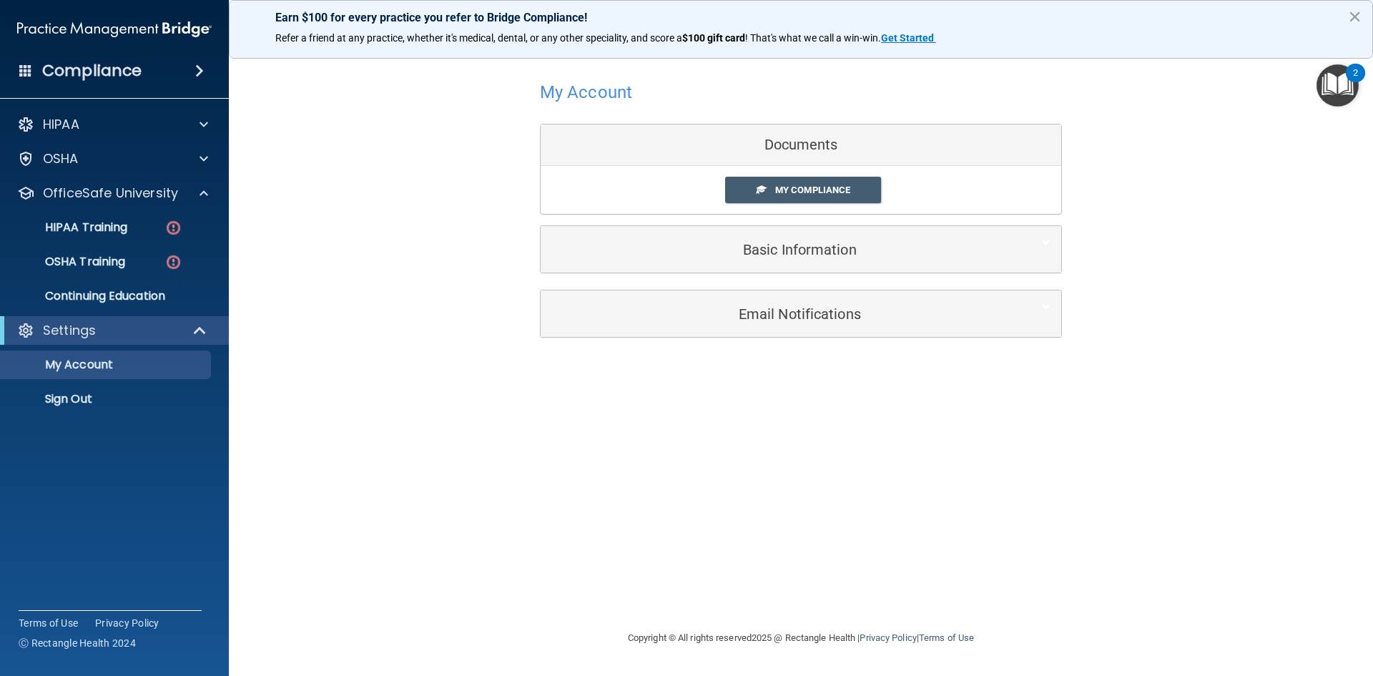
click at [1338, 90] on img "Open Resource Center, 2 new notifications" at bounding box center [1338, 85] width 42 height 42
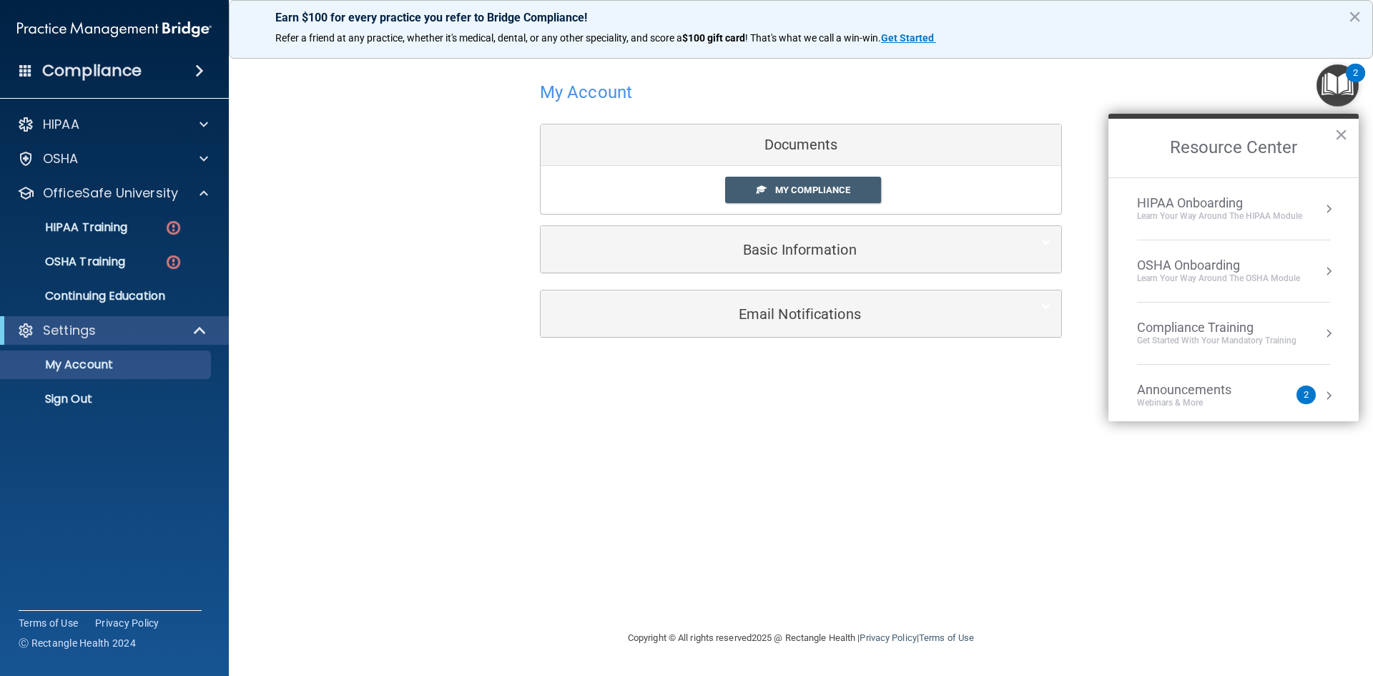
click at [1213, 200] on div "HIPAA Onboarding" at bounding box center [1219, 203] width 165 height 16
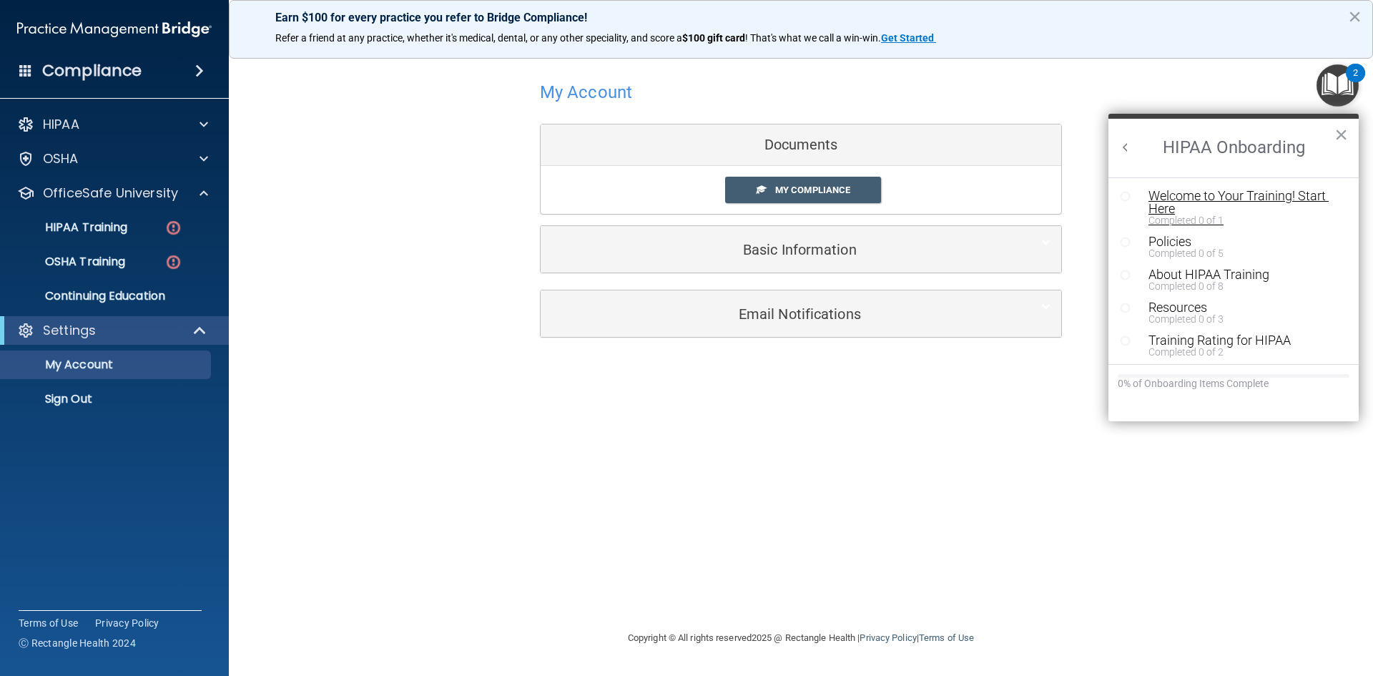
click at [1218, 196] on div "Welcome to Your Training! Start Here" at bounding box center [1239, 203] width 181 height 26
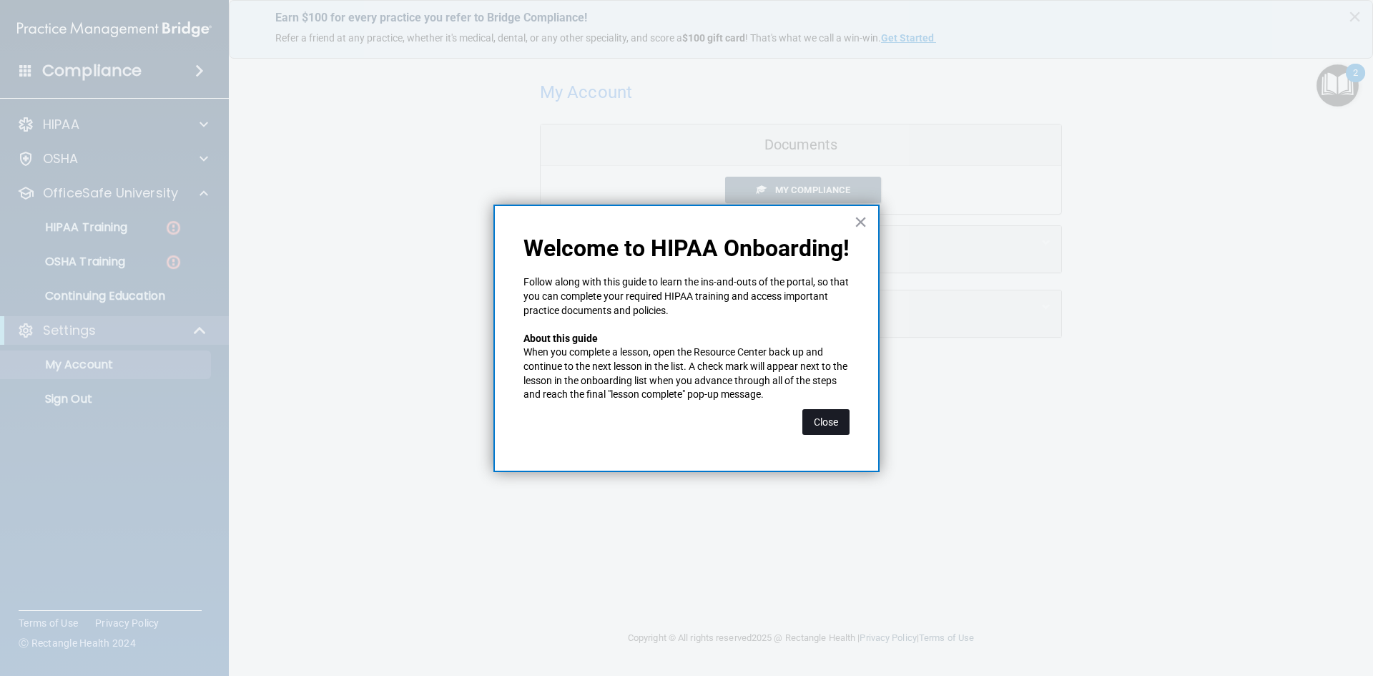
click at [827, 421] on button "Close" at bounding box center [826, 422] width 47 height 26
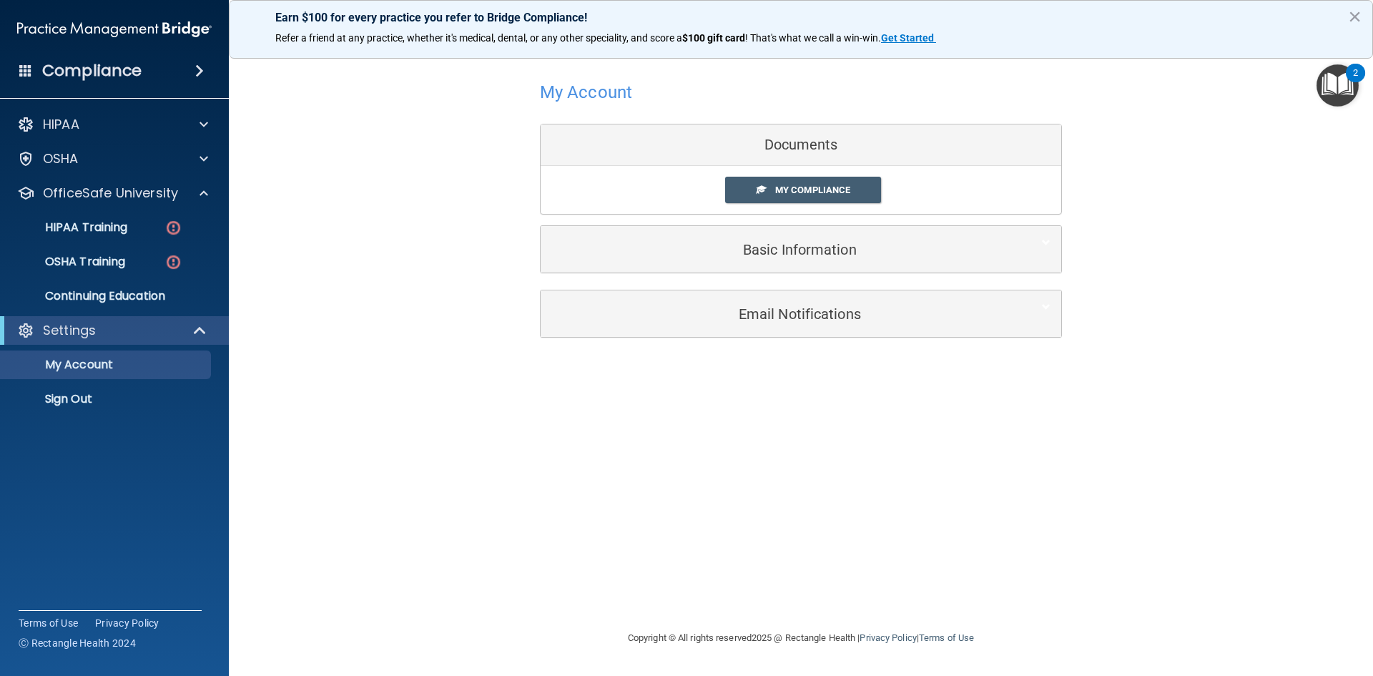
drag, startPoint x: 1313, startPoint y: 87, endPoint x: 1330, endPoint y: 86, distance: 16.5
click at [1326, 86] on body "Compliance HIPAA Documents and Policies Report an Incident Business Associates …" at bounding box center [686, 338] width 1373 height 676
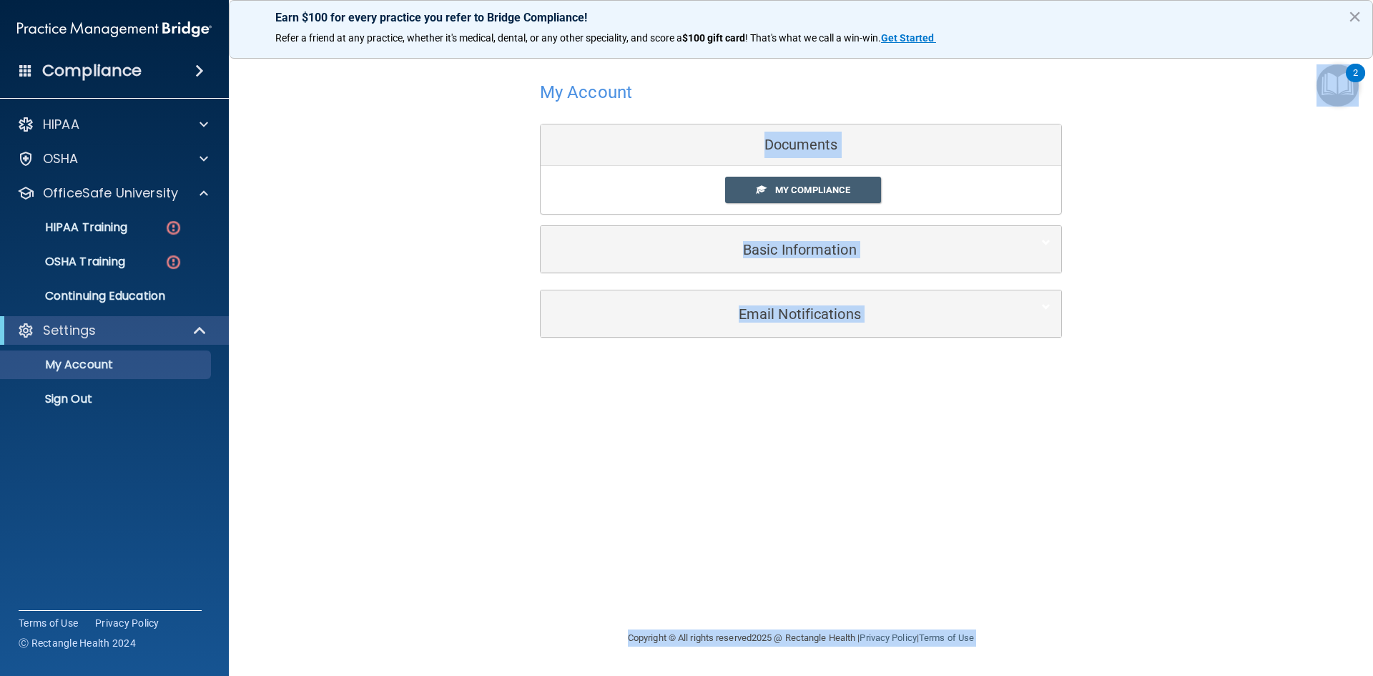
click at [1330, 85] on img "Open Resource Center, 2 new notifications" at bounding box center [1338, 85] width 42 height 42
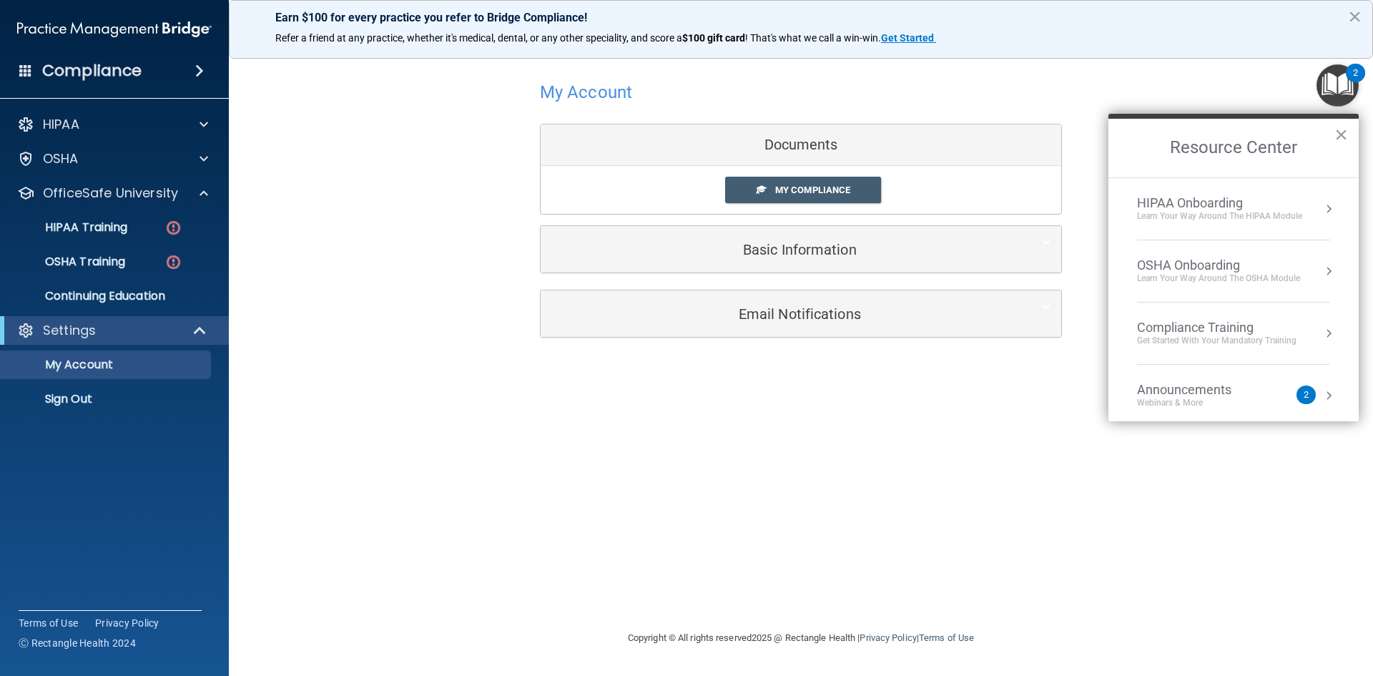
click at [1192, 217] on div "Learn Your Way around the HIPAA module" at bounding box center [1219, 216] width 165 height 12
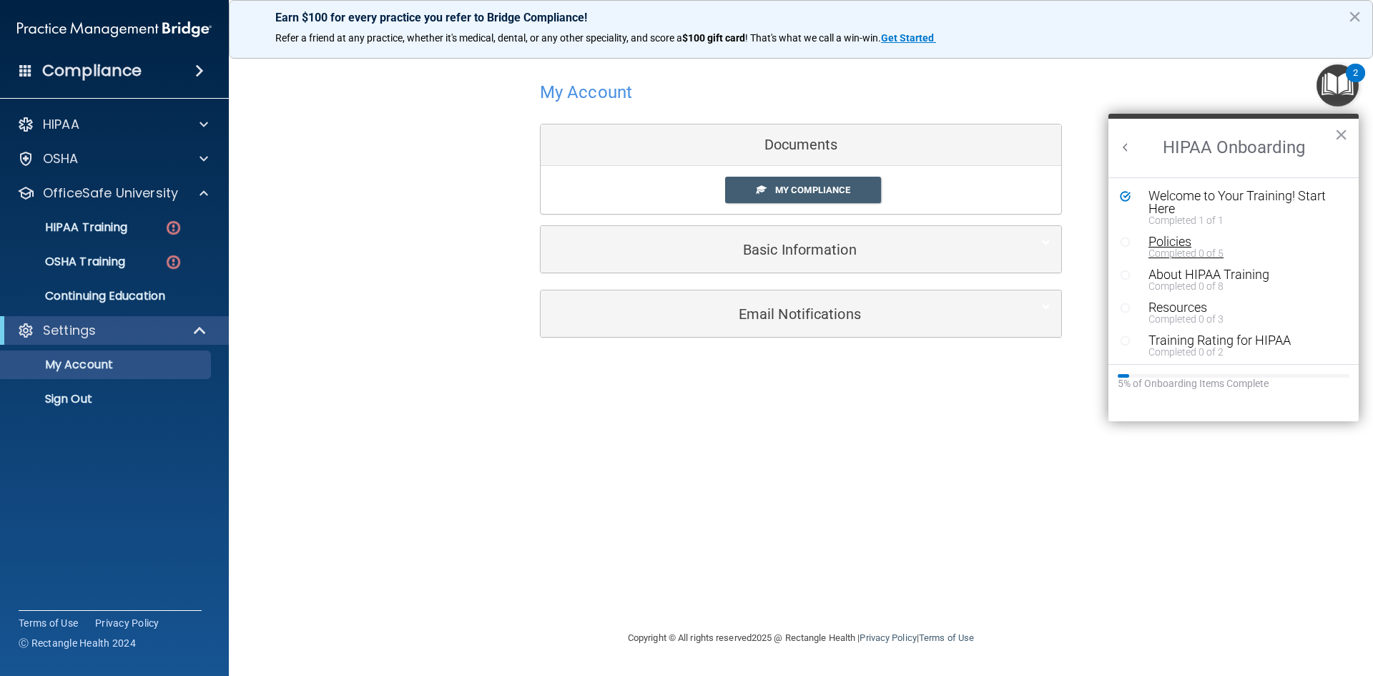
click at [1172, 245] on div "Policies" at bounding box center [1239, 241] width 181 height 13
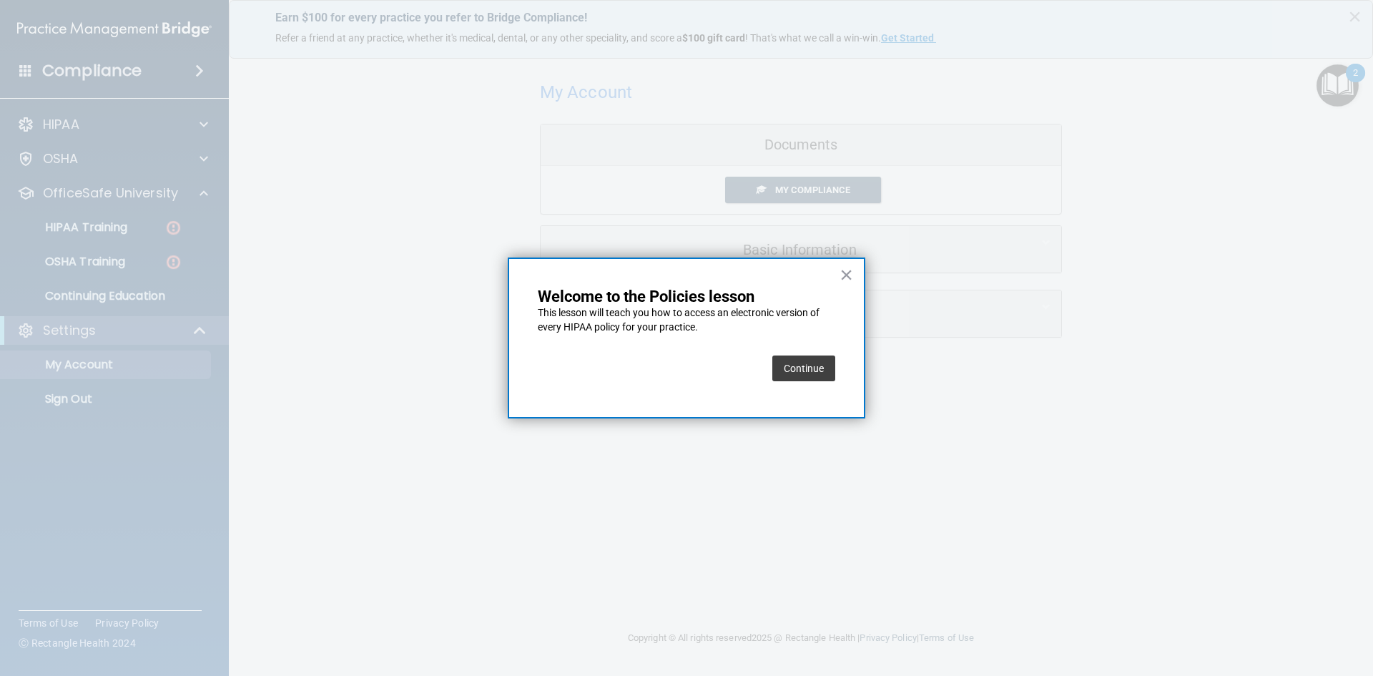
click at [808, 356] on button "Continue" at bounding box center [804, 369] width 63 height 26
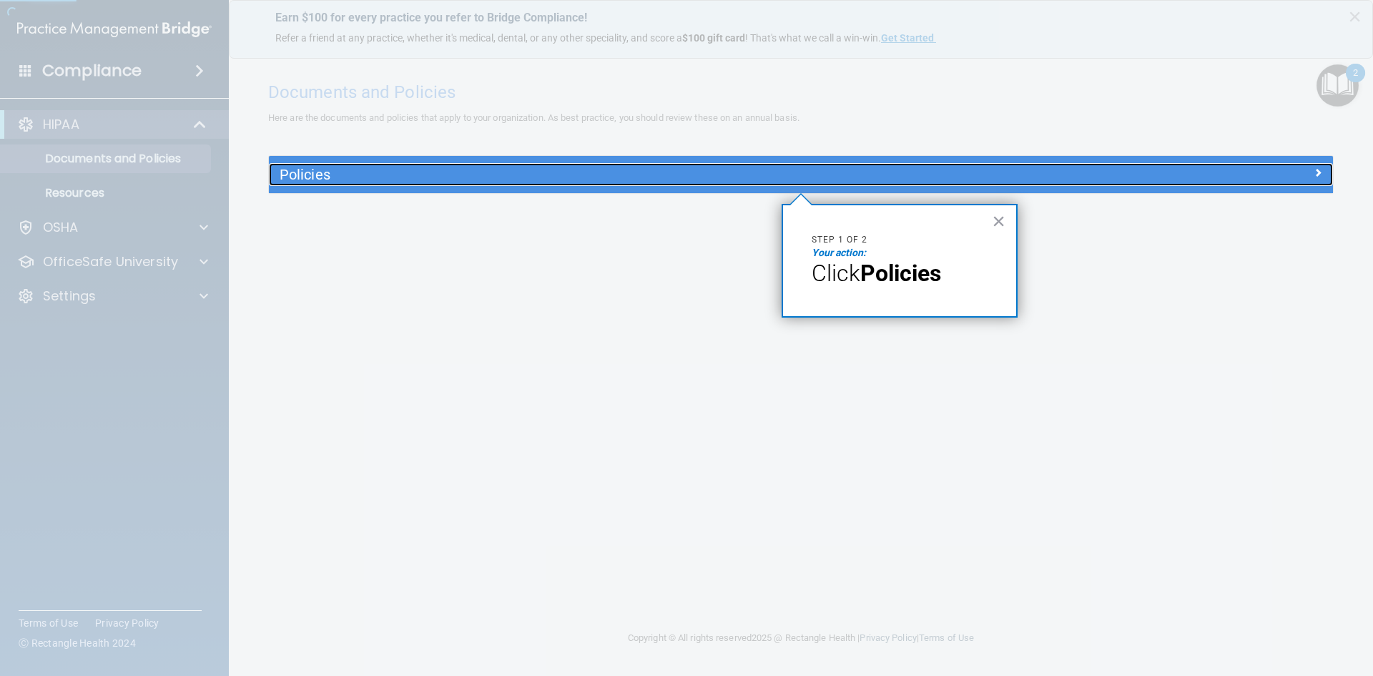
click at [310, 177] on h5 "Policies" at bounding box center [668, 175] width 777 height 16
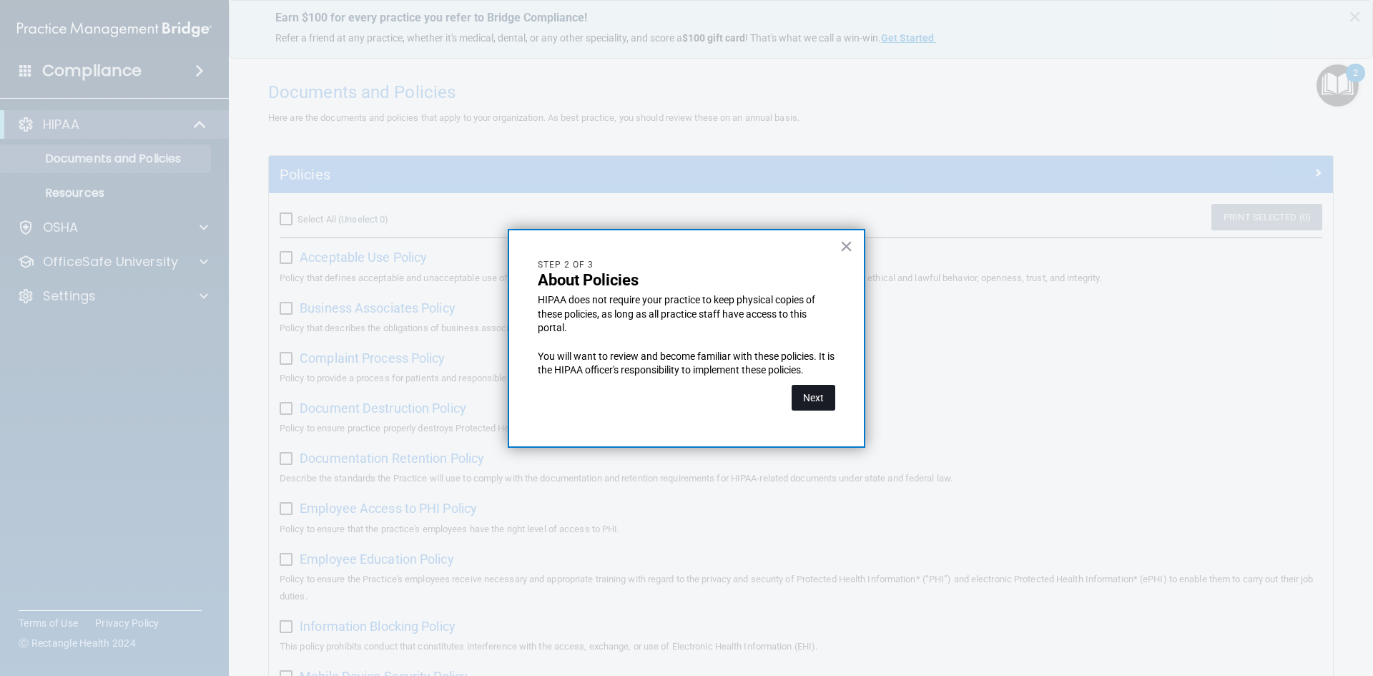
click at [798, 394] on button "Next" at bounding box center [814, 398] width 44 height 26
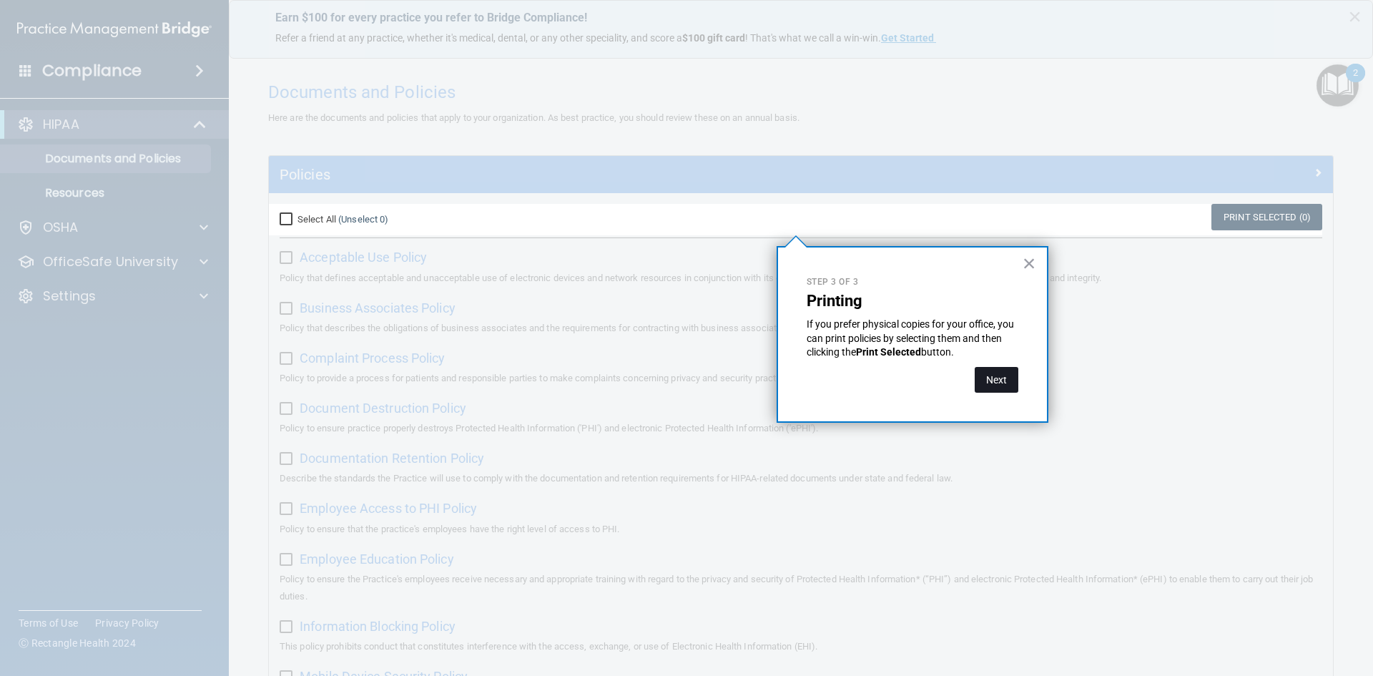
click at [1004, 369] on button "Next" at bounding box center [997, 380] width 44 height 26
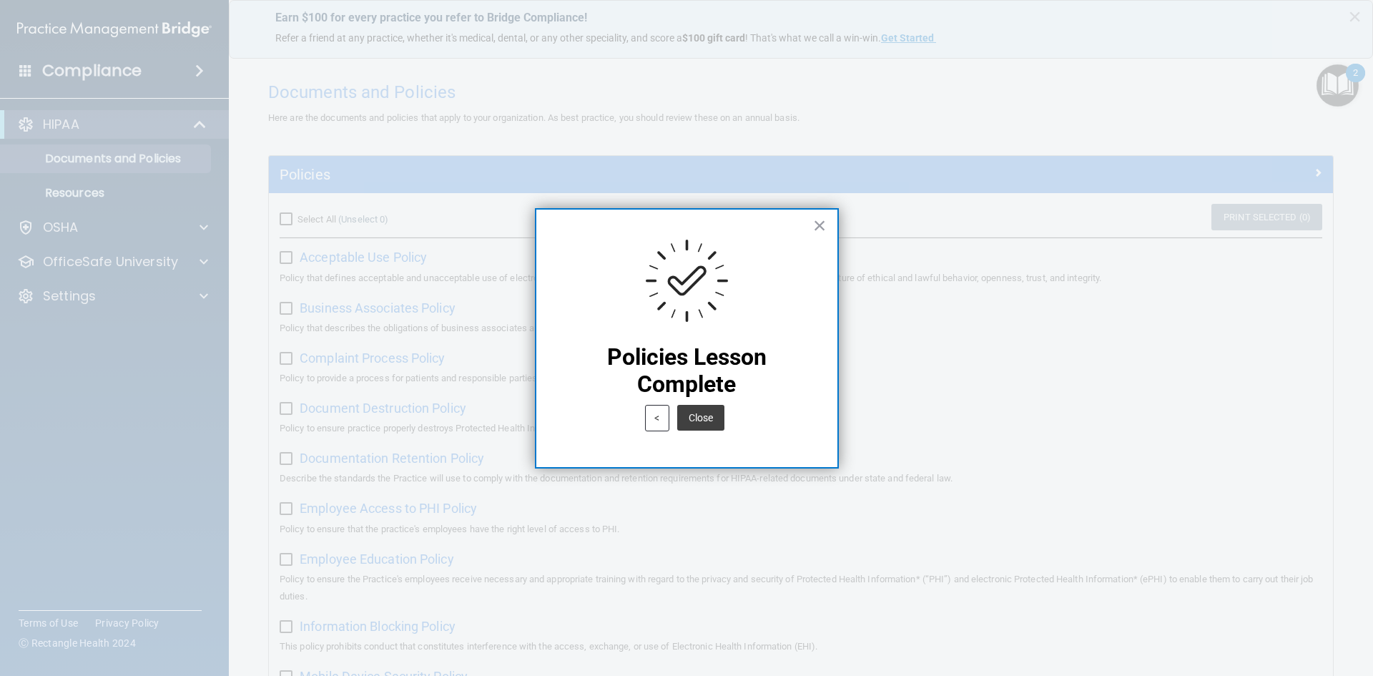
drag, startPoint x: 724, startPoint y: 422, endPoint x: 747, endPoint y: 408, distance: 26.6
click at [723, 422] on button "Close" at bounding box center [700, 418] width 47 height 26
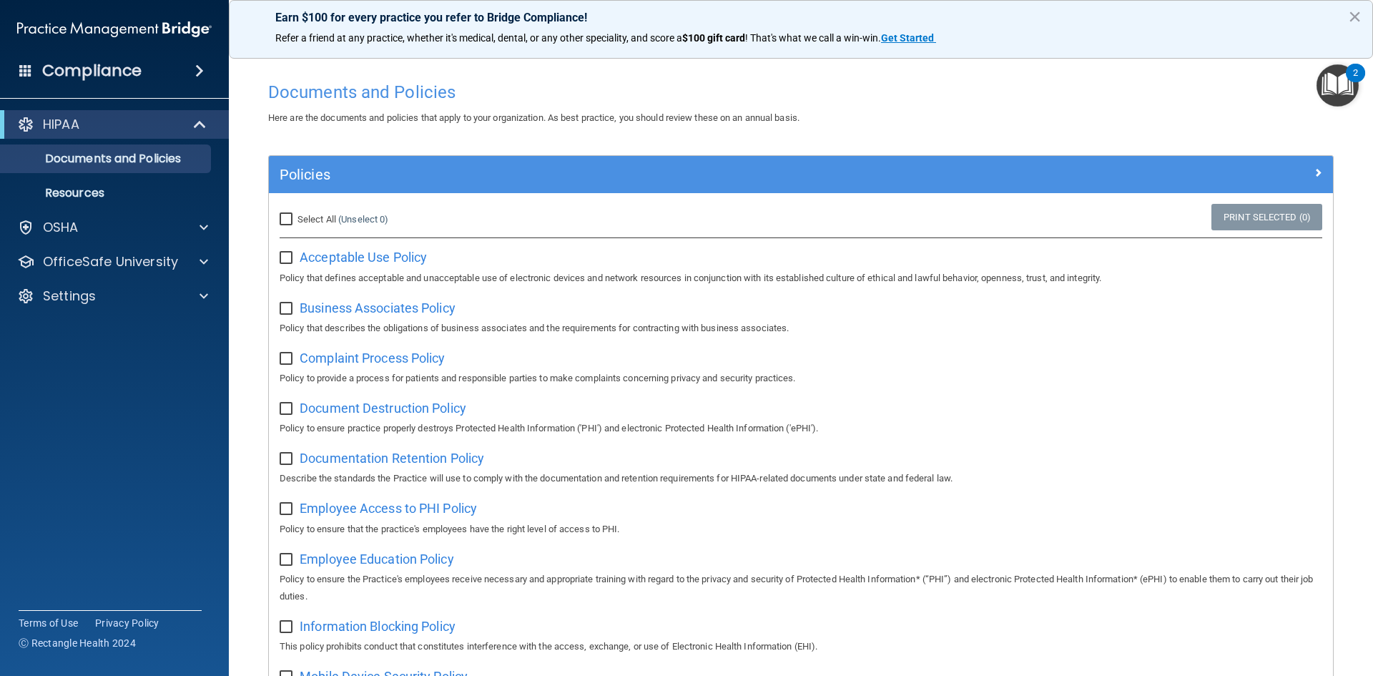
click at [1342, 104] on img "Open Resource Center, 2 new notifications" at bounding box center [1338, 85] width 42 height 42
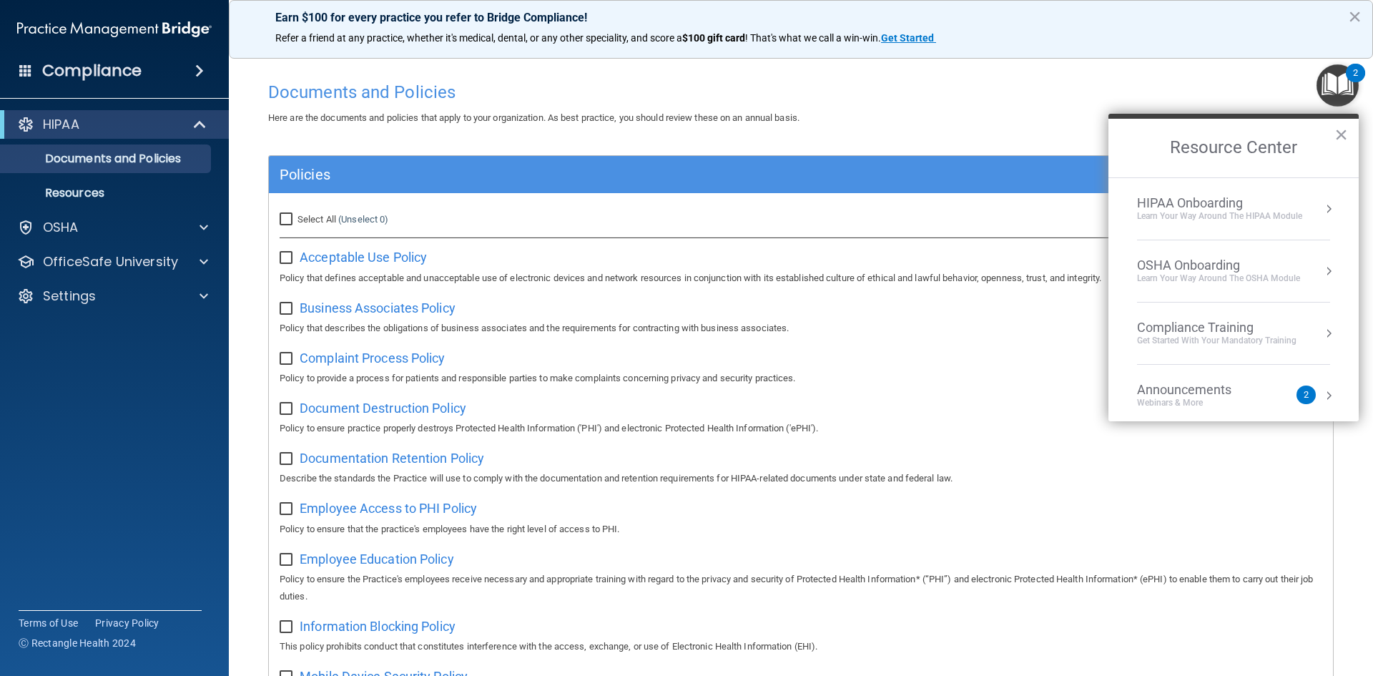
click at [1200, 210] on div "Learn Your Way around the HIPAA module" at bounding box center [1219, 216] width 165 height 12
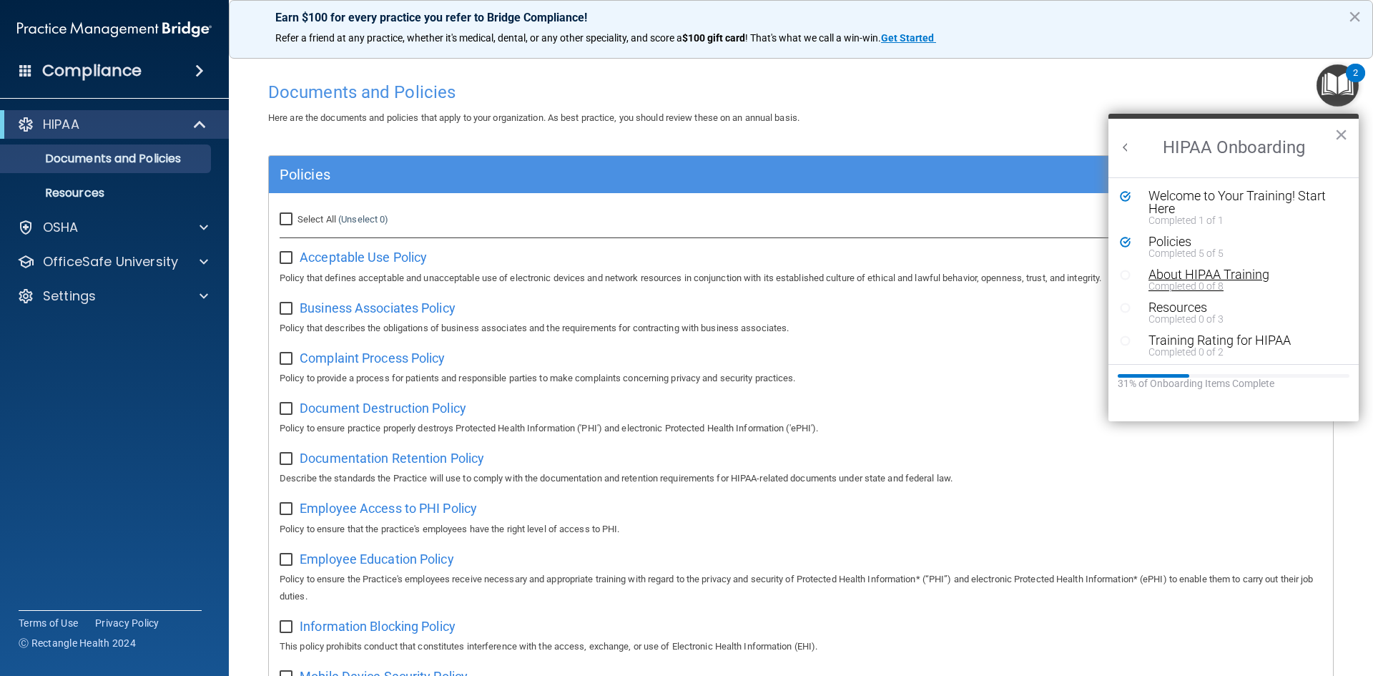
click at [1200, 281] on div "Completed 0 of 8" at bounding box center [1239, 286] width 181 height 10
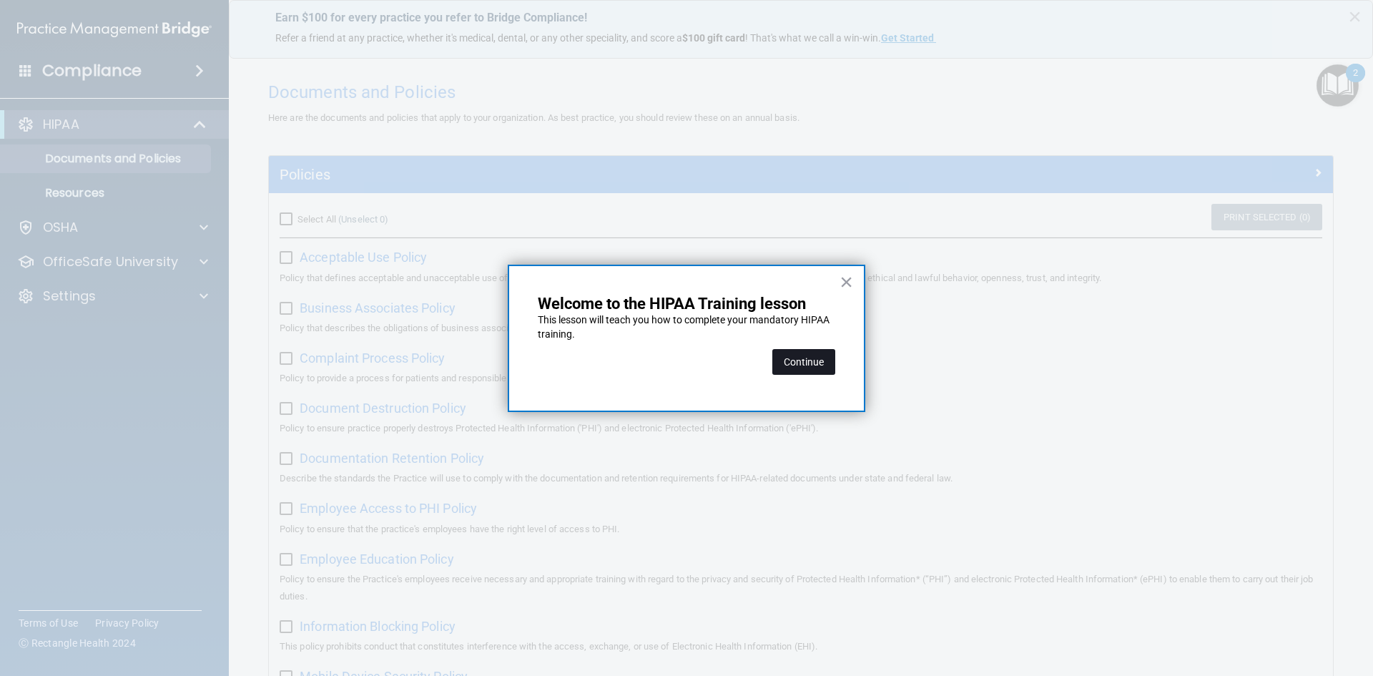
click at [811, 361] on button "Continue" at bounding box center [804, 362] width 63 height 26
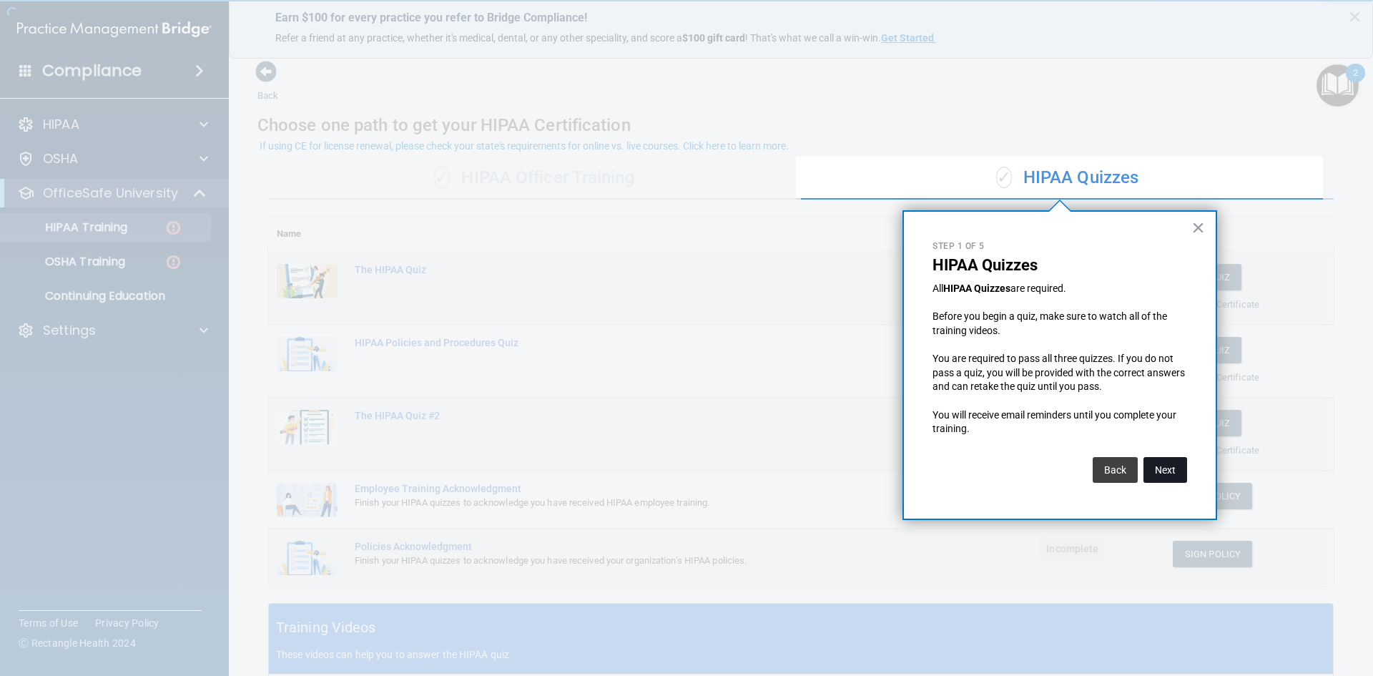
click at [1183, 477] on button "Next" at bounding box center [1166, 470] width 44 height 26
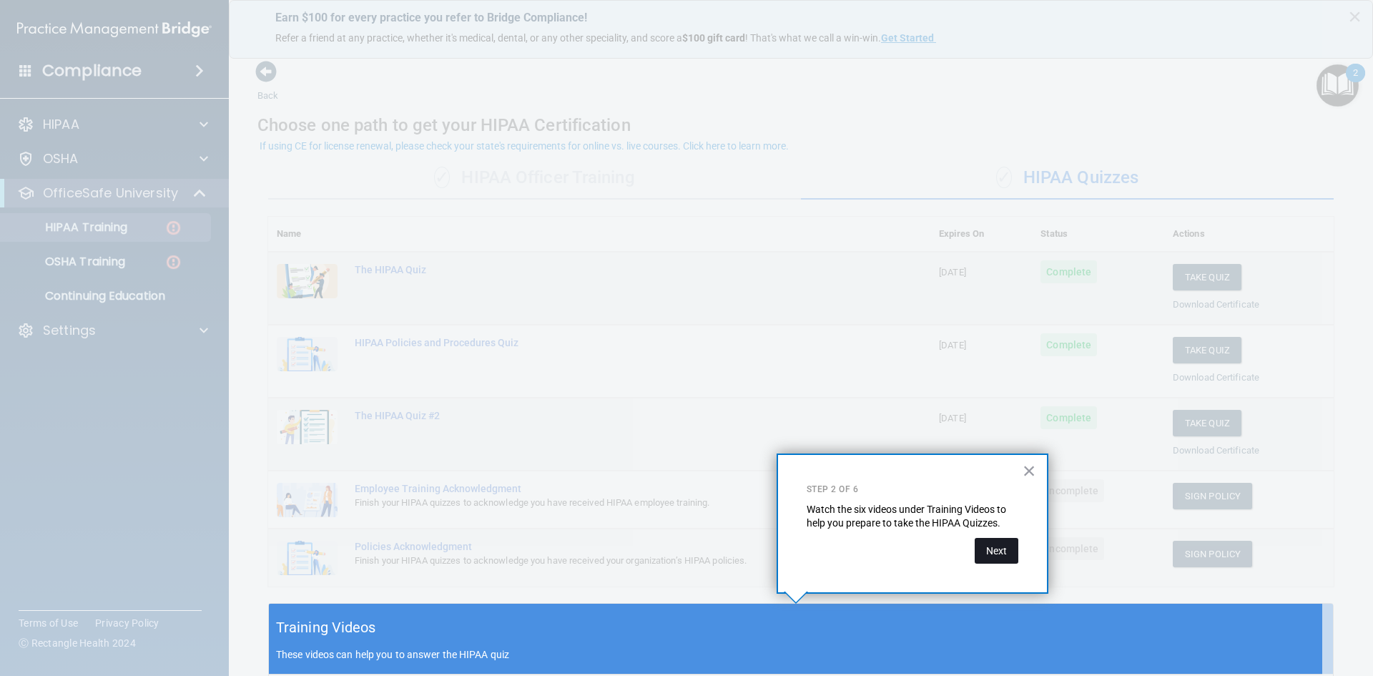
click at [1017, 554] on button "Next" at bounding box center [997, 551] width 44 height 26
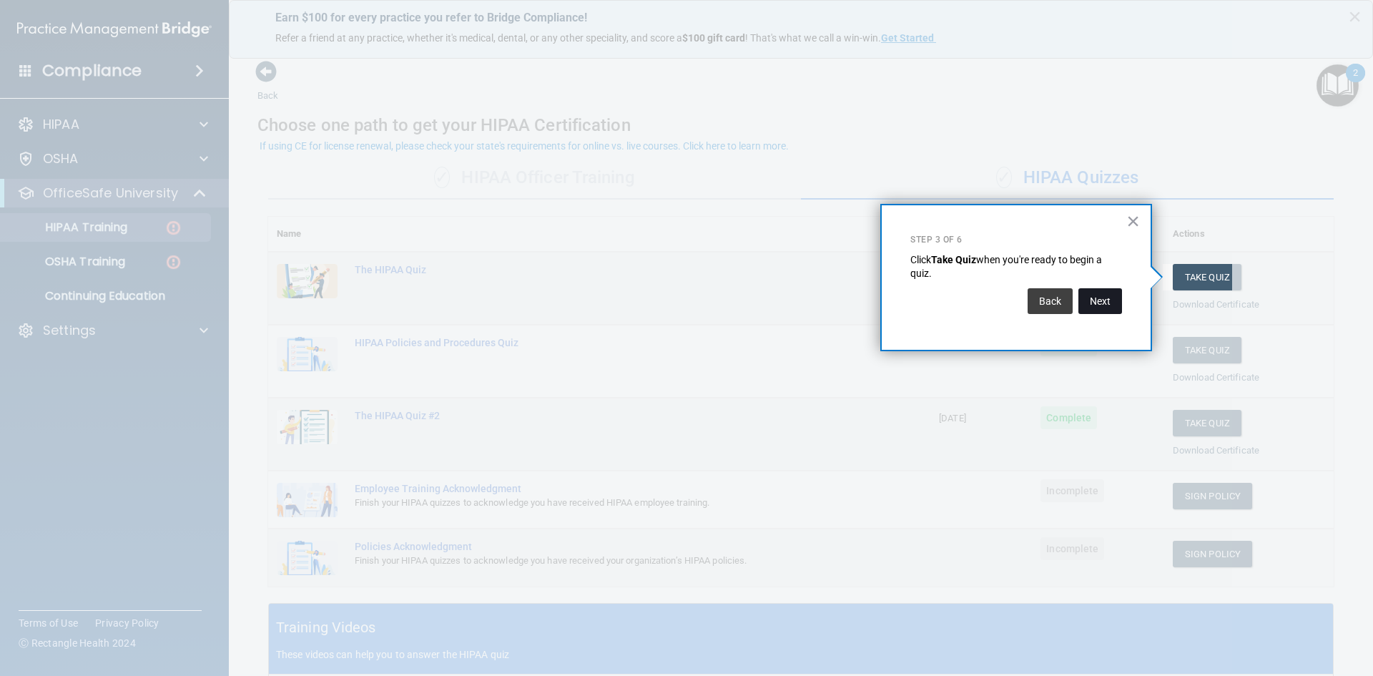
click at [1091, 311] on button "Next" at bounding box center [1101, 301] width 44 height 26
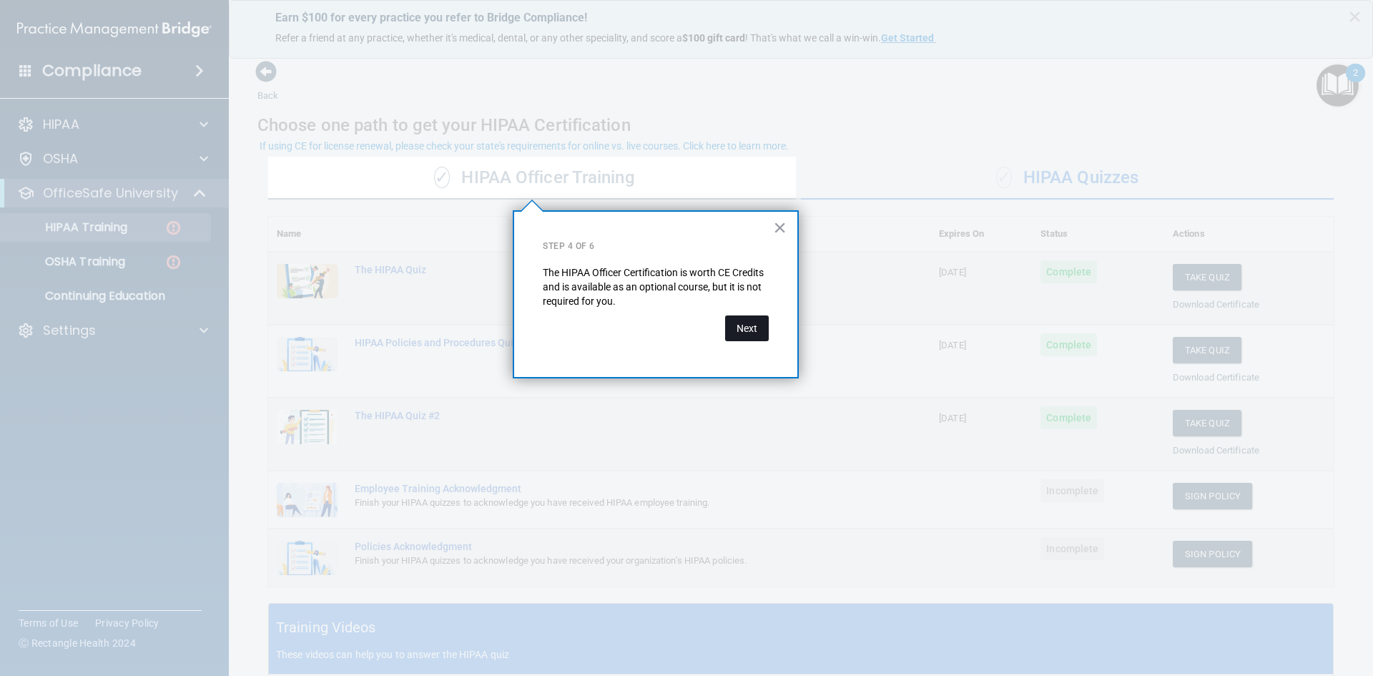
click at [750, 335] on button "Next" at bounding box center [747, 328] width 44 height 26
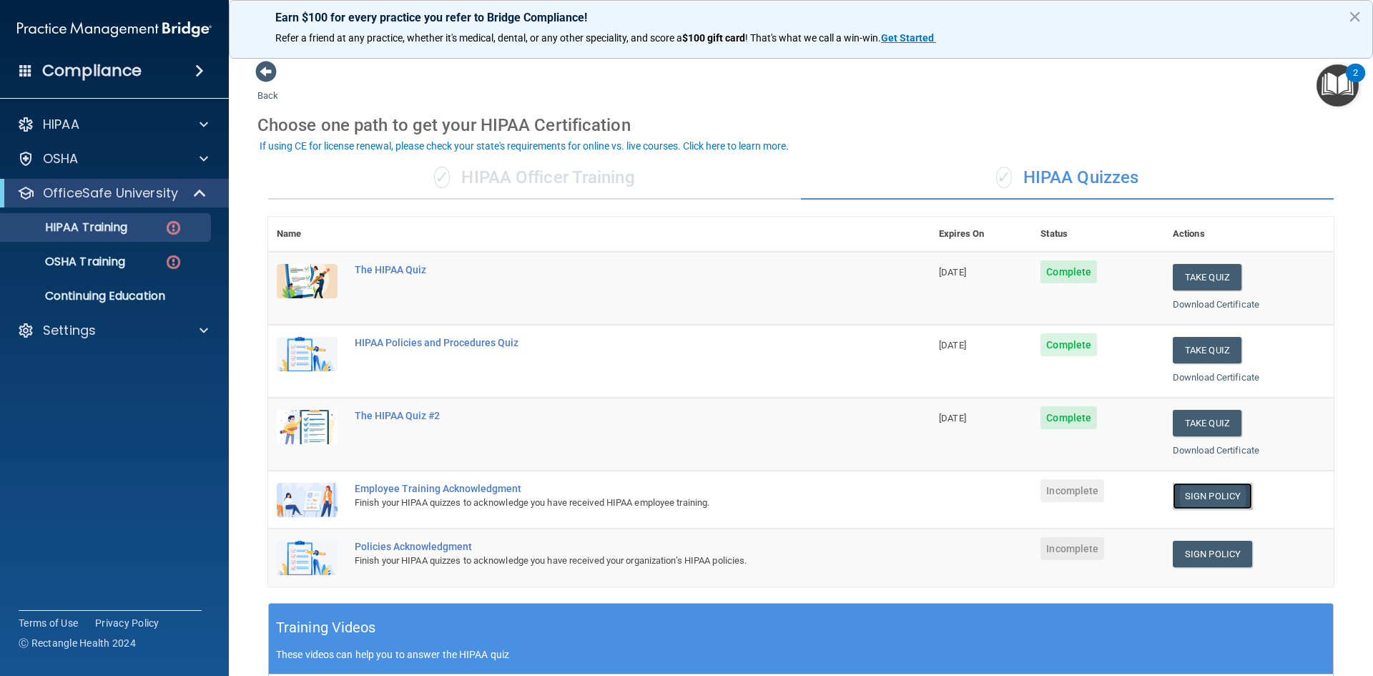
click at [1200, 492] on link "Sign Policy" at bounding box center [1212, 496] width 79 height 26
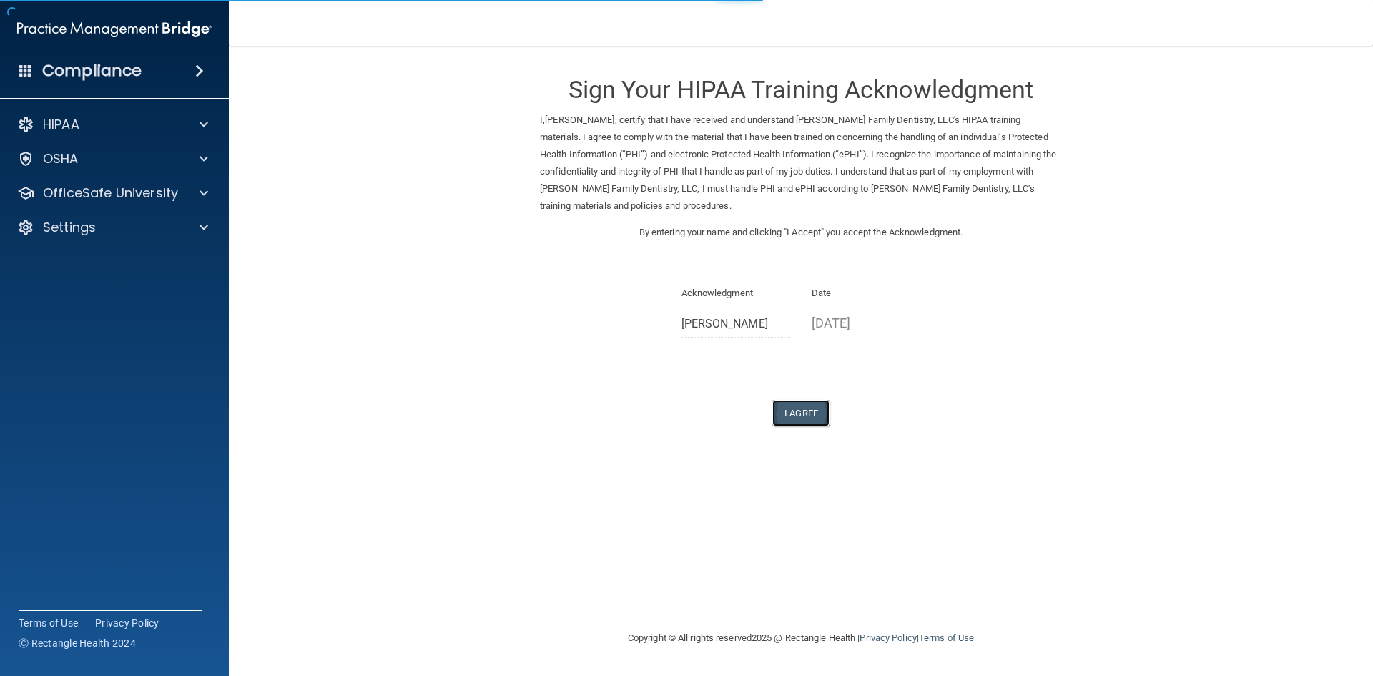
drag, startPoint x: 805, startPoint y: 411, endPoint x: 819, endPoint y: 406, distance: 14.5
click at [805, 411] on button "I Agree" at bounding box center [801, 413] width 57 height 26
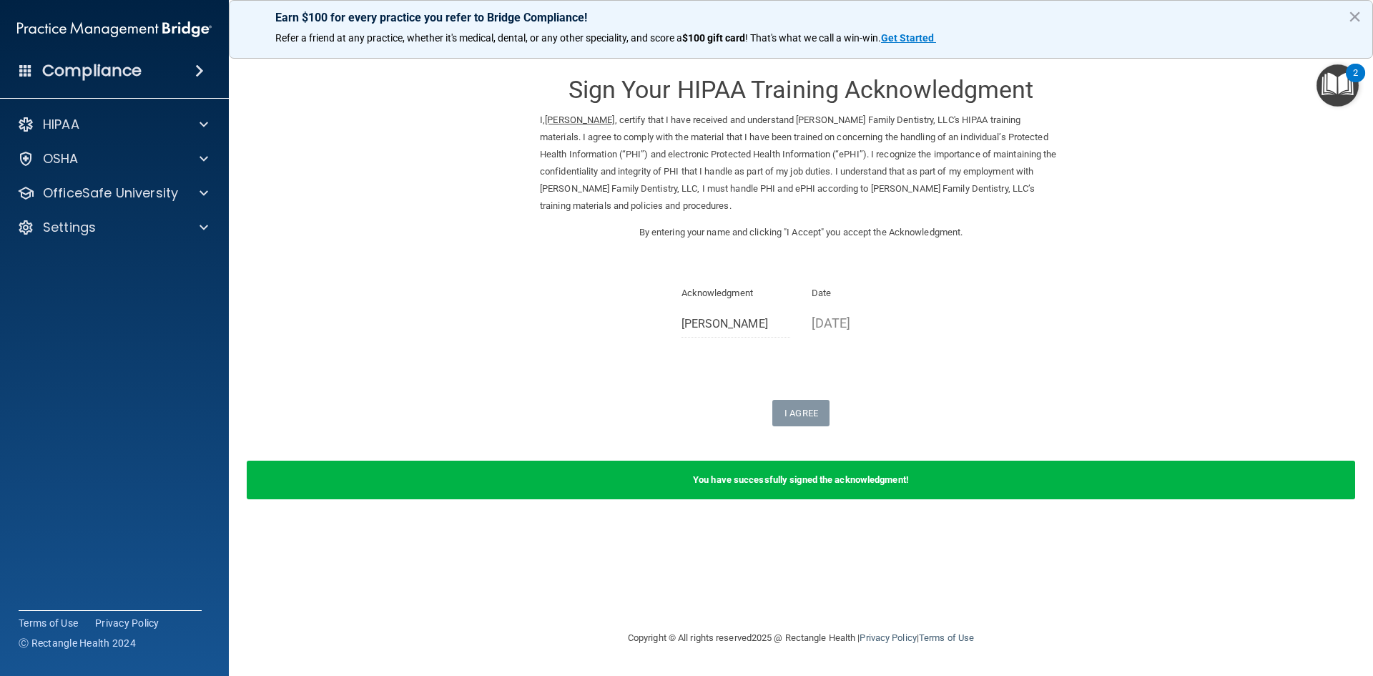
click at [1338, 89] on img "Open Resource Center, 2 new notifications" at bounding box center [1338, 85] width 42 height 42
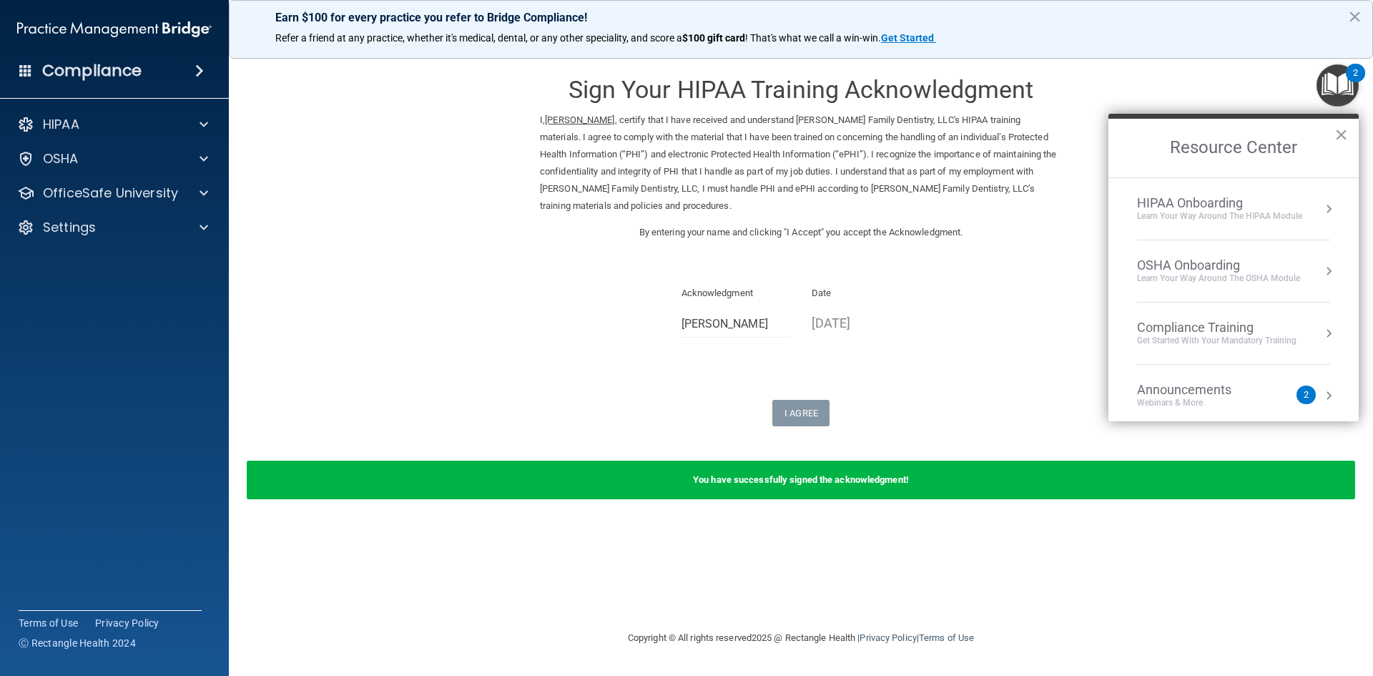
click at [1206, 215] on div "Learn Your Way around the HIPAA module" at bounding box center [1219, 216] width 165 height 12
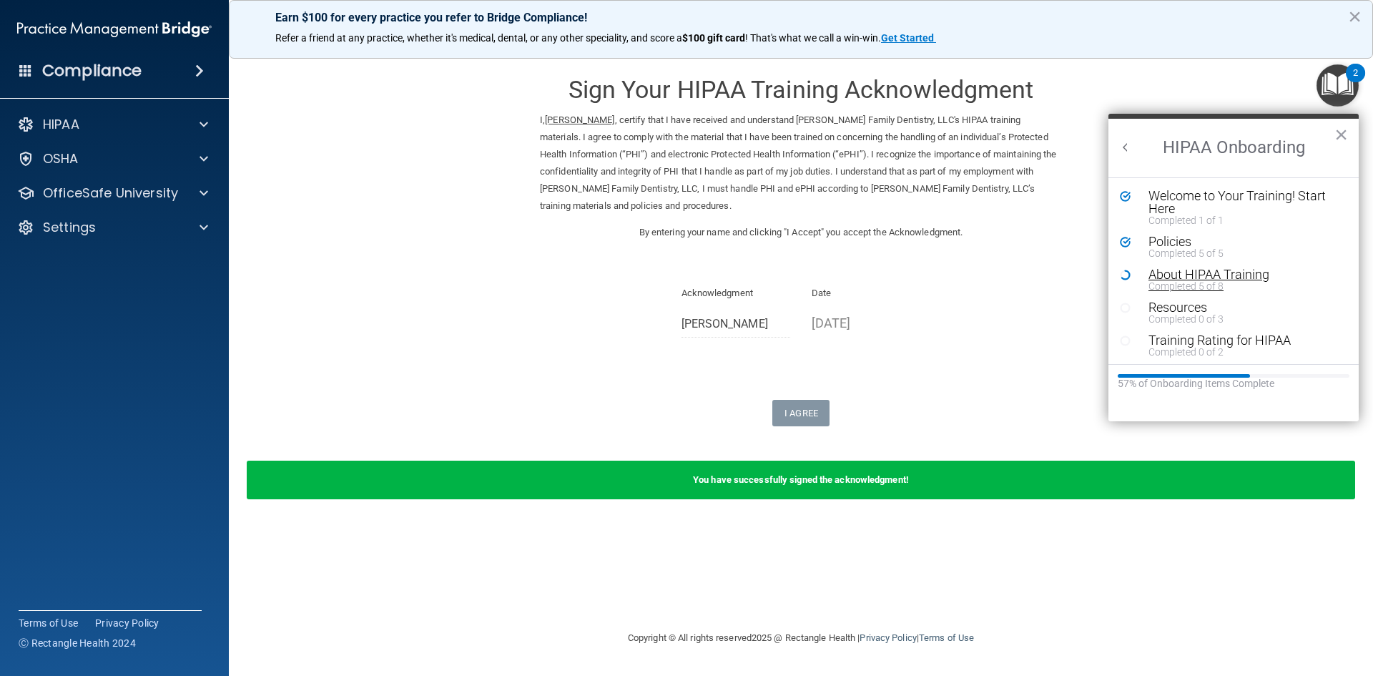
click at [1184, 281] on div "Completed 5 of 8" at bounding box center [1239, 286] width 181 height 10
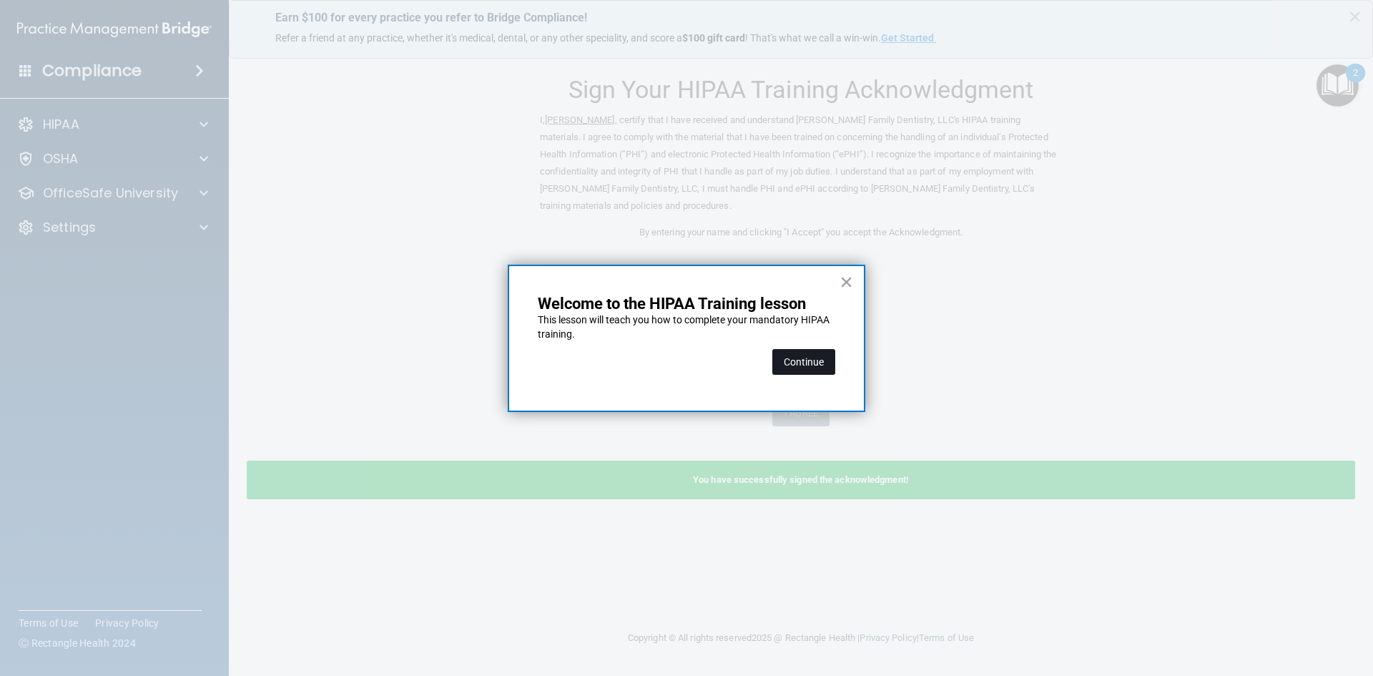
click at [789, 368] on button "Continue" at bounding box center [804, 362] width 63 height 26
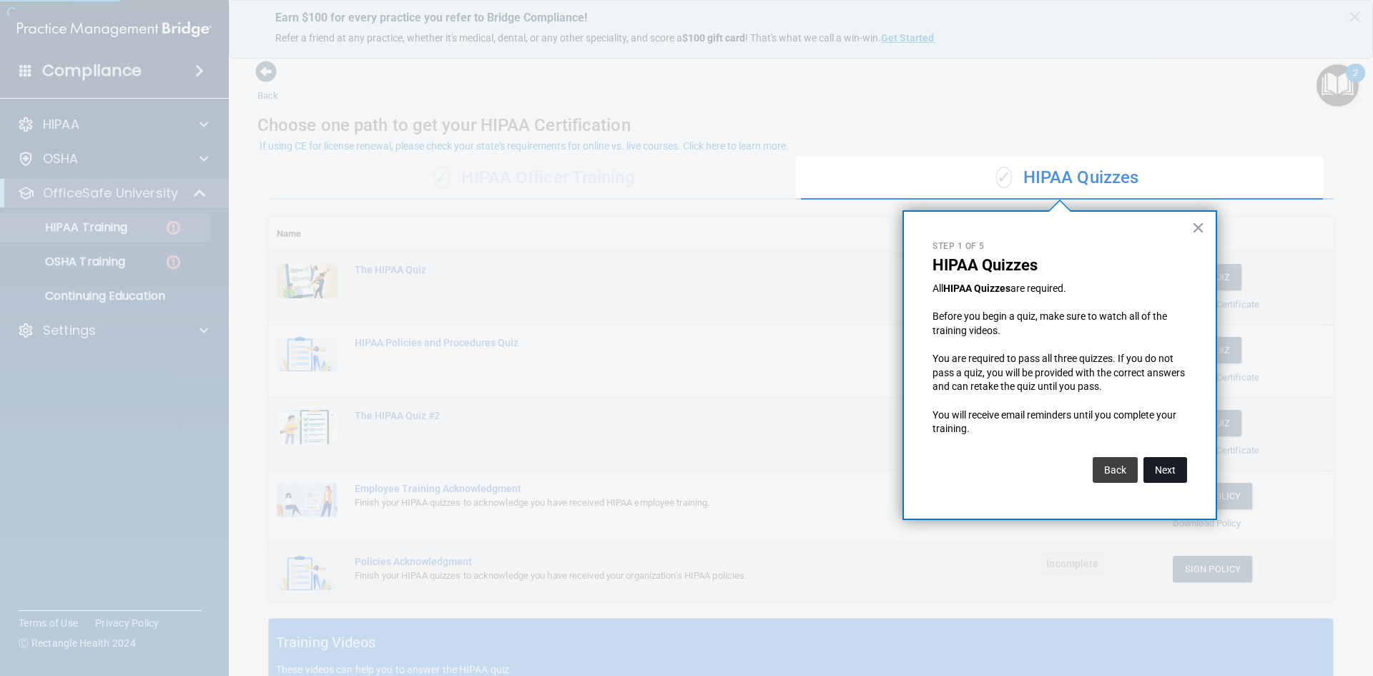
click at [1164, 459] on button "Next" at bounding box center [1166, 470] width 44 height 26
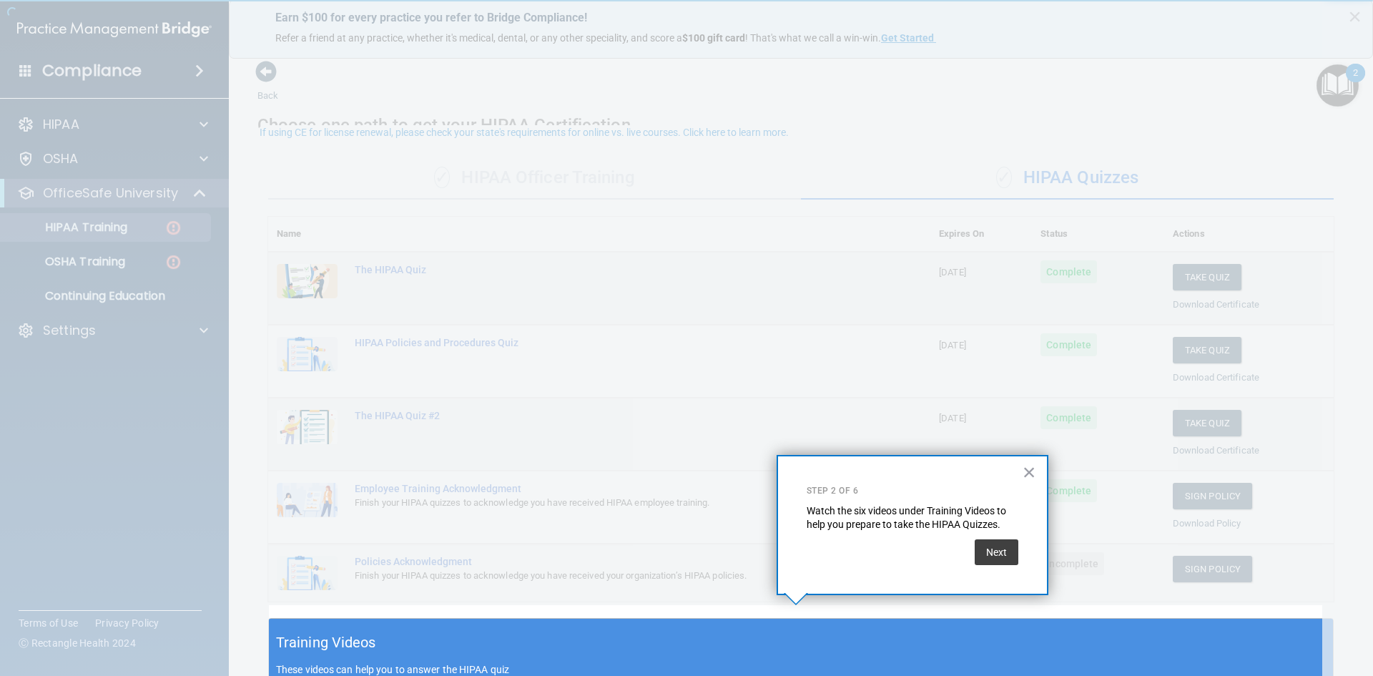
scroll to position [14, 0]
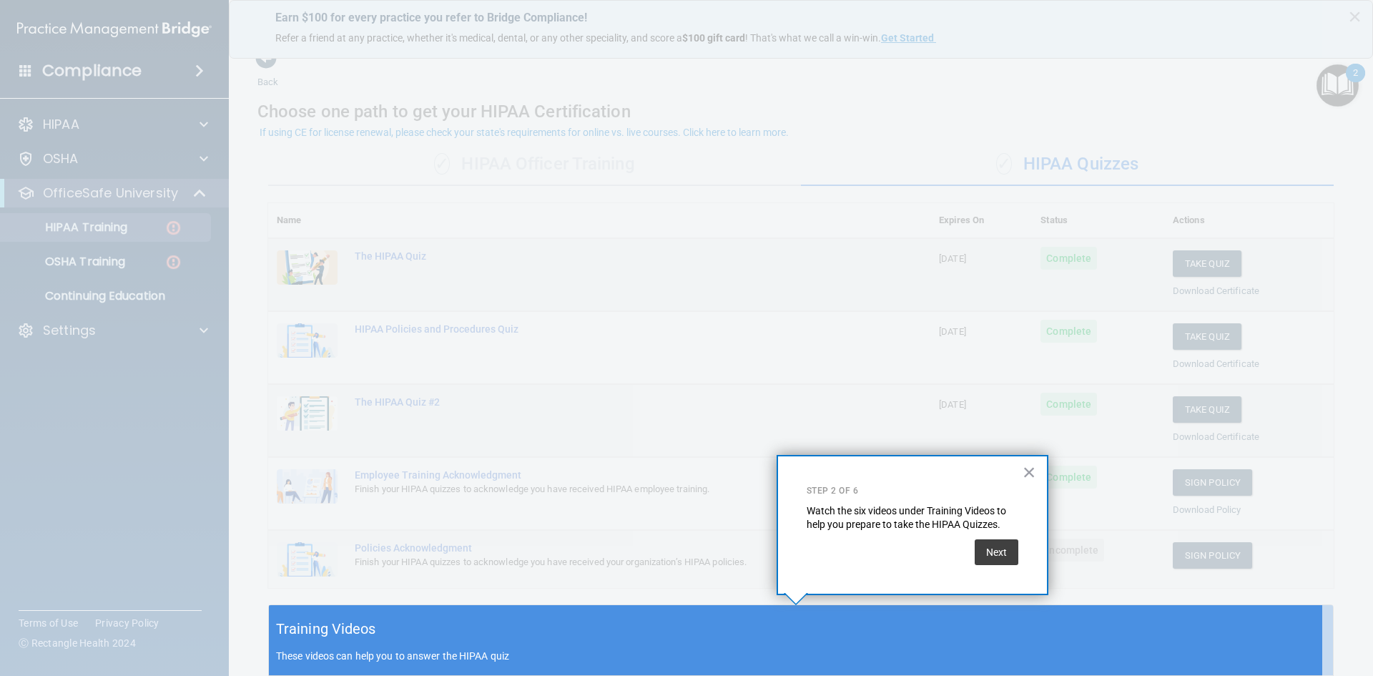
click at [1004, 537] on div "Next" at bounding box center [997, 548] width 44 height 33
click at [994, 554] on button "Next" at bounding box center [997, 552] width 44 height 26
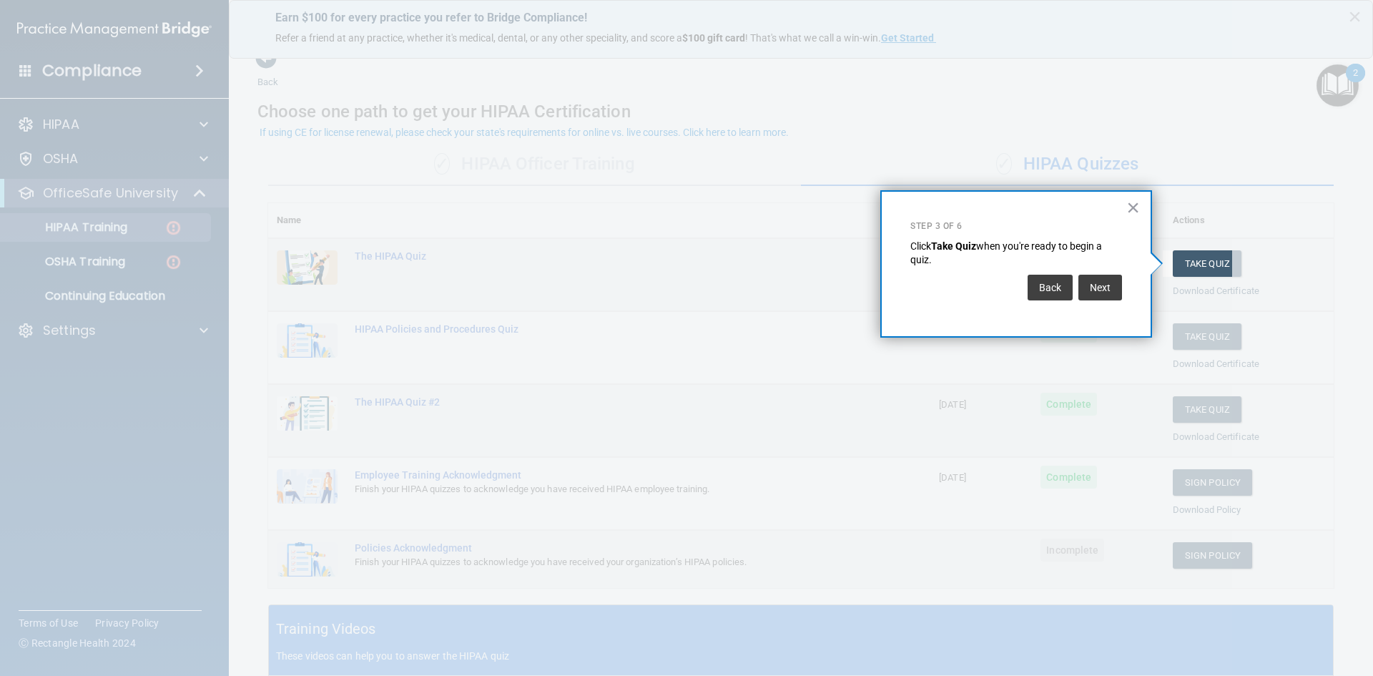
click at [1109, 301] on div "Back Next" at bounding box center [1017, 288] width 212 height 40
click at [1107, 293] on button "Next" at bounding box center [1101, 288] width 44 height 26
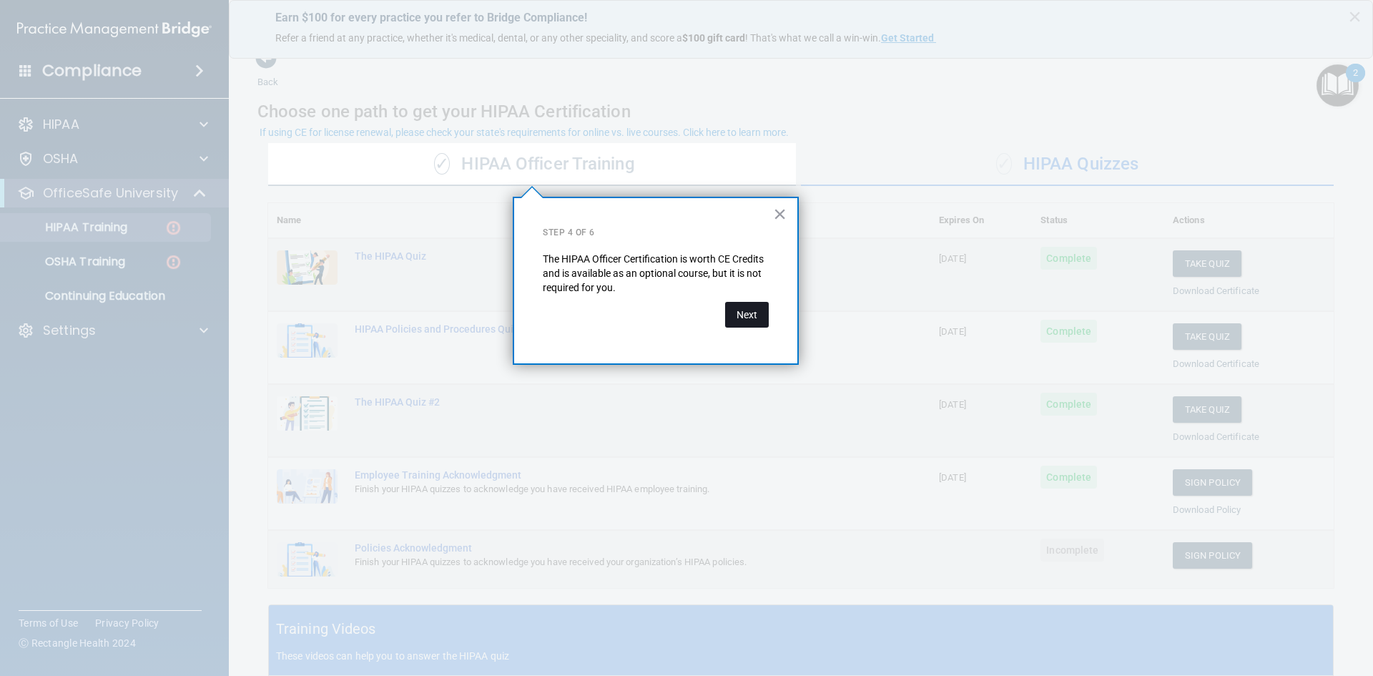
click at [747, 305] on button "Next" at bounding box center [747, 315] width 44 height 26
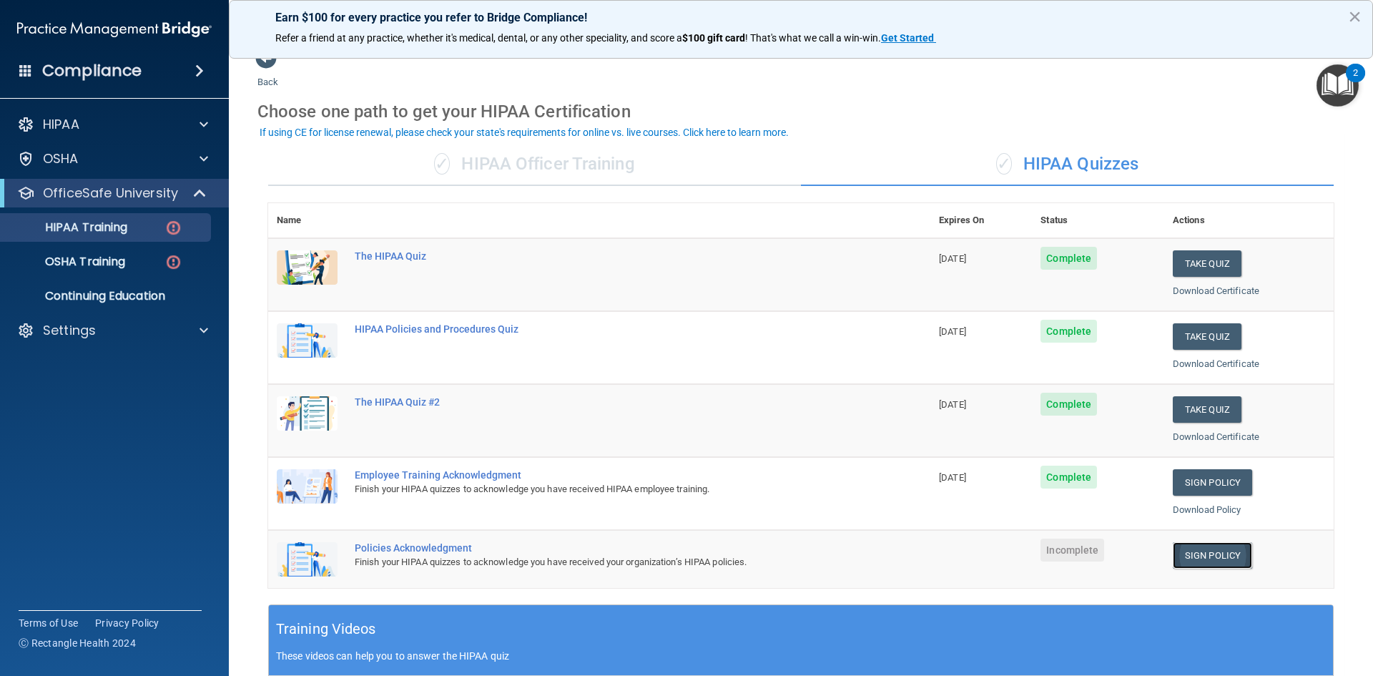
click at [1195, 552] on link "Sign Policy" at bounding box center [1212, 555] width 79 height 26
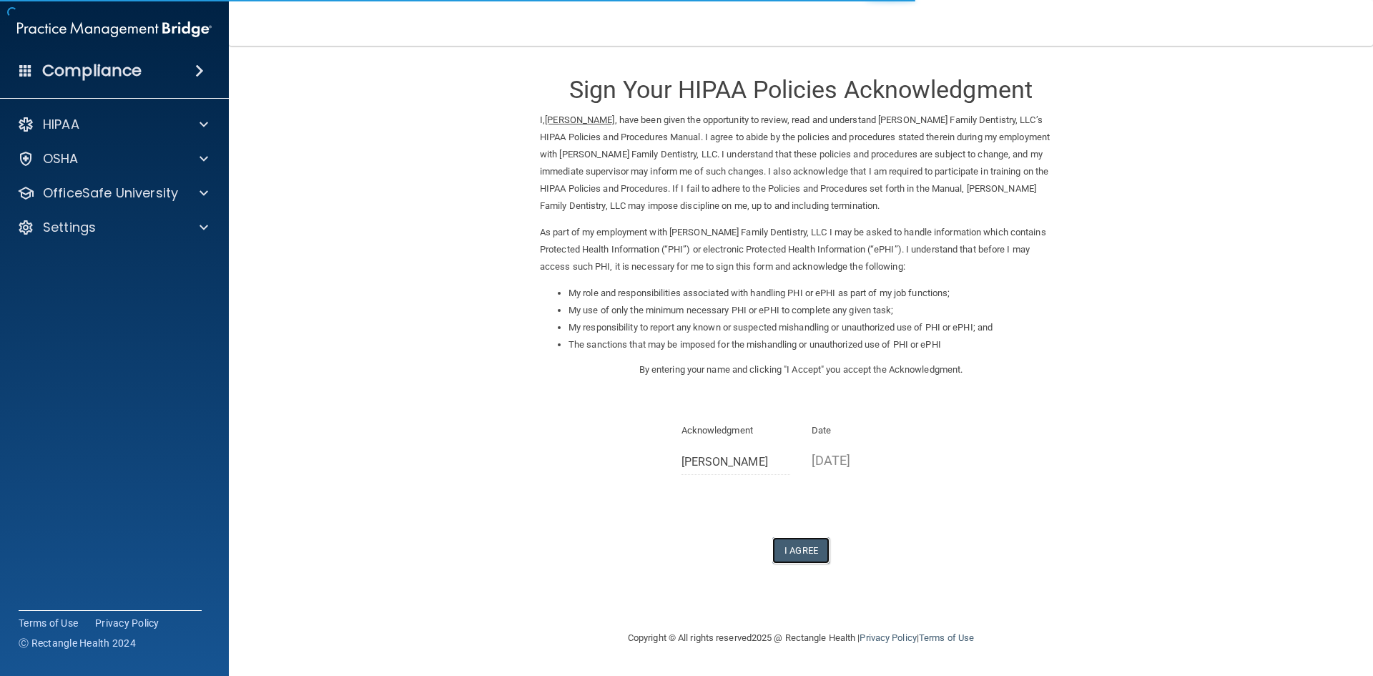
drag, startPoint x: 789, startPoint y: 549, endPoint x: 880, endPoint y: 506, distance: 100.5
click at [794, 547] on button "I Agree" at bounding box center [801, 550] width 57 height 26
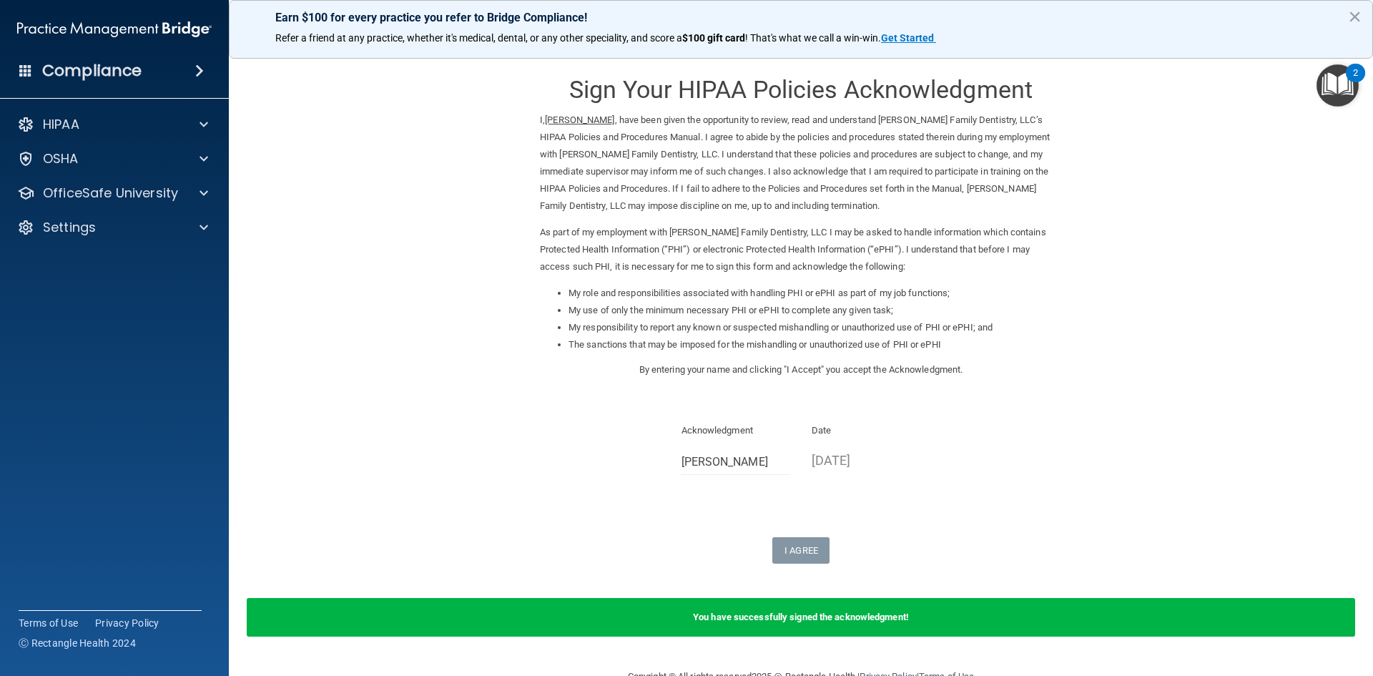
drag, startPoint x: 1332, startPoint y: 86, endPoint x: 1318, endPoint y: 93, distance: 16.0
click at [1331, 86] on img "Open Resource Center, 2 new notifications" at bounding box center [1338, 85] width 42 height 42
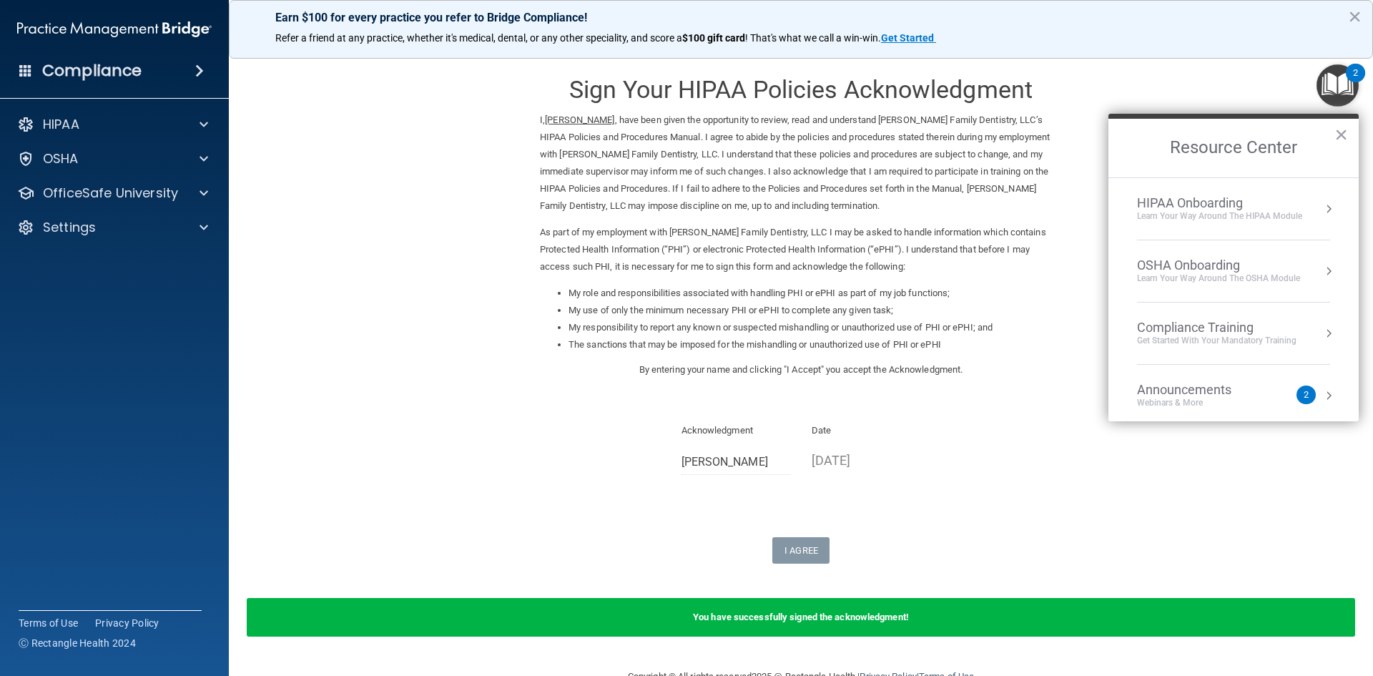
click at [1176, 192] on li "HIPAA Onboarding Learn Your Way around the HIPAA module" at bounding box center [1233, 209] width 193 height 62
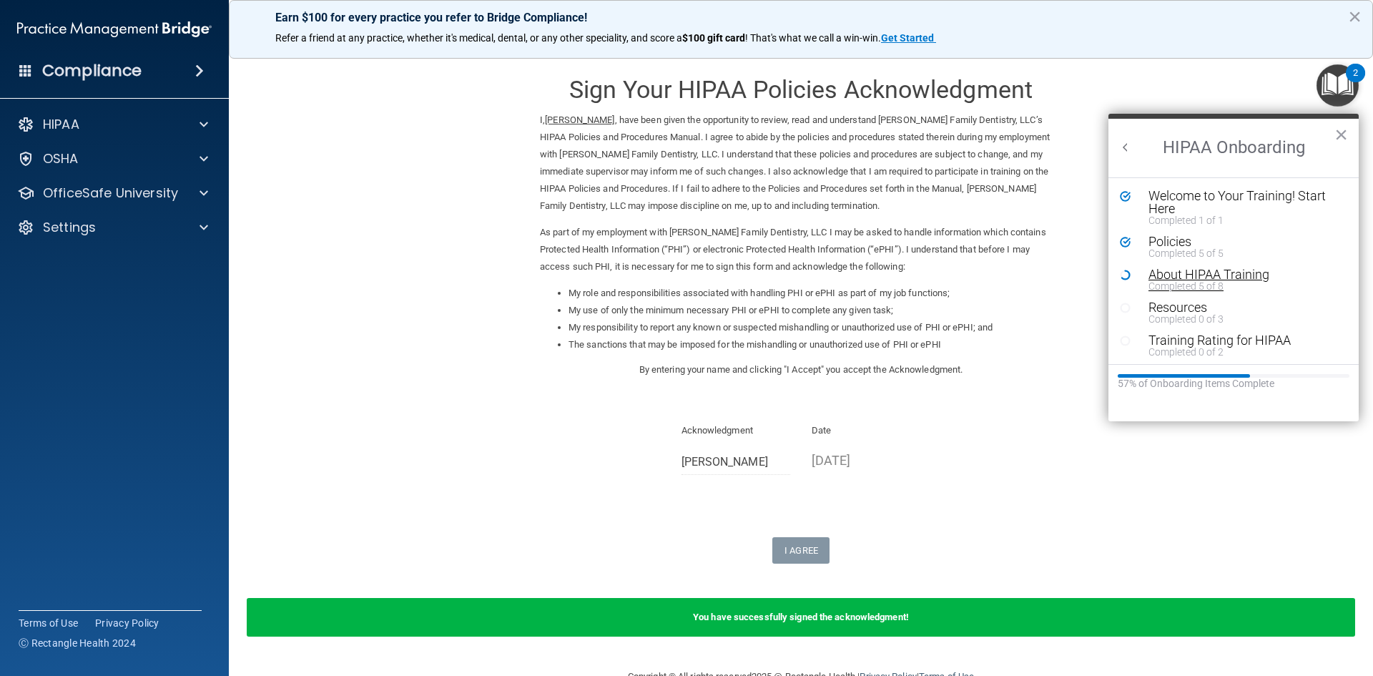
click at [1185, 281] on div "Completed 5 of 8" at bounding box center [1239, 286] width 181 height 10
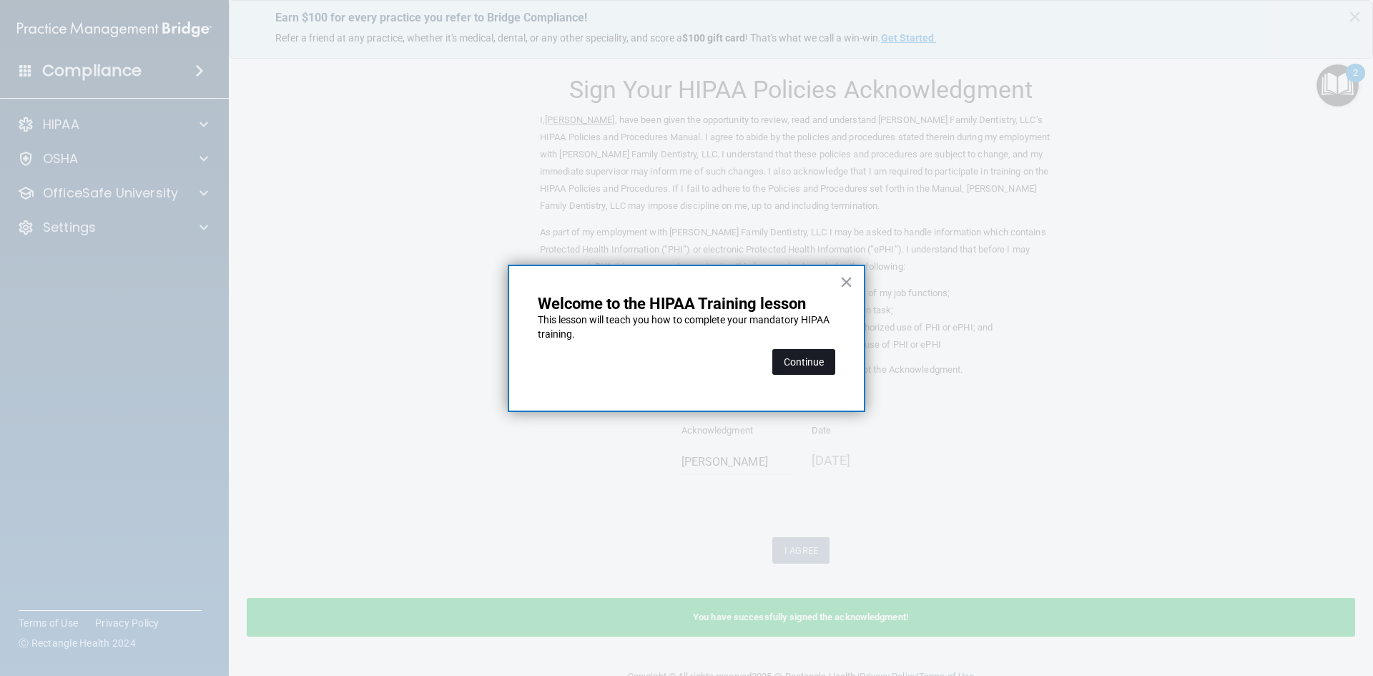
click at [797, 366] on button "Continue" at bounding box center [804, 362] width 63 height 26
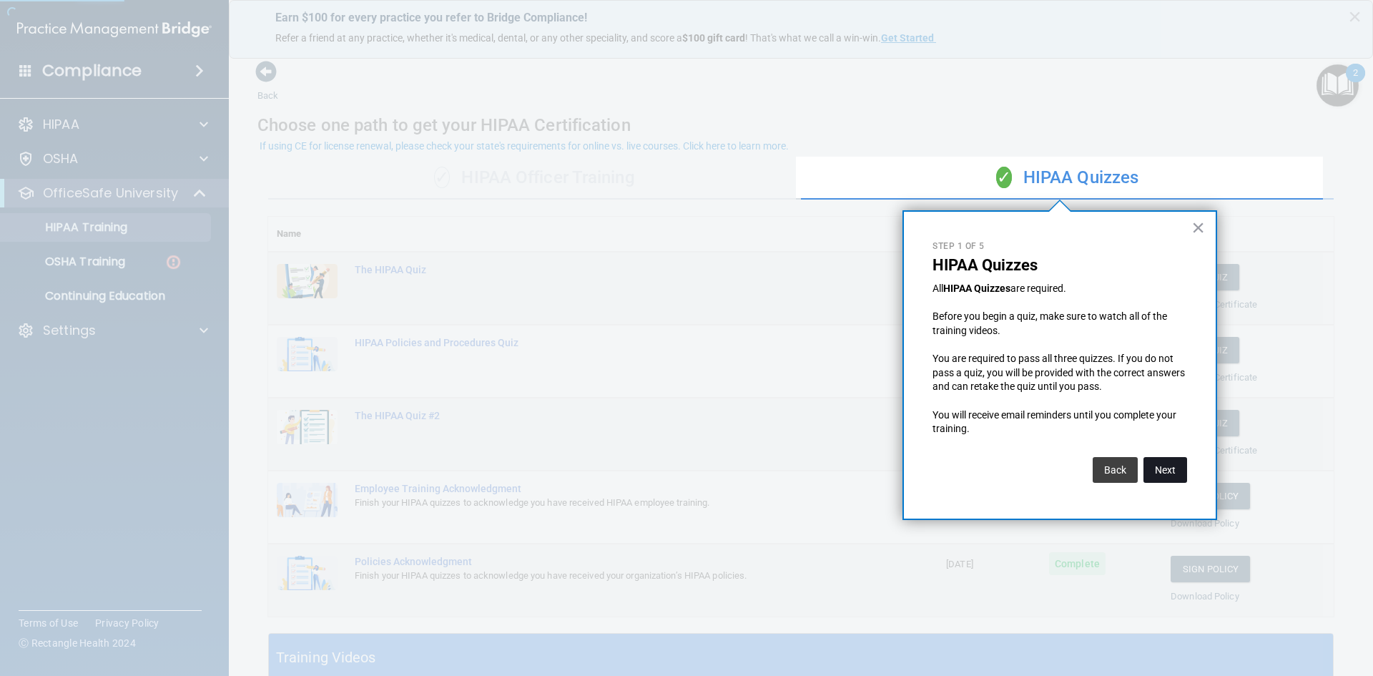
click at [1167, 459] on button "Next" at bounding box center [1166, 470] width 44 height 26
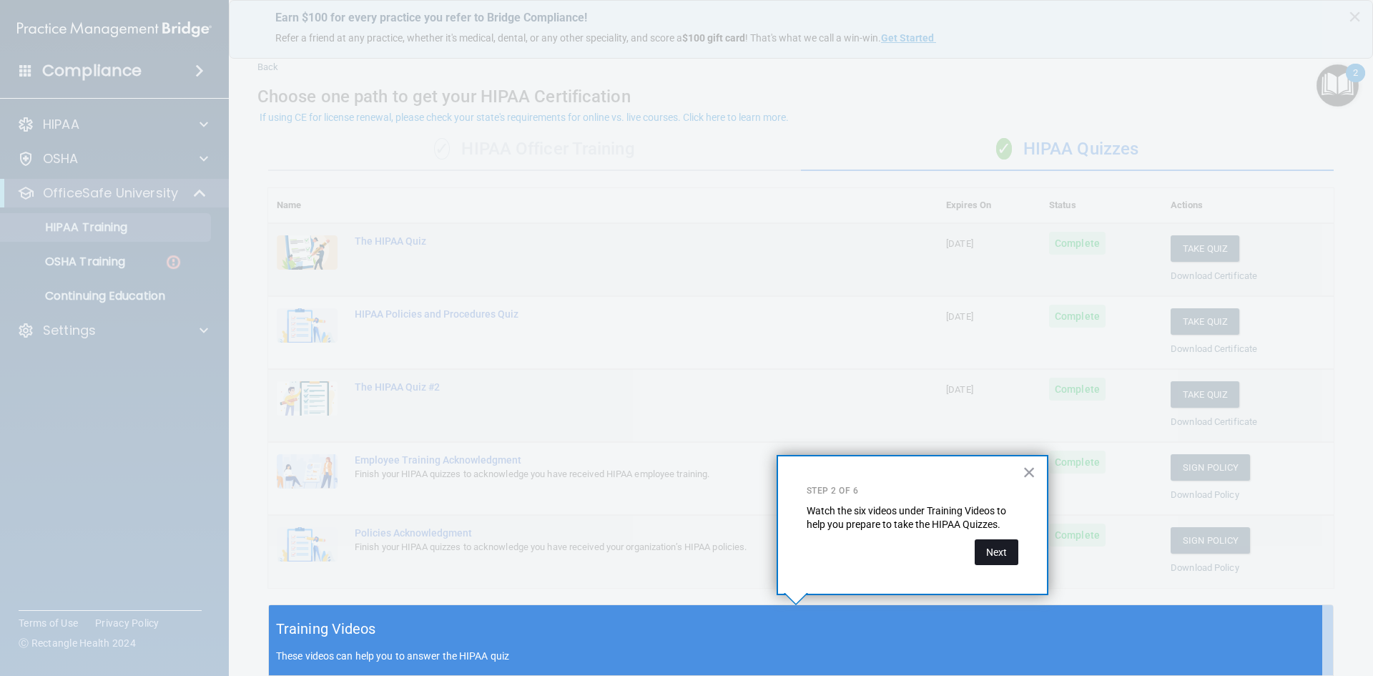
click at [999, 554] on button "Next" at bounding box center [997, 552] width 44 height 26
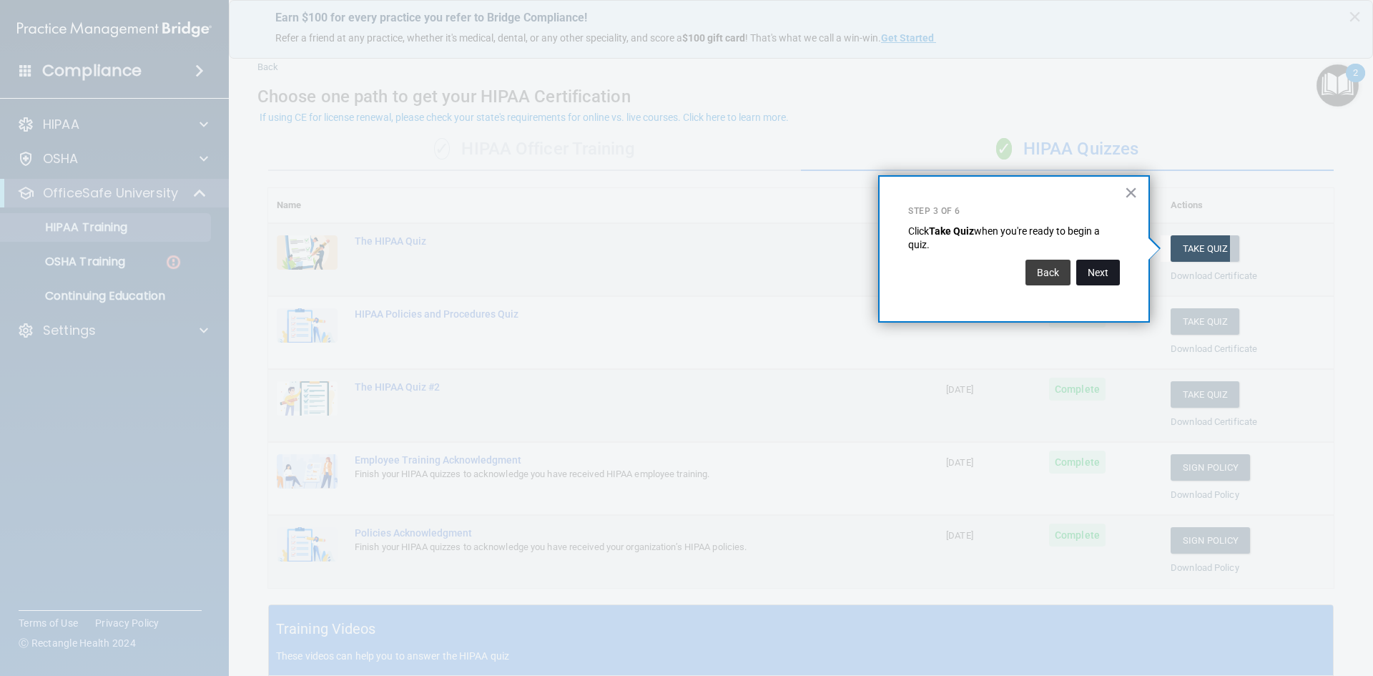
click at [1102, 278] on button "Next" at bounding box center [1099, 273] width 44 height 26
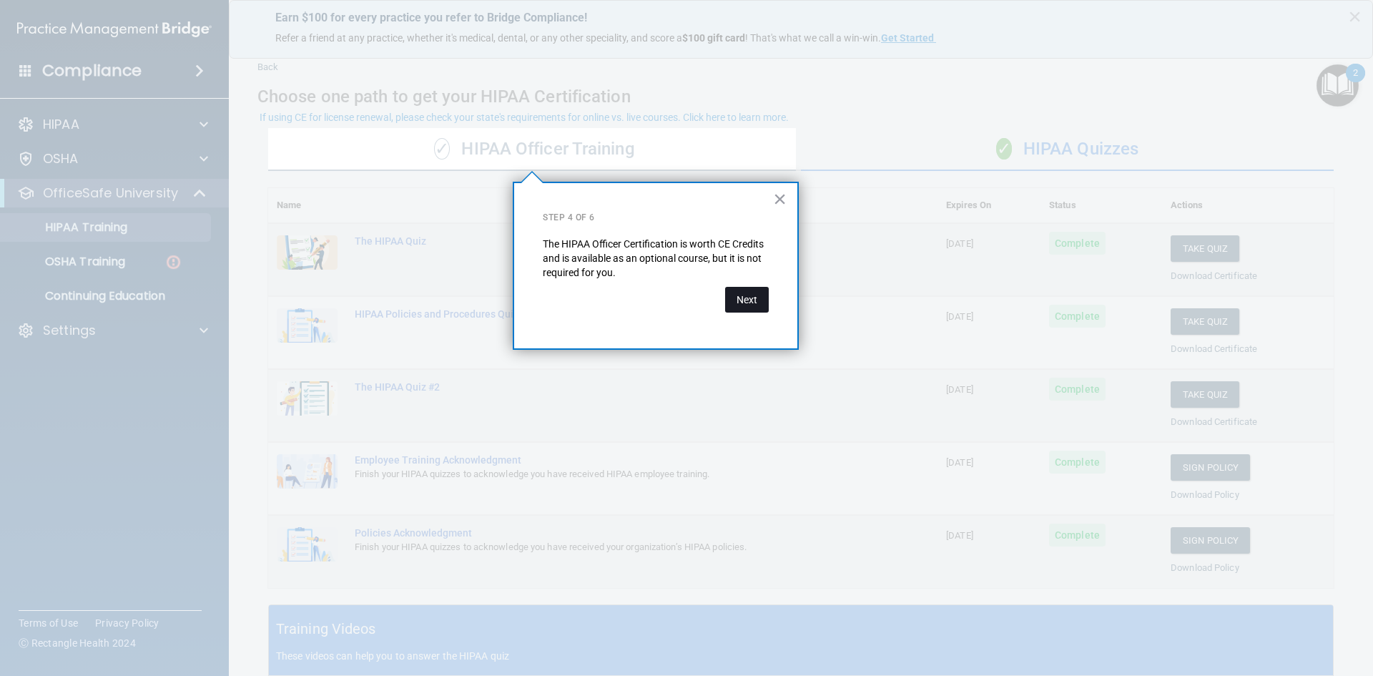
click at [754, 300] on button "Next" at bounding box center [747, 300] width 44 height 26
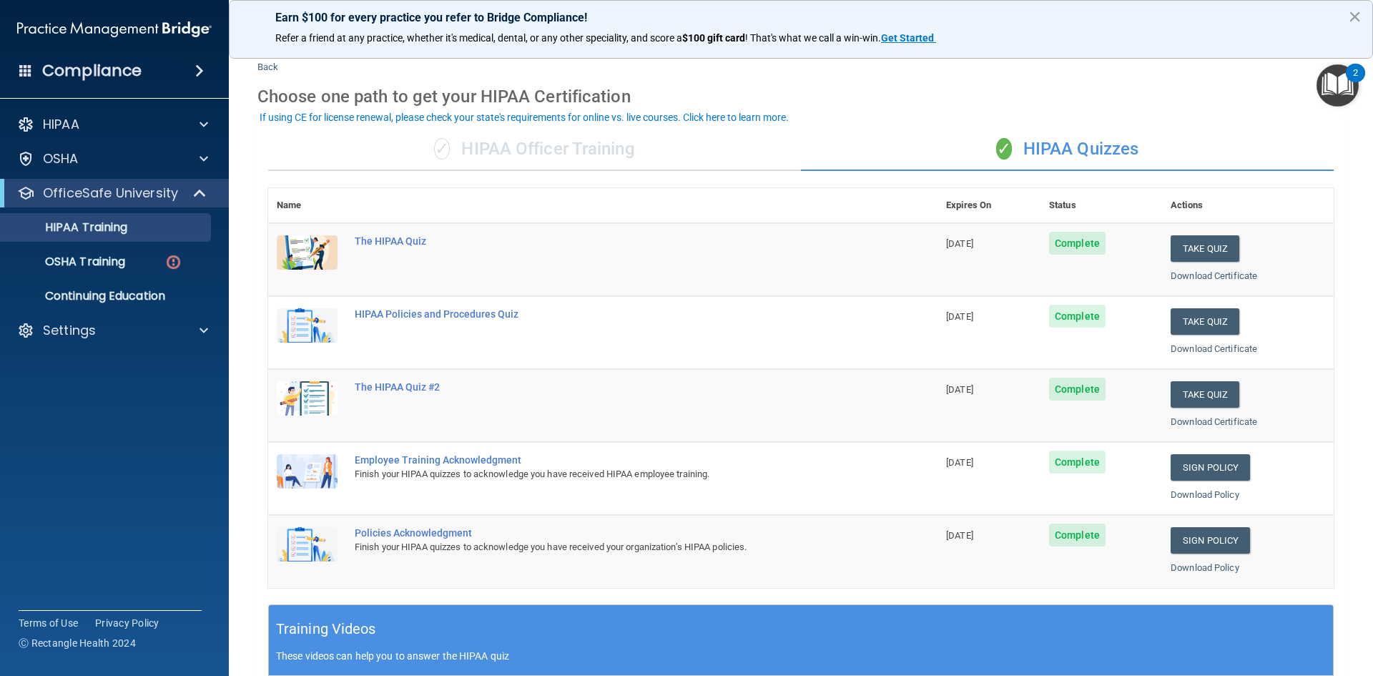
click at [1342, 84] on img "Open Resource Center, 2 new notifications" at bounding box center [1338, 85] width 42 height 42
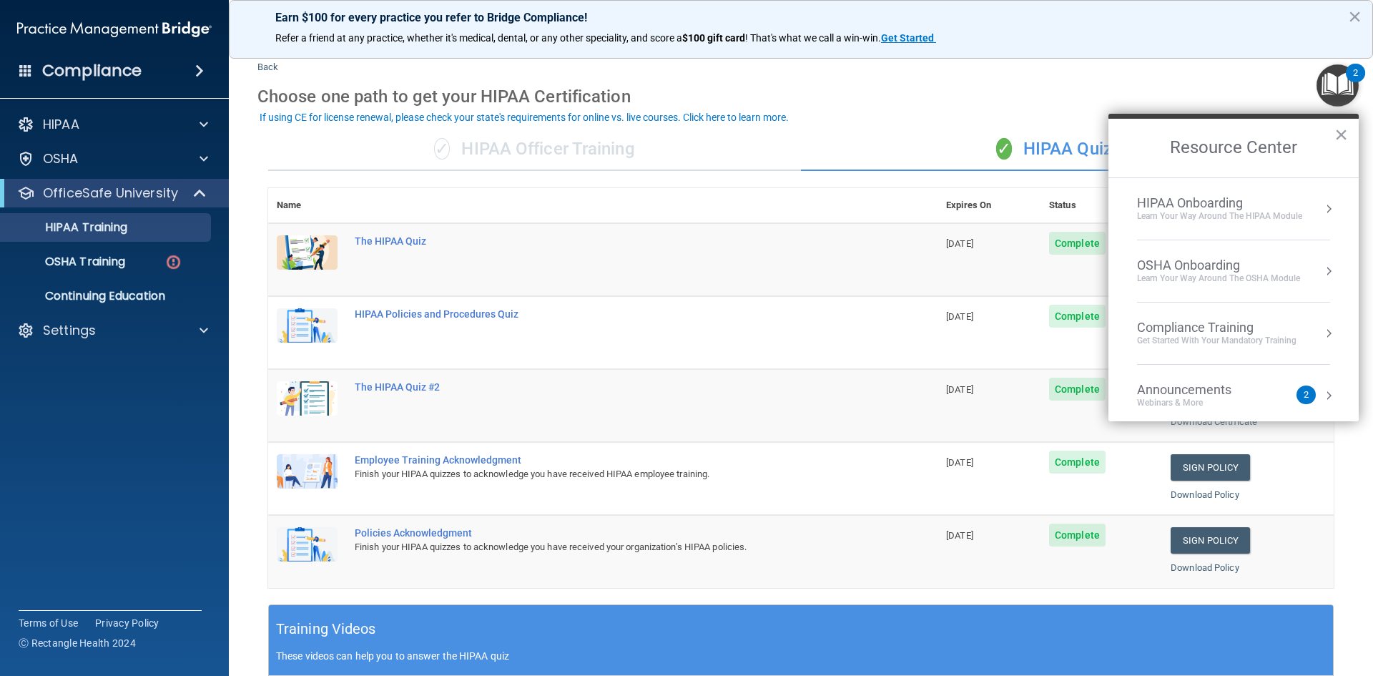
click at [1232, 207] on div "HIPAA Onboarding" at bounding box center [1219, 203] width 165 height 16
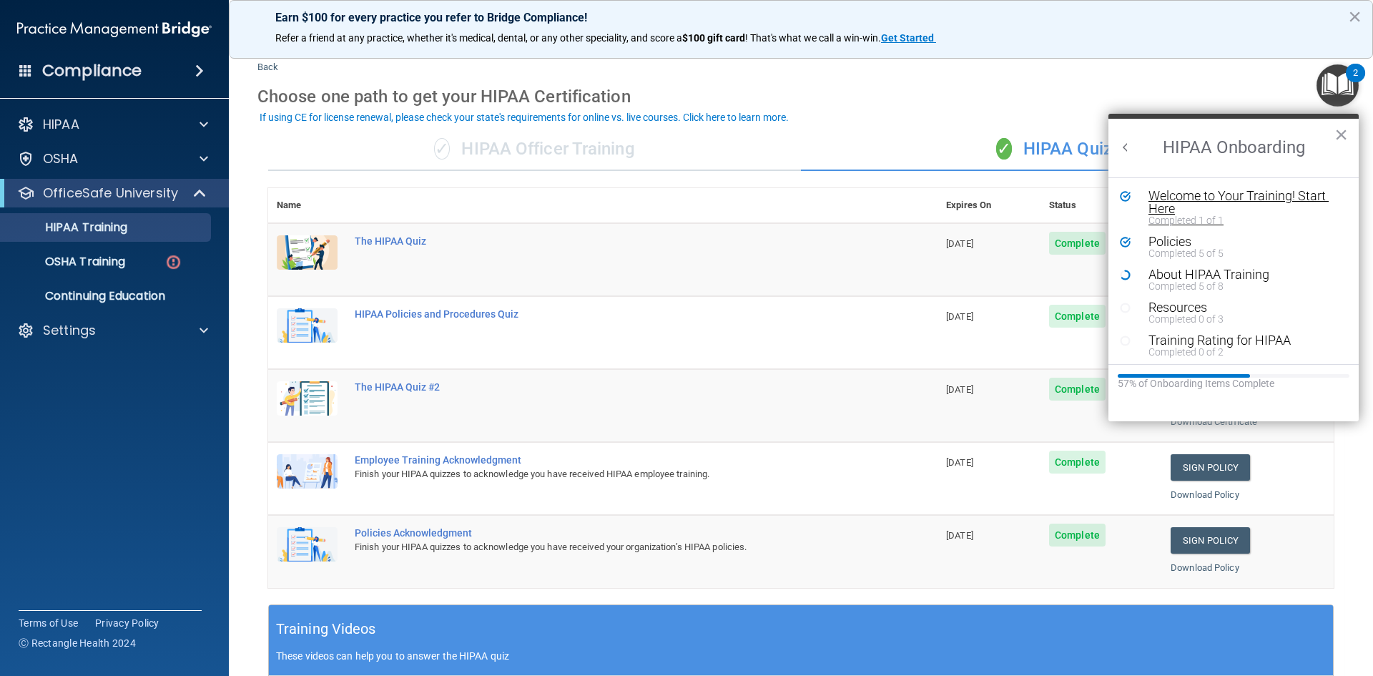
scroll to position [0, 0]
click at [1193, 318] on div "Completed 0 of 3" at bounding box center [1239, 319] width 181 height 10
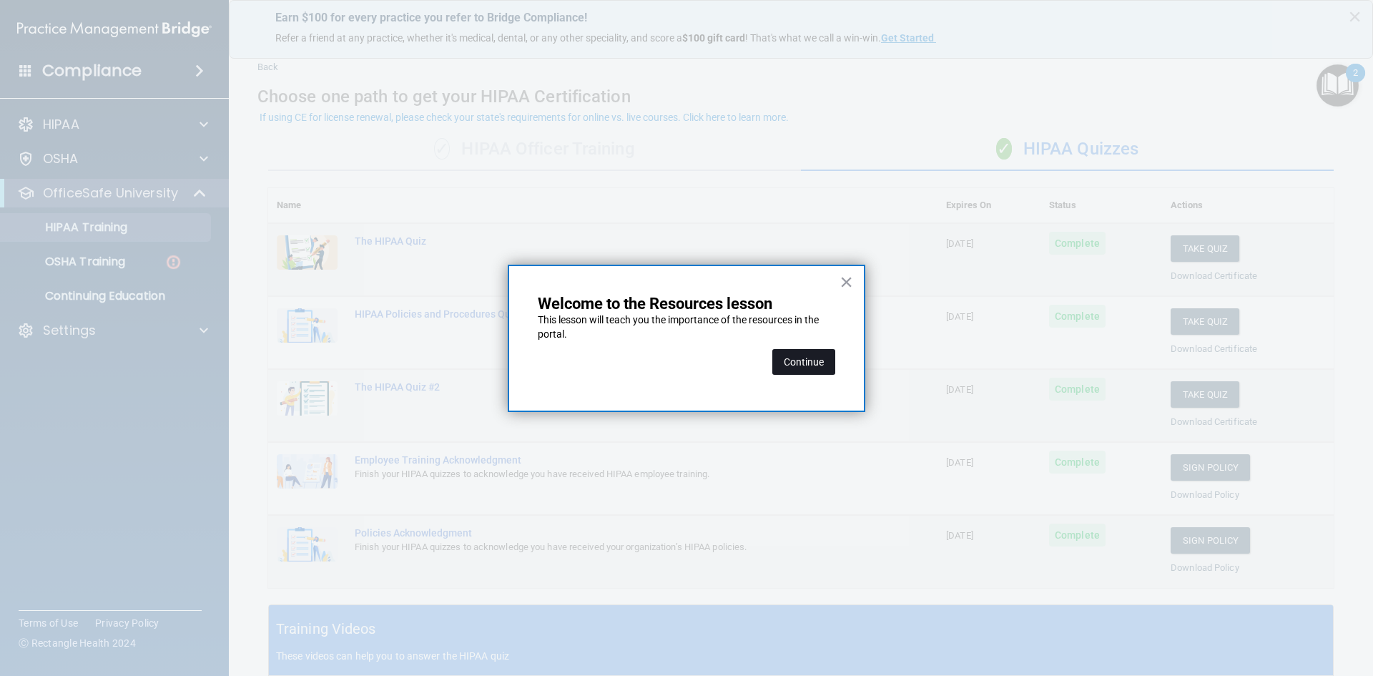
click at [804, 363] on button "Continue" at bounding box center [804, 362] width 63 height 26
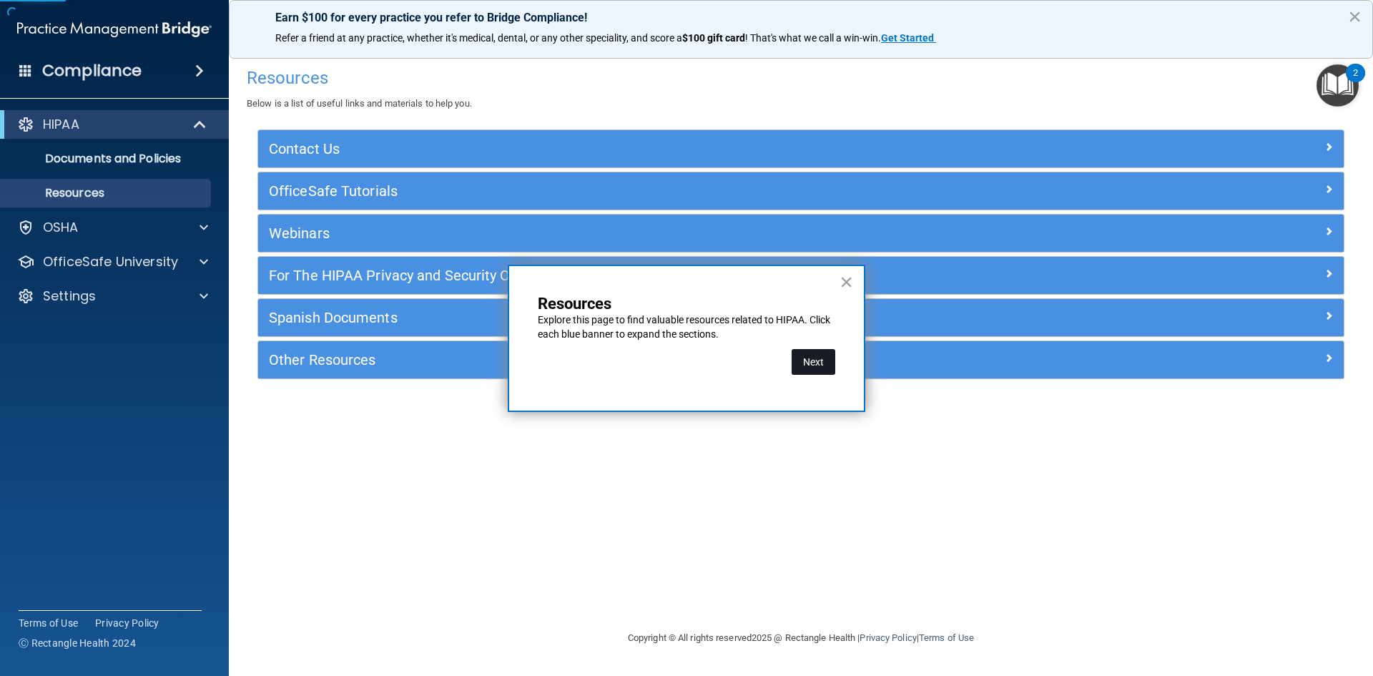
click at [820, 353] on button "Next" at bounding box center [814, 362] width 44 height 26
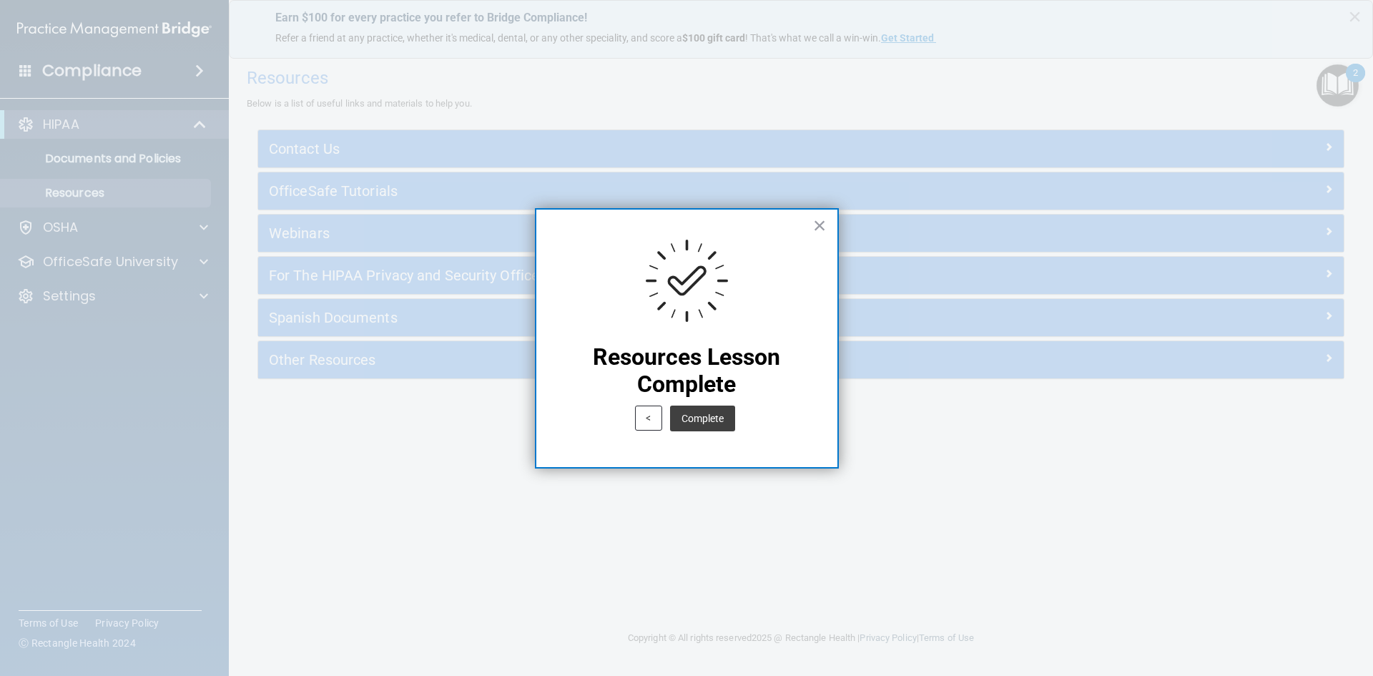
click at [711, 424] on button "Complete" at bounding box center [702, 419] width 65 height 26
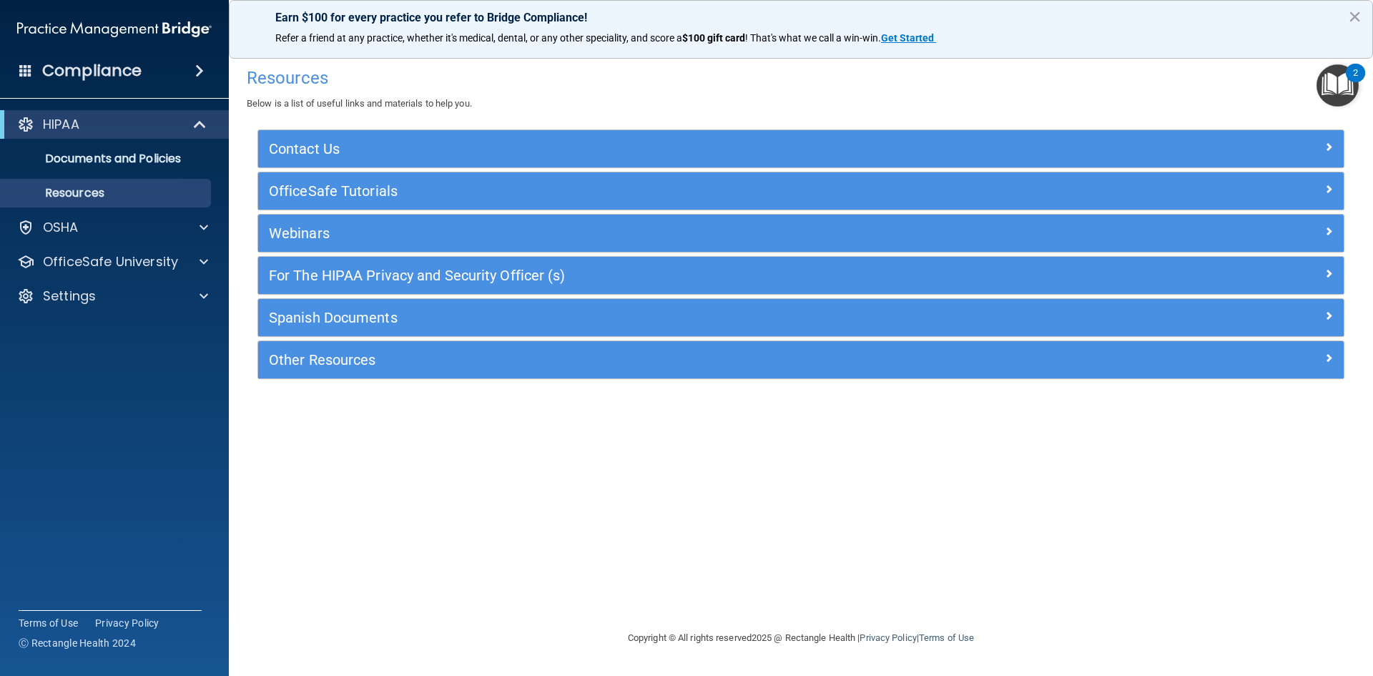
click at [1348, 71] on div "2" at bounding box center [1355, 73] width 19 height 19
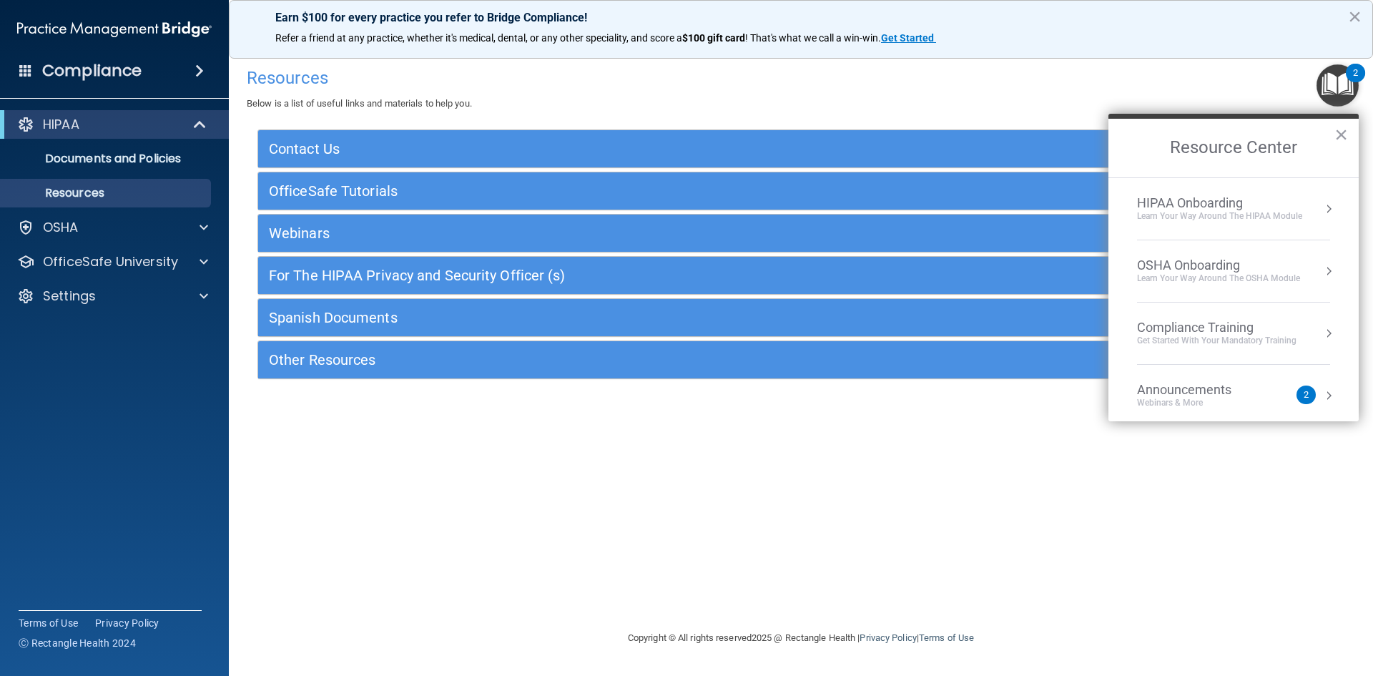
click at [1180, 203] on div "HIPAA Onboarding" at bounding box center [1219, 203] width 165 height 16
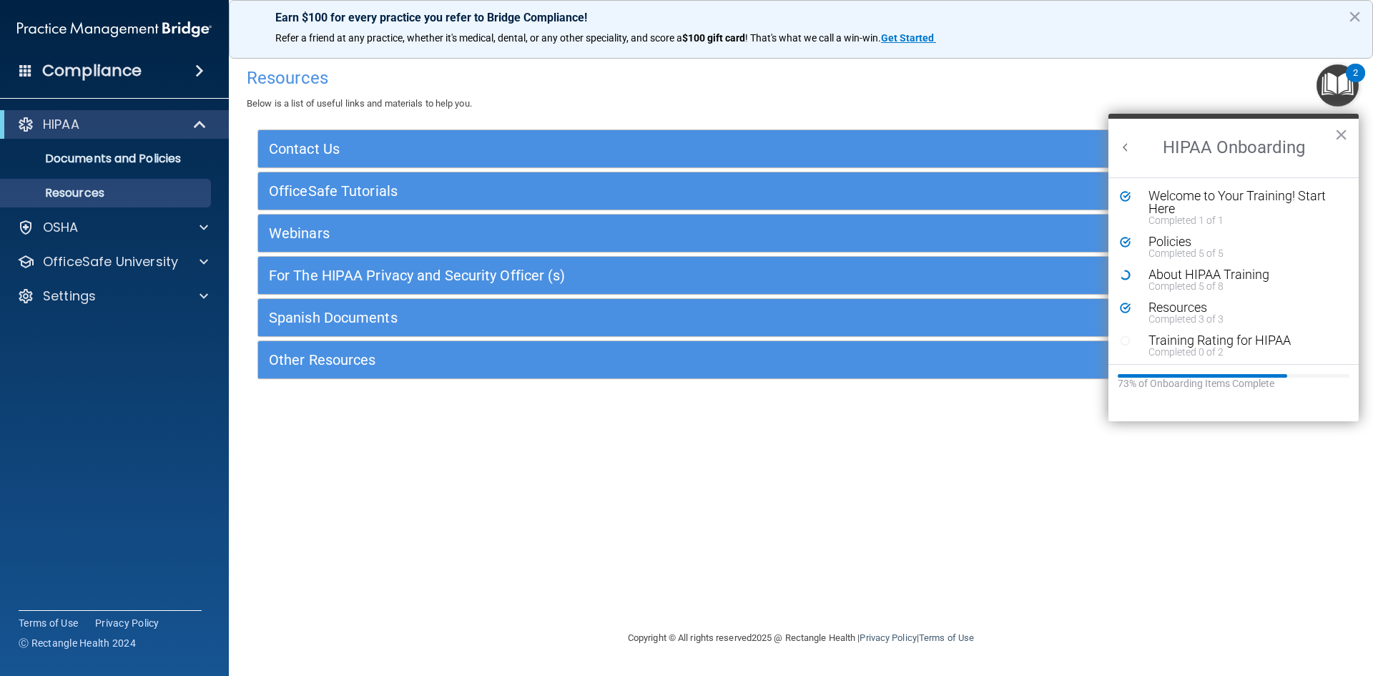
click at [1169, 341] on div "Training Rating for HIPAA" at bounding box center [1239, 340] width 181 height 13
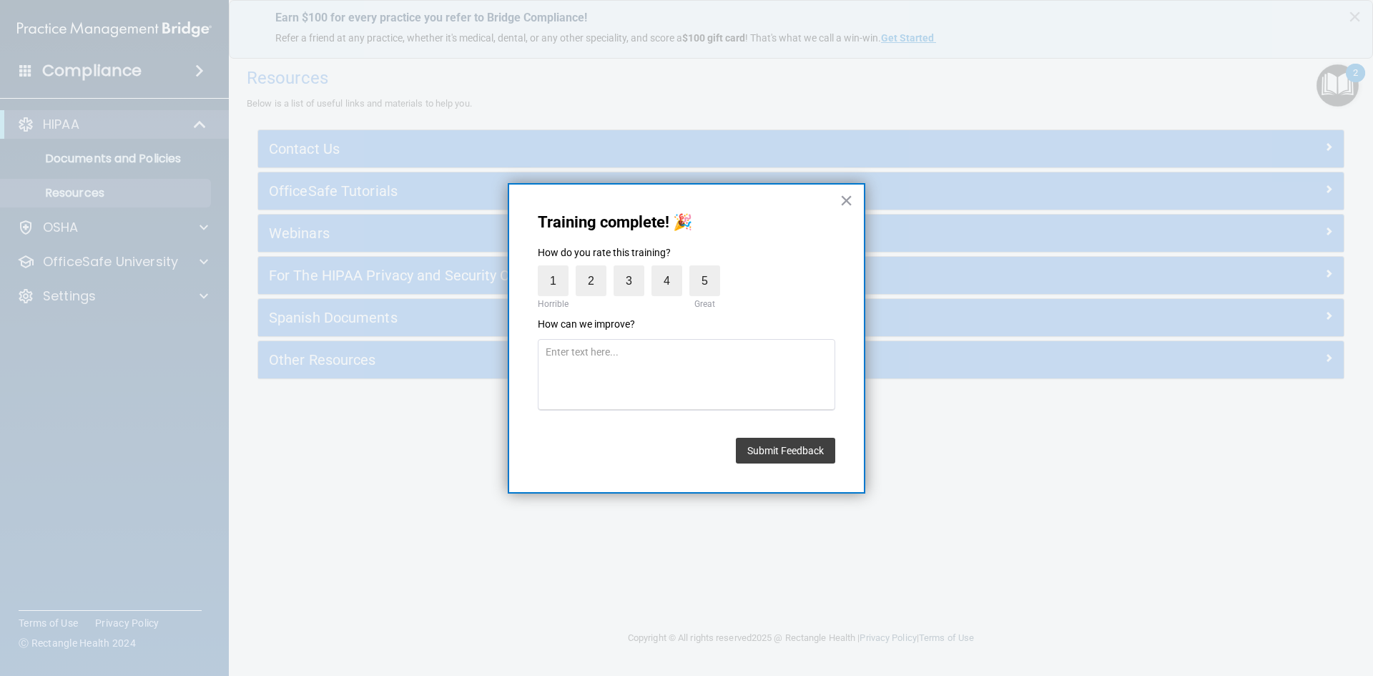
drag, startPoint x: 713, startPoint y: 281, endPoint x: 749, endPoint y: 341, distance: 69.3
click at [717, 281] on label "5" at bounding box center [705, 280] width 31 height 31
click at [672, 269] on input "5" at bounding box center [672, 269] width 0 height 0
click at [785, 455] on button "Submit Feedback" at bounding box center [785, 451] width 99 height 26
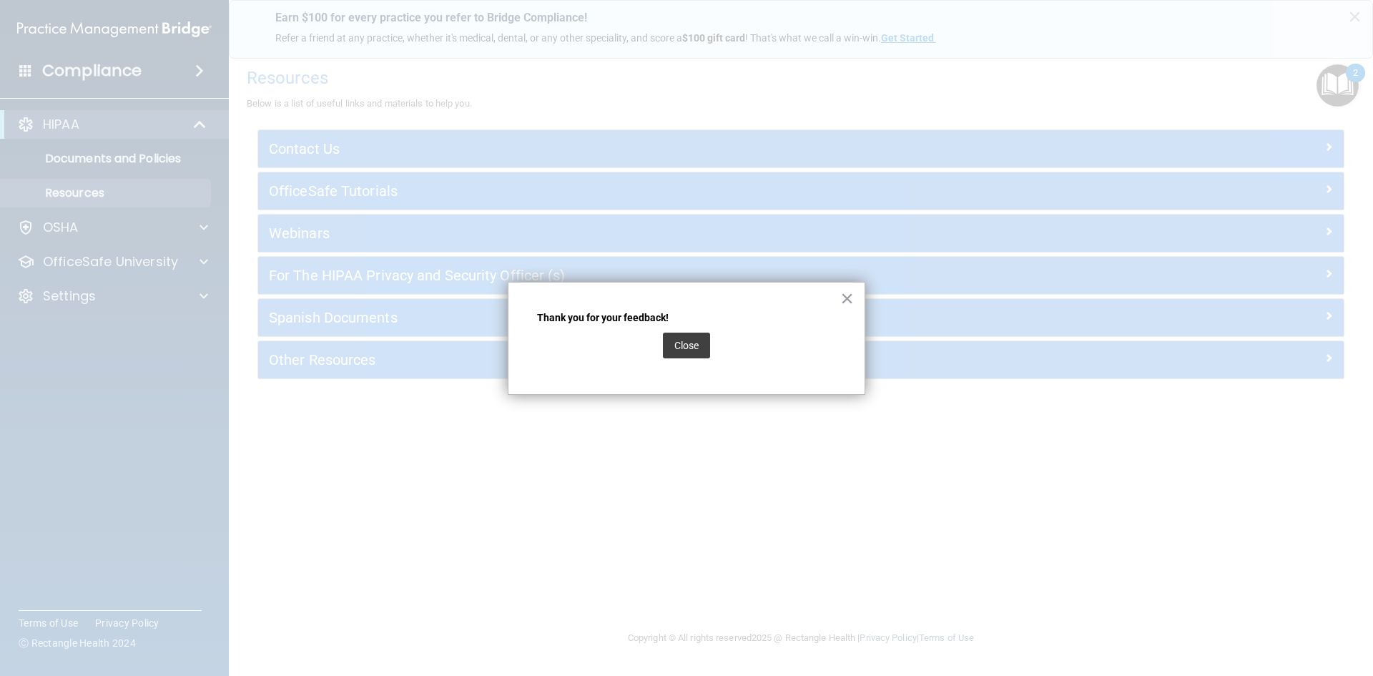
drag, startPoint x: 695, startPoint y: 341, endPoint x: 1218, endPoint y: 137, distance: 560.9
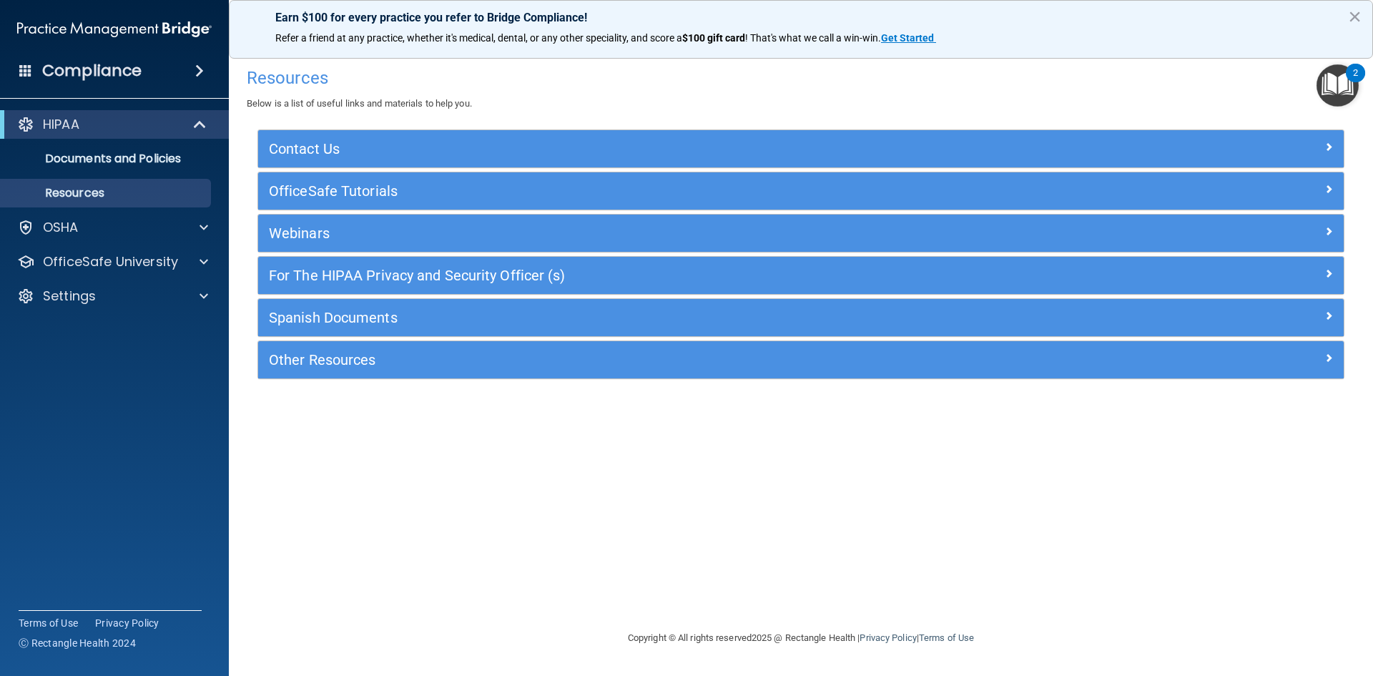
click at [1348, 69] on div "2" at bounding box center [1355, 73] width 19 height 19
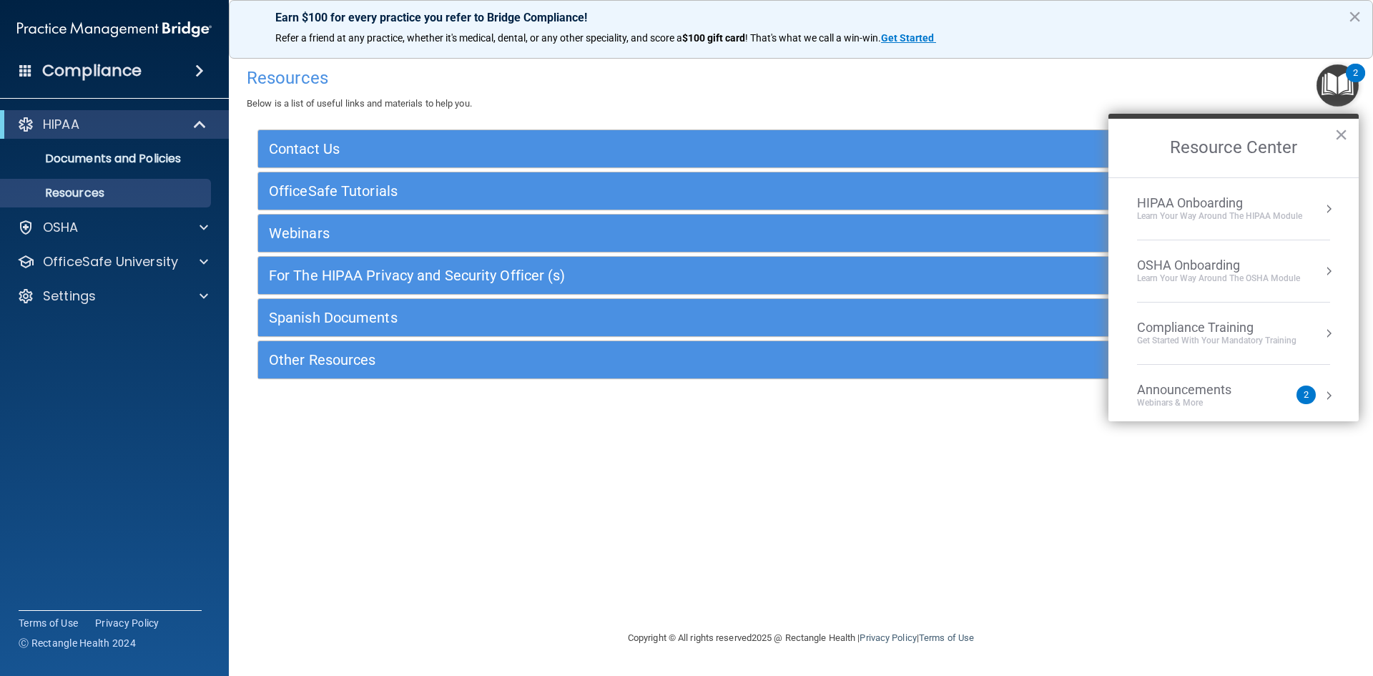
click at [1224, 201] on div "HIPAA Onboarding" at bounding box center [1219, 203] width 165 height 16
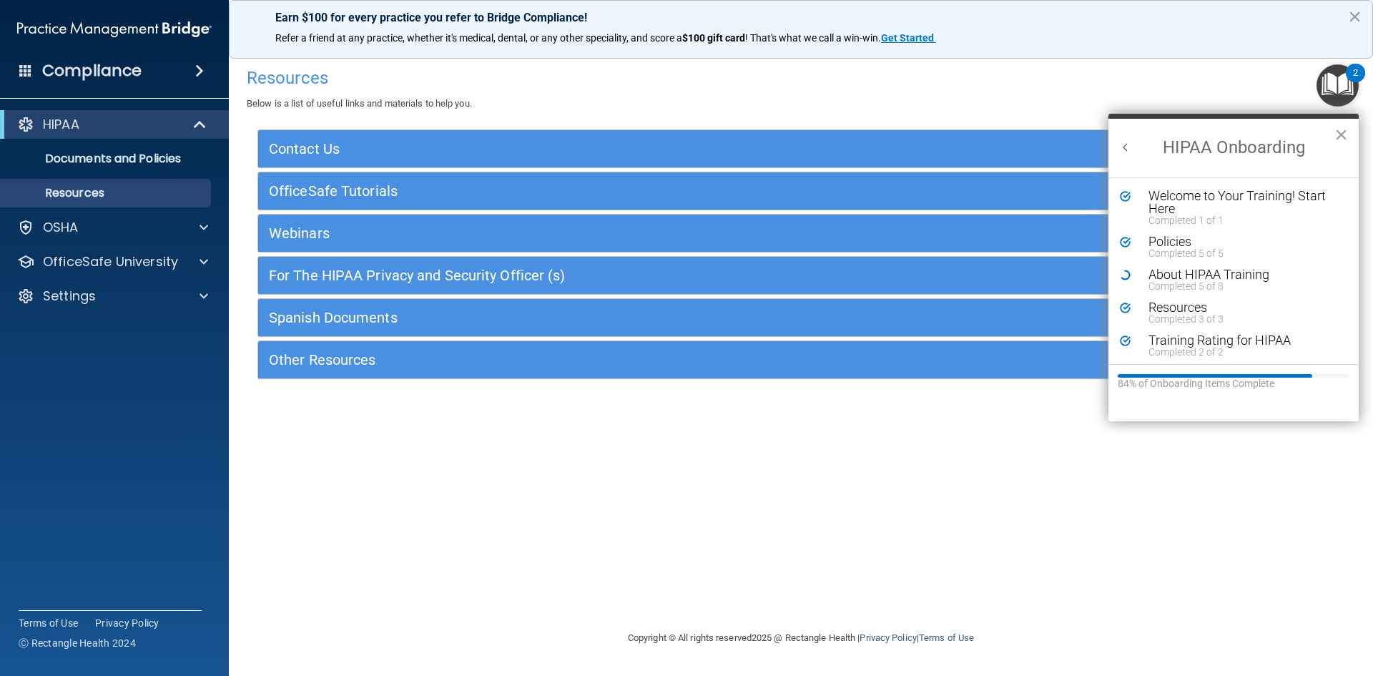
click at [1127, 151] on div "HIPAA Onboarding ×" at bounding box center [1234, 146] width 250 height 64
click at [1127, 150] on button "Back to Resource Center Home" at bounding box center [1126, 147] width 14 height 14
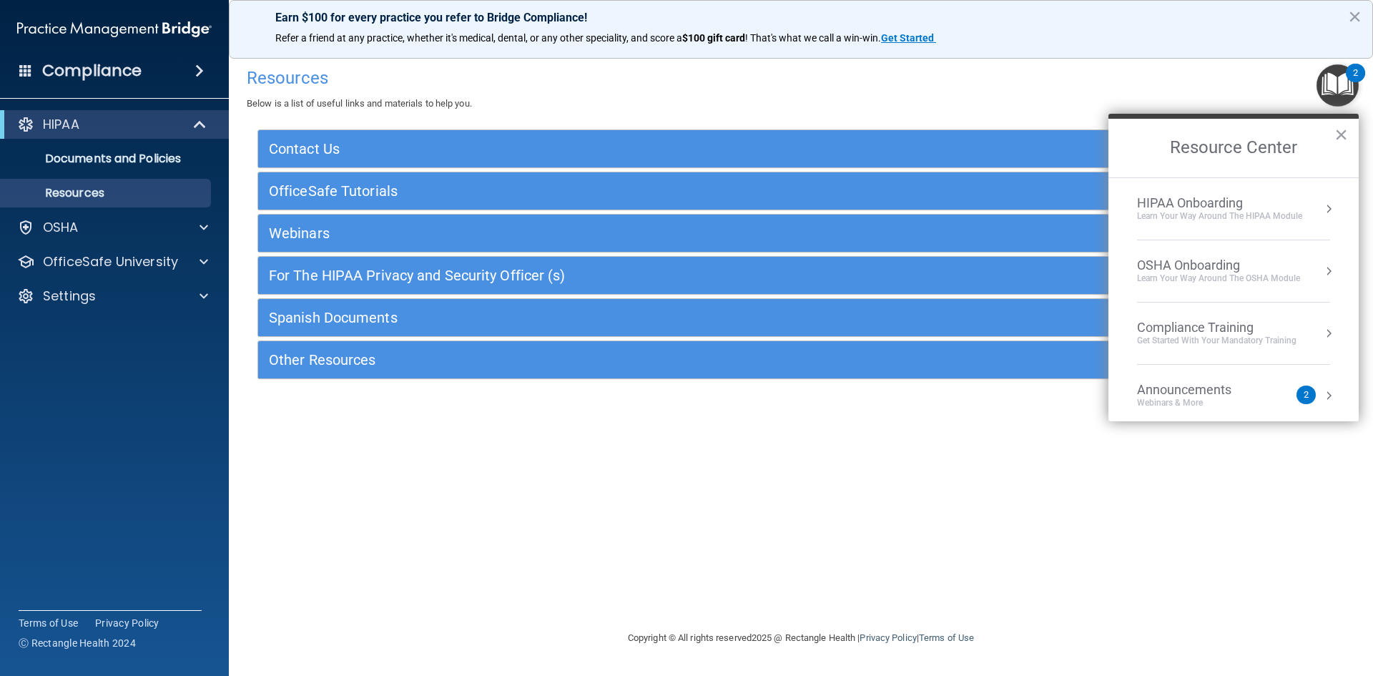
click at [1192, 270] on div "OSHA Onboarding" at bounding box center [1218, 266] width 163 height 16
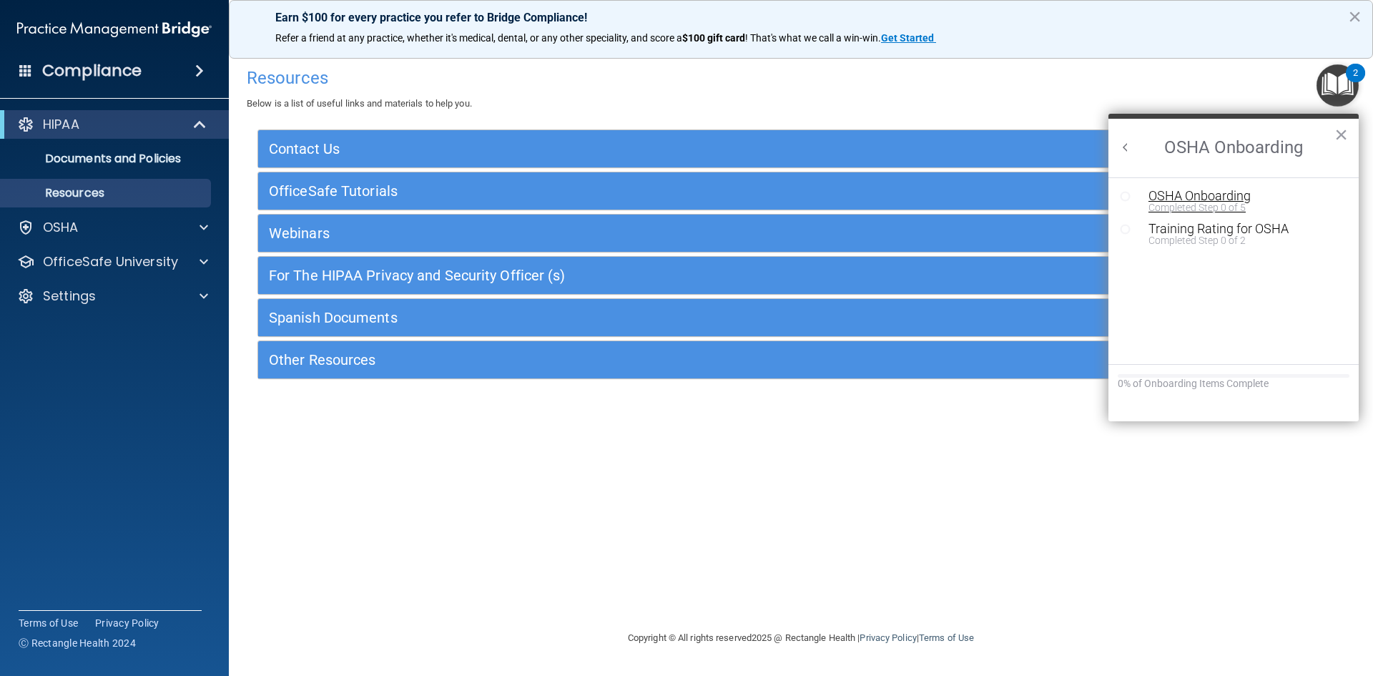
click at [1185, 202] on div "Completed Step 0 of 5" at bounding box center [1245, 207] width 192 height 10
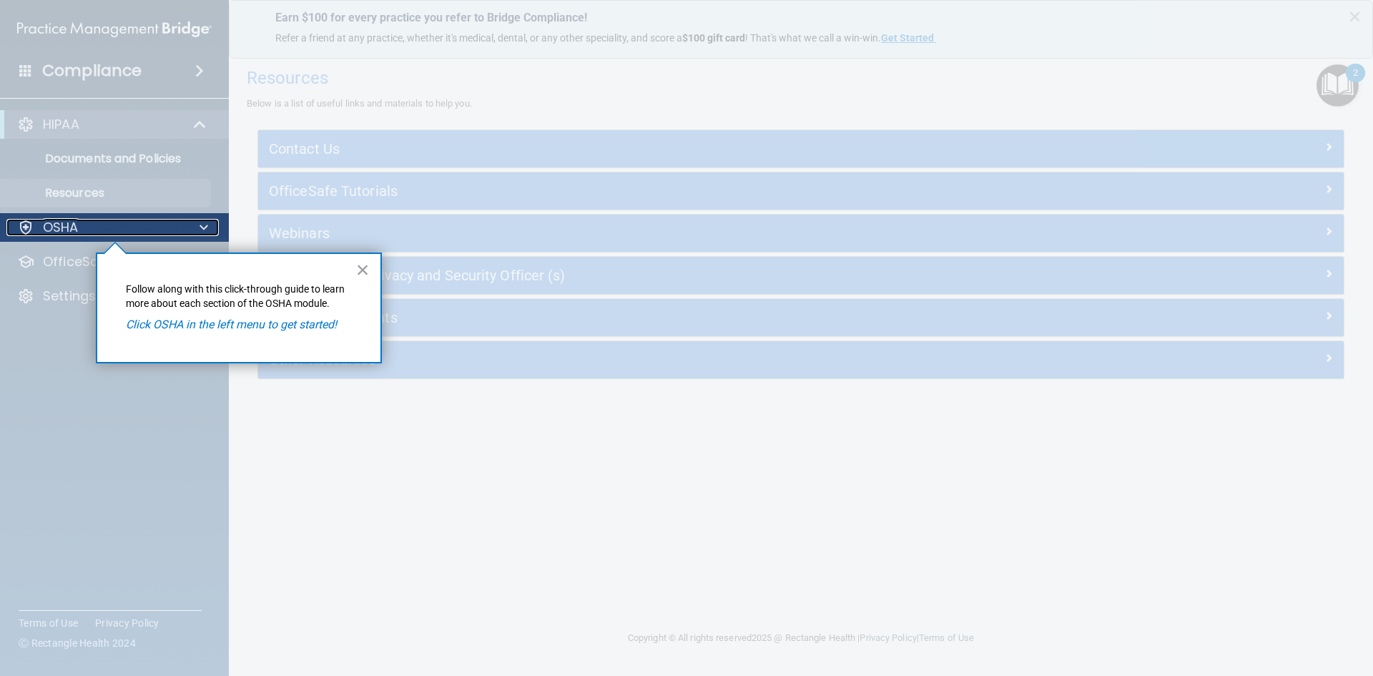
click at [76, 222] on p "OSHA" at bounding box center [61, 227] width 36 height 17
click at [74, 223] on p "OSHA" at bounding box center [61, 227] width 36 height 17
click at [1338, 94] on div at bounding box center [802, 338] width 1144 height 676
click at [360, 270] on button "×" at bounding box center [363, 269] width 14 height 23
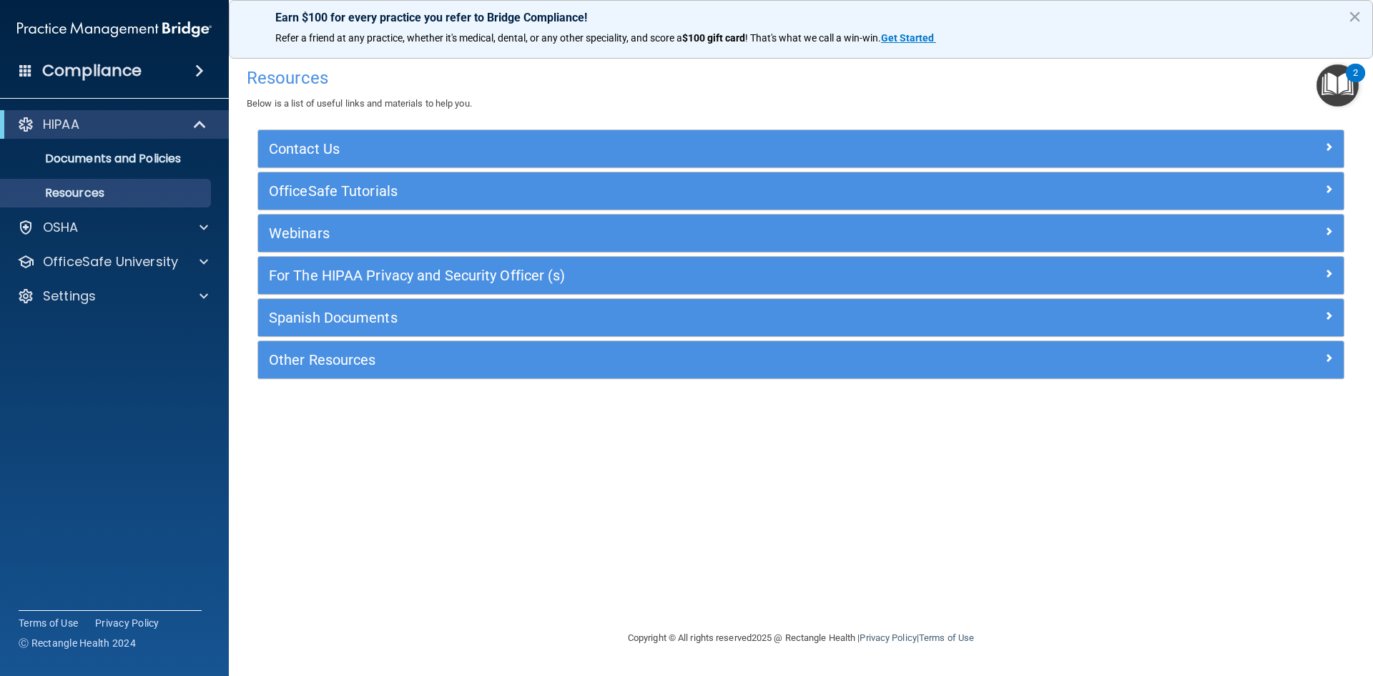
click at [1345, 80] on img "Open Resource Center, 2 new notifications" at bounding box center [1338, 85] width 42 height 42
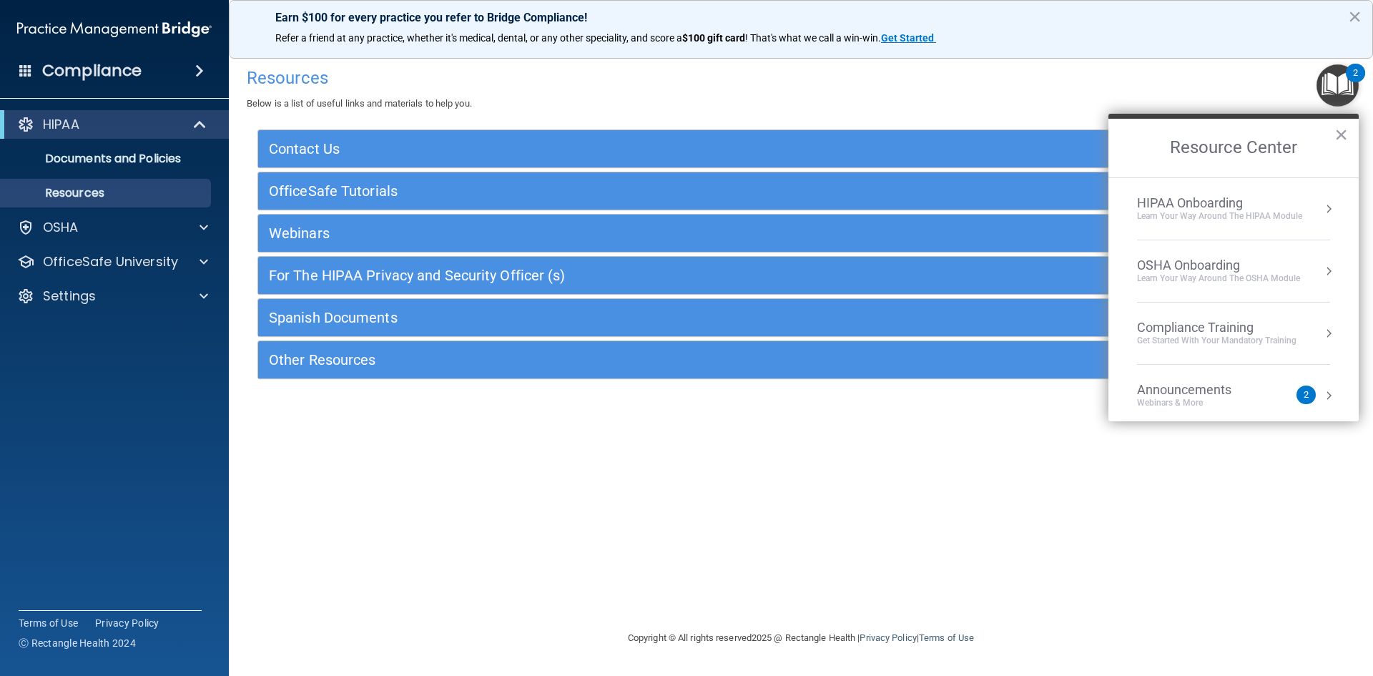
click at [1181, 274] on div "Learn your way around the OSHA module" at bounding box center [1218, 279] width 163 height 12
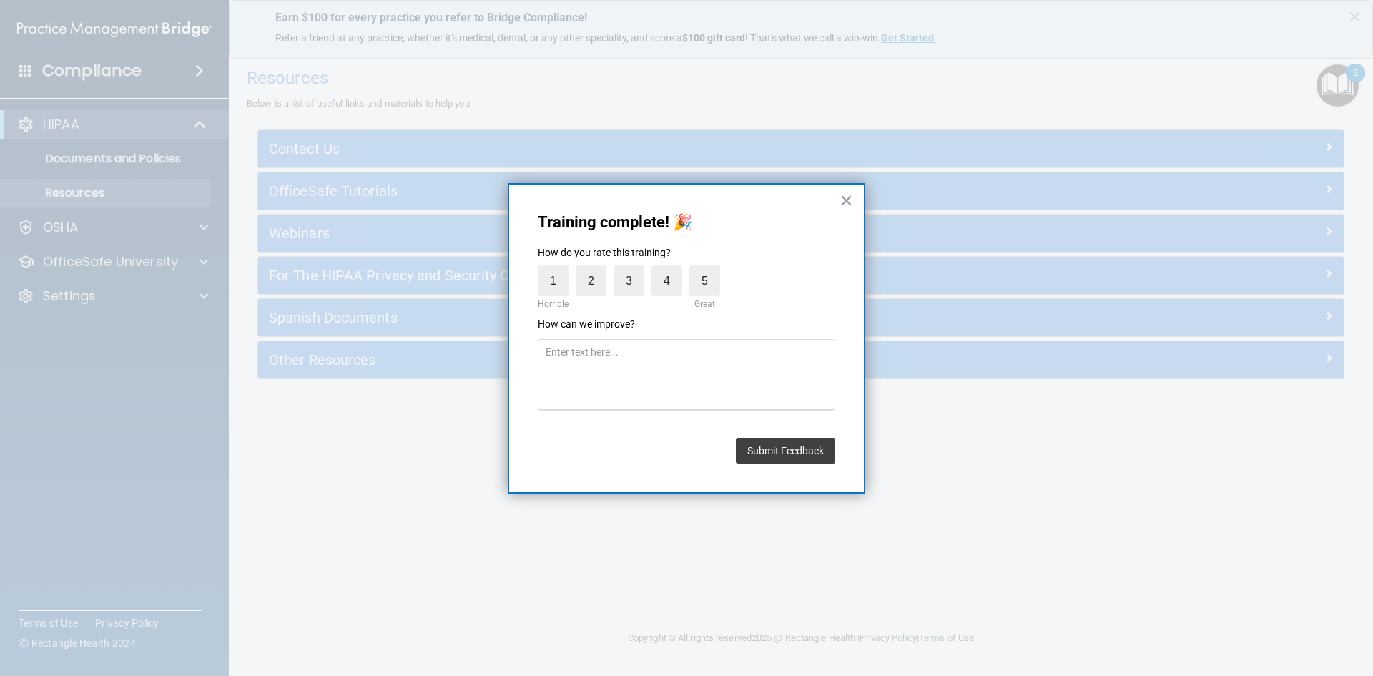
drag, startPoint x: 703, startPoint y: 279, endPoint x: 747, endPoint y: 403, distance: 131.9
click at [705, 279] on label "5" at bounding box center [705, 280] width 31 height 31
drag, startPoint x: 758, startPoint y: 425, endPoint x: 770, endPoint y: 447, distance: 25.3
click at [769, 446] on div "Submit Feedback" at bounding box center [687, 443] width 298 height 40
click at [770, 447] on button "Submit Feedback" at bounding box center [785, 451] width 99 height 26
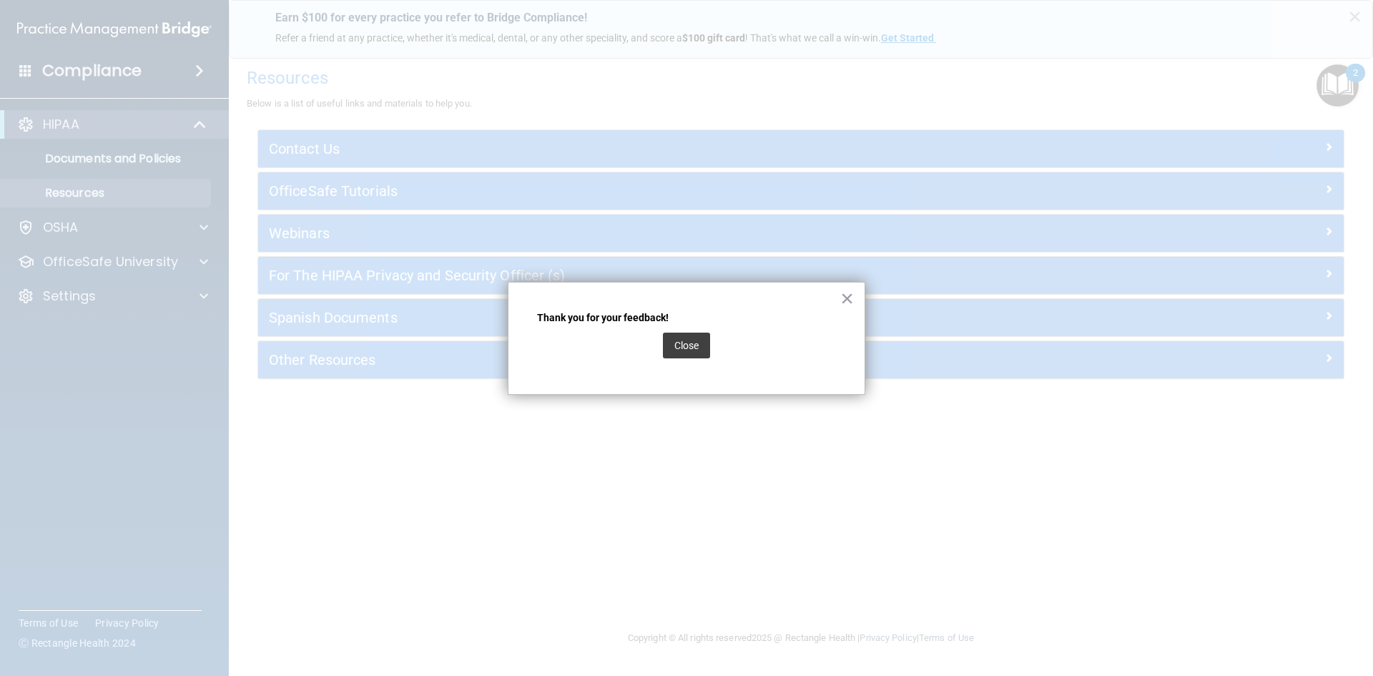
drag, startPoint x: 693, startPoint y: 345, endPoint x: 1083, endPoint y: 315, distance: 391.0
click at [693, 346] on button "Close" at bounding box center [686, 346] width 47 height 26
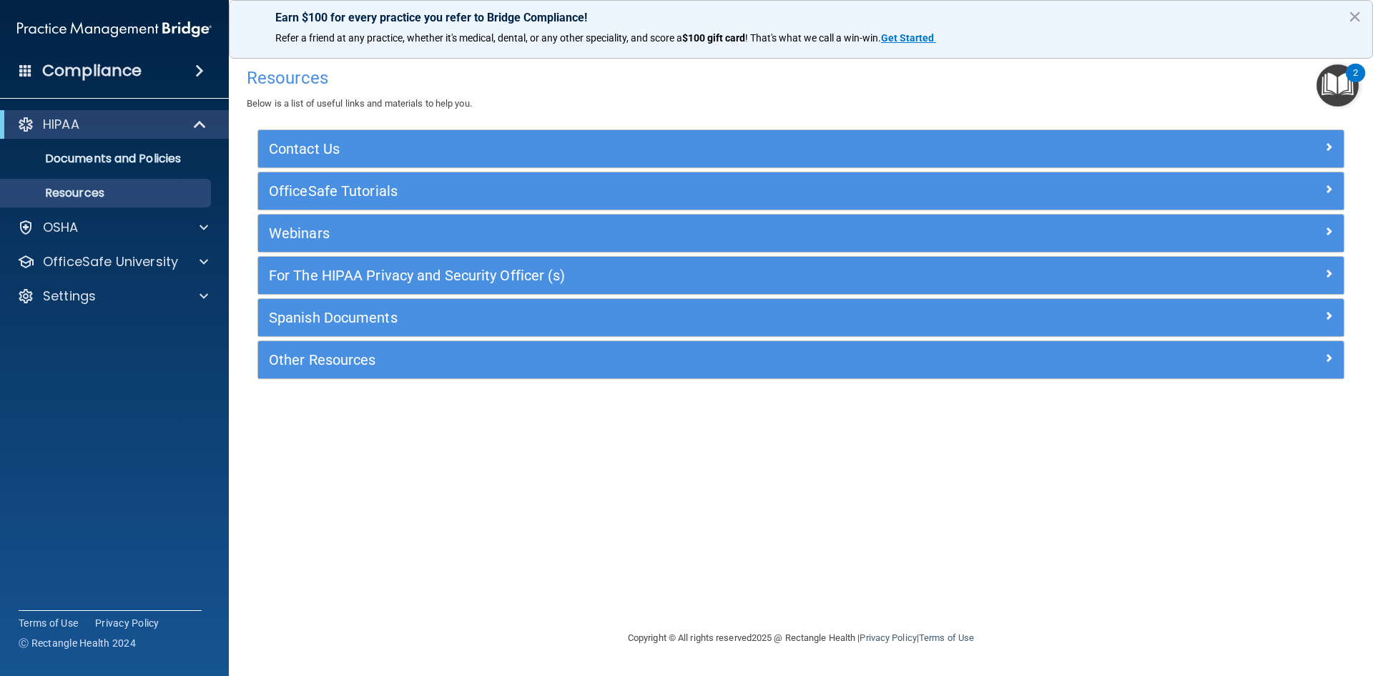
click at [1329, 79] on img "Open Resource Center, 2 new notifications" at bounding box center [1338, 85] width 42 height 42
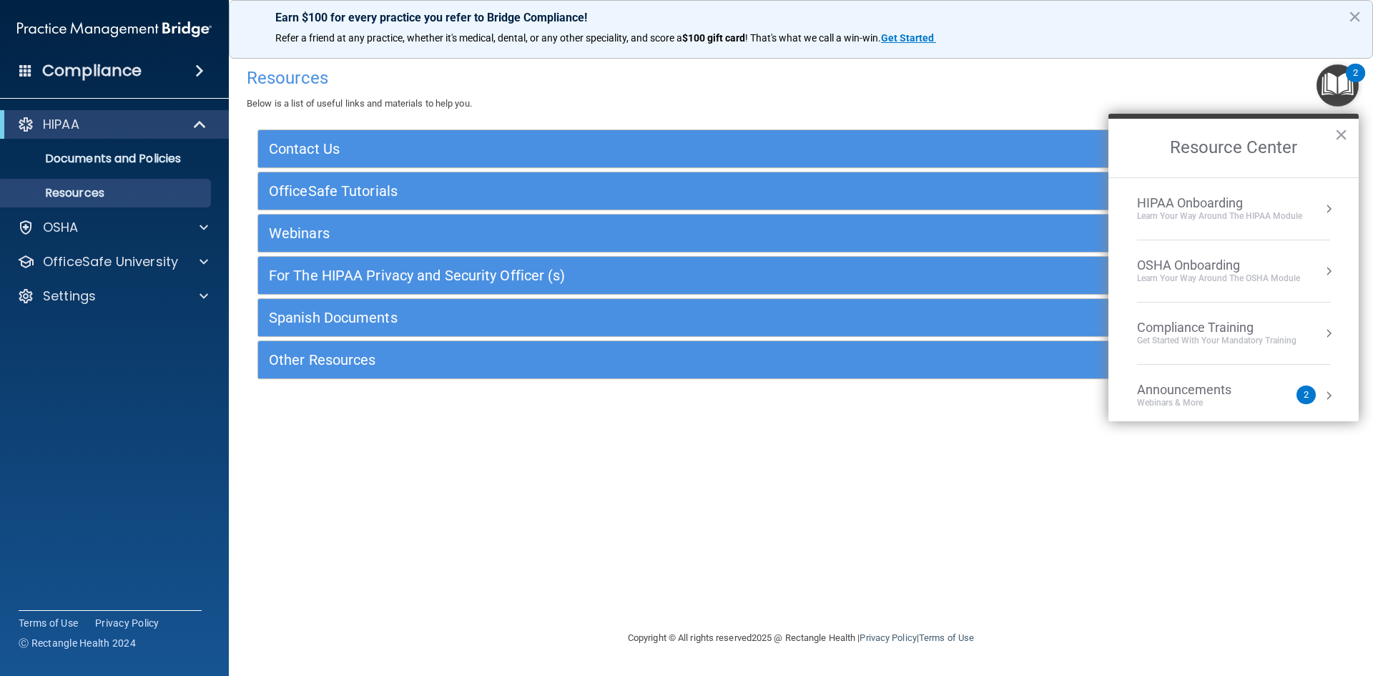
click at [1165, 200] on div "HIPAA Onboarding" at bounding box center [1219, 203] width 165 height 16
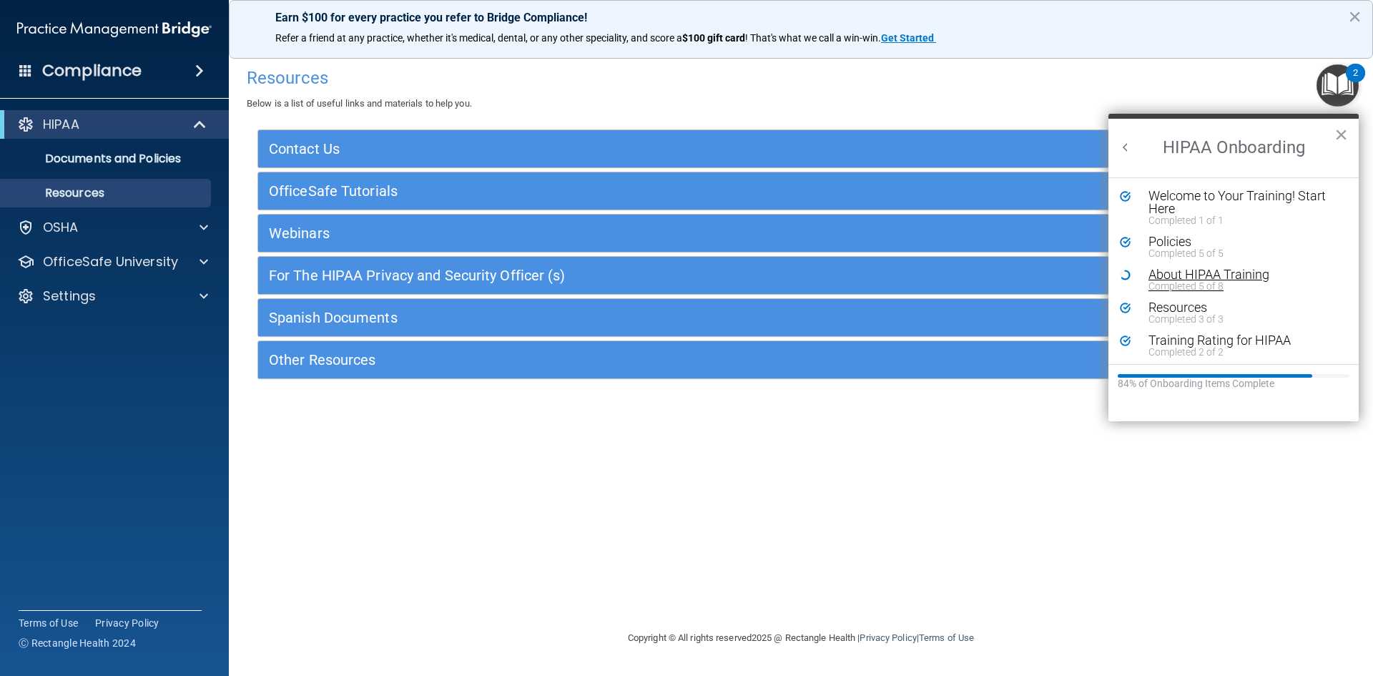
click at [1182, 278] on div "About HIPAA Training" at bounding box center [1239, 274] width 181 height 13
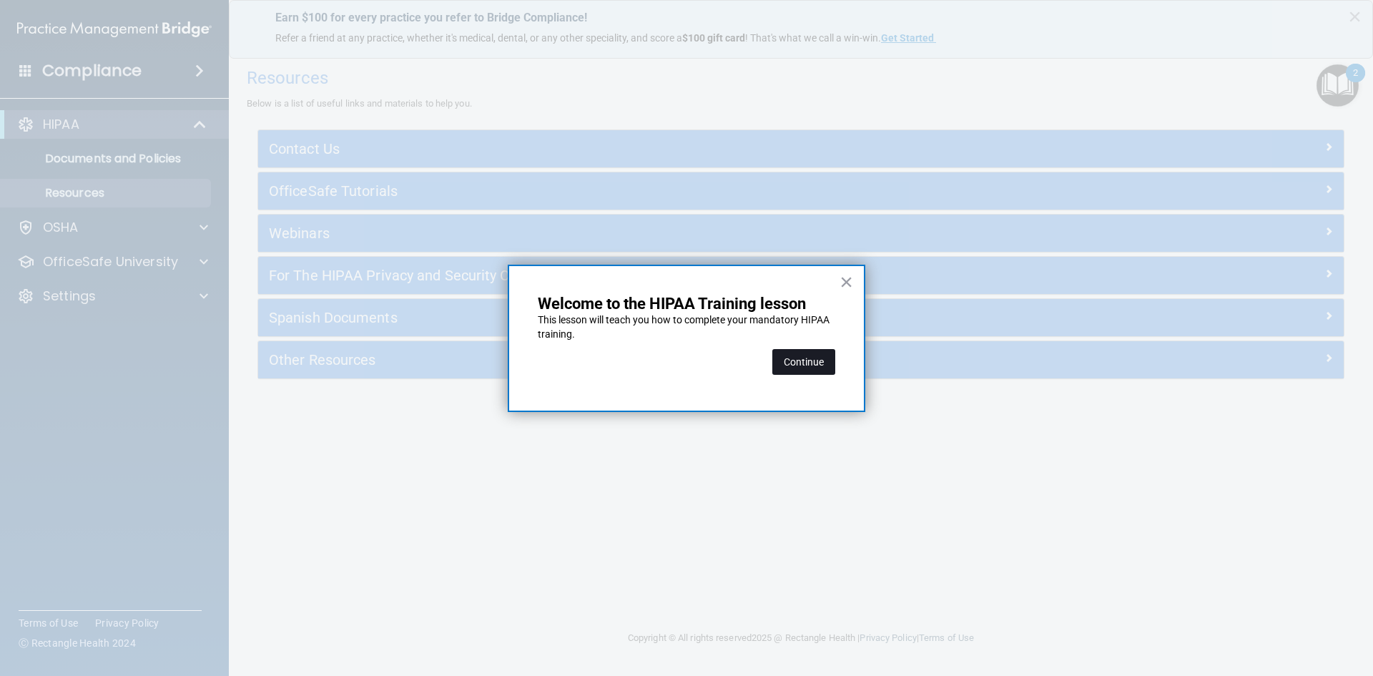
click at [793, 363] on button "Continue" at bounding box center [804, 362] width 63 height 26
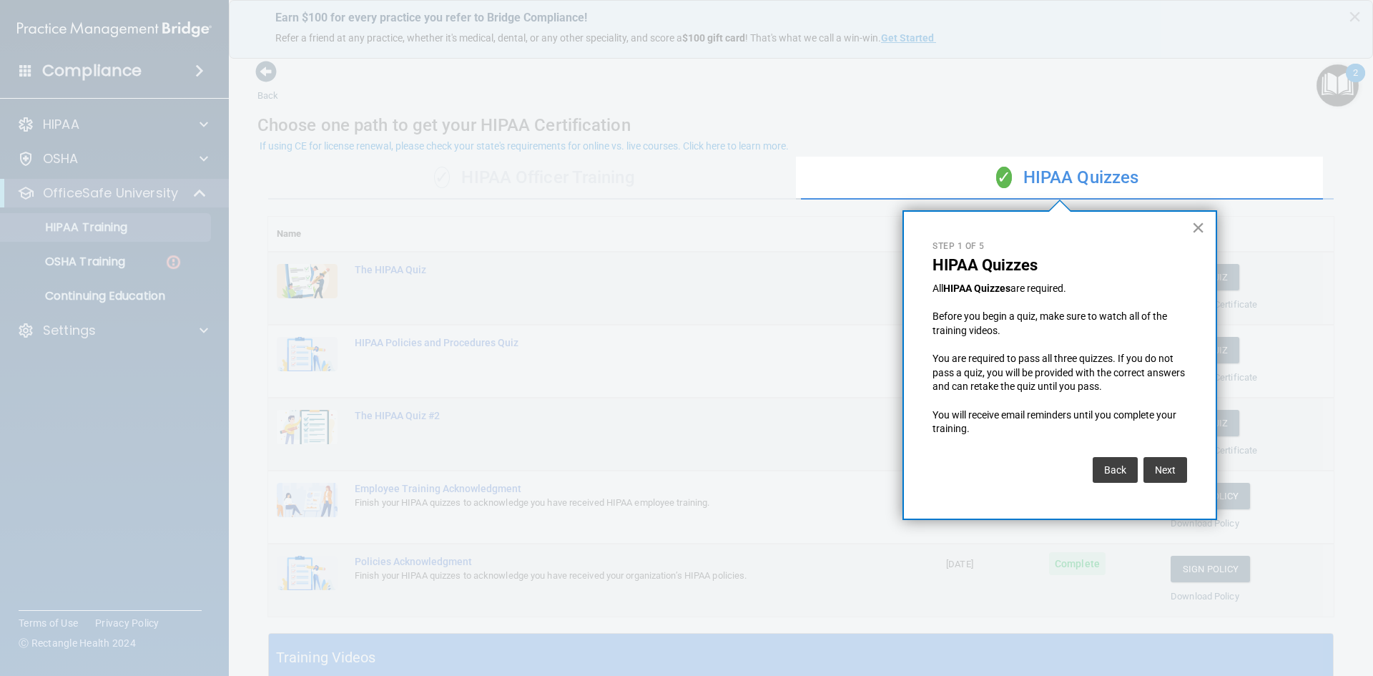
click at [1205, 236] on button "×" at bounding box center [1199, 227] width 14 height 23
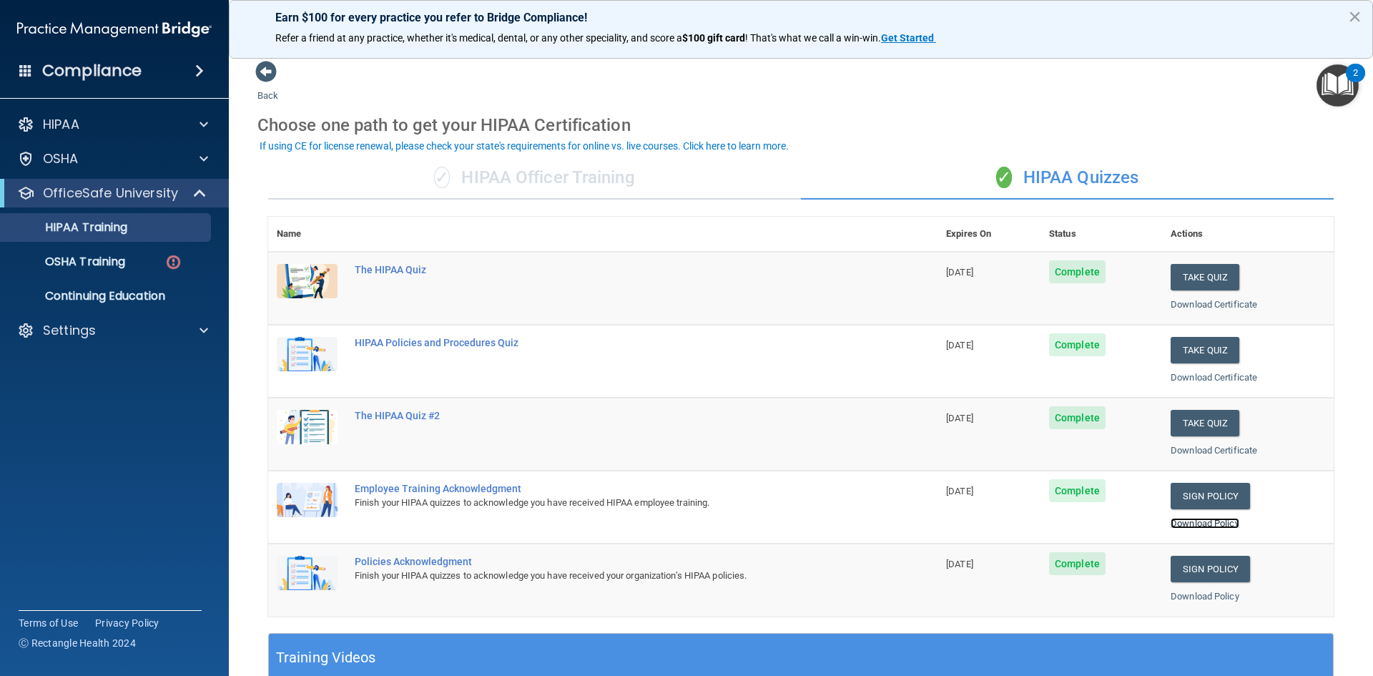
click at [1182, 527] on link "Download Policy" at bounding box center [1205, 523] width 69 height 11
click at [1198, 599] on link "Download Policy" at bounding box center [1205, 596] width 69 height 11
click at [106, 273] on link "OSHA Training" at bounding box center [98, 262] width 225 height 29
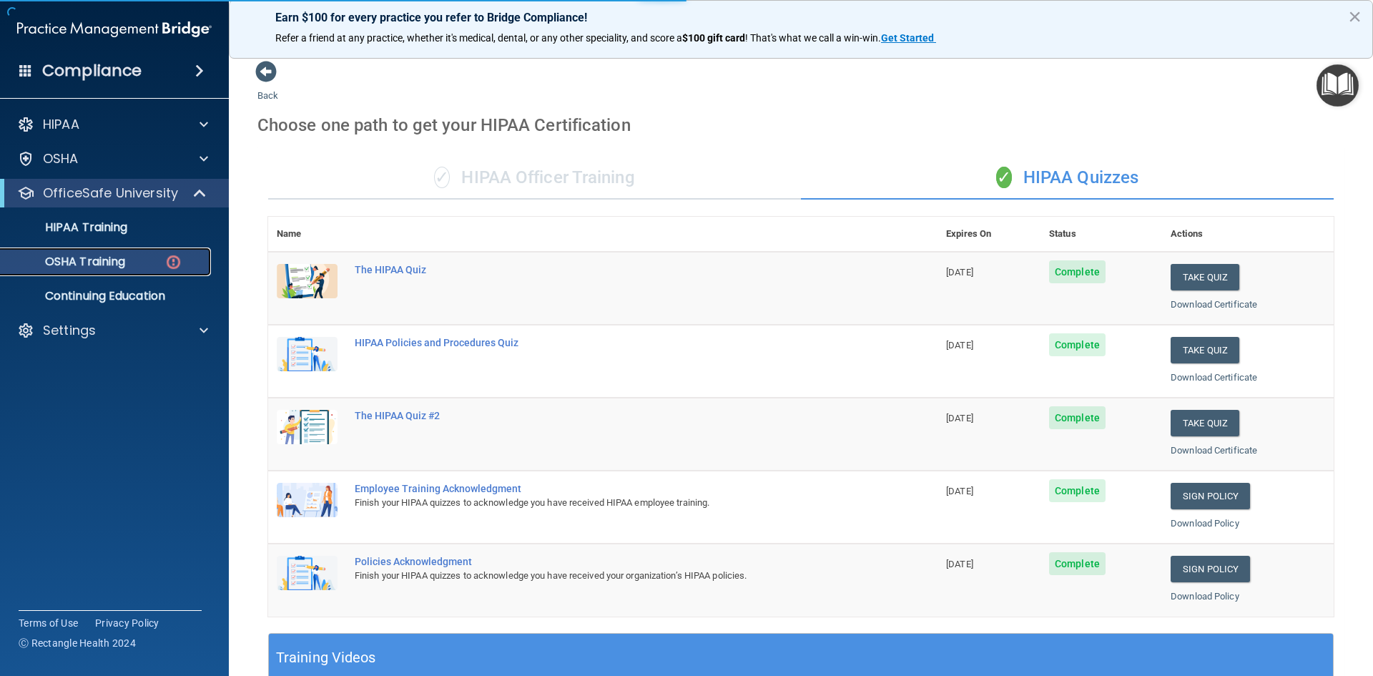
click at [109, 263] on p "OSHA Training" at bounding box center [67, 262] width 116 height 14
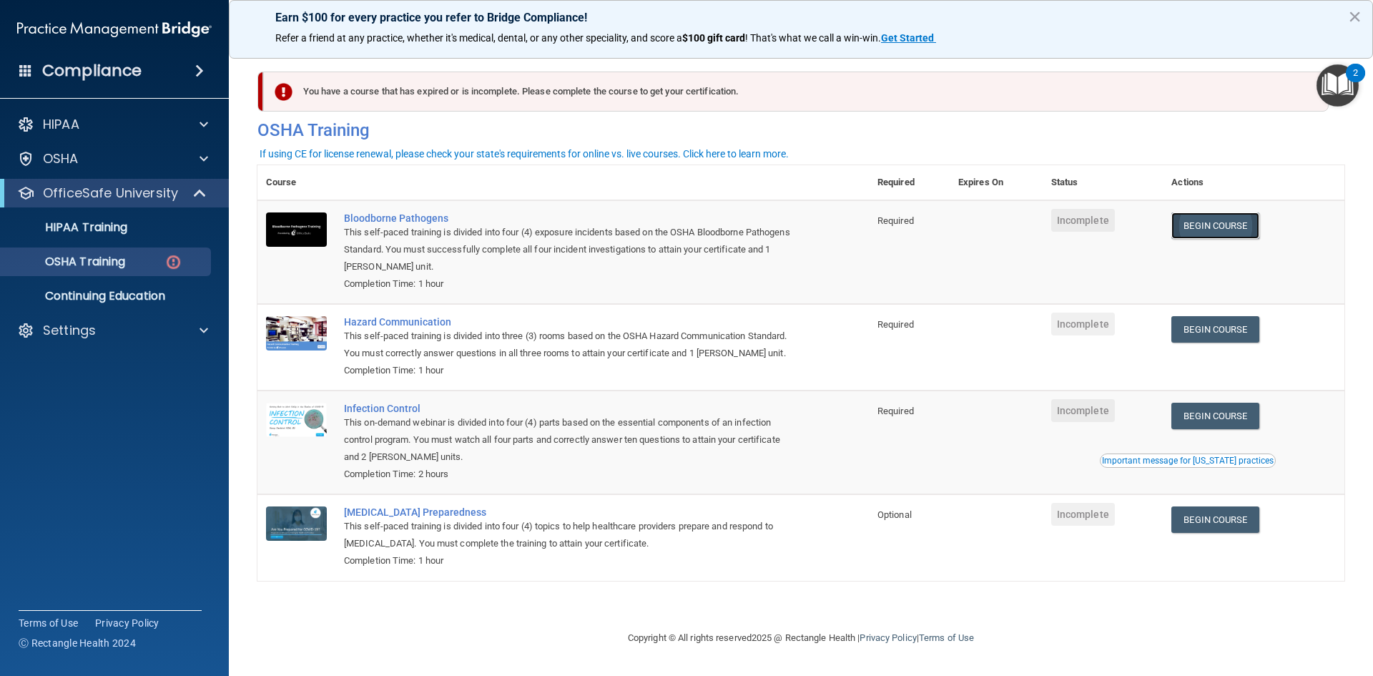
click at [1195, 229] on link "Begin Course" at bounding box center [1215, 225] width 87 height 26
click at [1223, 225] on link "Begin Course" at bounding box center [1215, 225] width 87 height 26
click at [1218, 327] on link "Begin Course" at bounding box center [1215, 329] width 87 height 26
click at [1221, 423] on link "Begin Course" at bounding box center [1215, 416] width 87 height 26
drag, startPoint x: 1220, startPoint y: 500, endPoint x: 1220, endPoint y: 508, distance: 7.9
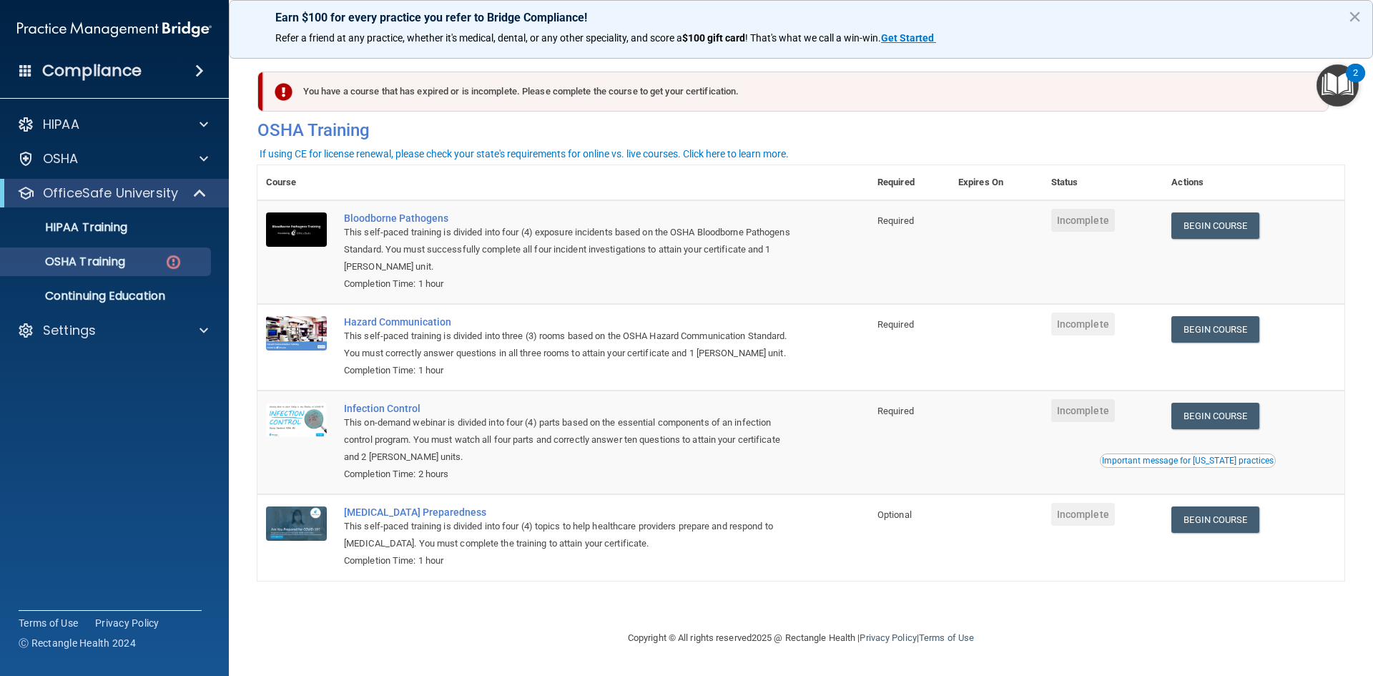
click at [1220, 501] on td "Begin Course Download Certificate" at bounding box center [1254, 537] width 182 height 86
click at [1217, 518] on link "Begin Course" at bounding box center [1215, 519] width 87 height 26
click at [127, 269] on link "OSHA Training" at bounding box center [98, 262] width 225 height 29
click at [79, 220] on p "HIPAA Training" at bounding box center [68, 227] width 118 height 14
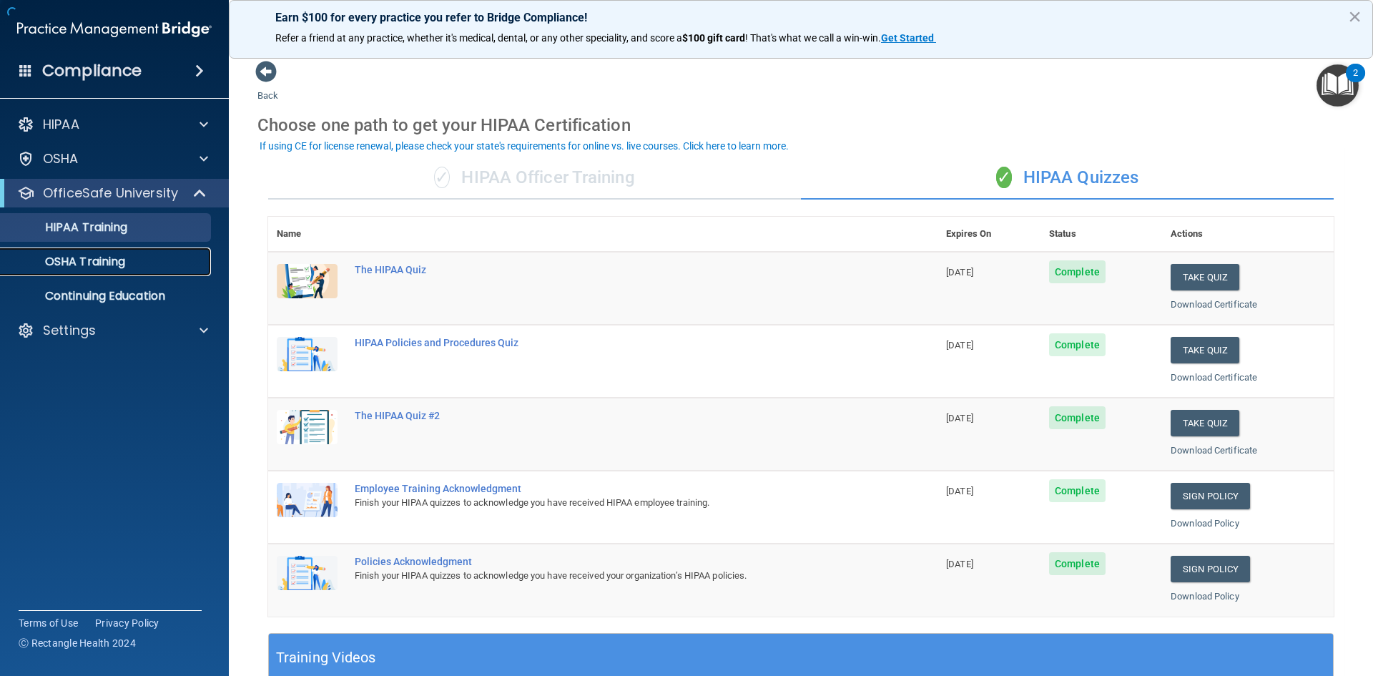
drag, startPoint x: 95, startPoint y: 272, endPoint x: 104, endPoint y: 279, distance: 11.2
click at [96, 272] on link "OSHA Training" at bounding box center [98, 262] width 225 height 29
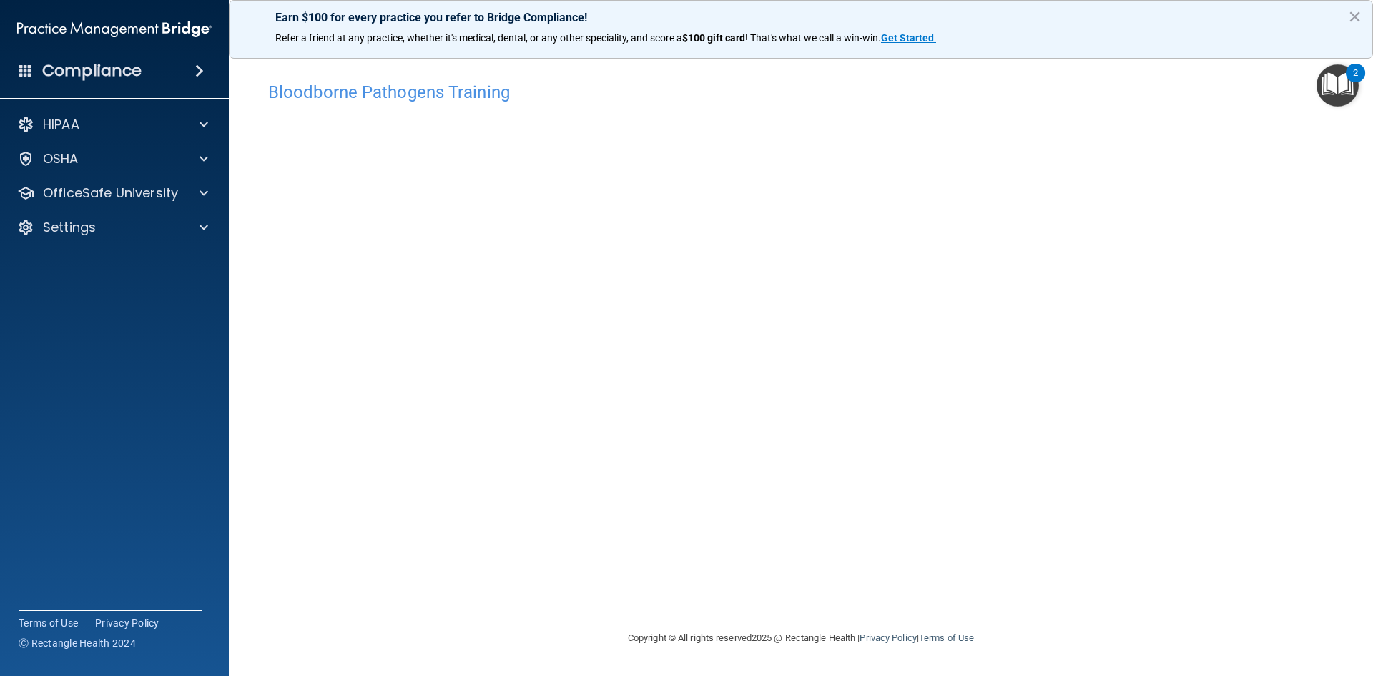
click at [1335, 94] on img "Open Resource Center, 2 new notifications" at bounding box center [1338, 85] width 42 height 42
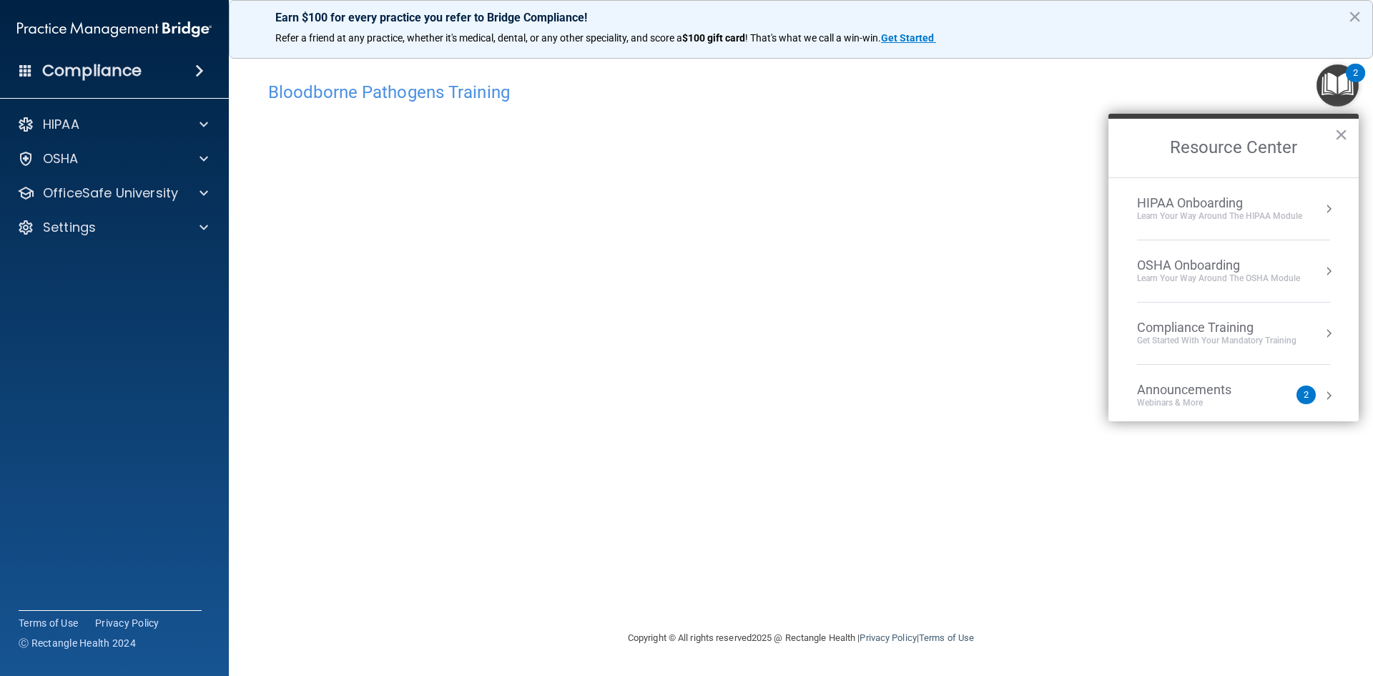
click at [1186, 195] on div "HIPAA Onboarding" at bounding box center [1219, 203] width 165 height 16
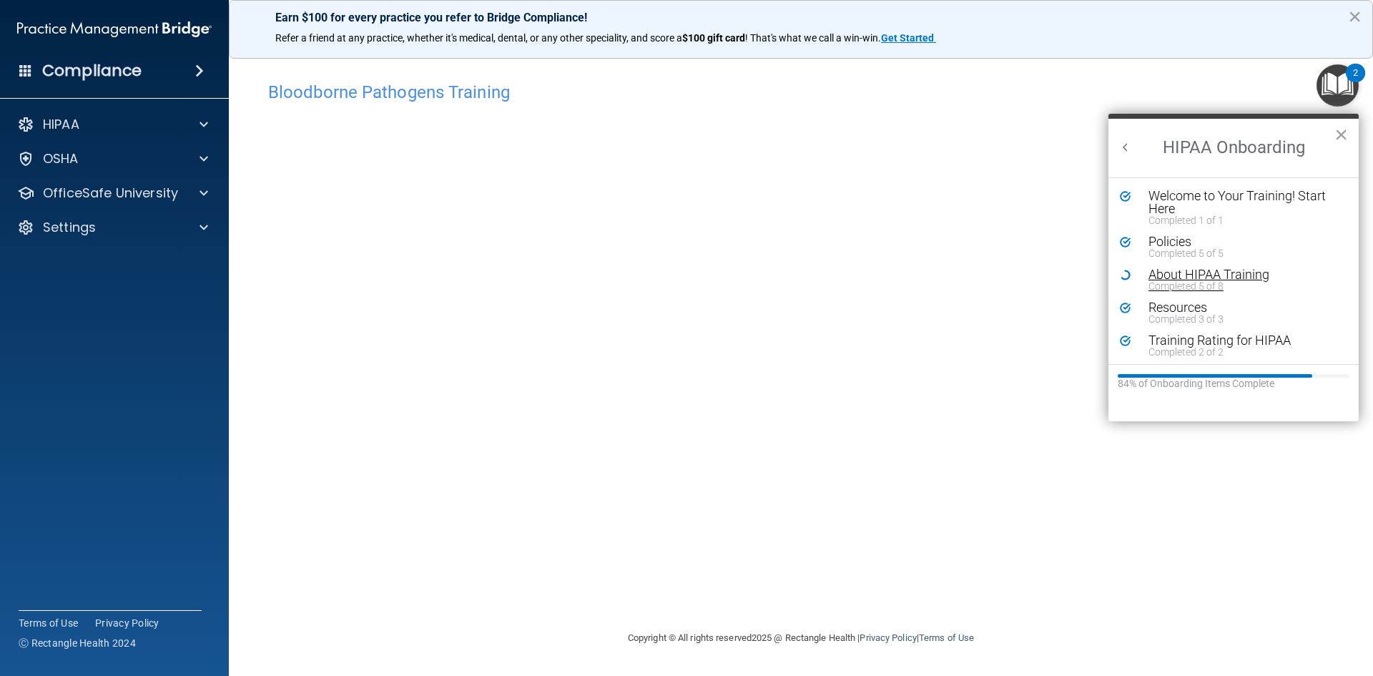
click at [1179, 270] on div "About HIPAA Training" at bounding box center [1239, 274] width 181 height 13
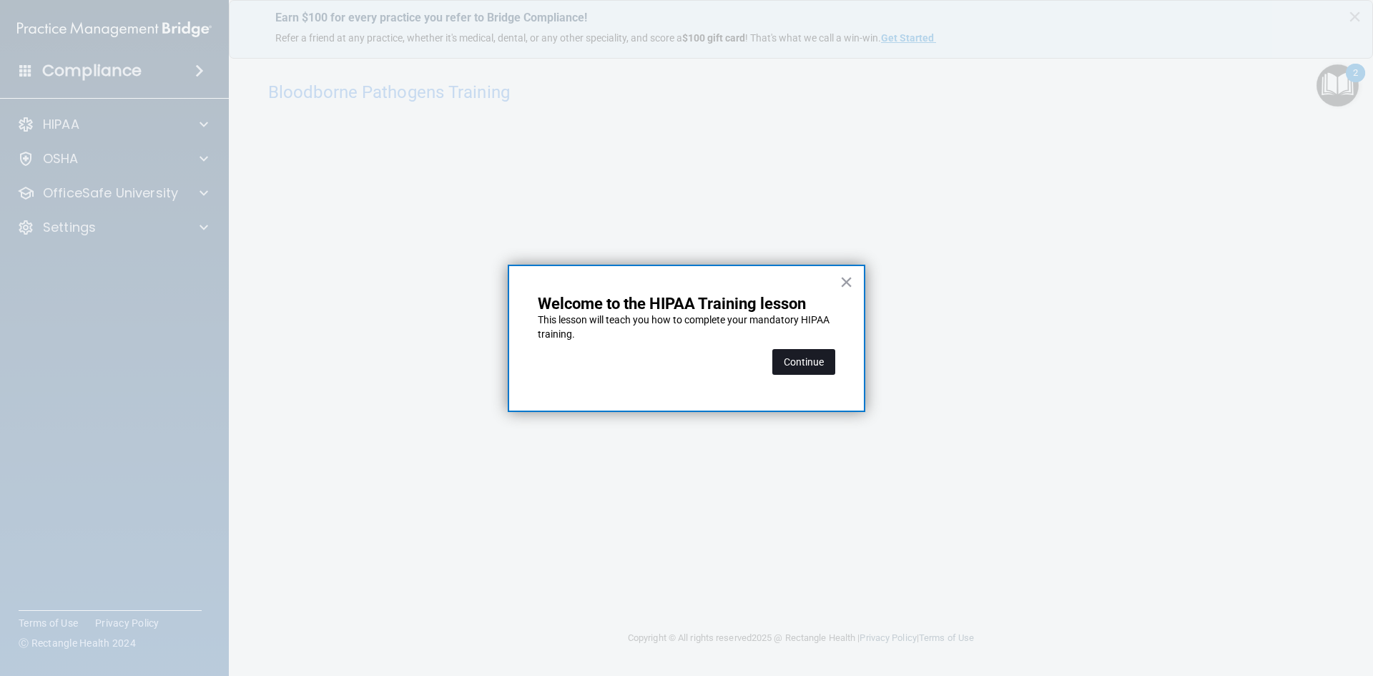
click at [809, 364] on button "Continue" at bounding box center [804, 362] width 63 height 26
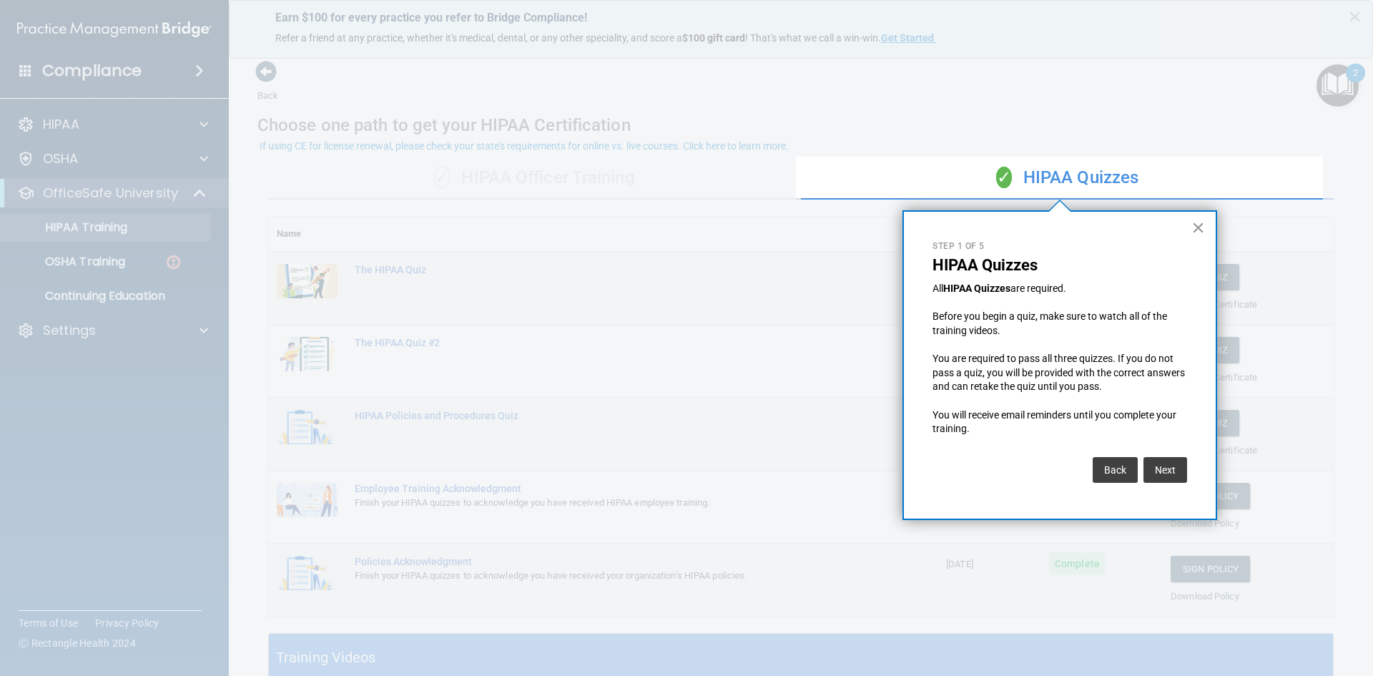
click at [1194, 230] on button "×" at bounding box center [1199, 227] width 14 height 23
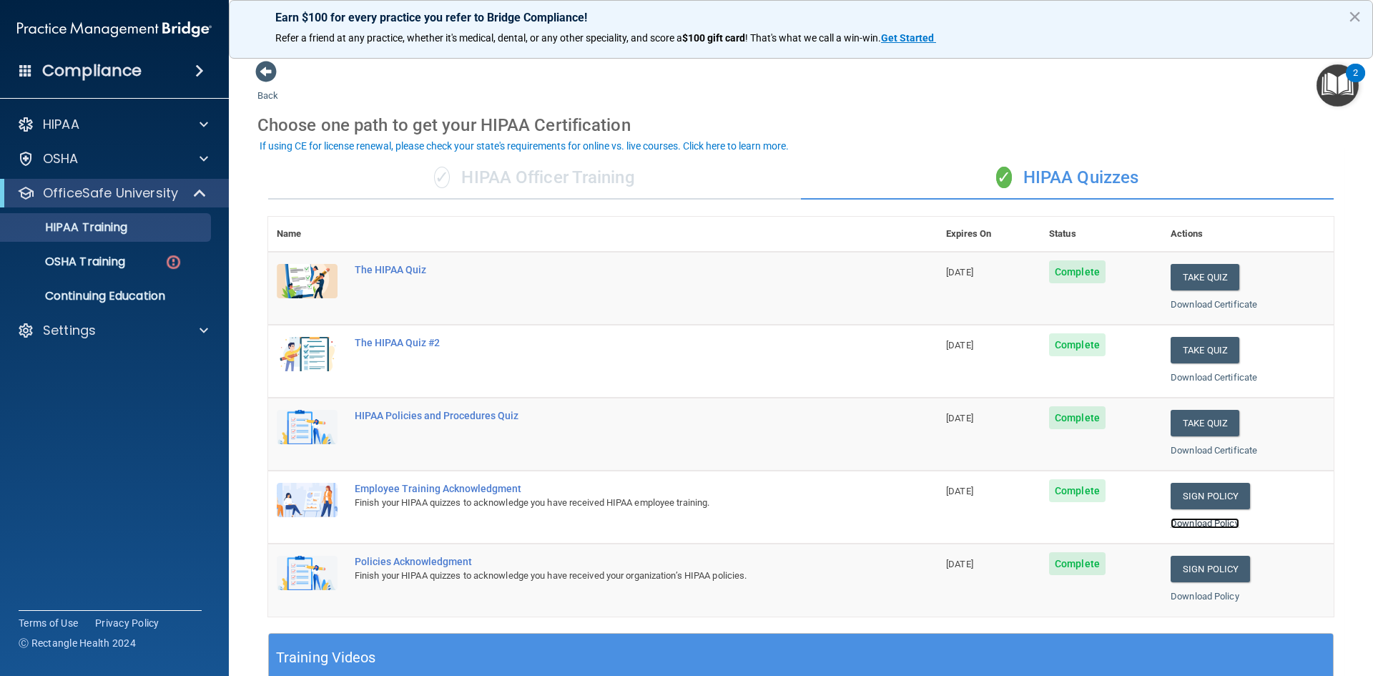
click at [1204, 528] on link "Download Policy" at bounding box center [1205, 523] width 69 height 11
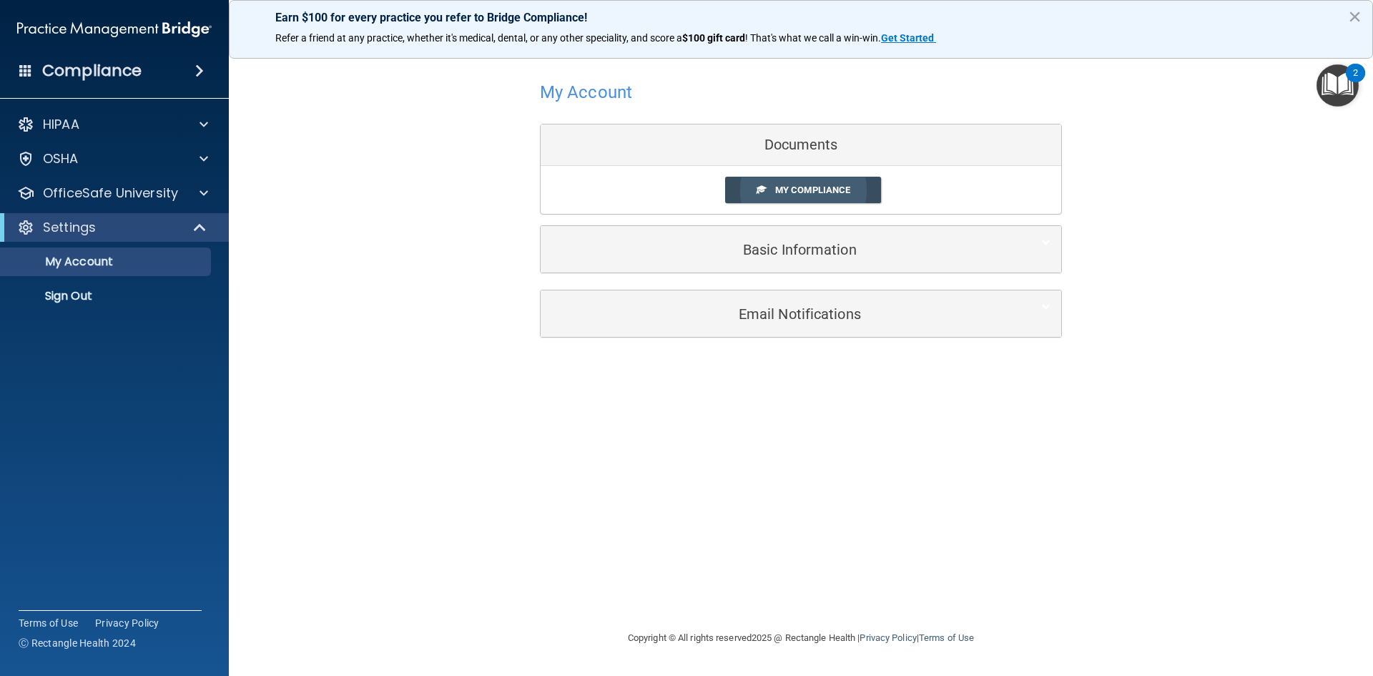
click at [823, 192] on span "My Compliance" at bounding box center [812, 190] width 75 height 11
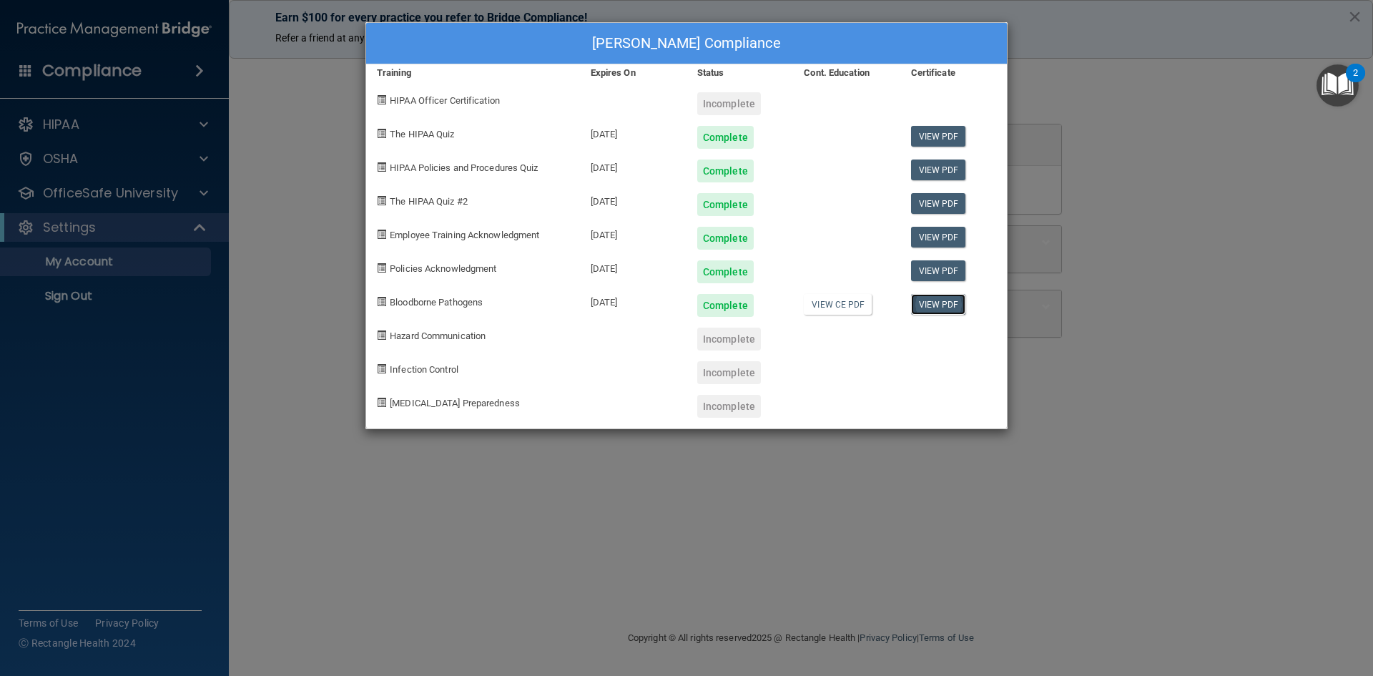
click at [932, 309] on link "View PDF" at bounding box center [938, 304] width 55 height 21
click at [850, 304] on link "View CE PDF" at bounding box center [838, 304] width 68 height 21
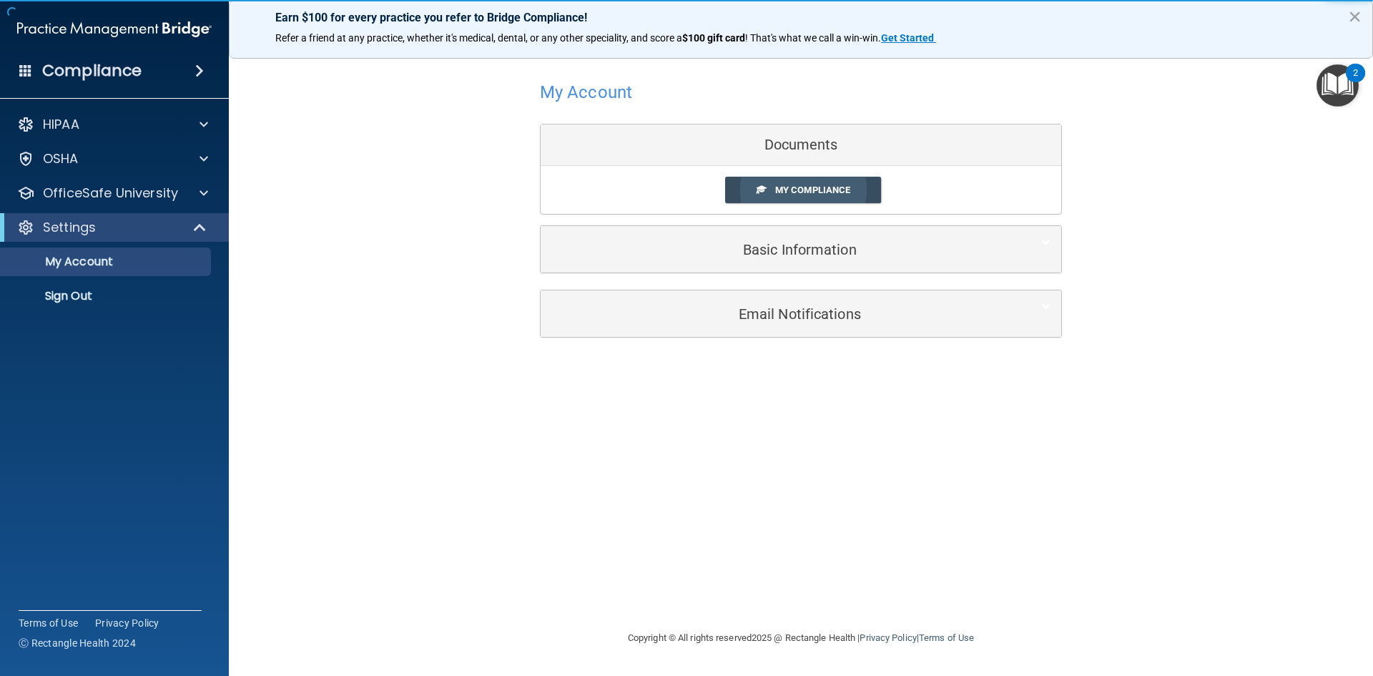
click at [840, 192] on span "My Compliance" at bounding box center [812, 190] width 75 height 11
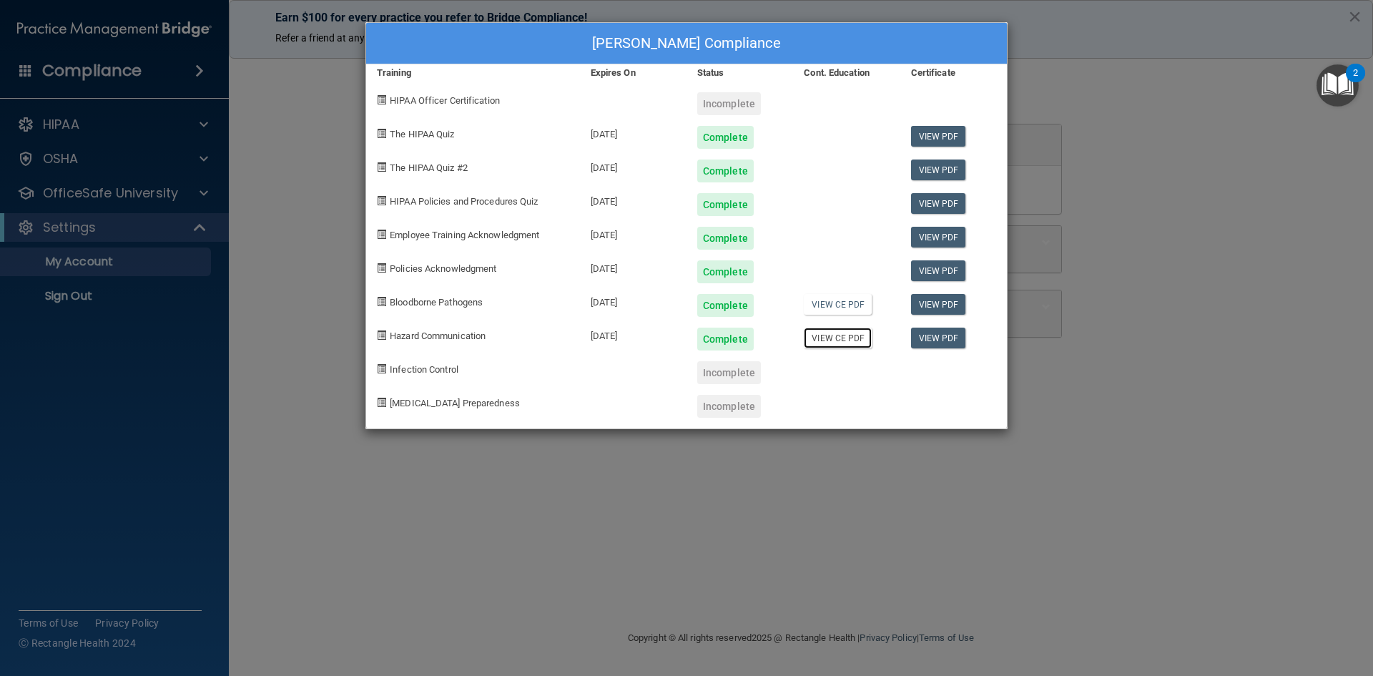
click at [856, 338] on link "View CE PDF" at bounding box center [838, 338] width 68 height 21
click at [944, 334] on link "View PDF" at bounding box center [938, 338] width 55 height 21
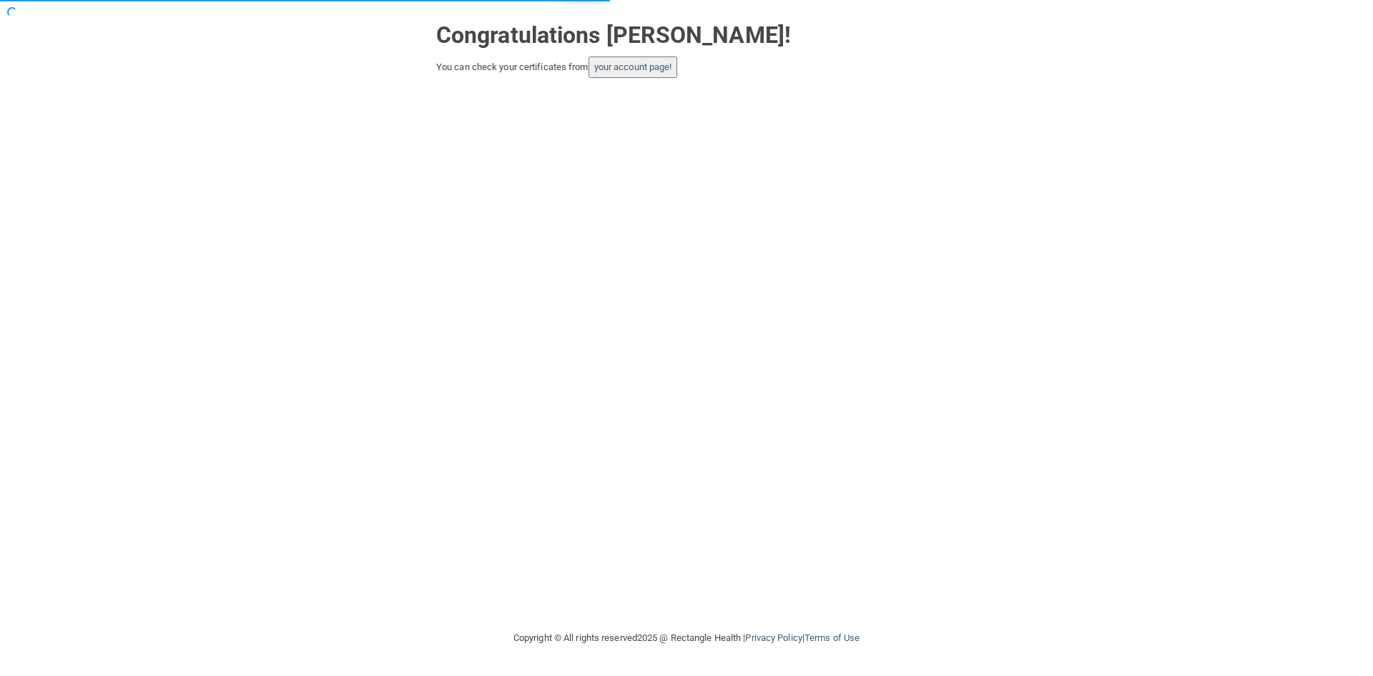
click at [635, 59] on button "your account page!" at bounding box center [633, 67] width 89 height 21
click at [632, 71] on link "your account page!" at bounding box center [633, 67] width 78 height 11
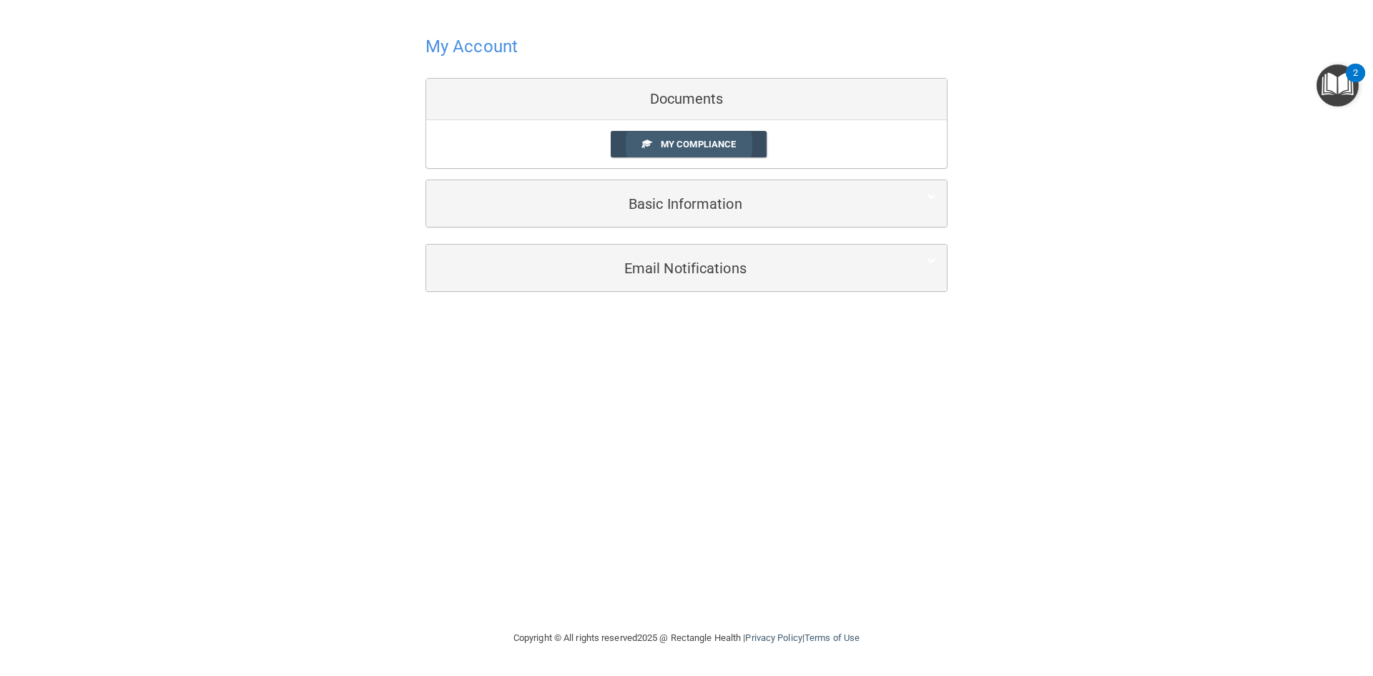
click at [680, 147] on span "My Compliance" at bounding box center [698, 144] width 75 height 11
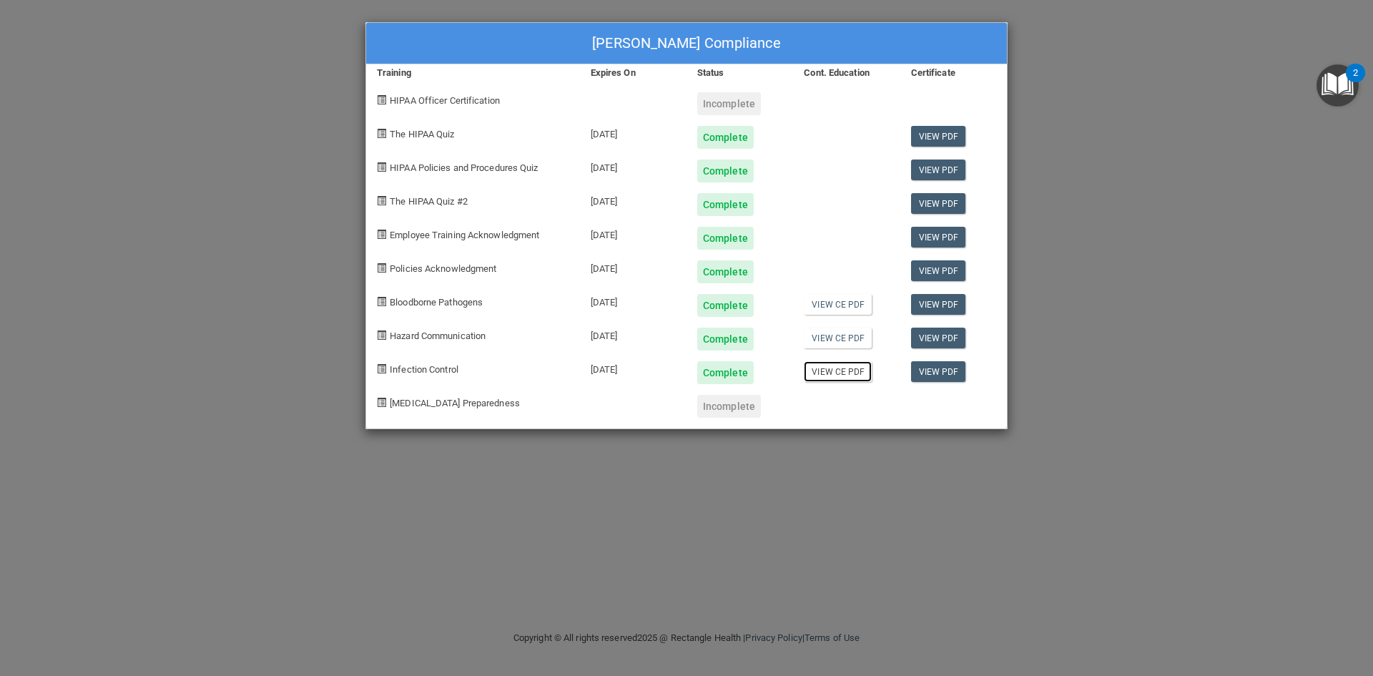
click at [844, 367] on link "View CE PDF" at bounding box center [838, 371] width 68 height 21
click at [939, 370] on link "View PDF" at bounding box center [938, 371] width 55 height 21
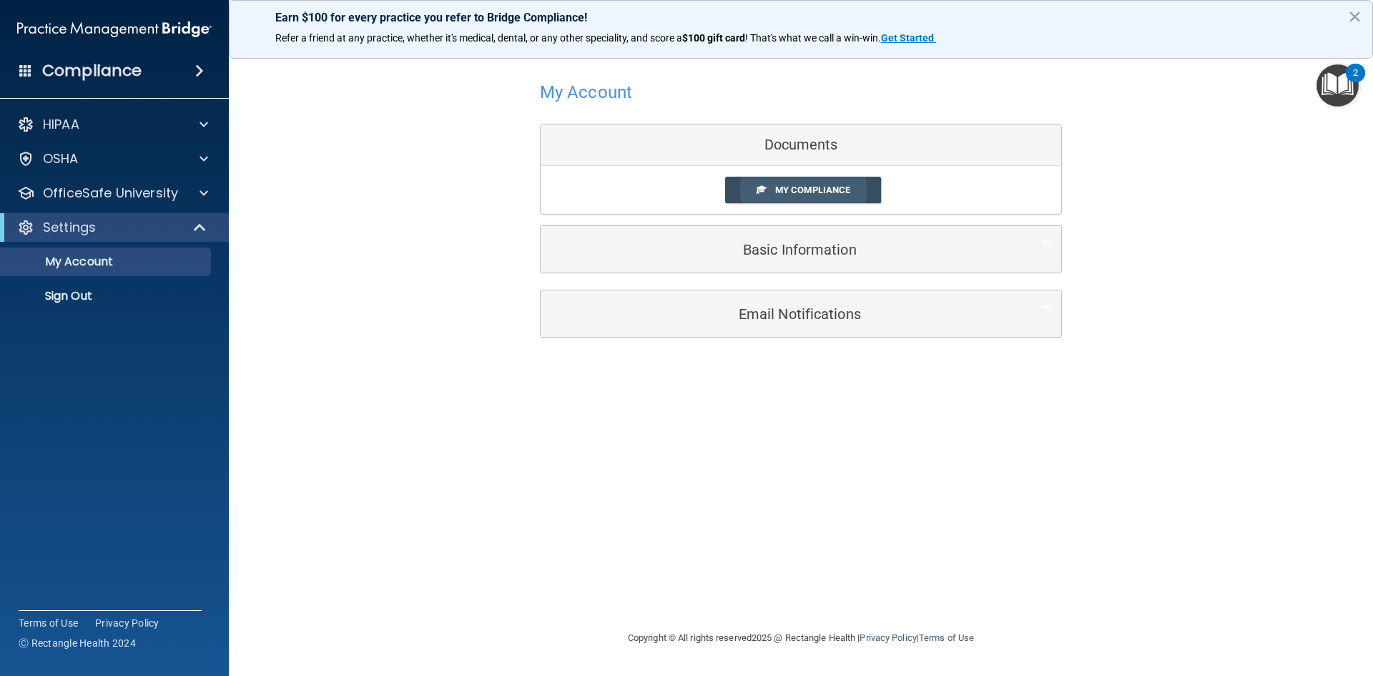
click at [803, 190] on span "My Compliance" at bounding box center [812, 190] width 75 height 11
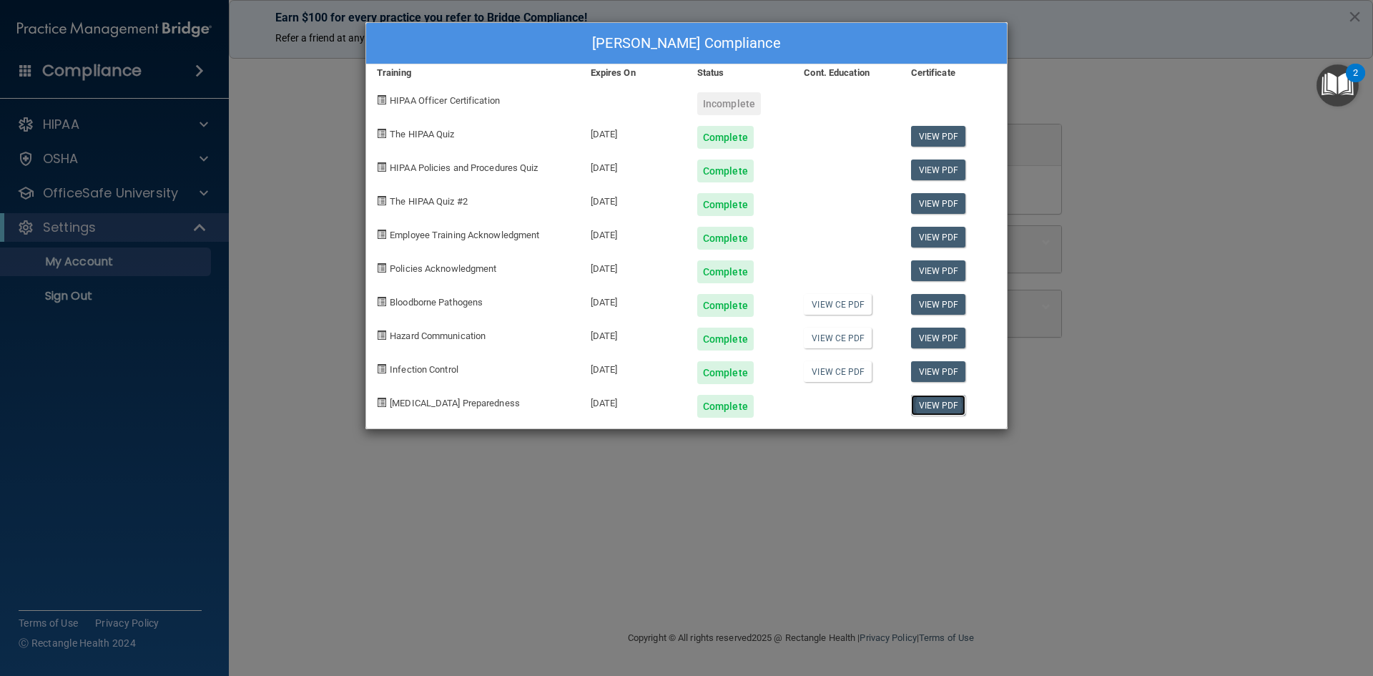
click at [919, 401] on link "View PDF" at bounding box center [938, 405] width 55 height 21
click at [846, 304] on link "View CE PDF" at bounding box center [838, 304] width 68 height 21
